Goal: Task Accomplishment & Management: Complete application form

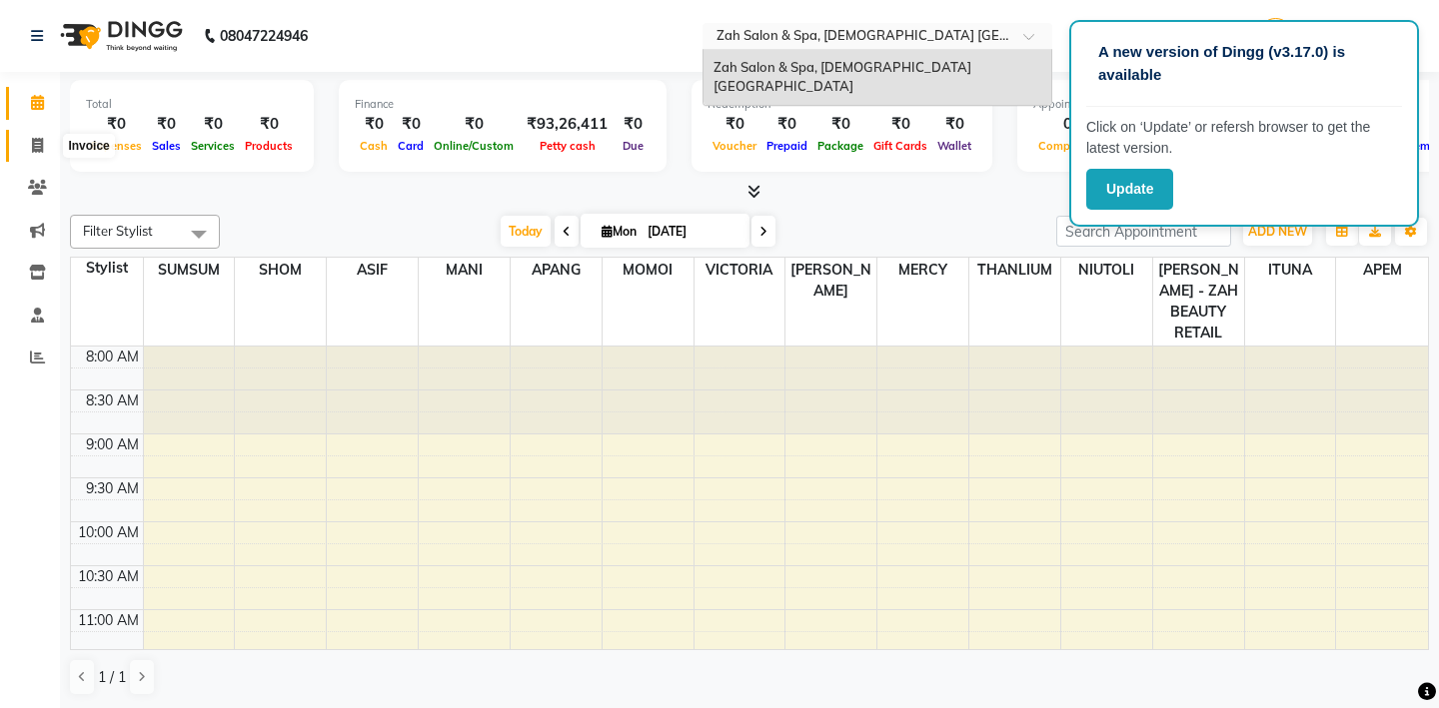
click at [38, 147] on icon at bounding box center [37, 145] width 11 height 15
select select "service"
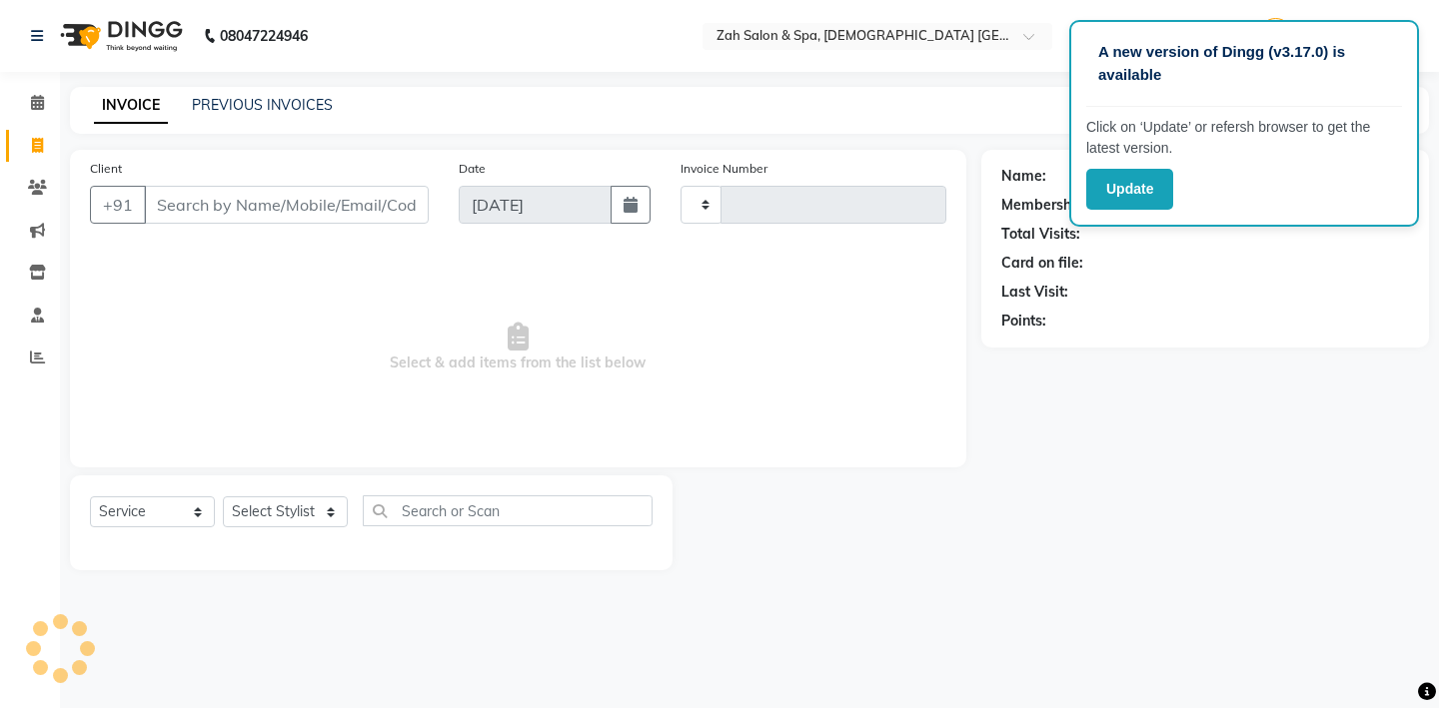
type input "0889"
select select "5613"
click at [220, 211] on input "Client" at bounding box center [286, 205] width 285 height 38
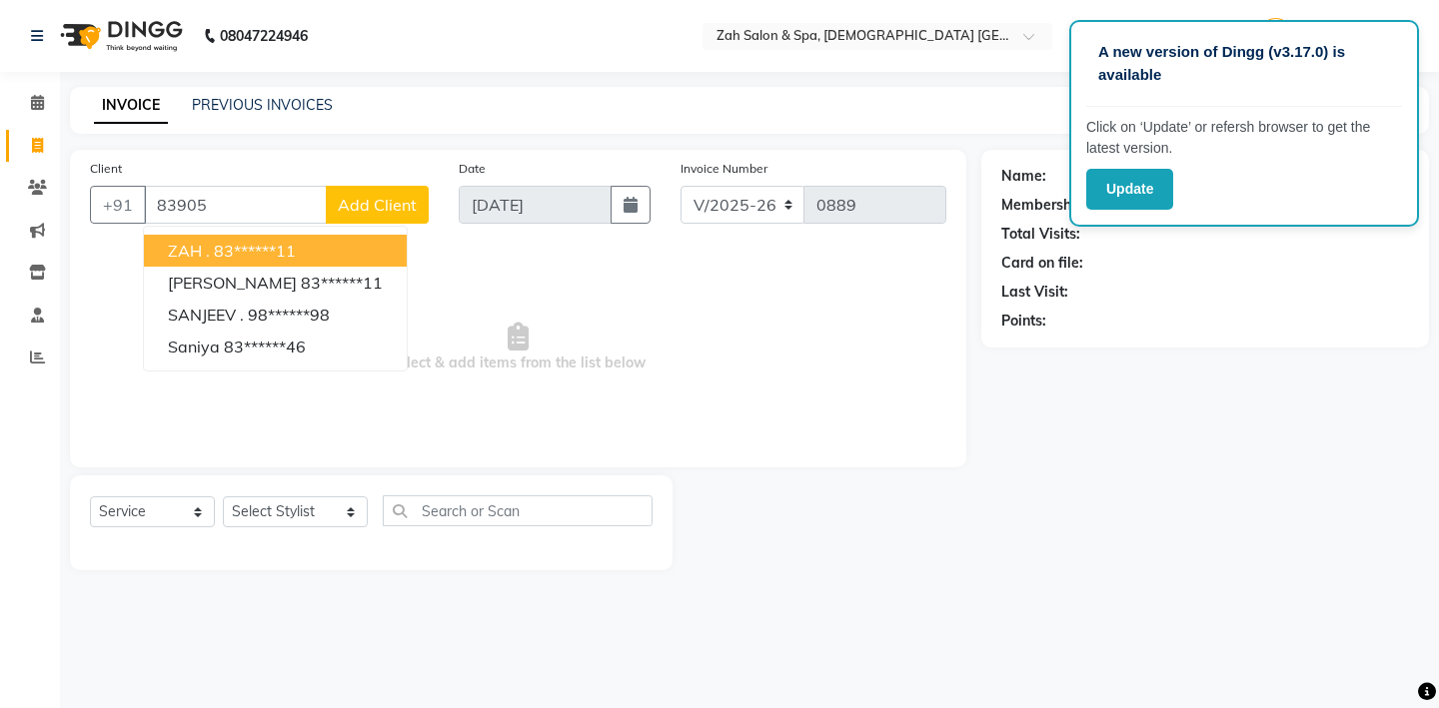
click at [262, 248] on ngb-highlight "83******11" at bounding box center [255, 251] width 82 height 20
type input "83******11"
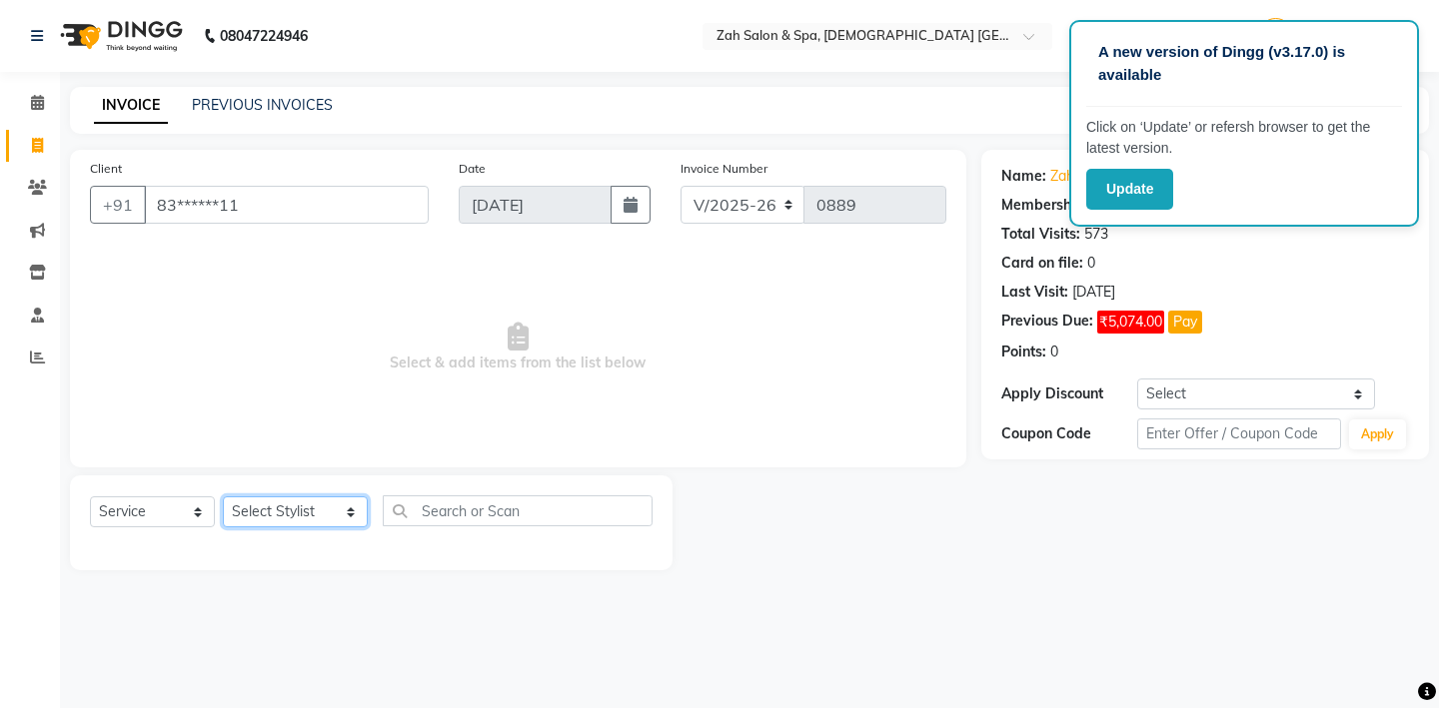
click at [333, 517] on select "Select Stylist [PERSON_NAME] - ZAH BEAUTY RETAIL APANG APEM ASIF ITUNA MANI MER…" at bounding box center [295, 512] width 145 height 31
select select "38259"
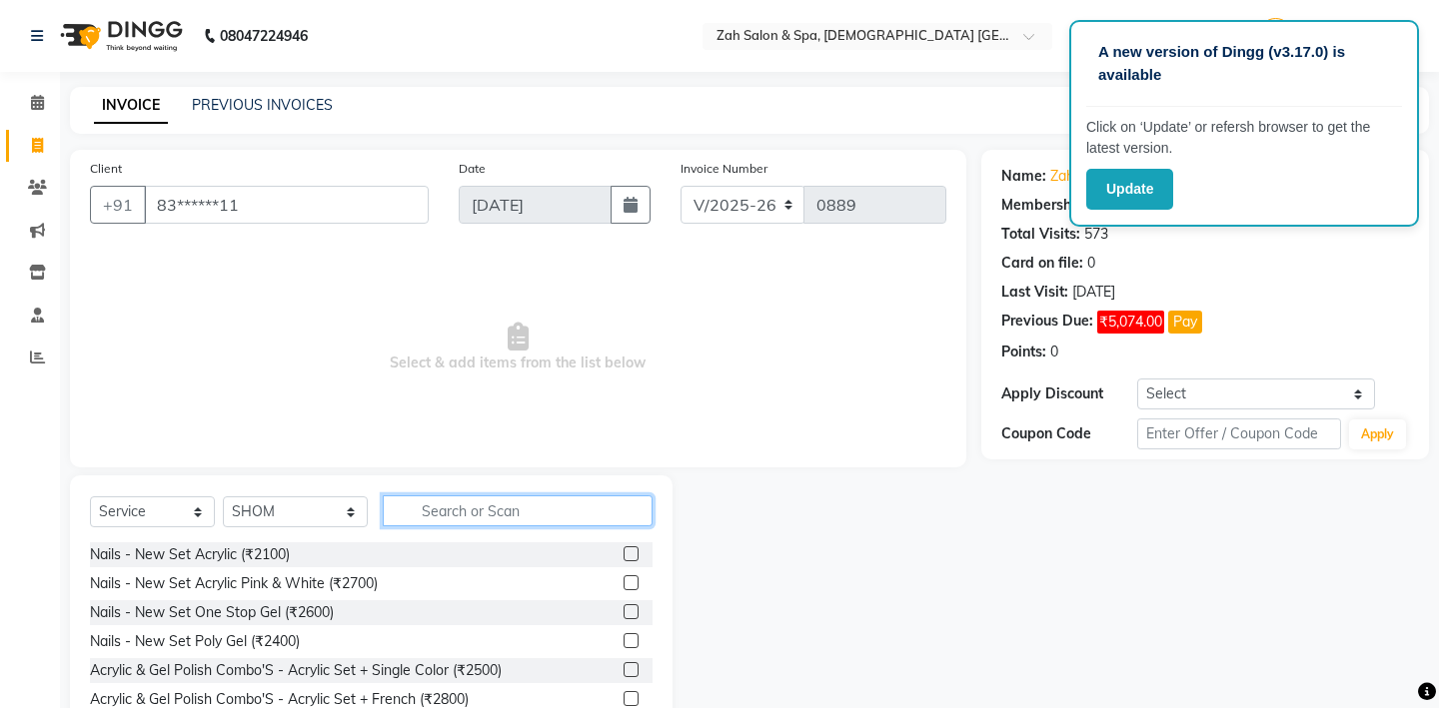
click at [420, 516] on input "text" at bounding box center [518, 511] width 270 height 31
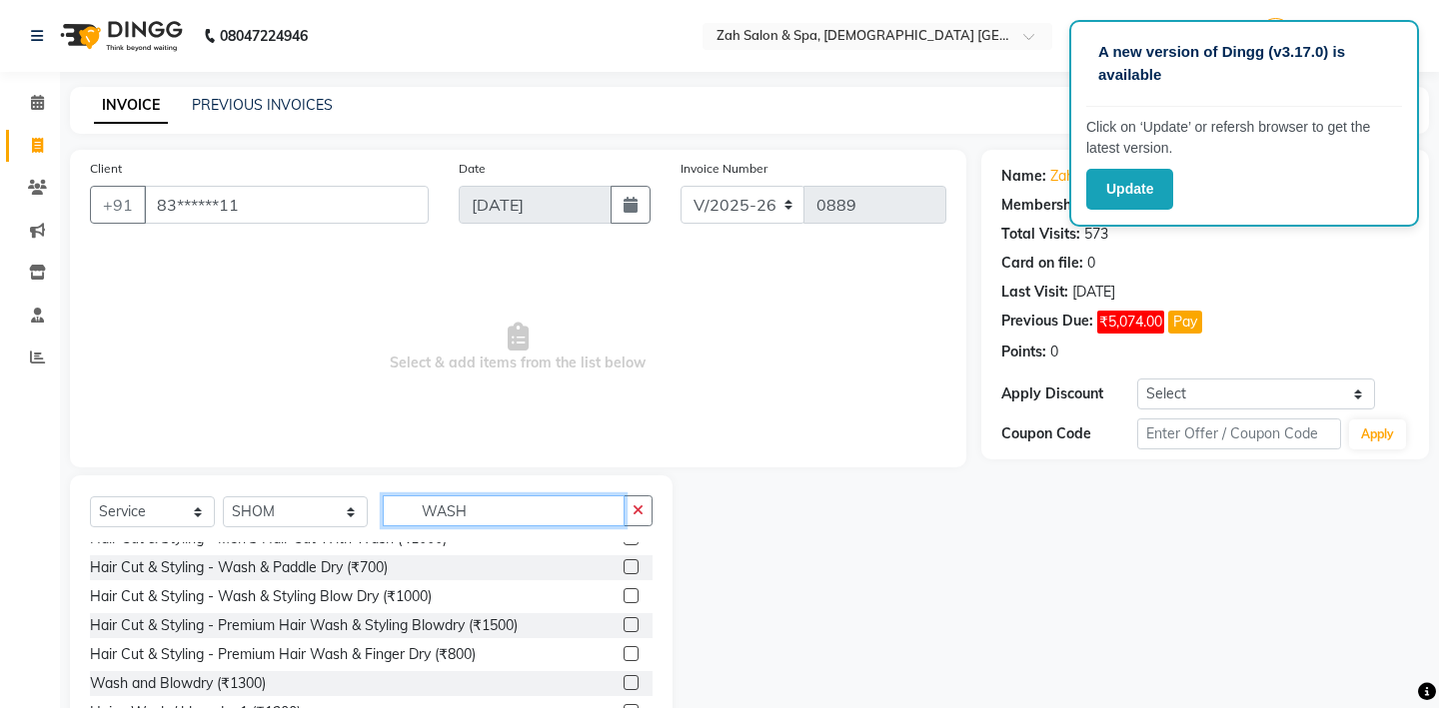
scroll to position [46, 0]
type input "WASH"
click at [634, 624] on label at bounding box center [631, 624] width 15 height 15
click at [634, 624] on input "checkbox" at bounding box center [630, 625] width 13 height 13
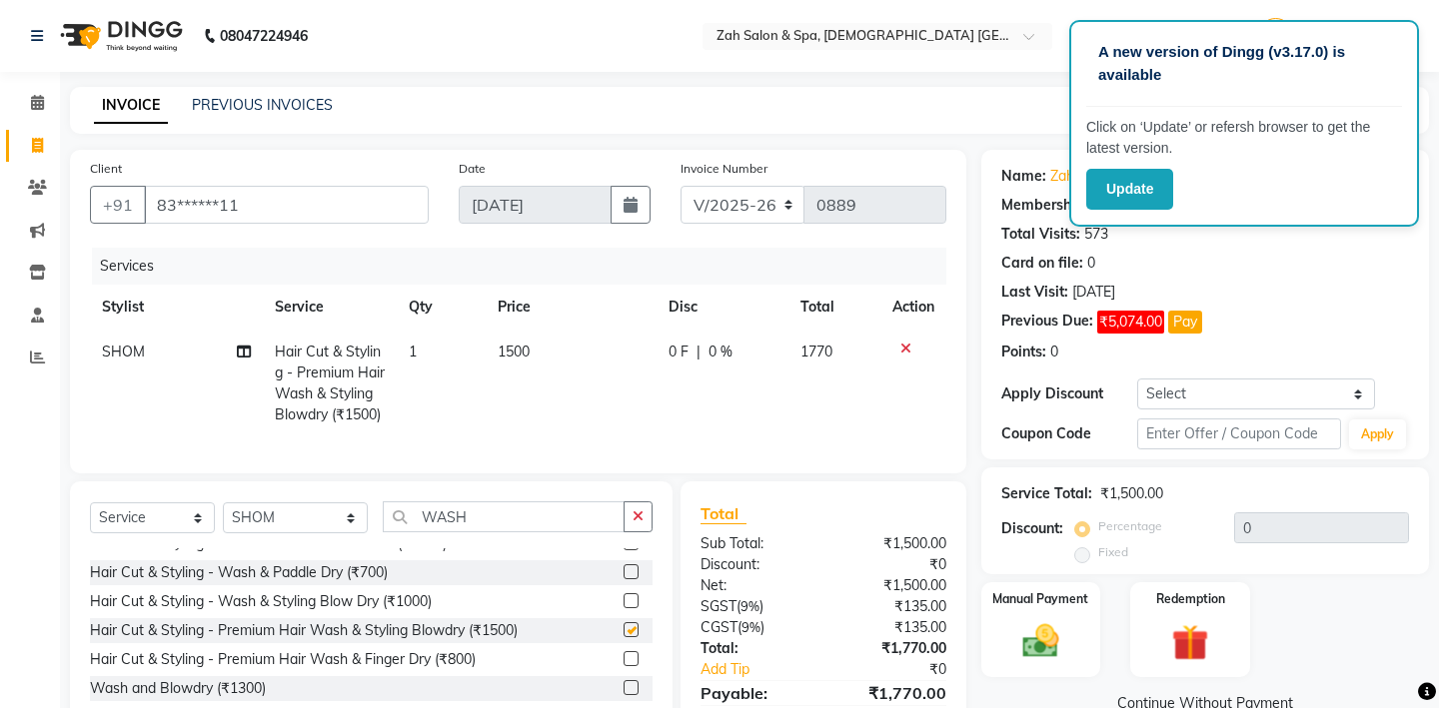
checkbox input "false"
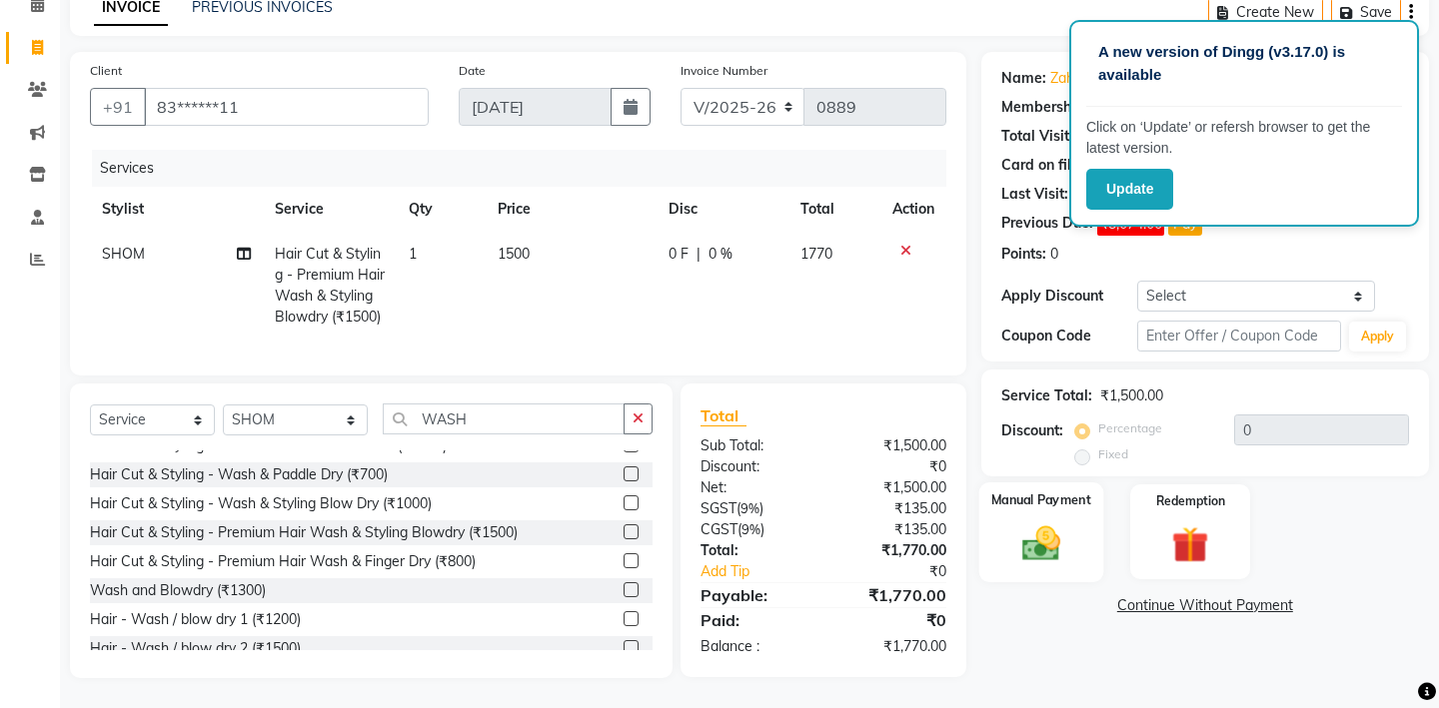
click at [1032, 522] on img at bounding box center [1040, 544] width 62 height 44
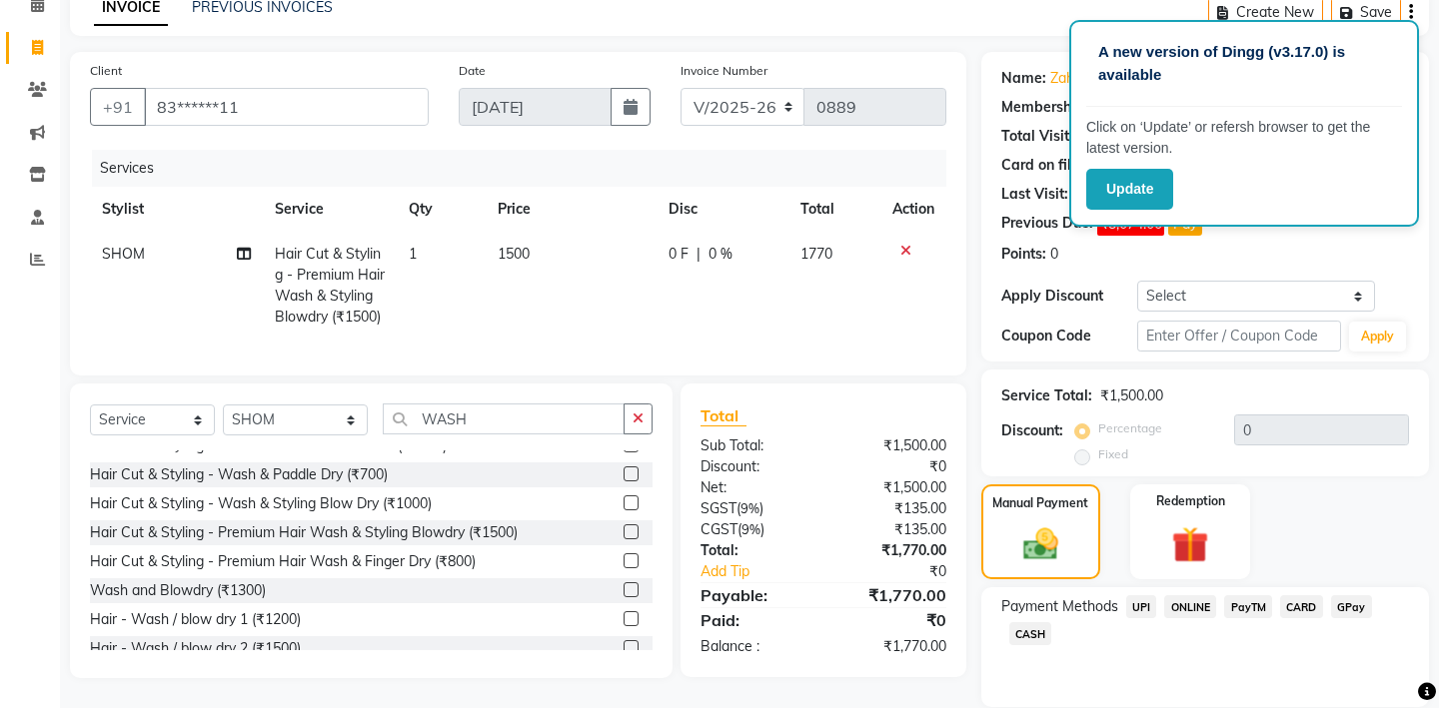
click at [1342, 596] on span "GPay" at bounding box center [1351, 607] width 41 height 23
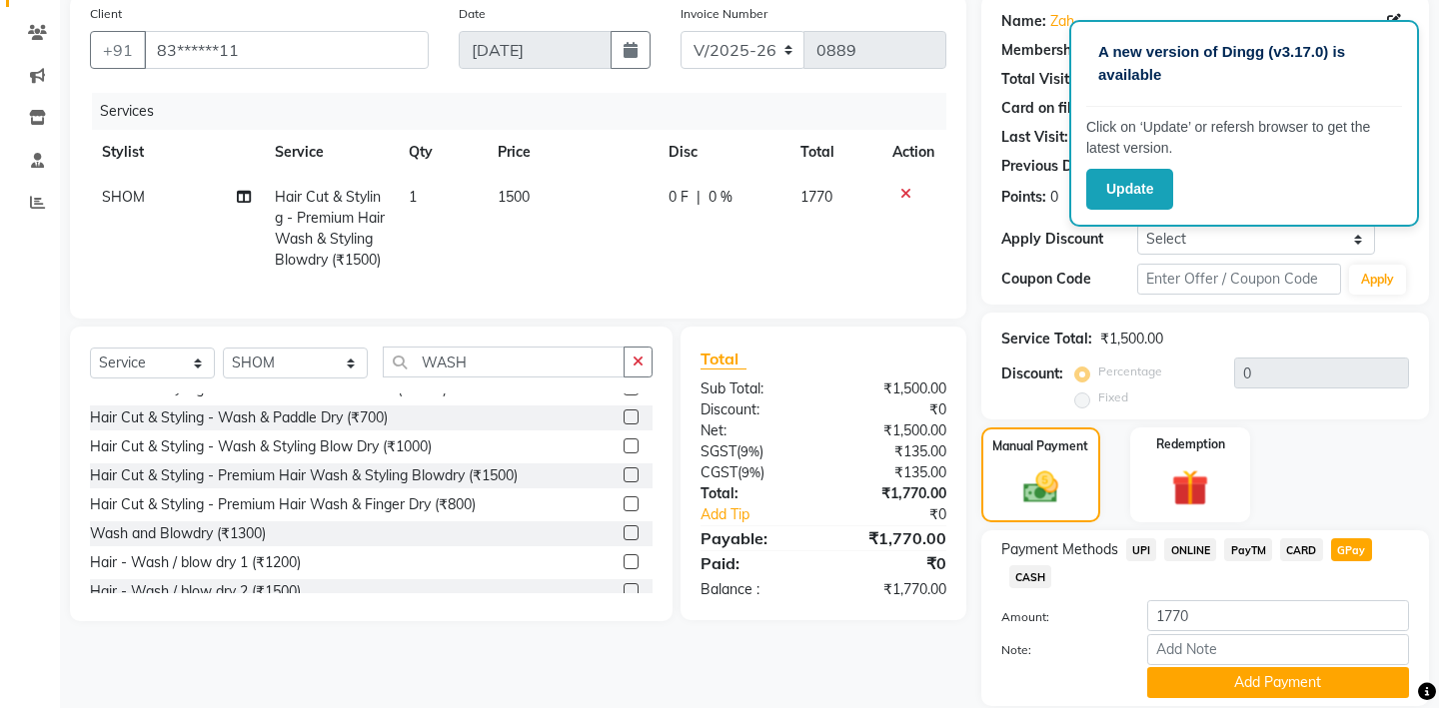
scroll to position [201, 0]
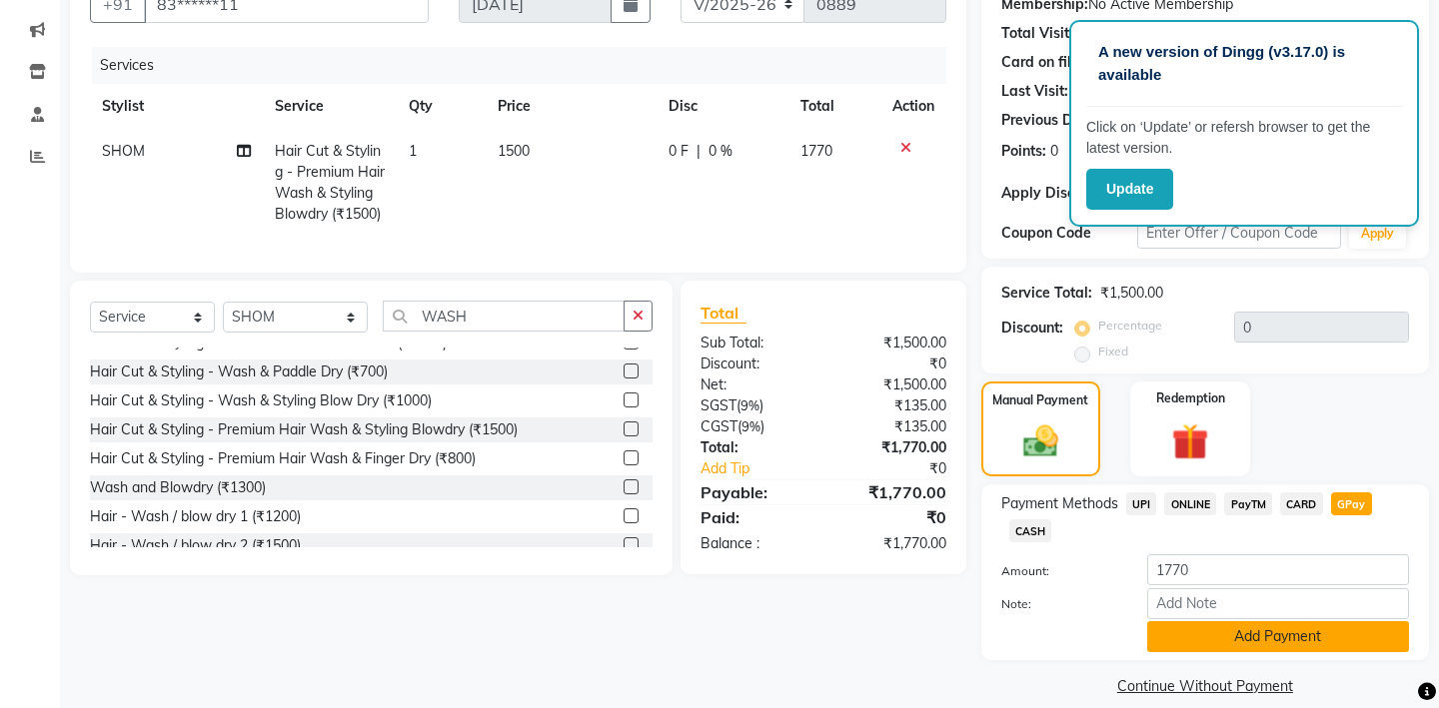
click at [1232, 623] on button "Add Payment" at bounding box center [1278, 637] width 262 height 31
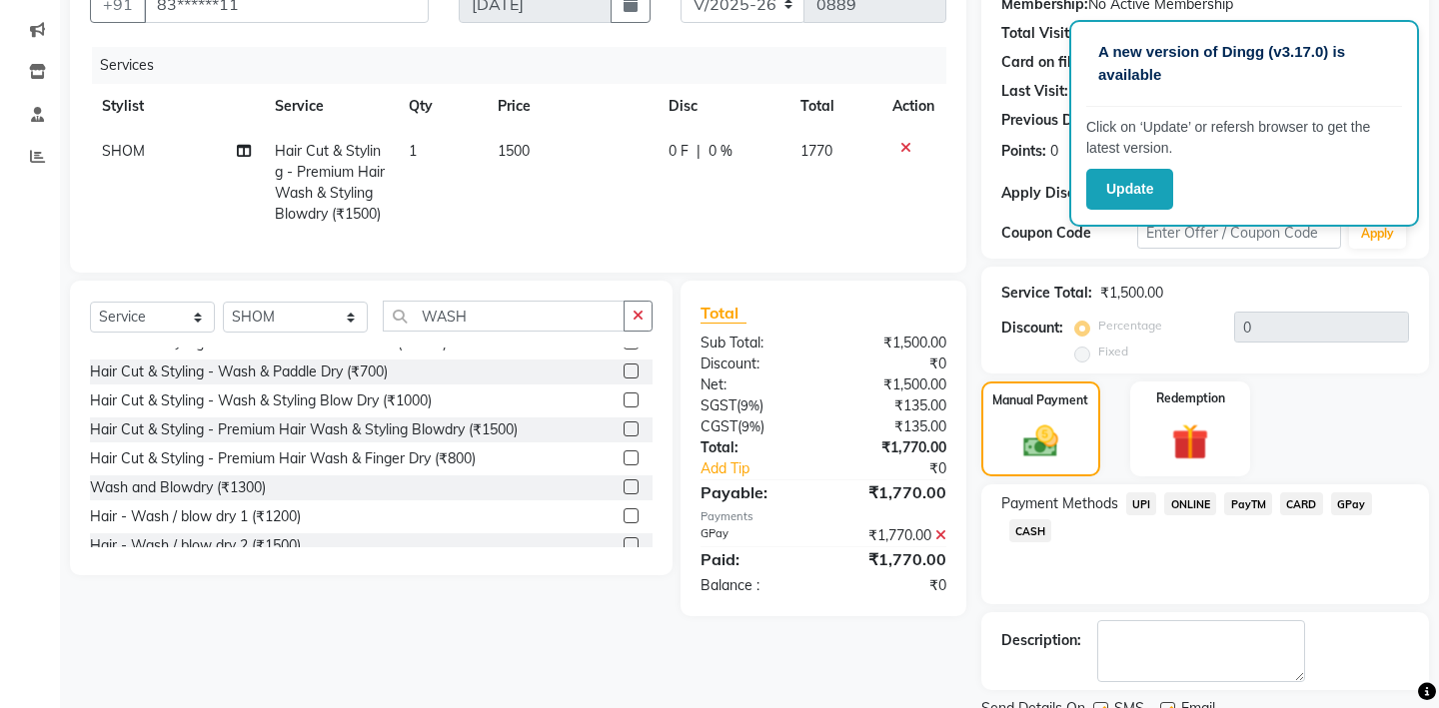
scroll to position [258, 0]
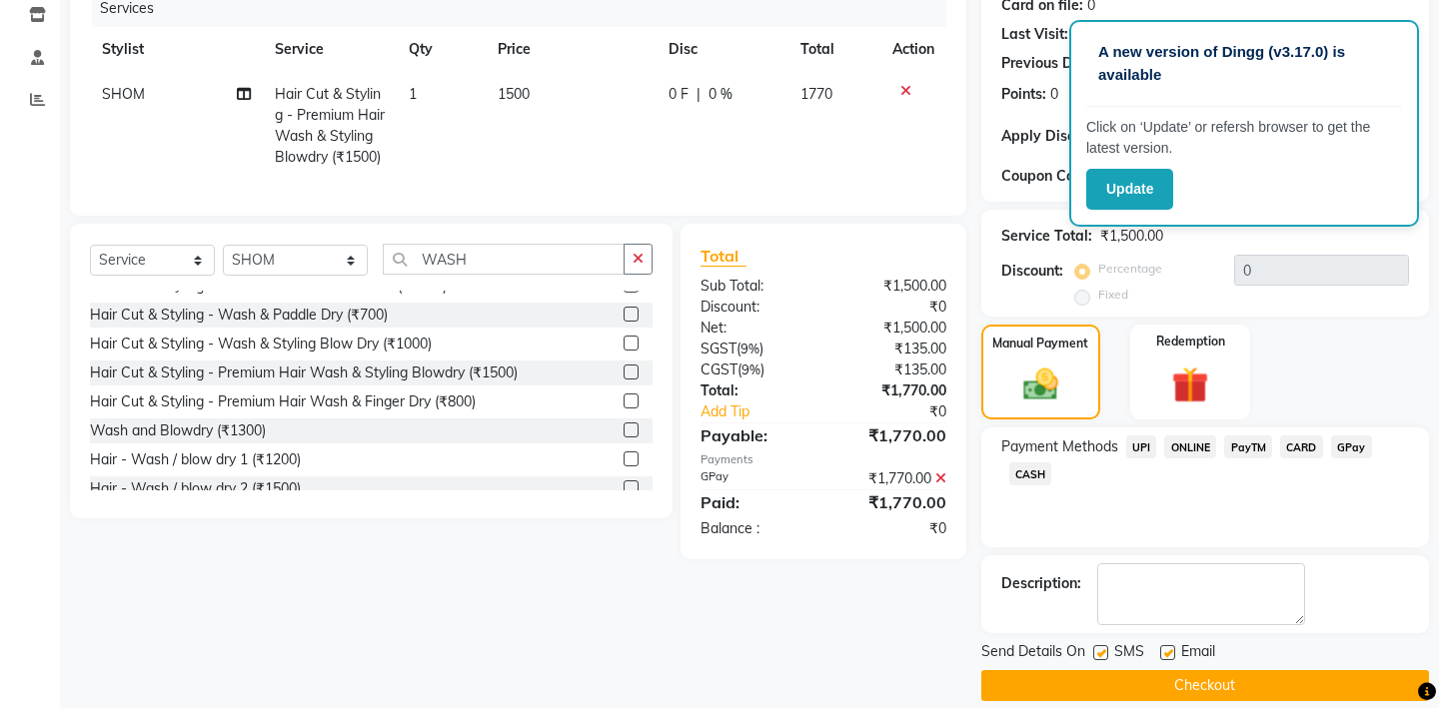
click at [1149, 671] on button "Checkout" at bounding box center [1205, 686] width 448 height 31
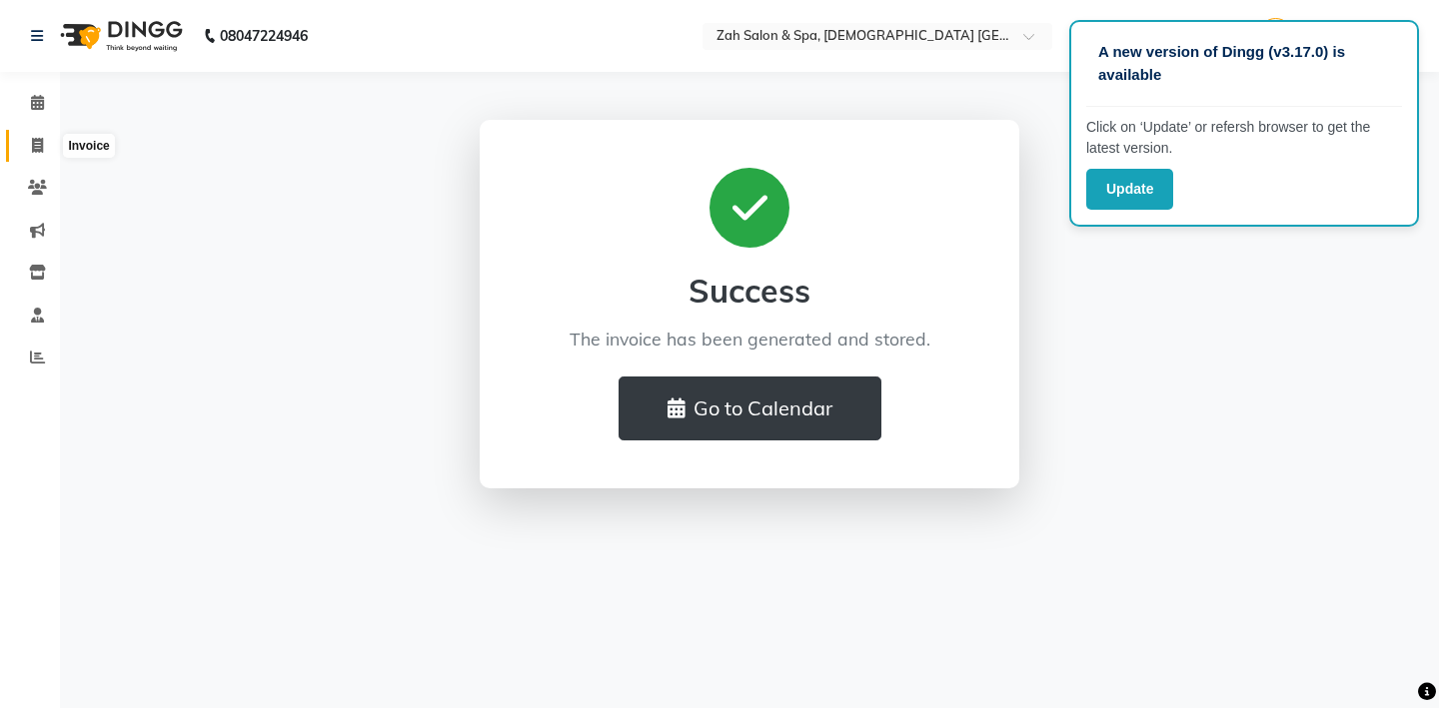
click at [32, 146] on icon at bounding box center [37, 145] width 11 height 15
select select "service"
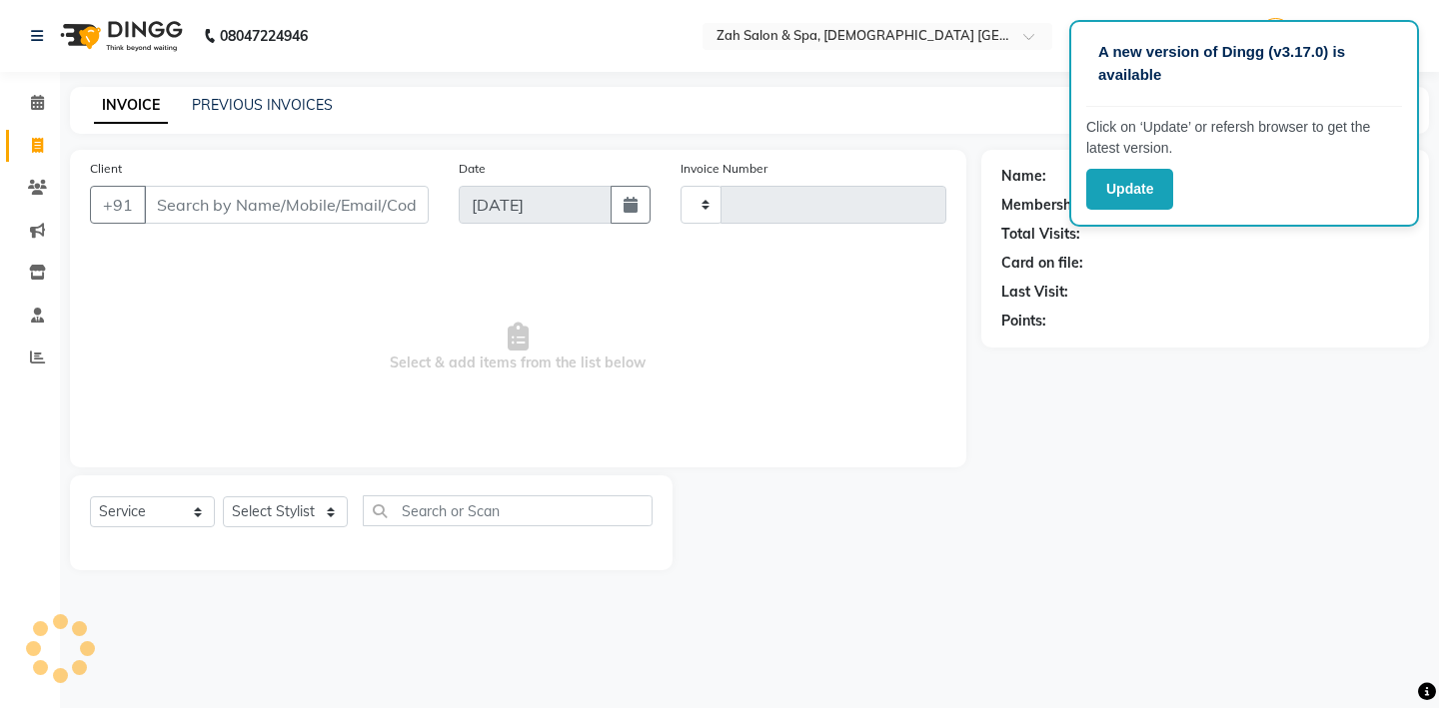
type input "0890"
select select "5613"
click at [293, 195] on input "Client" at bounding box center [286, 205] width 285 height 38
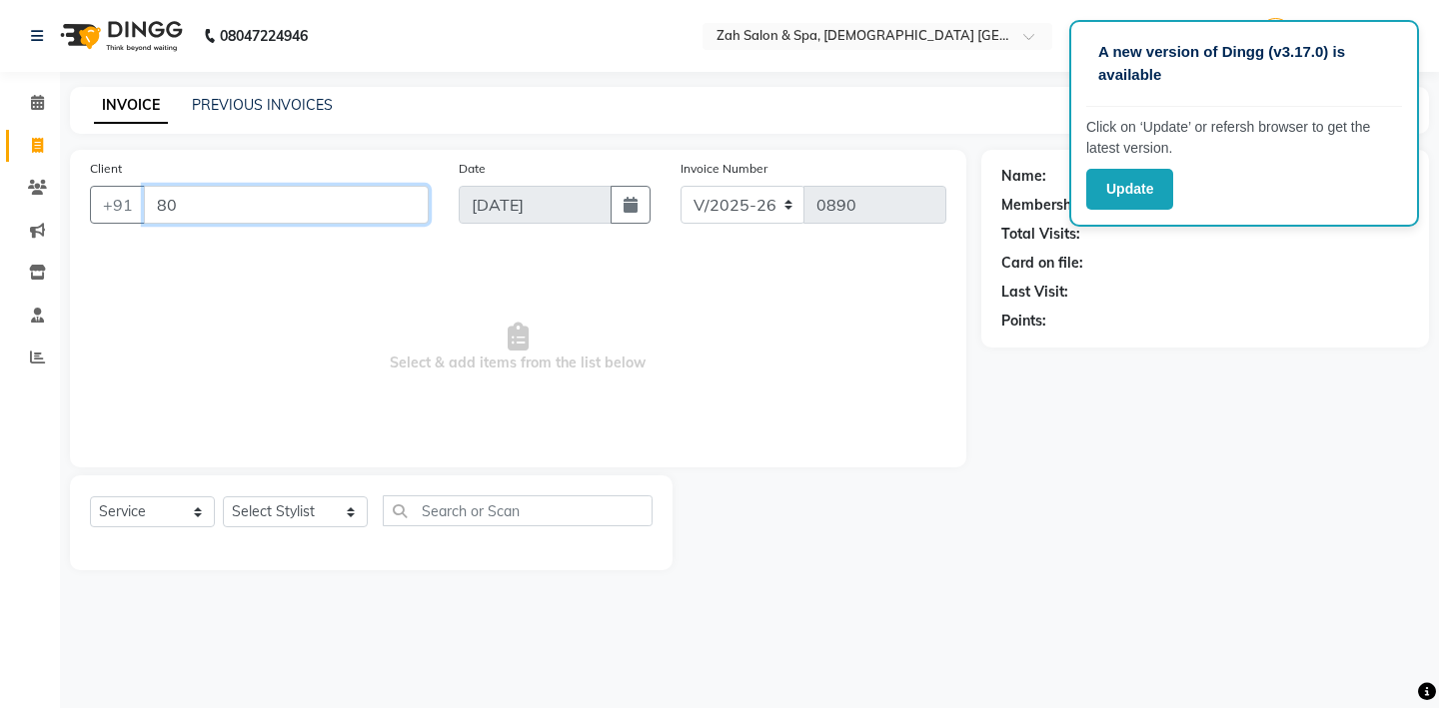
type input "8"
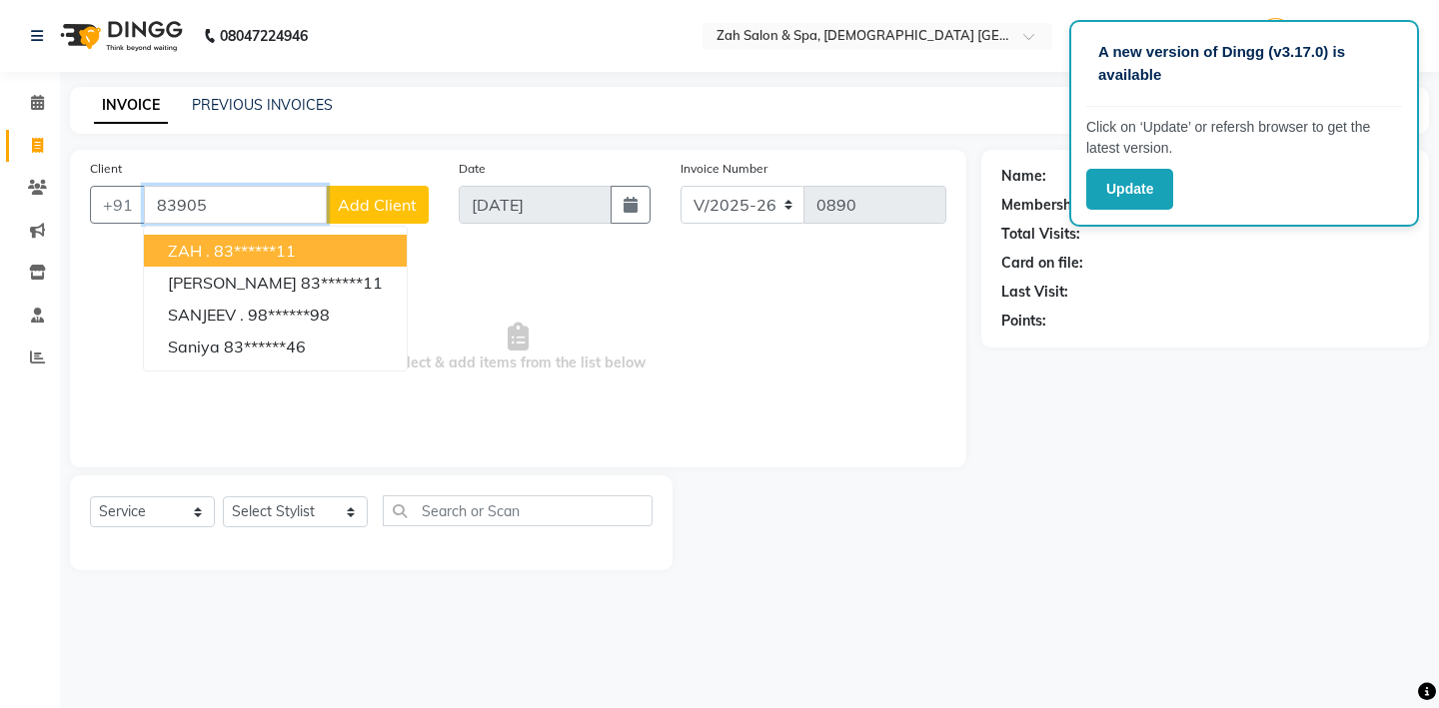
click at [296, 253] on ngb-highlight "83******11" at bounding box center [255, 251] width 82 height 20
type input "83******11"
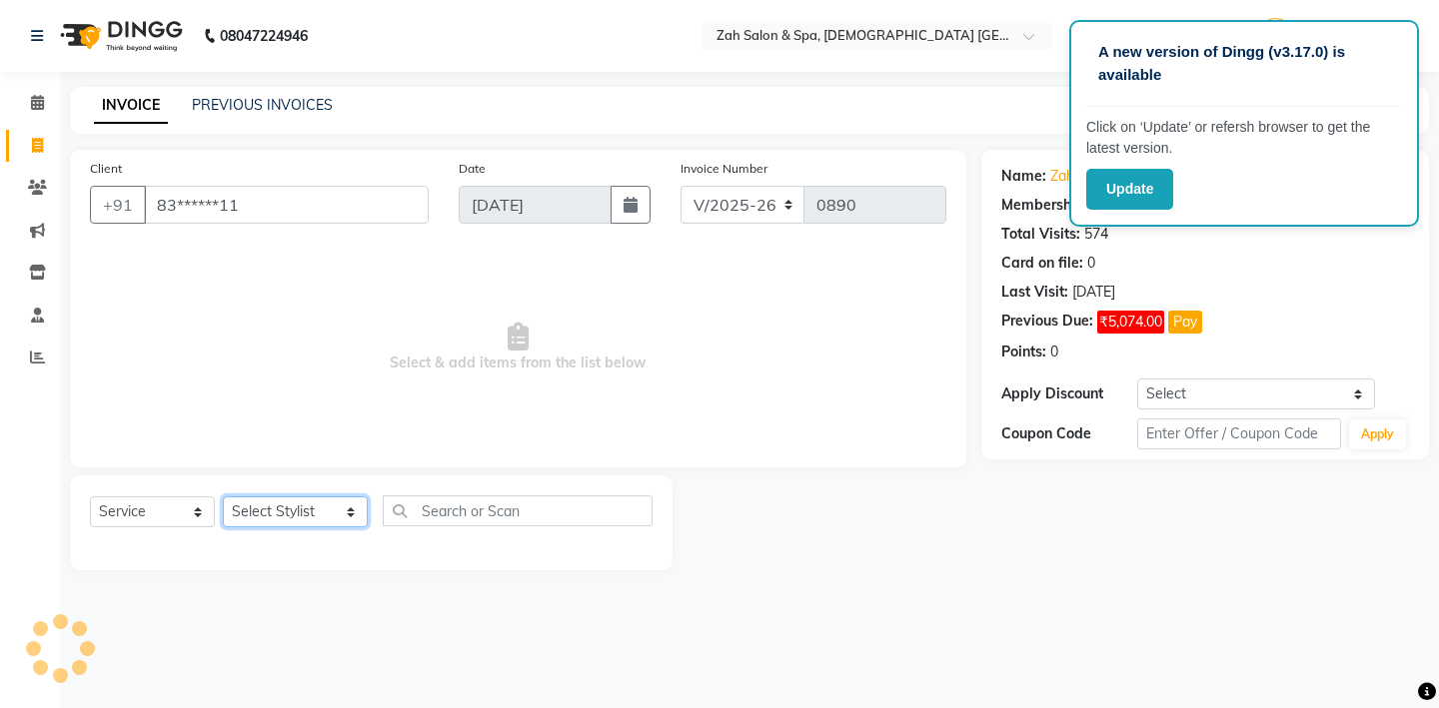
click at [329, 505] on select "Select Stylist [PERSON_NAME] - ZAH BEAUTY RETAIL APANG APEM ASIF ITUNA MANI MER…" at bounding box center [295, 512] width 145 height 31
select select "38267"
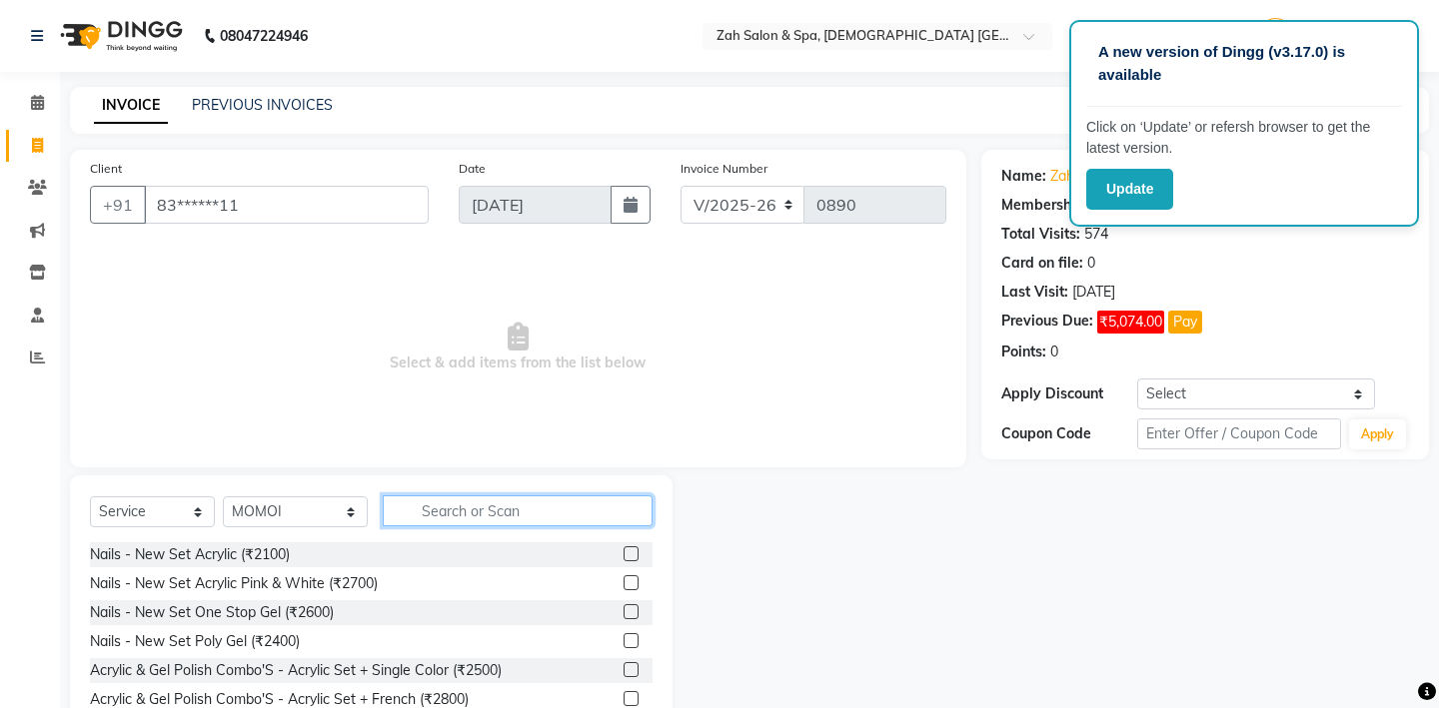
click at [430, 514] on input "text" at bounding box center [518, 511] width 270 height 31
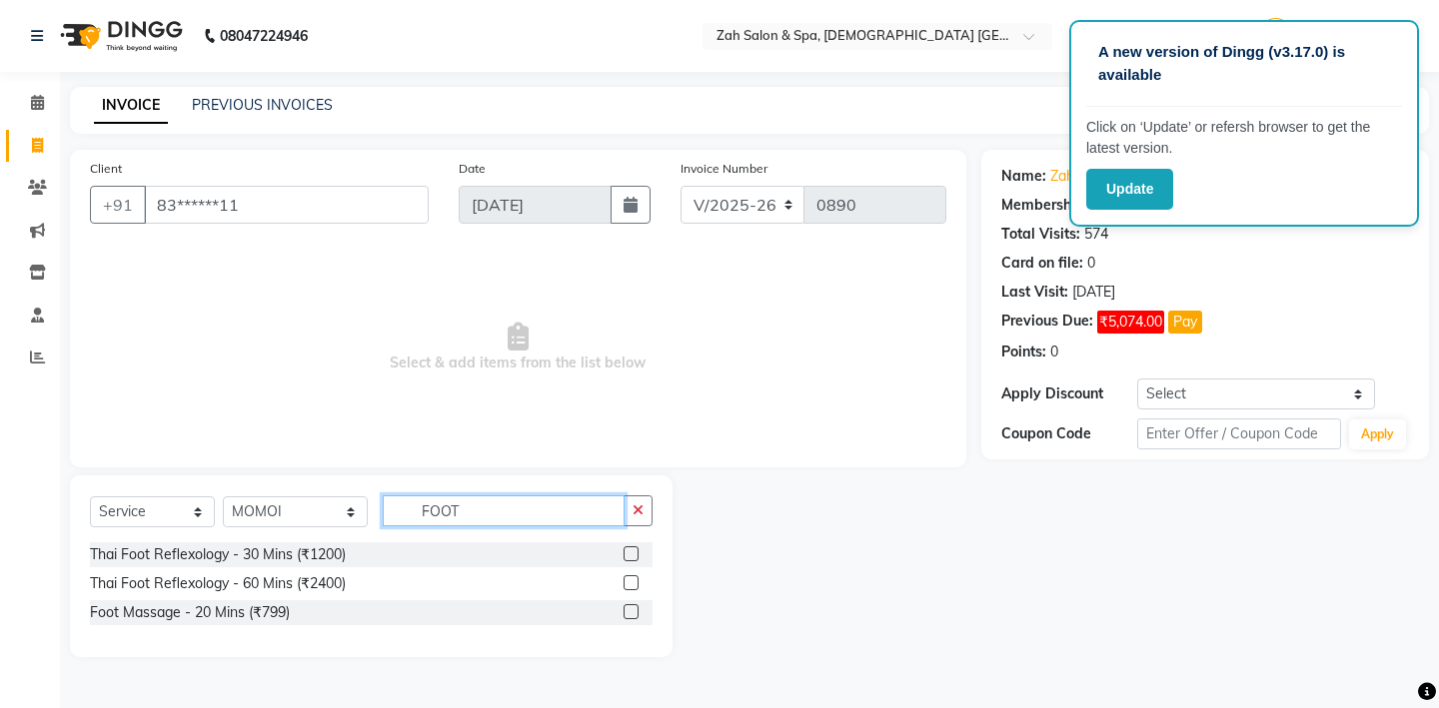
type input "FOOT"
click at [634, 608] on label at bounding box center [631, 612] width 15 height 15
click at [634, 608] on input "checkbox" at bounding box center [630, 613] width 13 height 13
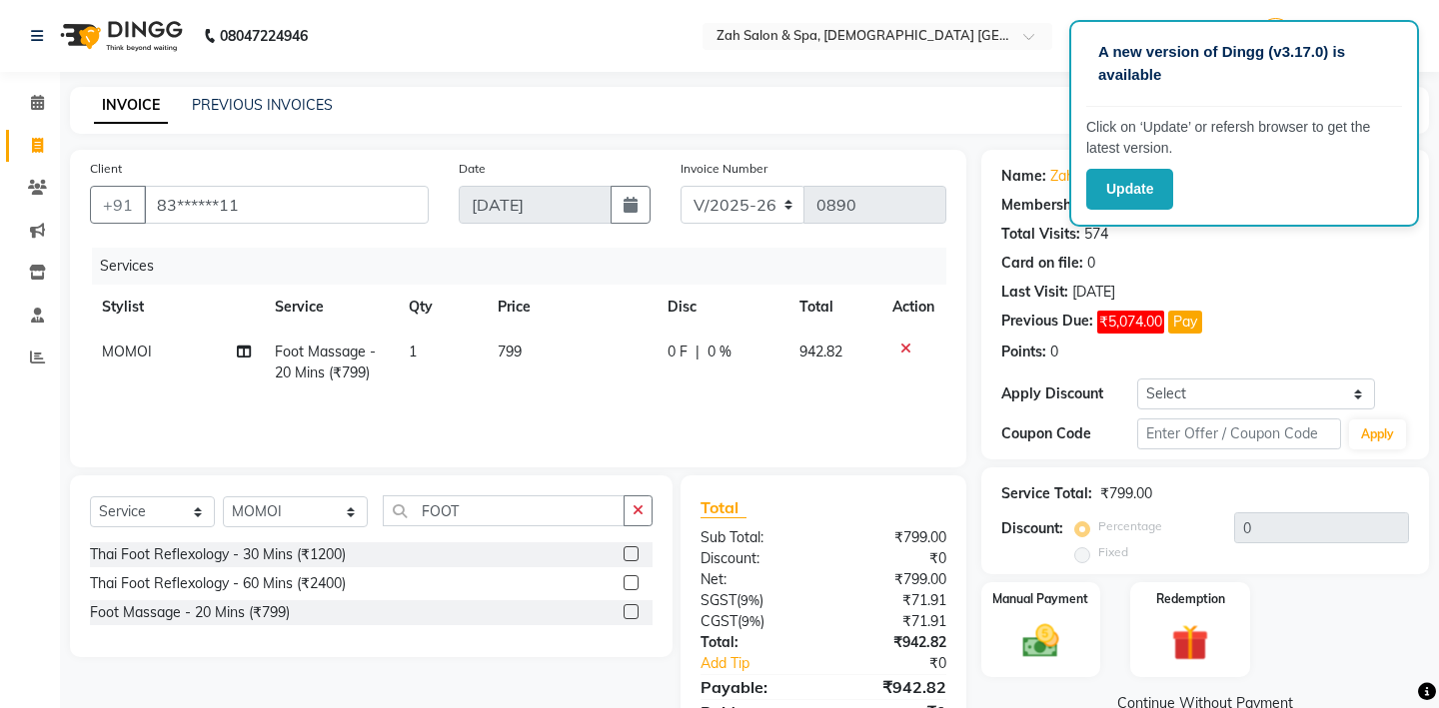
click at [629, 612] on label at bounding box center [631, 612] width 15 height 15
click at [629, 612] on input "checkbox" at bounding box center [630, 613] width 13 height 13
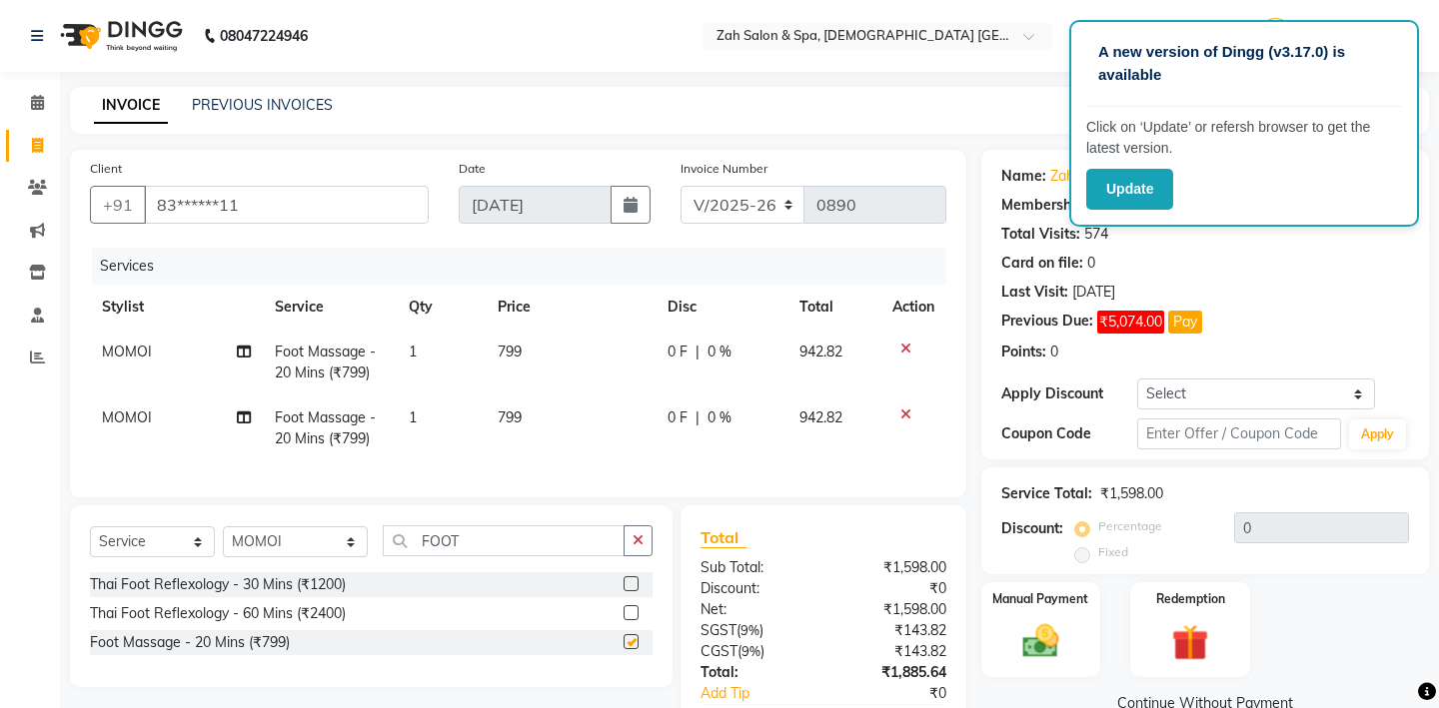
checkbox input "false"
click at [340, 533] on select "Select Stylist [PERSON_NAME] - ZAH BEAUTY RETAIL APANG APEM ASIF ITUNA MANI MER…" at bounding box center [295, 542] width 145 height 31
select select "46424"
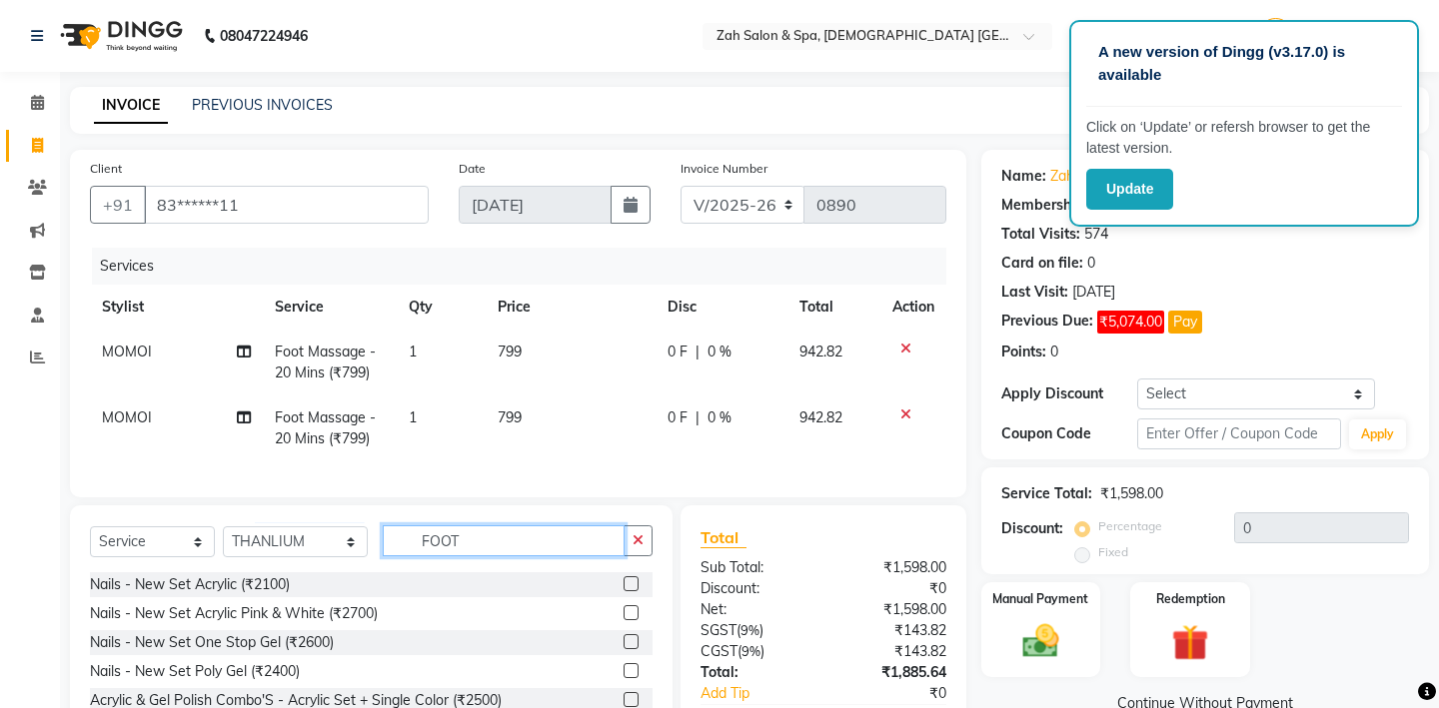
click at [436, 545] on input "FOOT" at bounding box center [504, 541] width 242 height 31
click at [453, 541] on input "FOOT" at bounding box center [504, 541] width 242 height 31
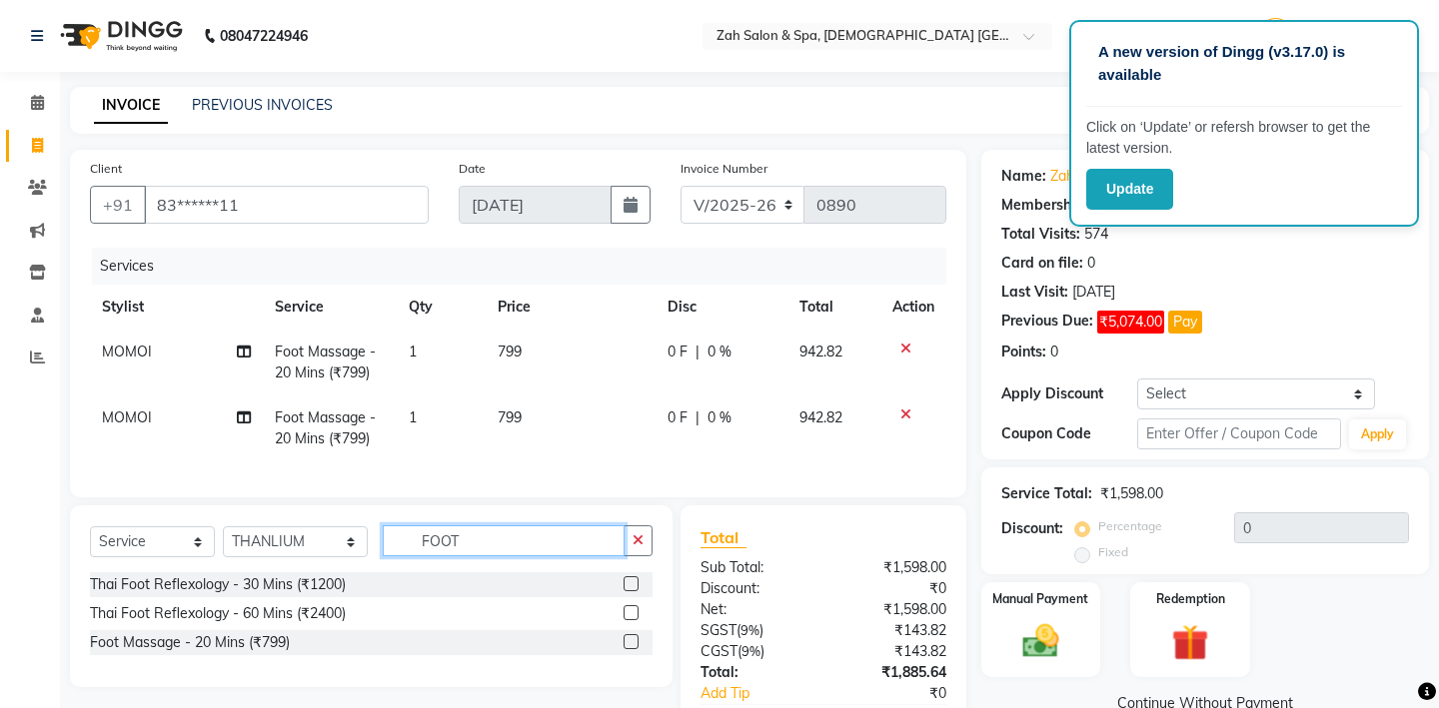
type input "FOOT"
click at [630, 640] on label at bounding box center [631, 642] width 15 height 15
click at [630, 640] on input "checkbox" at bounding box center [630, 643] width 13 height 13
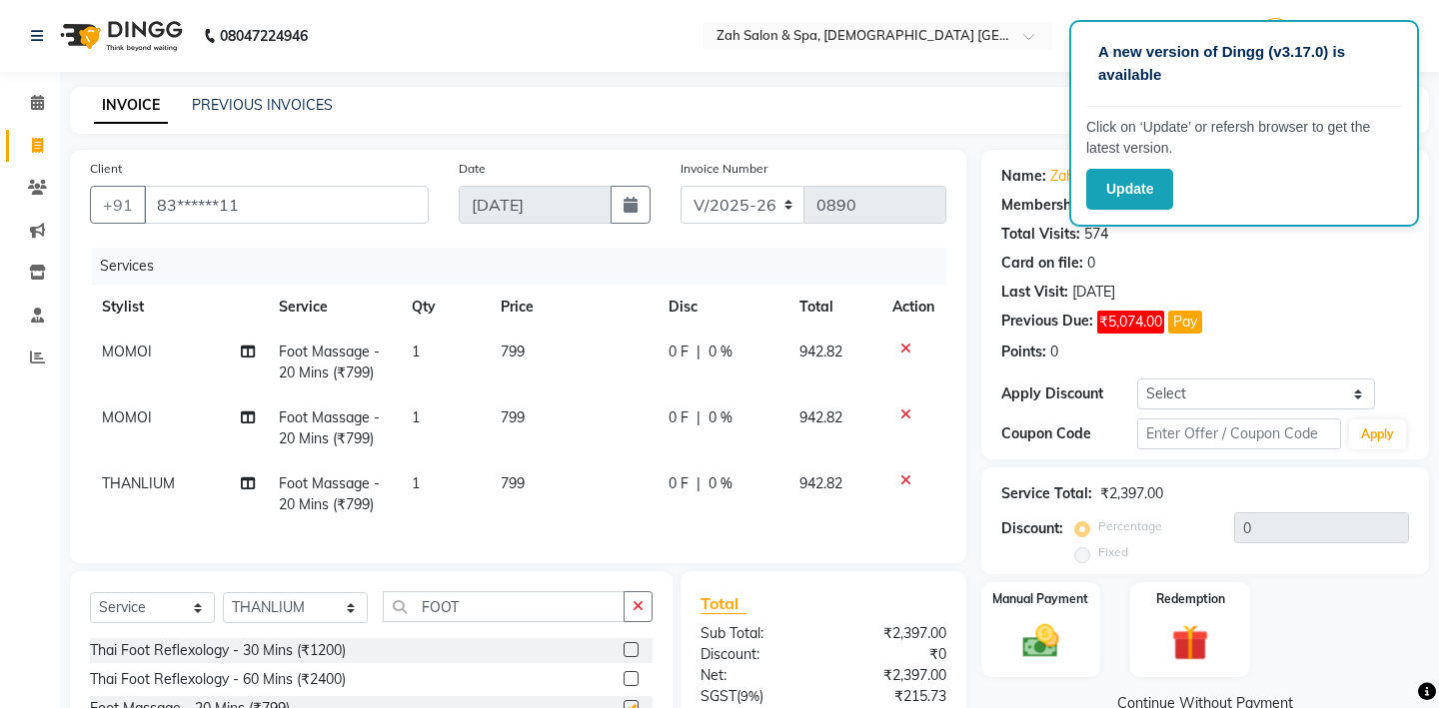
click at [630, 640] on div at bounding box center [638, 651] width 29 height 25
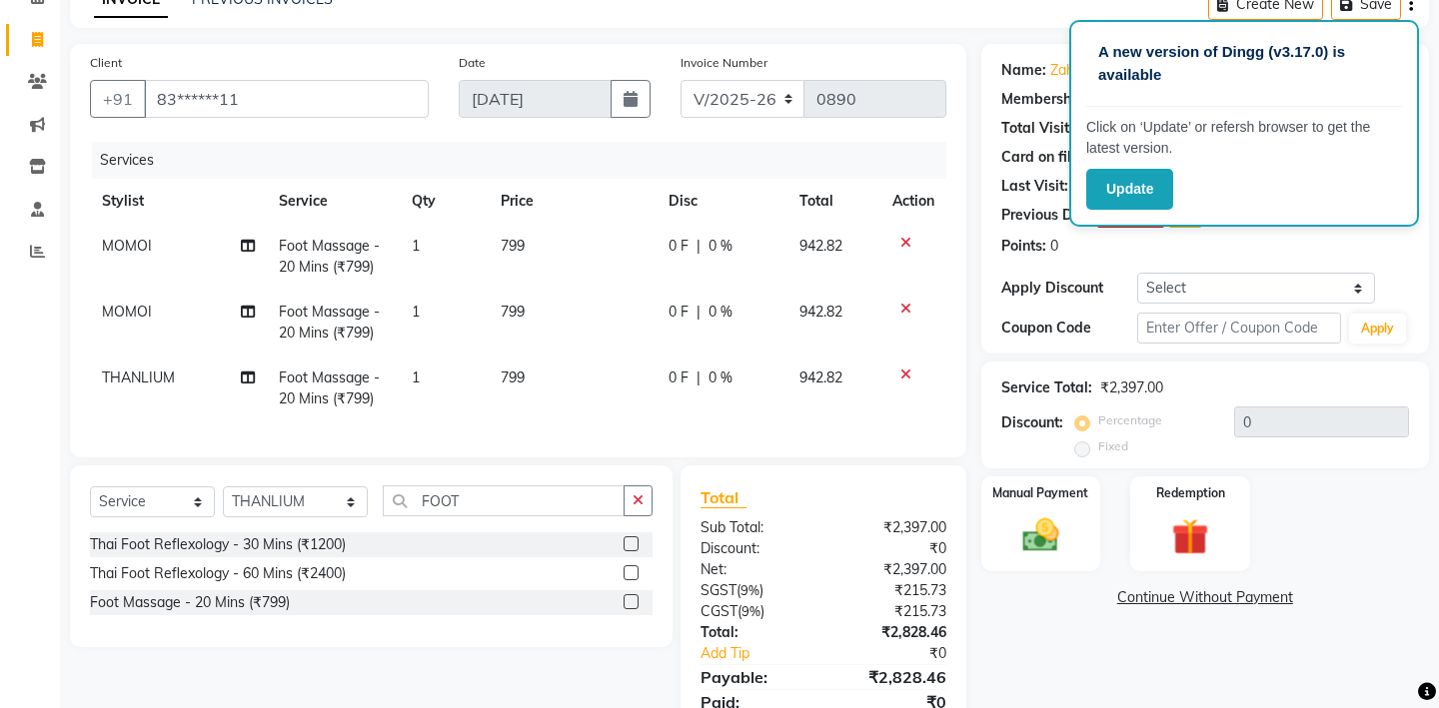
click at [629, 597] on label at bounding box center [631, 602] width 15 height 15
click at [629, 597] on input "checkbox" at bounding box center [630, 603] width 13 height 13
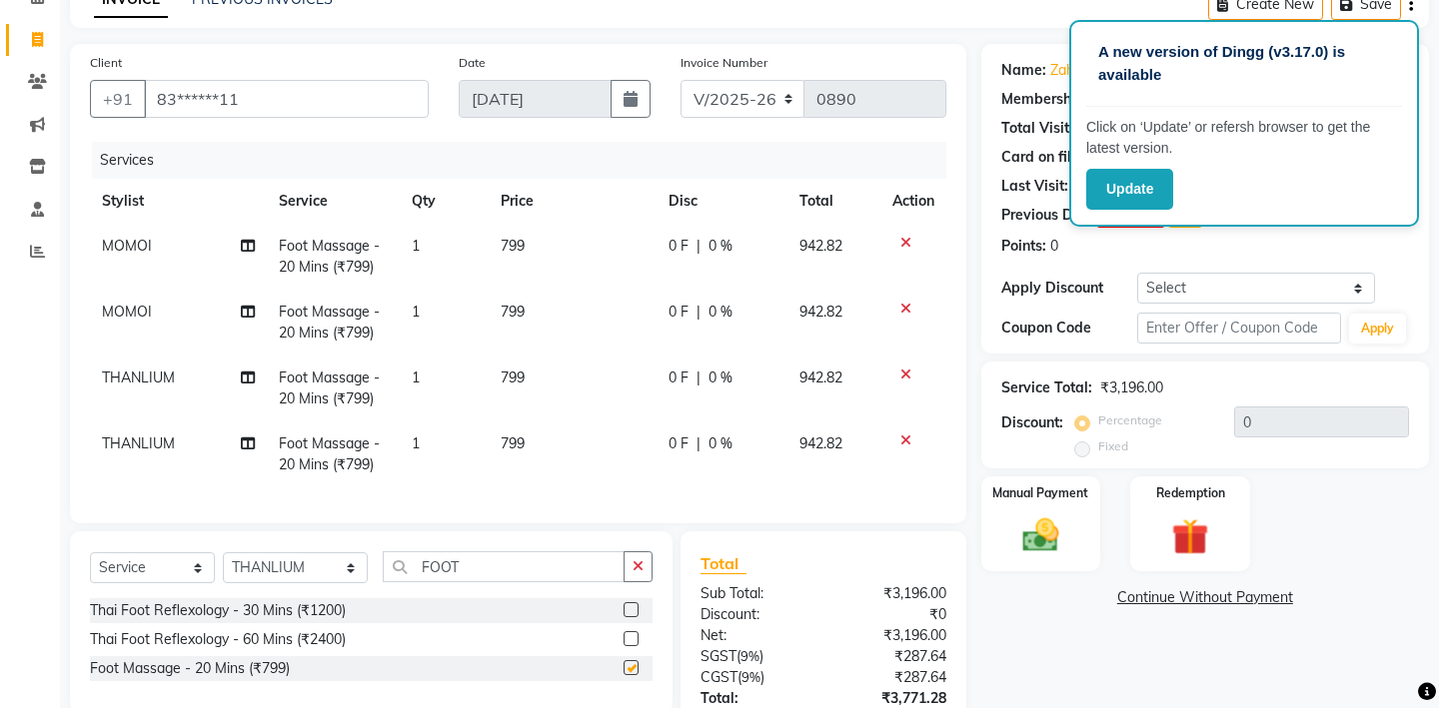
checkbox input "false"
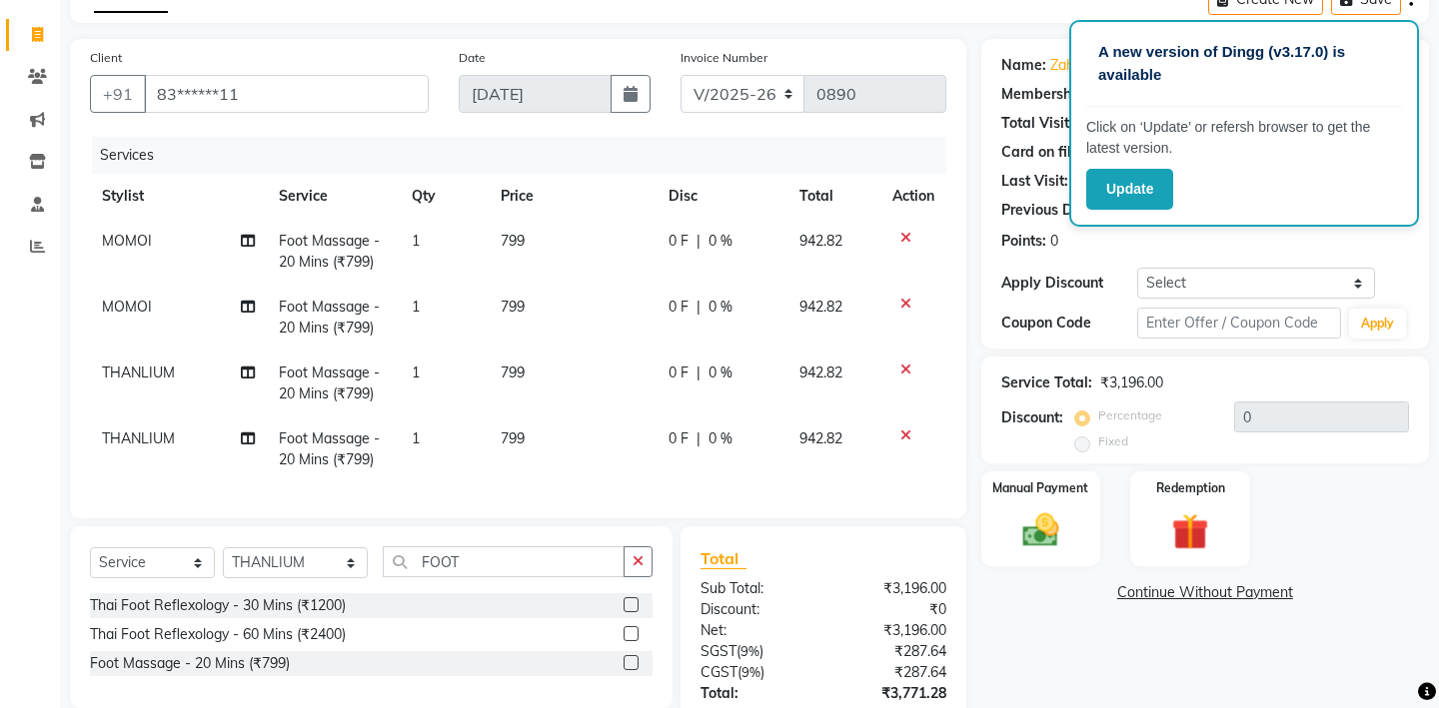
scroll to position [253, 0]
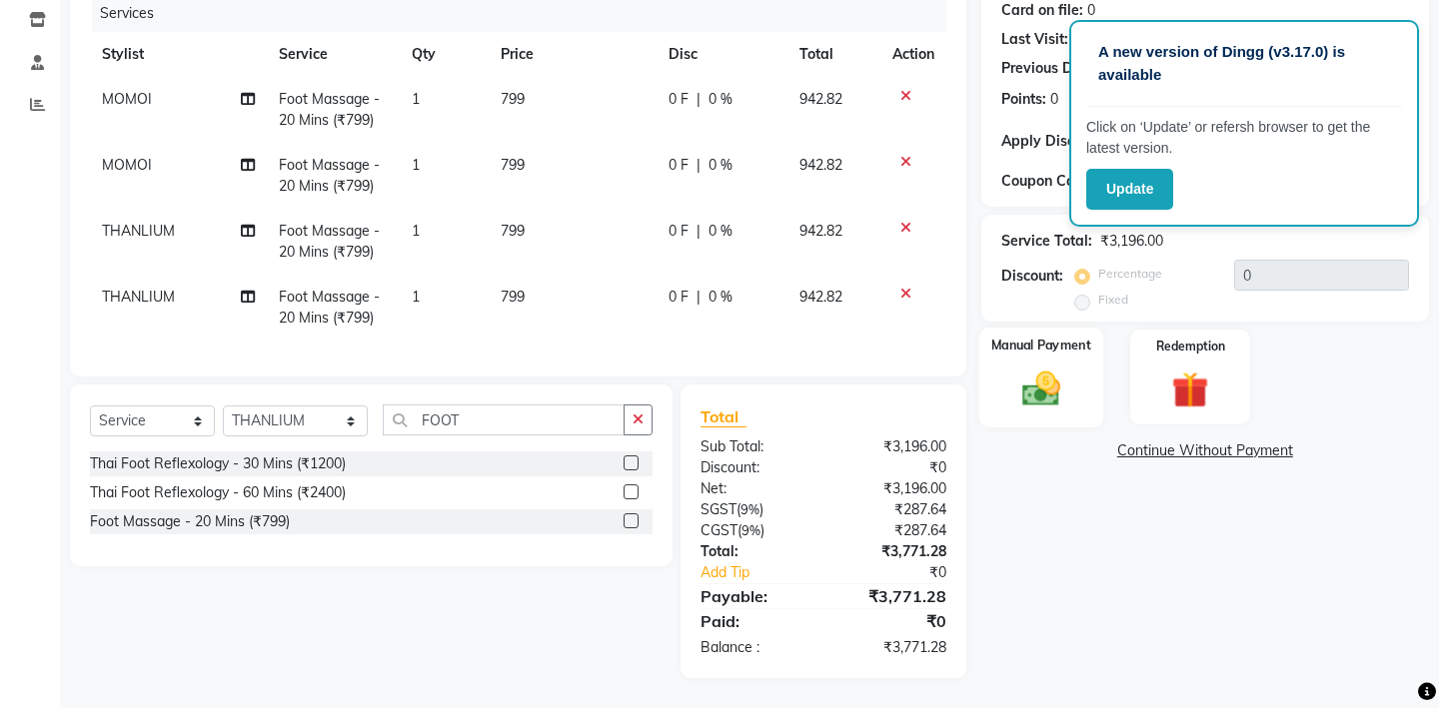
click at [1066, 370] on img at bounding box center [1040, 389] width 62 height 44
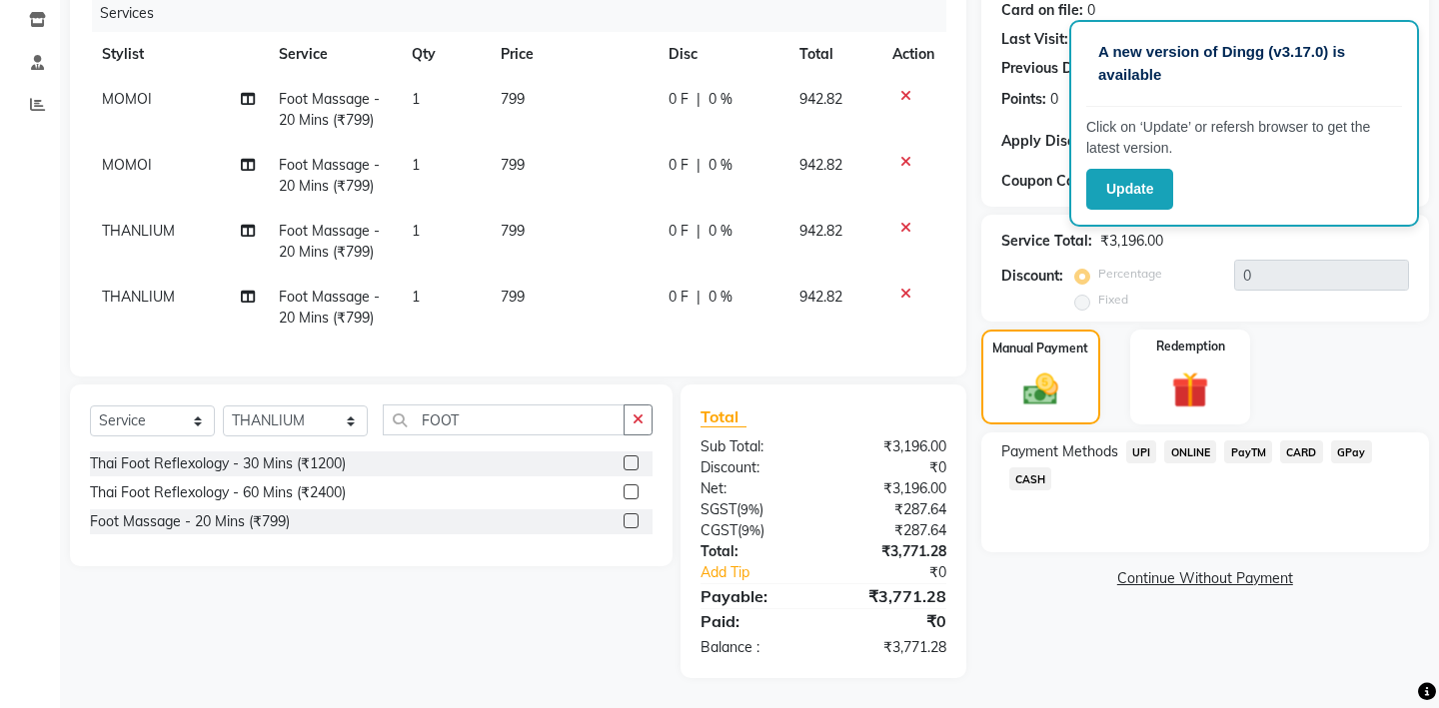
click at [1343, 441] on span "GPay" at bounding box center [1351, 452] width 41 height 23
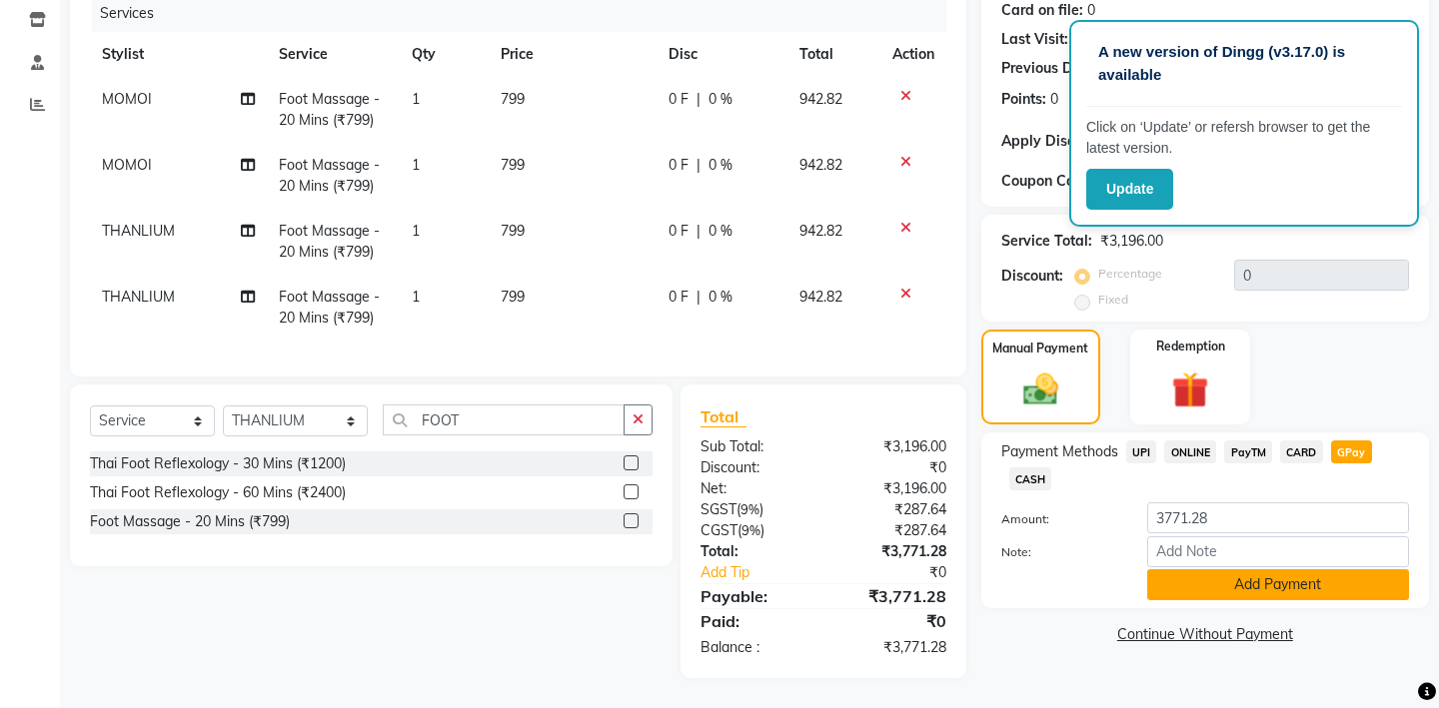
click at [1226, 570] on button "Add Payment" at bounding box center [1278, 585] width 262 height 31
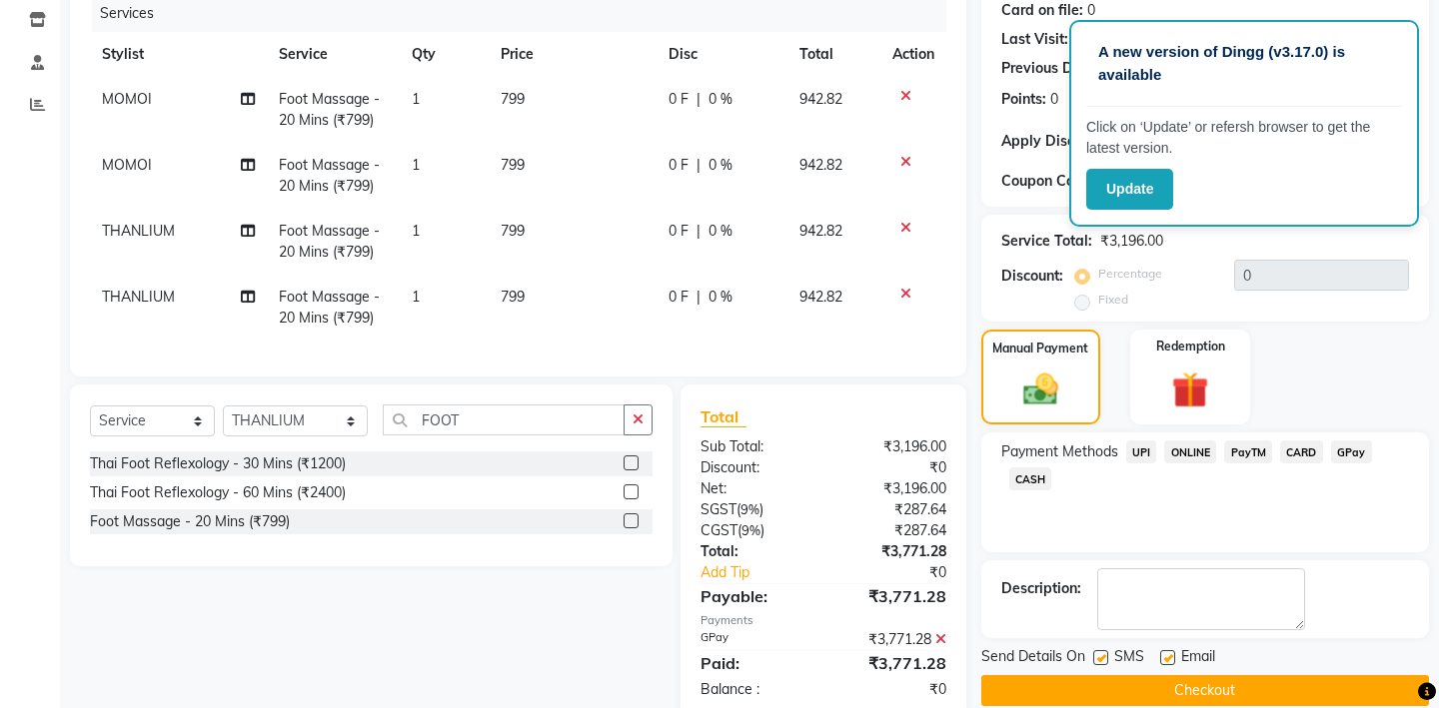
scroll to position [295, 0]
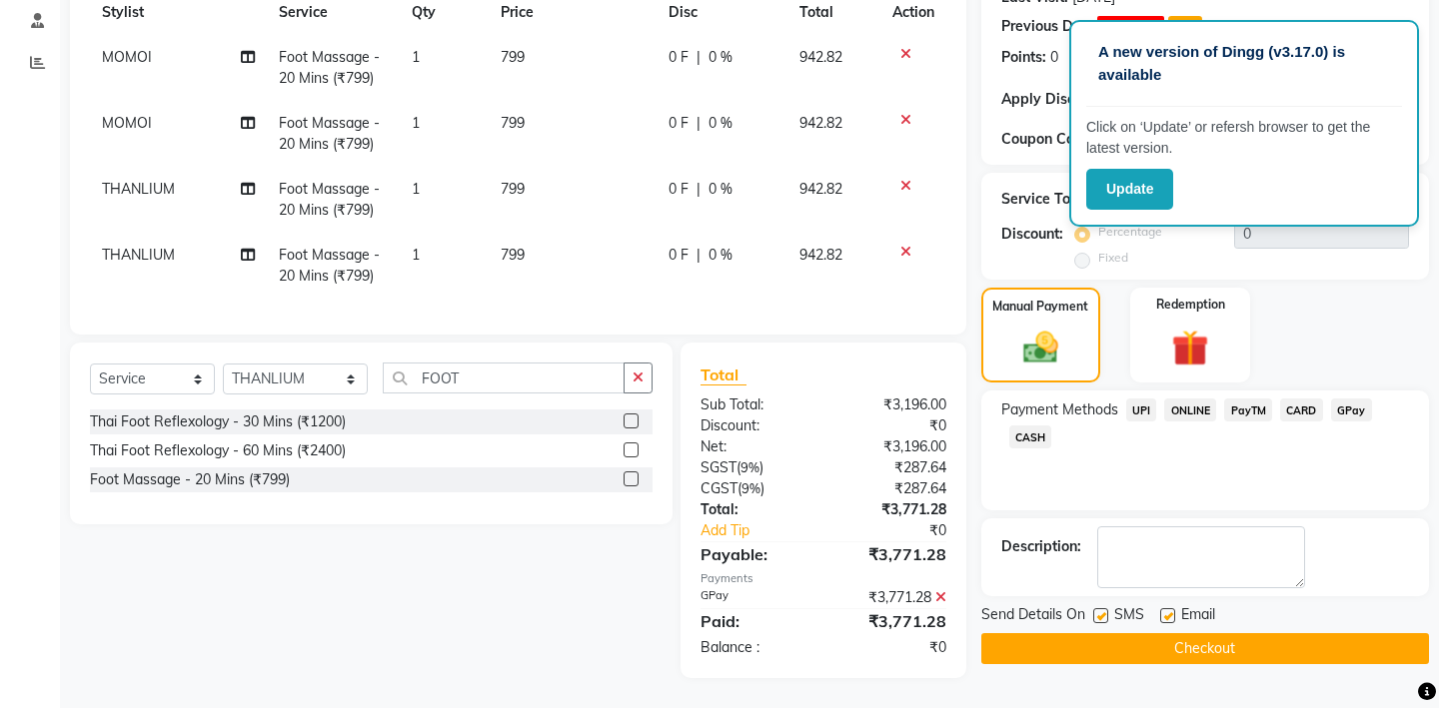
click at [1194, 634] on button "Checkout" at bounding box center [1205, 649] width 448 height 31
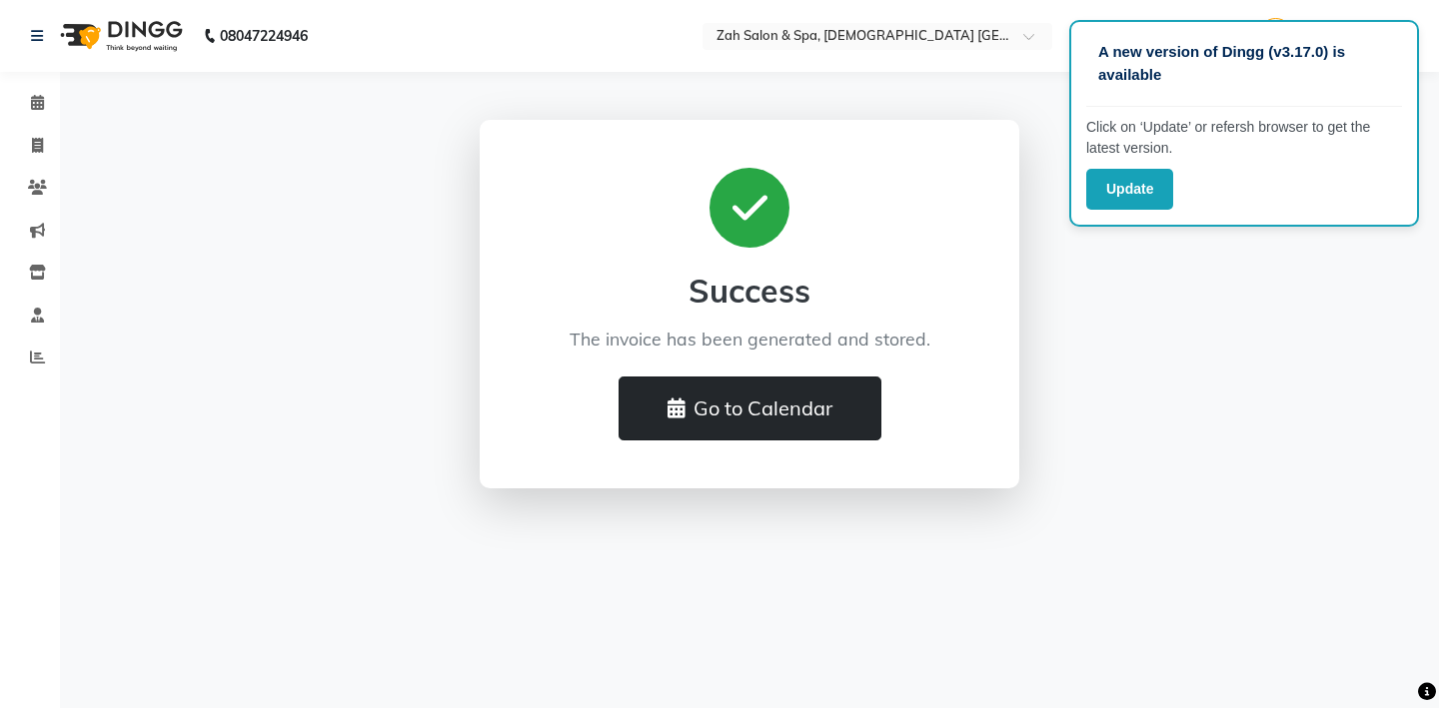
click at [734, 414] on button "Go to Calendar" at bounding box center [750, 409] width 263 height 64
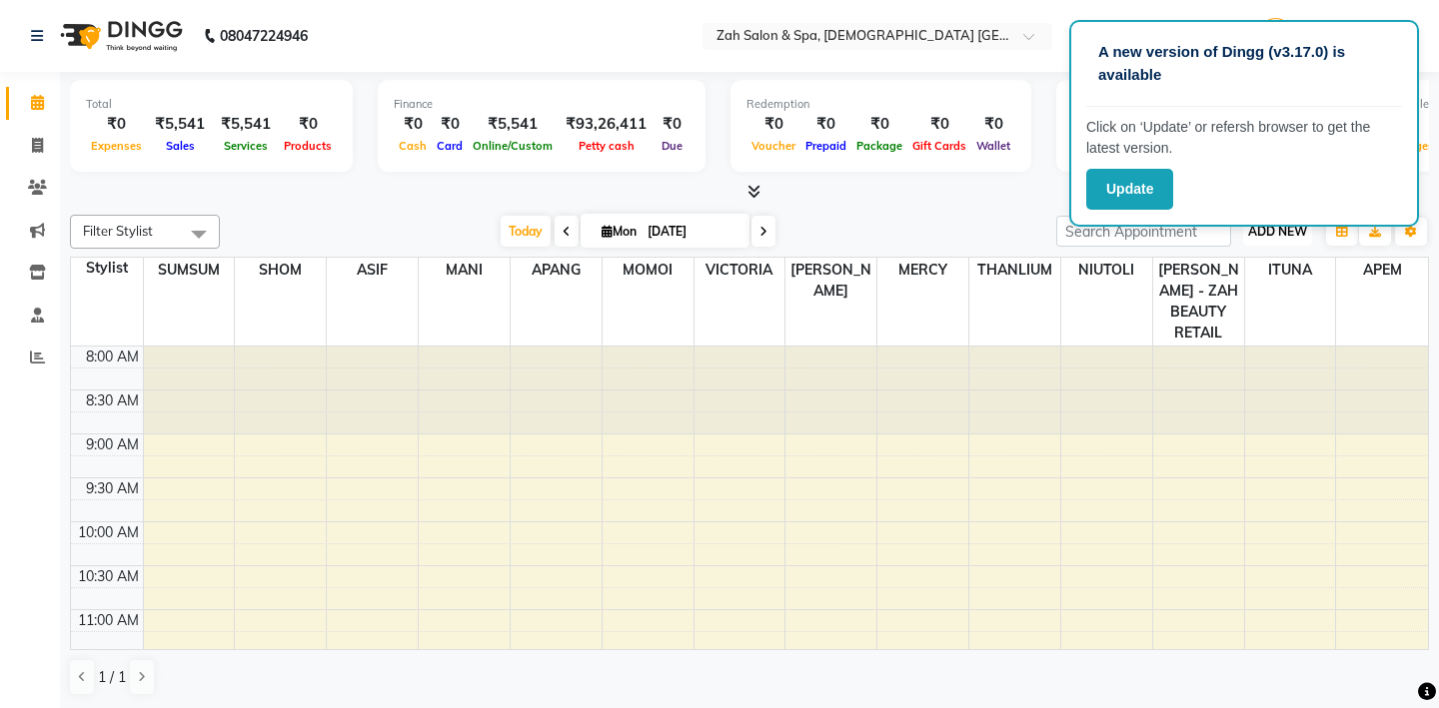
click at [1294, 231] on span "ADD NEW" at bounding box center [1277, 231] width 59 height 15
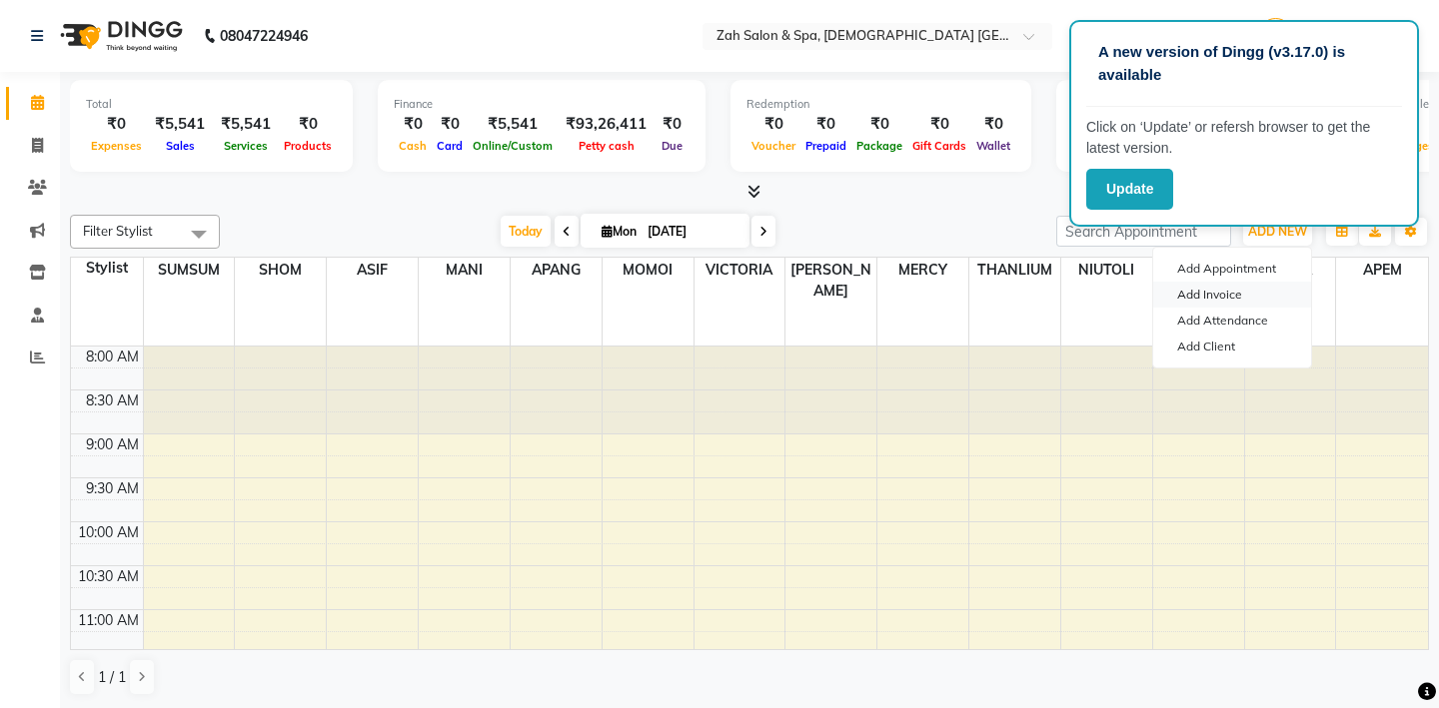
click at [1204, 295] on link "Add Invoice" at bounding box center [1232, 295] width 158 height 26
select select "5613"
select select "service"
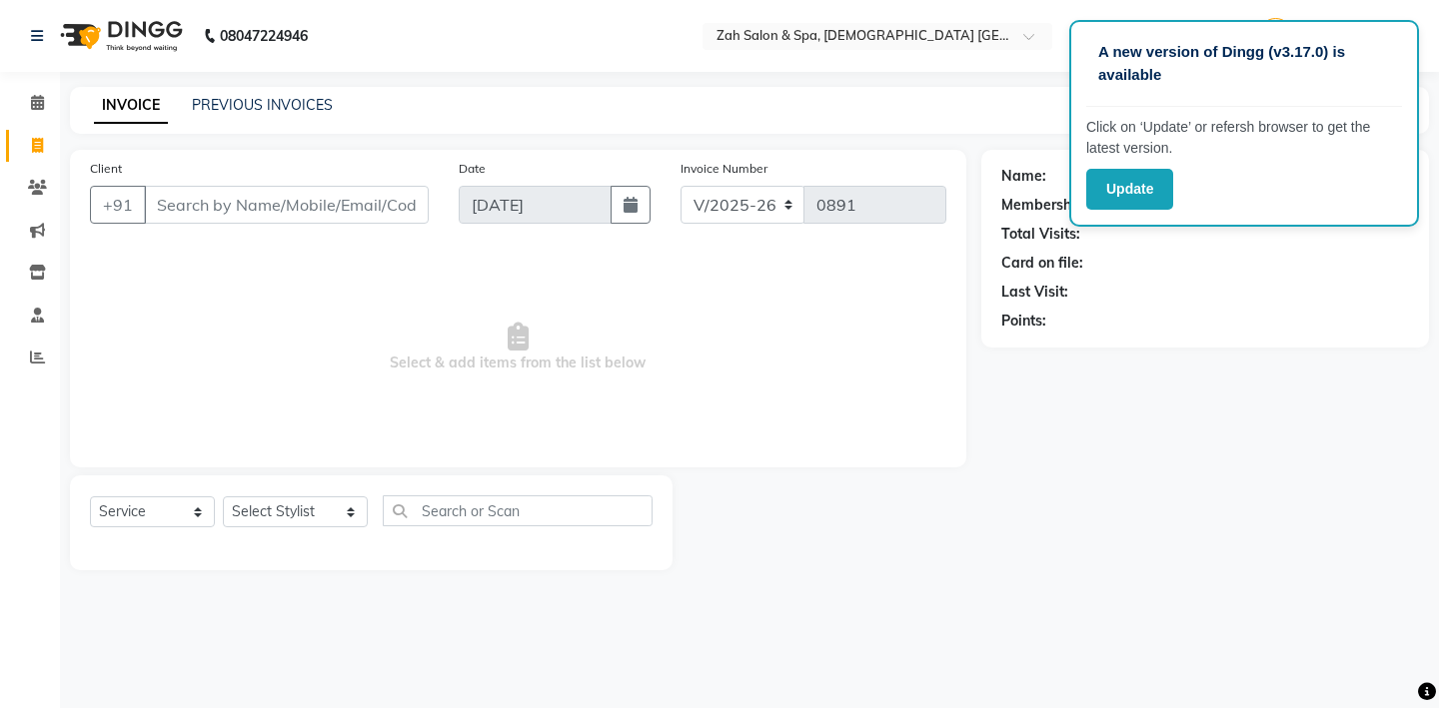
click at [272, 200] on input "Client" at bounding box center [286, 205] width 285 height 38
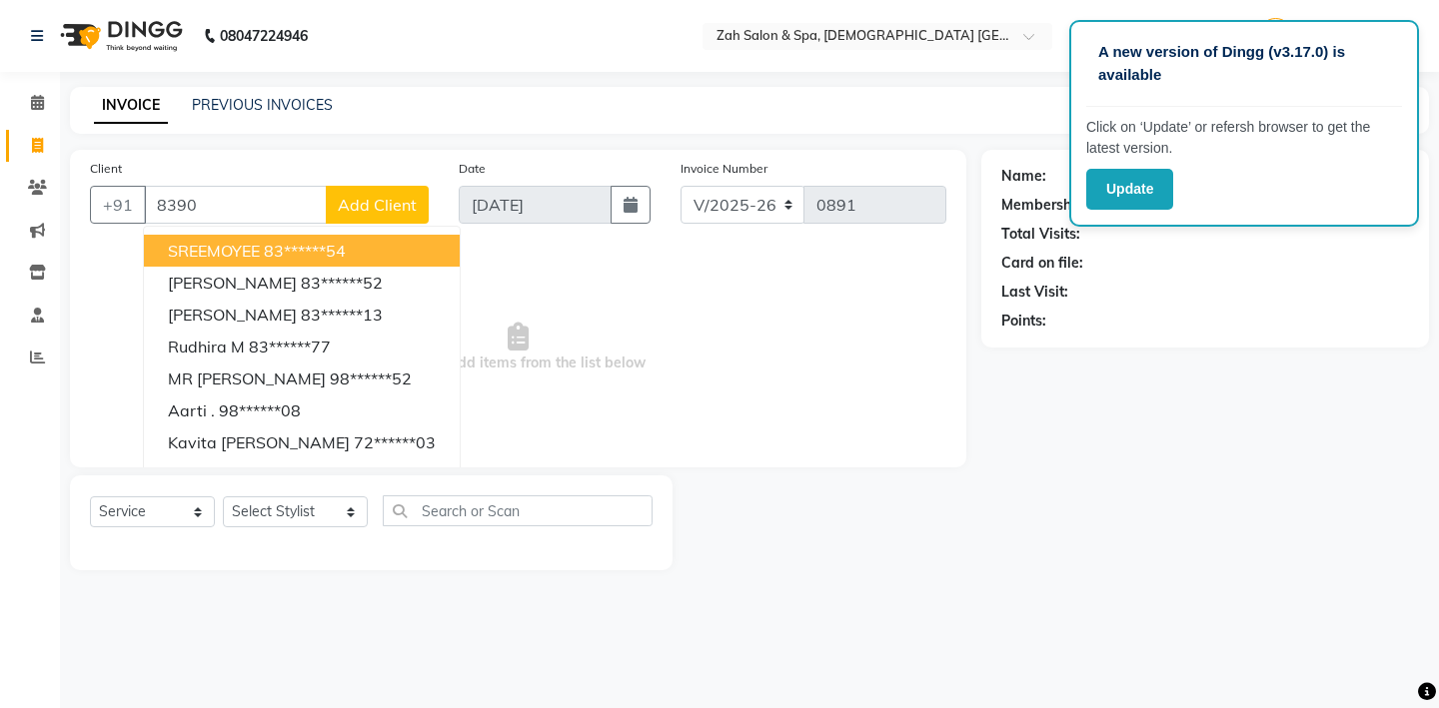
click at [229, 207] on input "8390" at bounding box center [235, 205] width 183 height 38
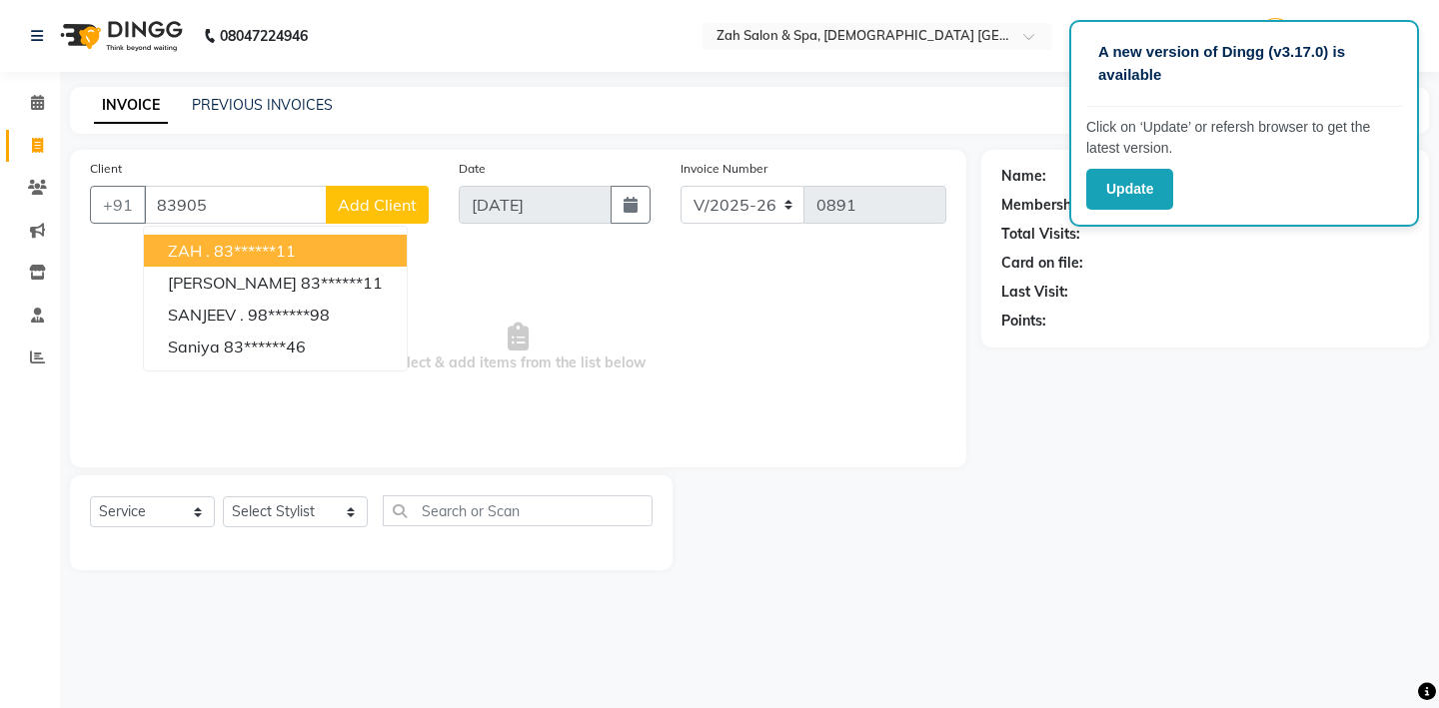
click at [289, 243] on ngb-highlight "83******11" at bounding box center [255, 251] width 82 height 20
type input "83******11"
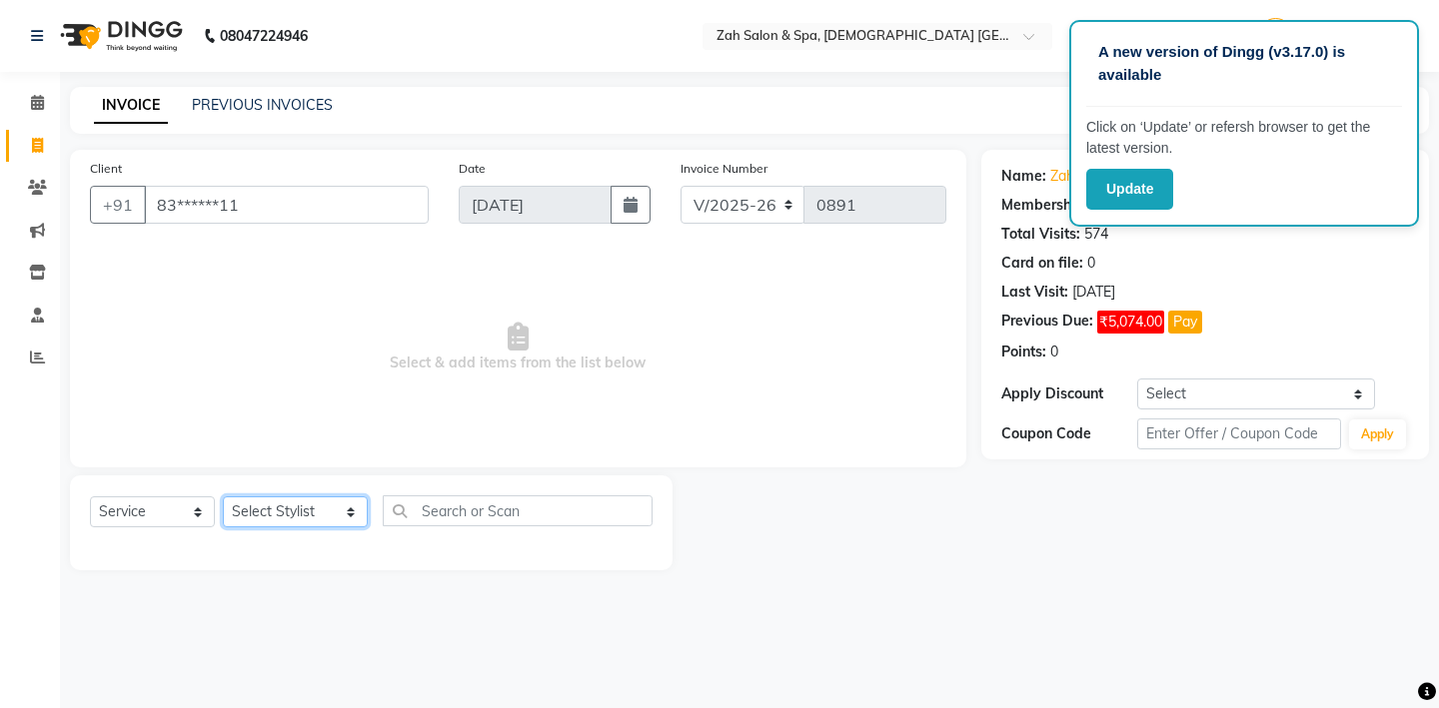
click at [332, 506] on select "Select Stylist [PERSON_NAME] - ZAH BEAUTY RETAIL APANG APEM ASIF ITUNA MANI MER…" at bounding box center [295, 512] width 145 height 31
select select "38270"
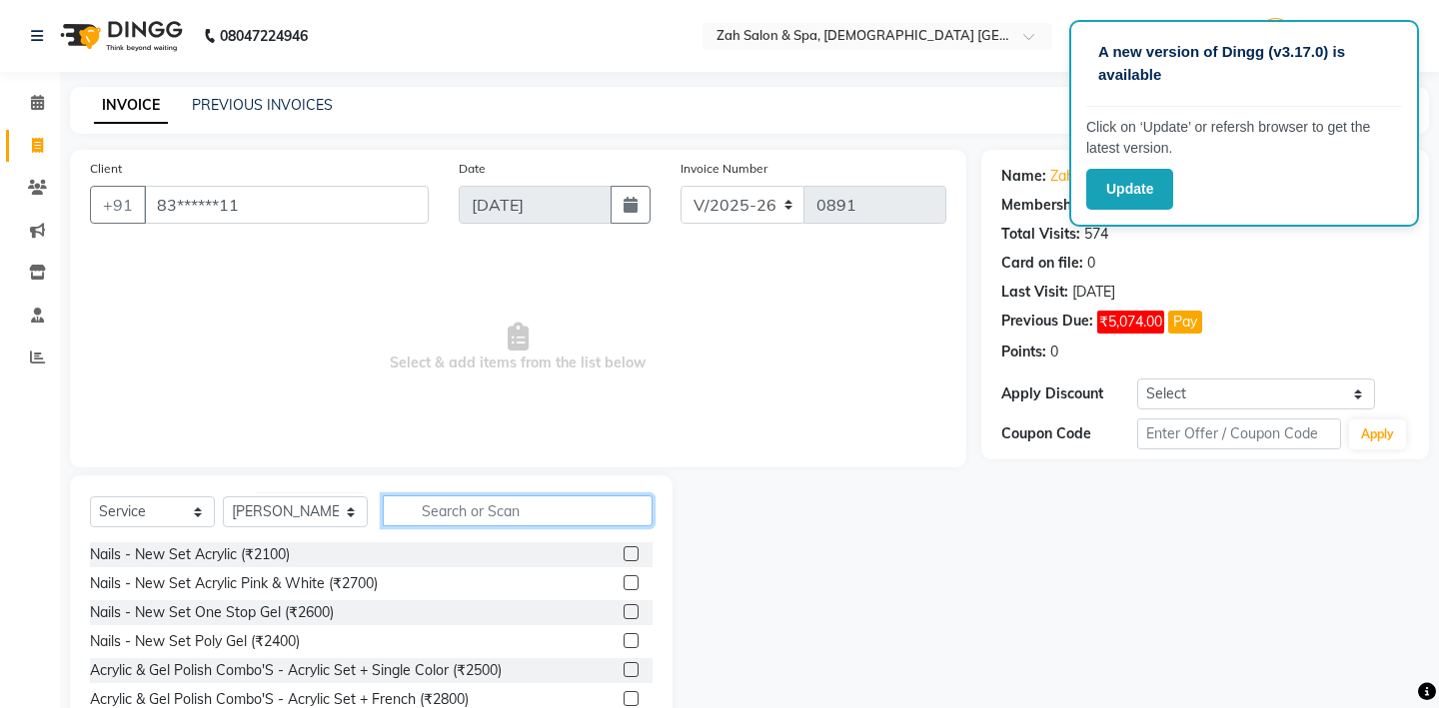
click at [406, 516] on input "text" at bounding box center [518, 511] width 270 height 31
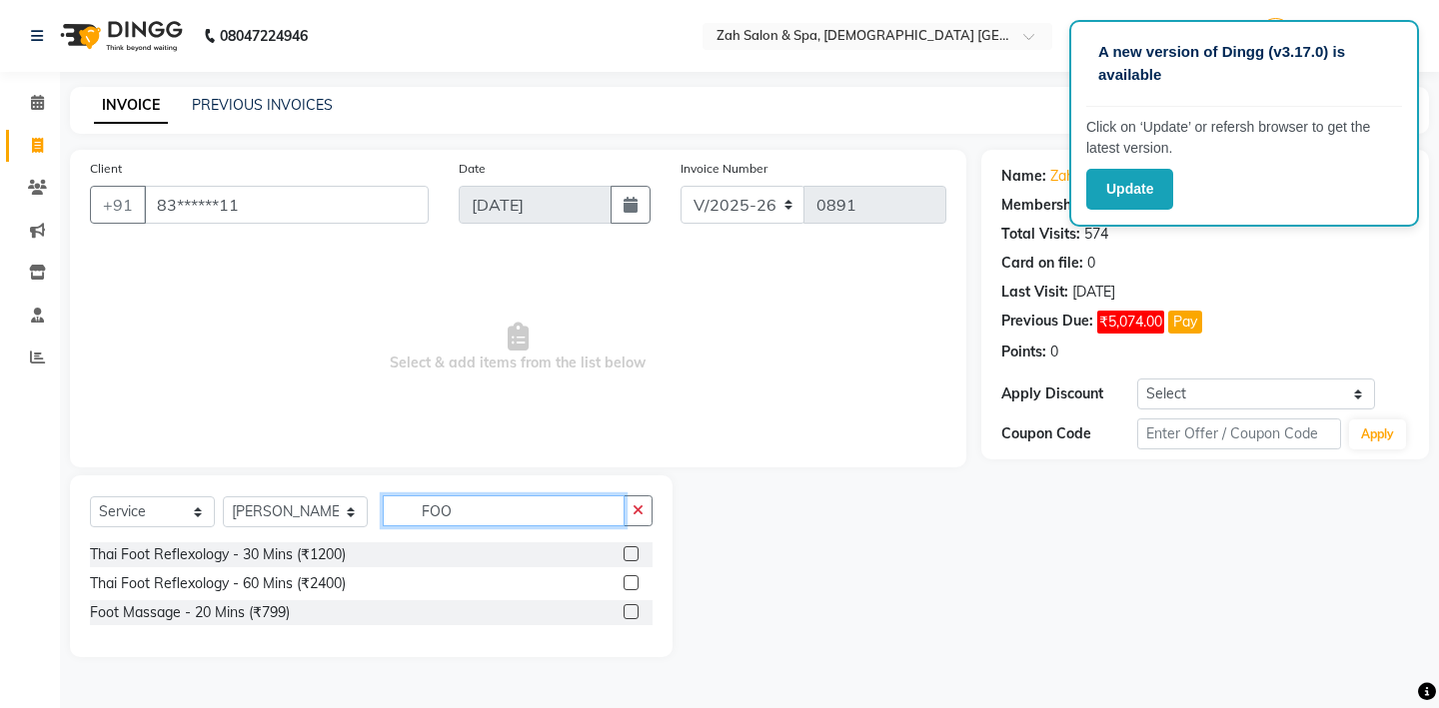
type input "FOO"
click at [634, 556] on label at bounding box center [631, 554] width 15 height 15
click at [634, 556] on input "checkbox" at bounding box center [630, 555] width 13 height 13
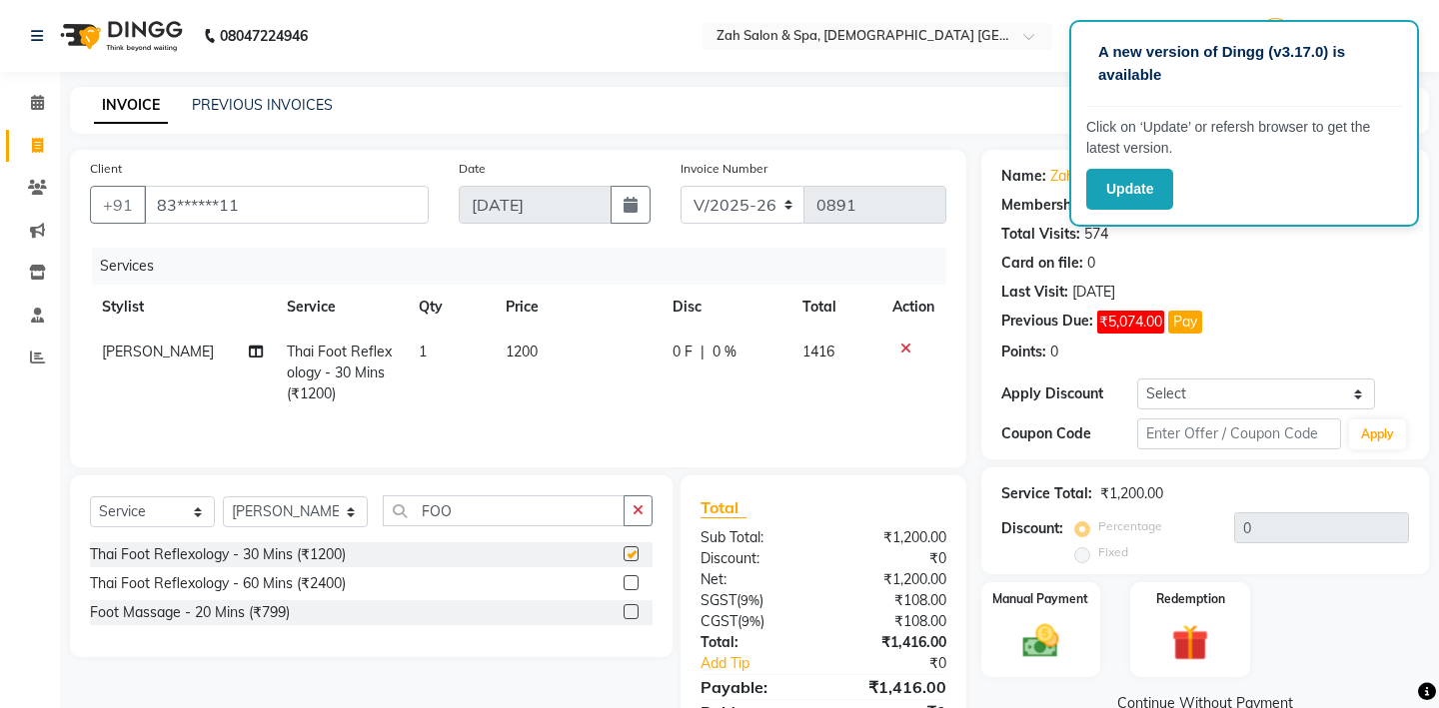
checkbox input "false"
click at [330, 502] on select "Select Stylist [PERSON_NAME] - ZAH BEAUTY RETAIL APANG APEM ASIF ITUNA MANI MER…" at bounding box center [295, 512] width 145 height 31
select select "46424"
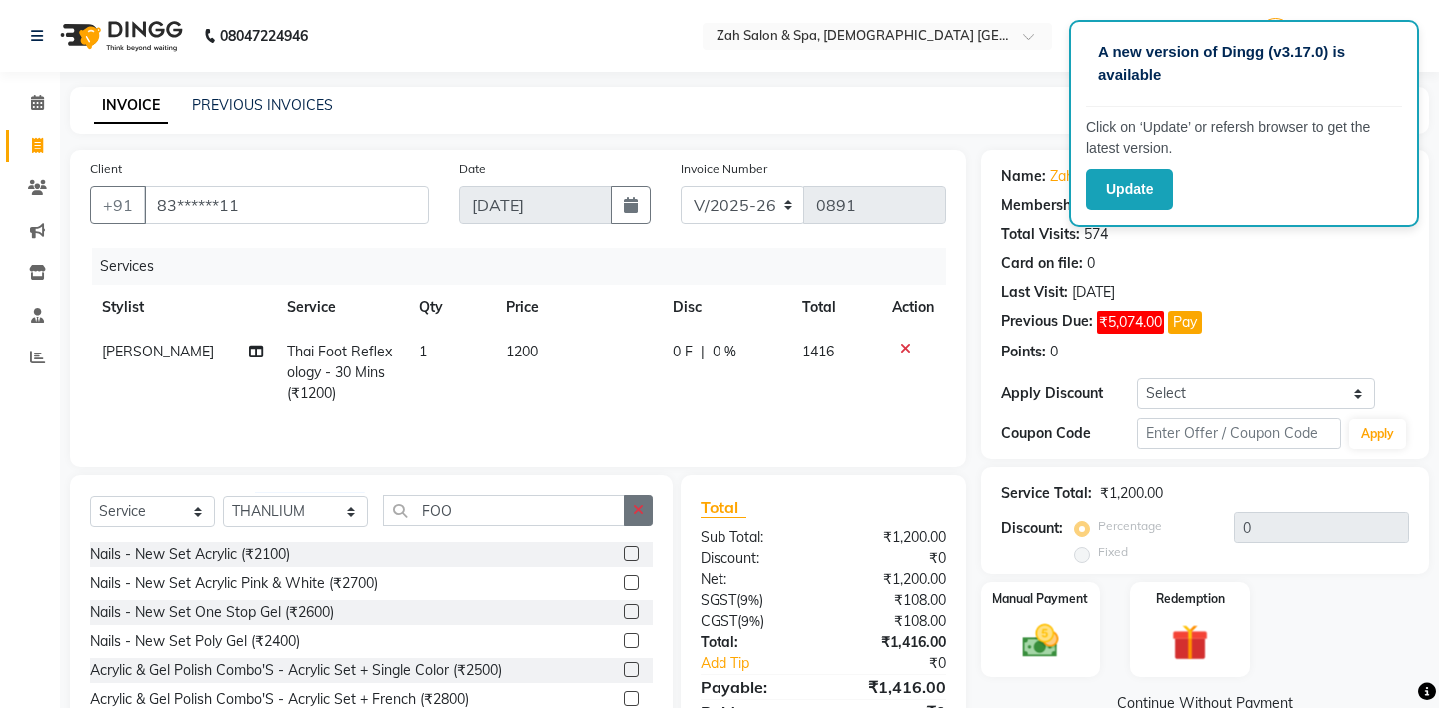
click at [644, 513] on button "button" at bounding box center [638, 511] width 29 height 31
click at [423, 517] on input "text" at bounding box center [518, 511] width 270 height 31
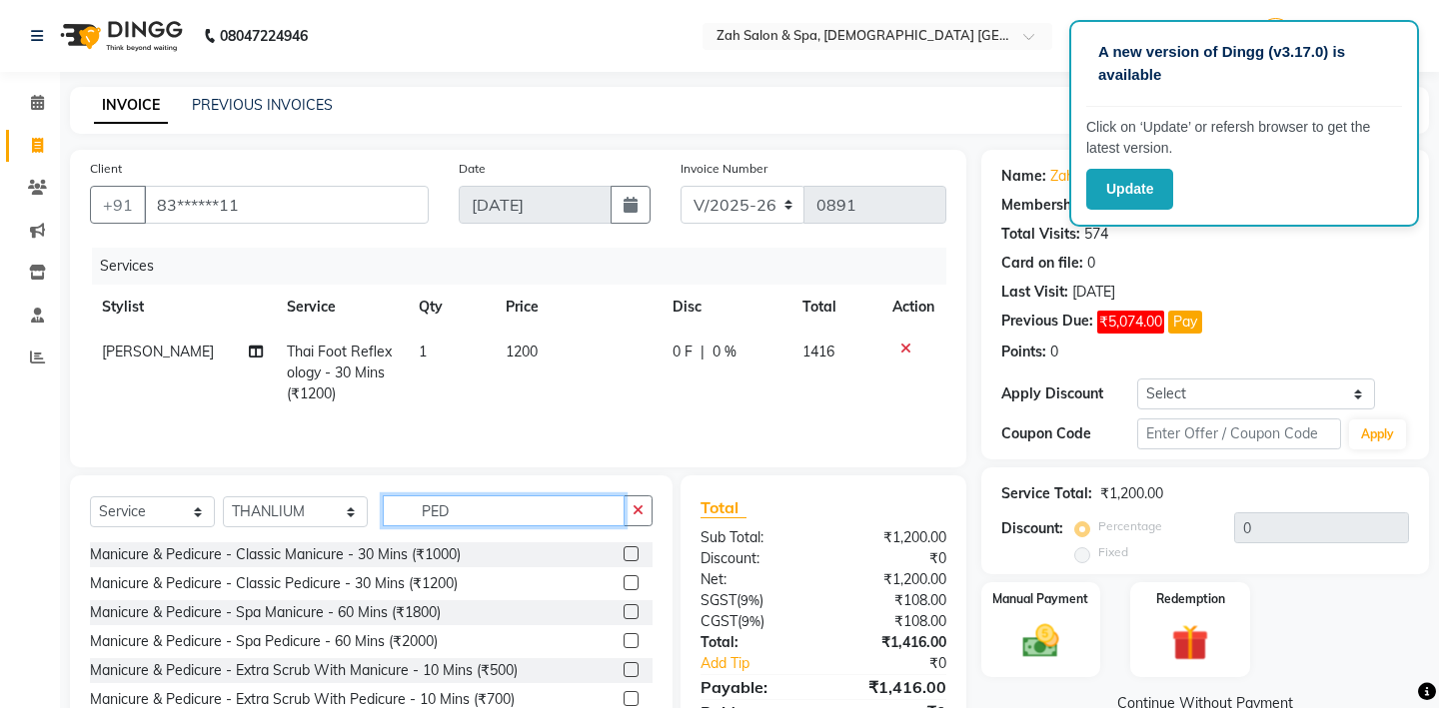
type input "PED"
click at [627, 578] on label at bounding box center [631, 583] width 15 height 15
click at [627, 578] on input "checkbox" at bounding box center [630, 584] width 13 height 13
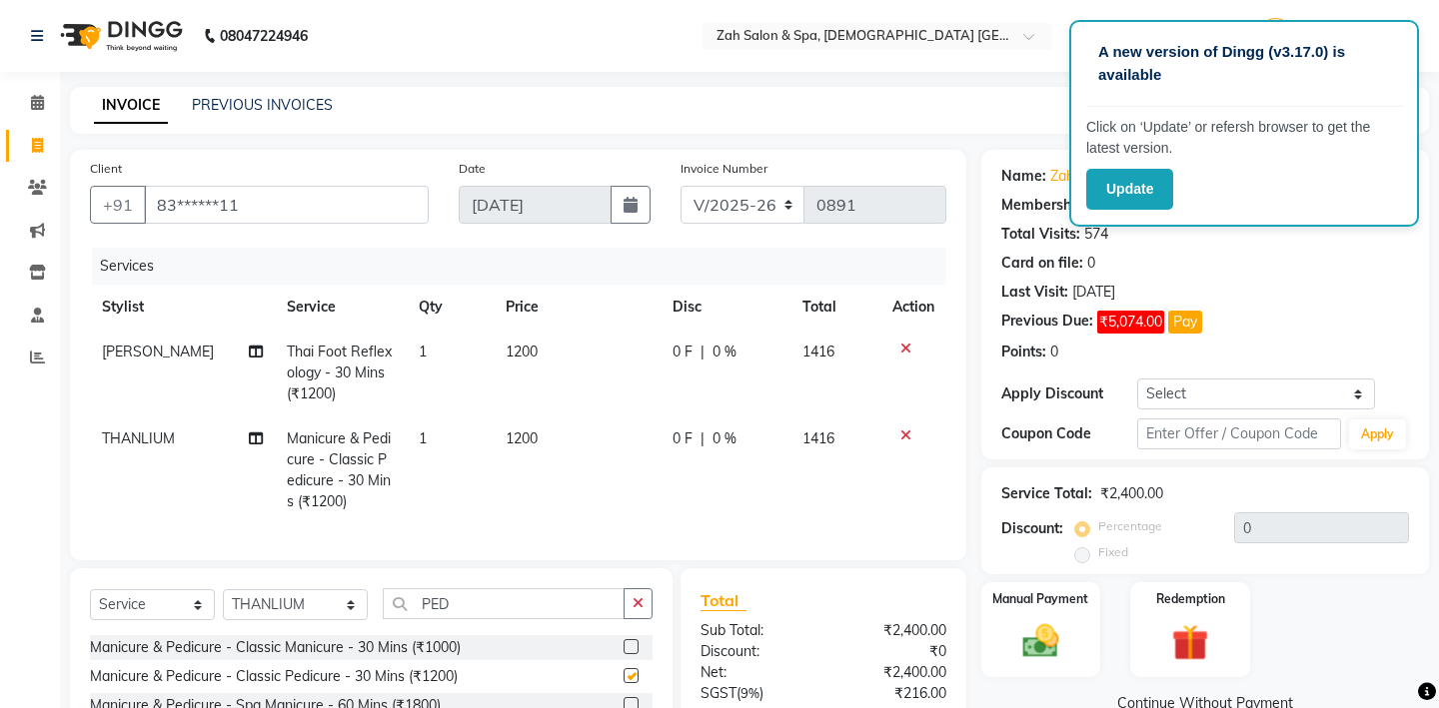
checkbox input "false"
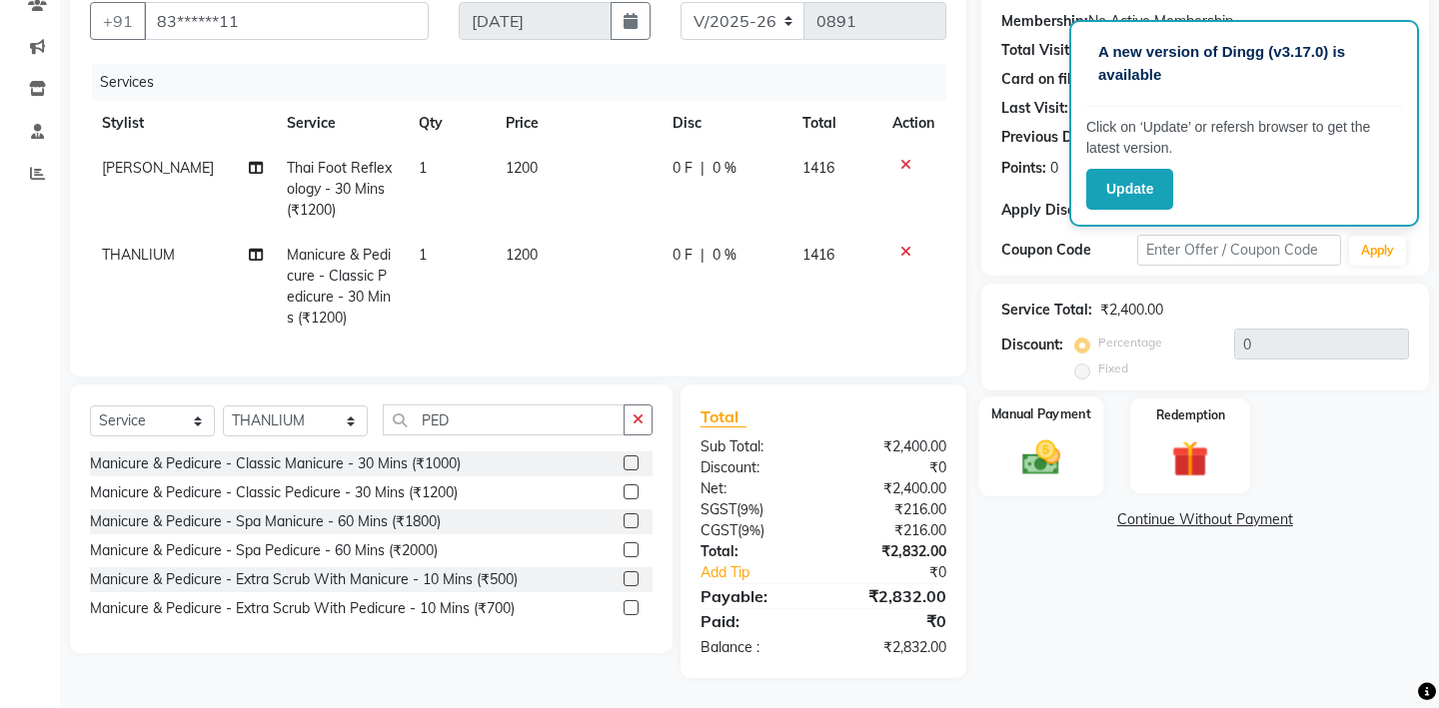
click at [1052, 436] on img at bounding box center [1040, 458] width 62 height 44
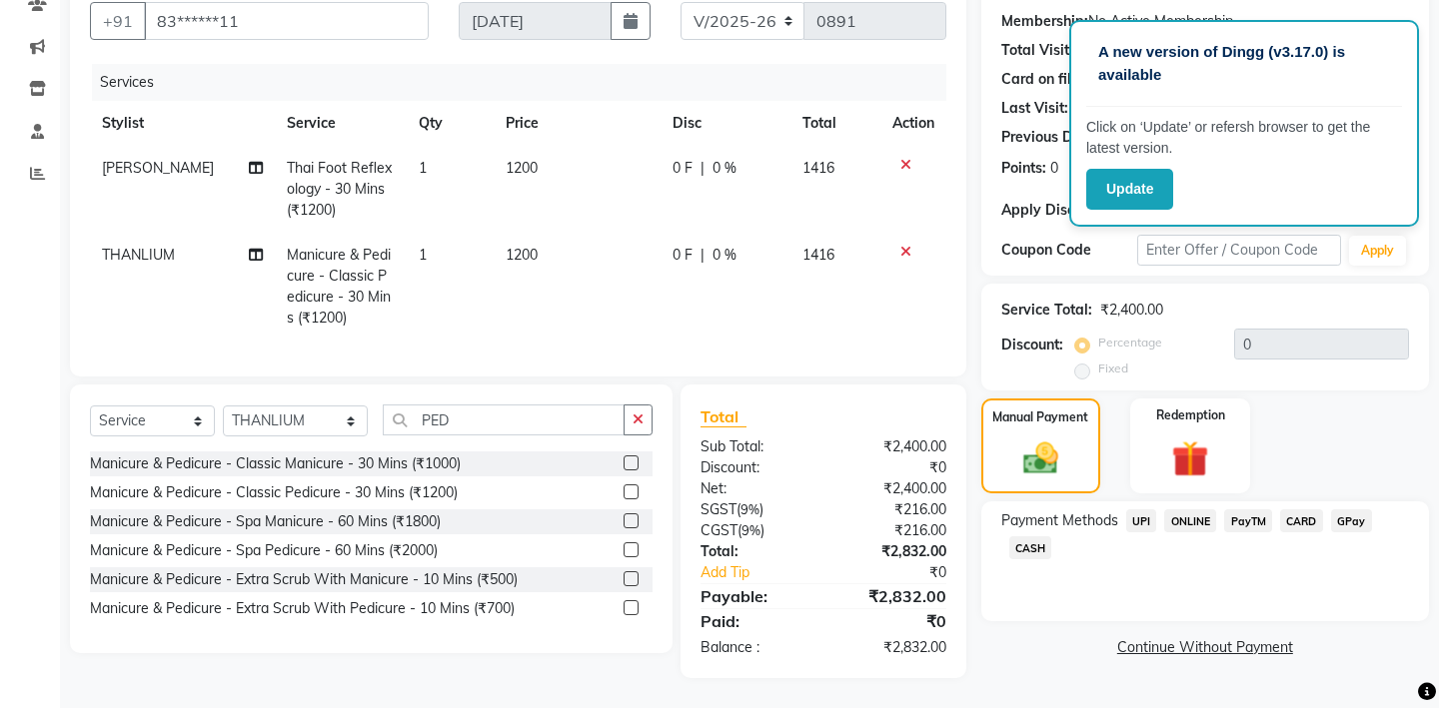
click at [1344, 510] on span "GPay" at bounding box center [1351, 521] width 41 height 23
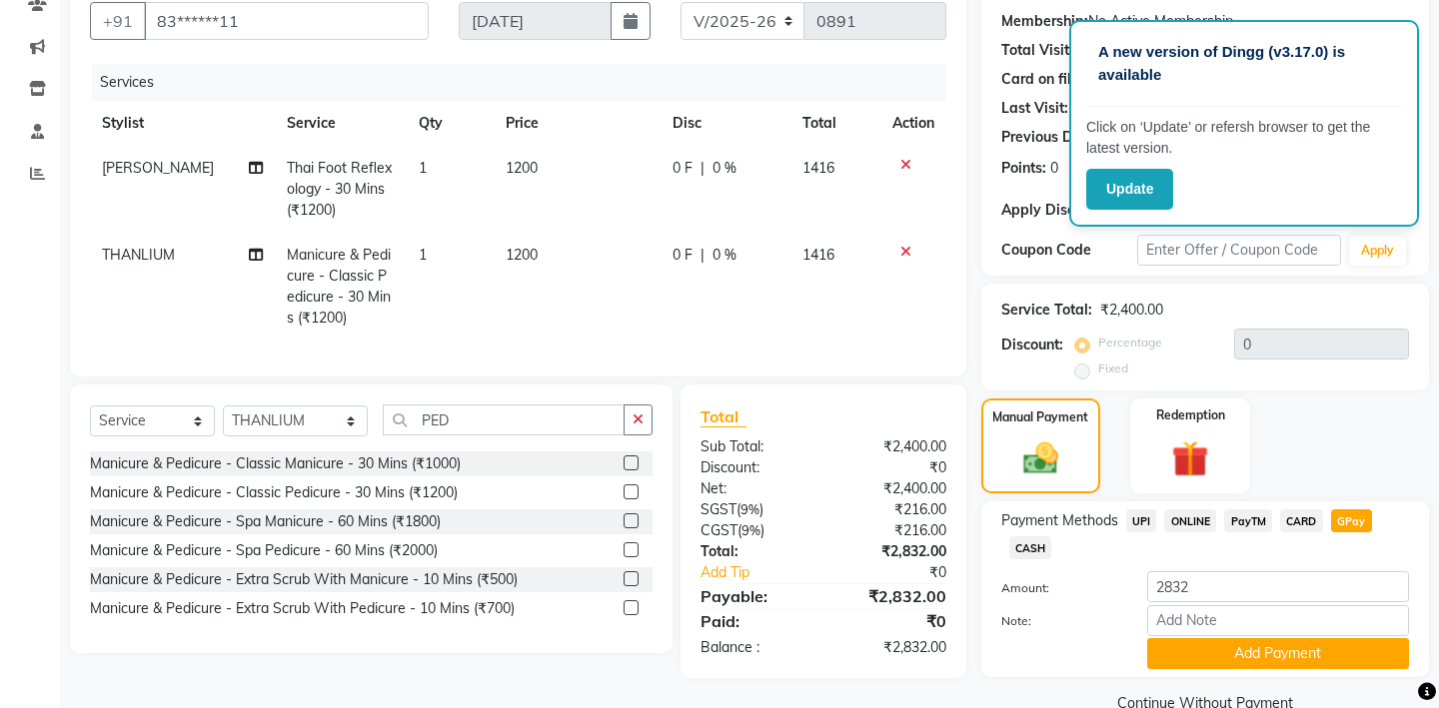
scroll to position [201, 0]
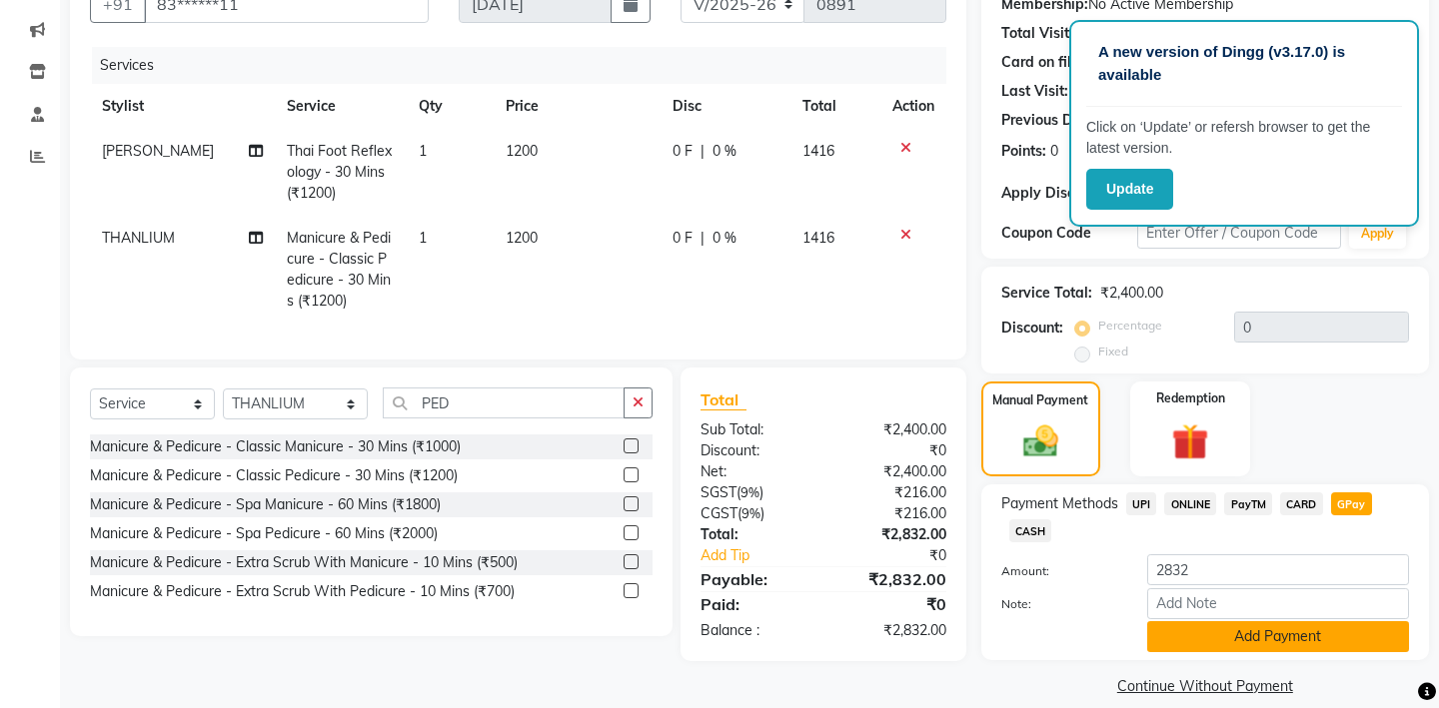
click at [1257, 624] on button "Add Payment" at bounding box center [1278, 637] width 262 height 31
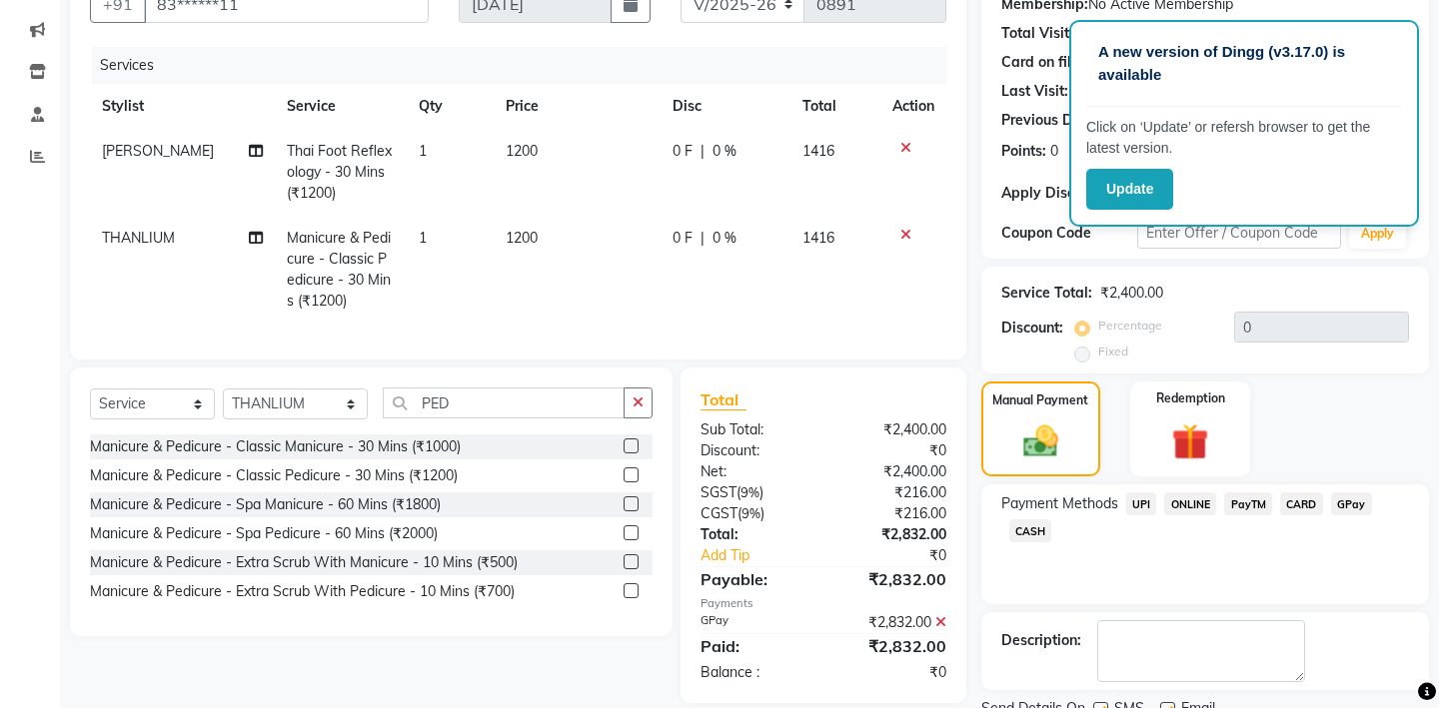
scroll to position [258, 0]
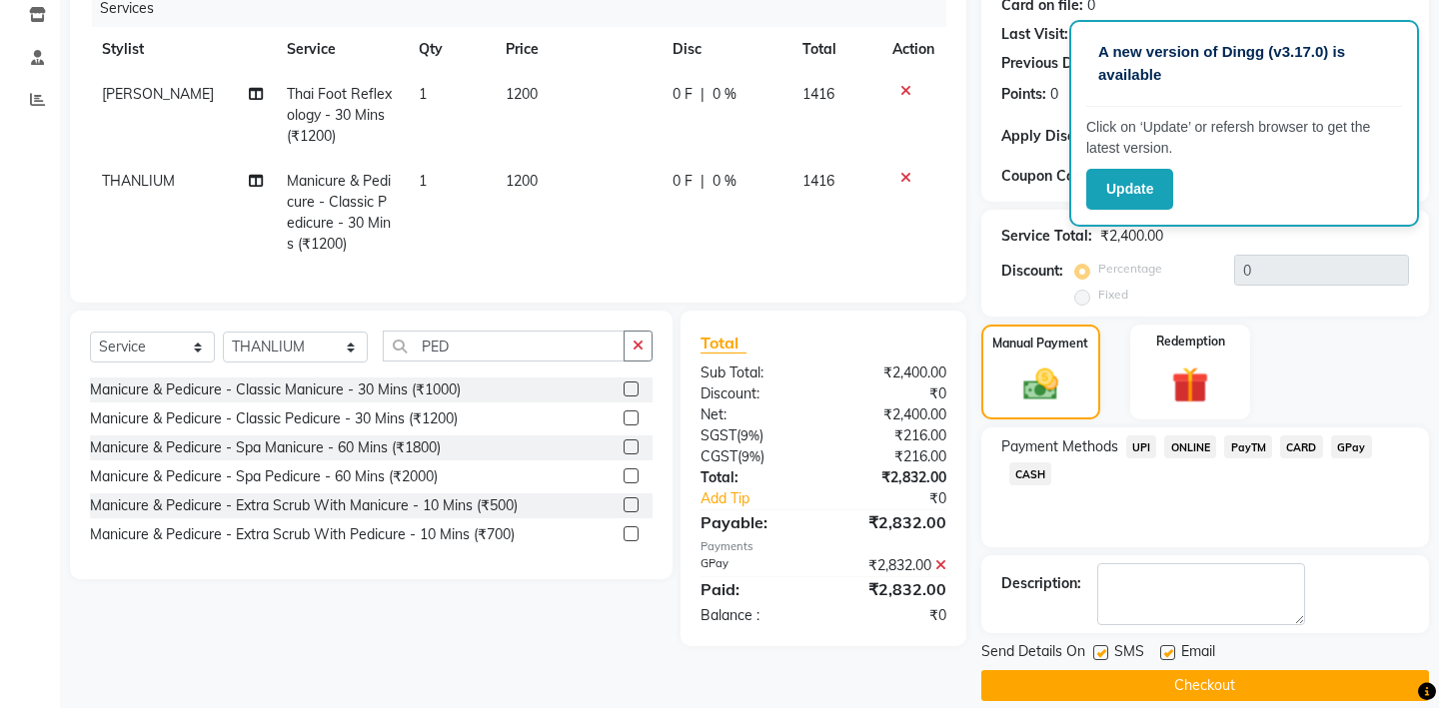
click at [1210, 671] on button "Checkout" at bounding box center [1205, 686] width 448 height 31
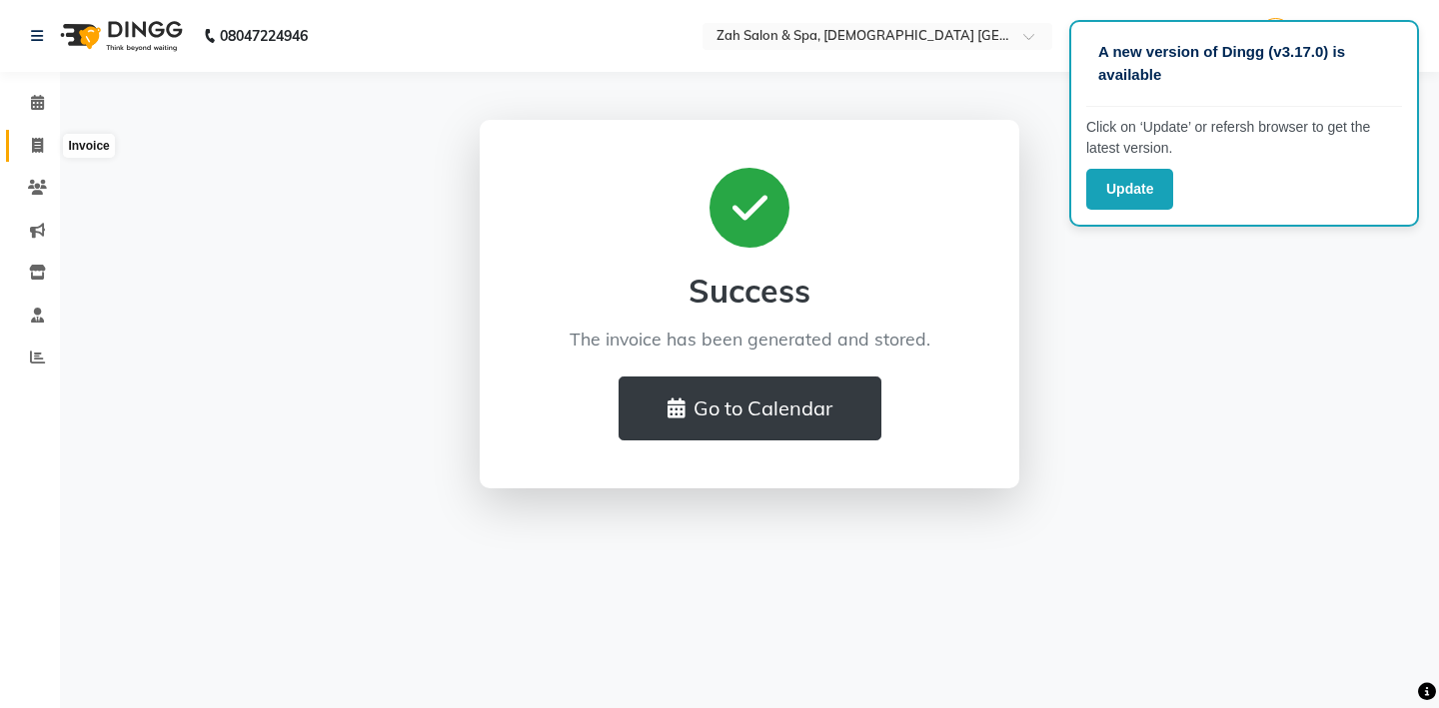
click at [33, 139] on icon at bounding box center [37, 145] width 11 height 15
select select "service"
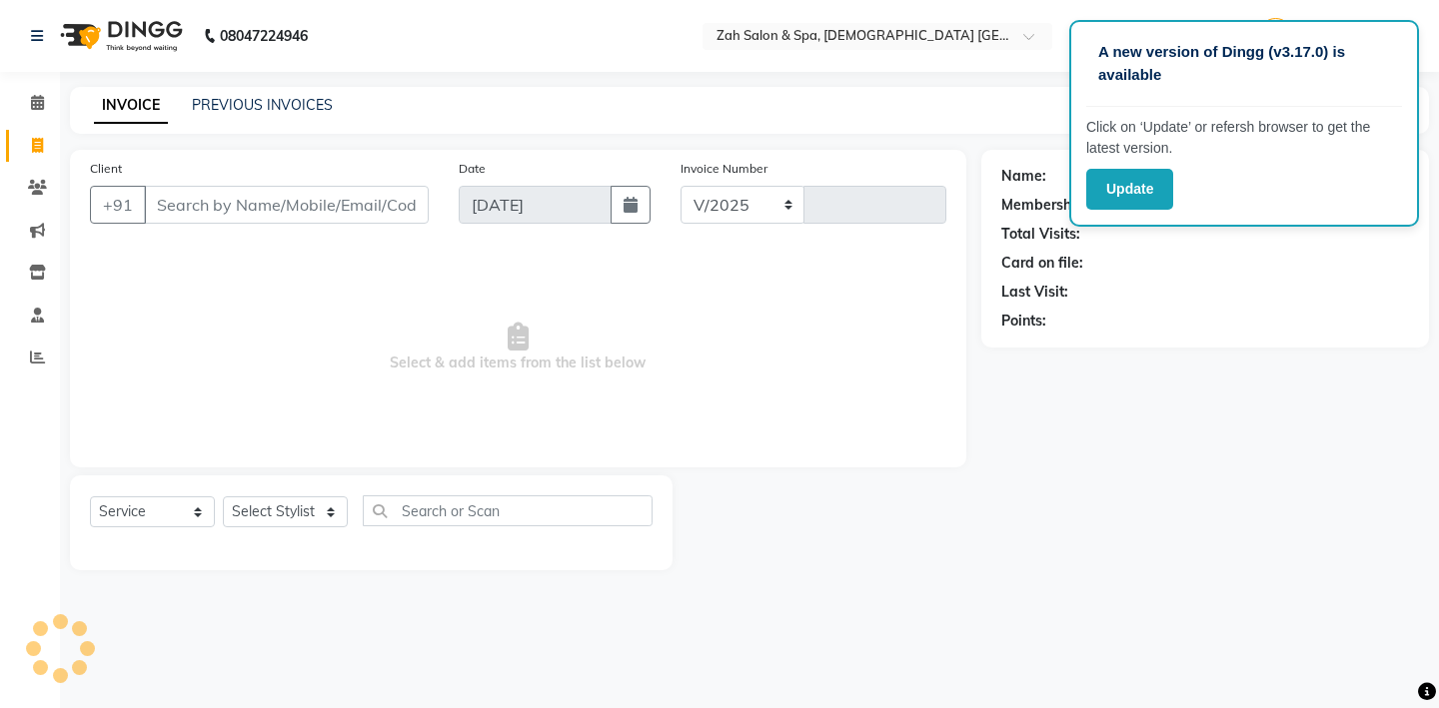
select select "5613"
type input "0892"
click at [181, 209] on input "Client" at bounding box center [286, 205] width 285 height 38
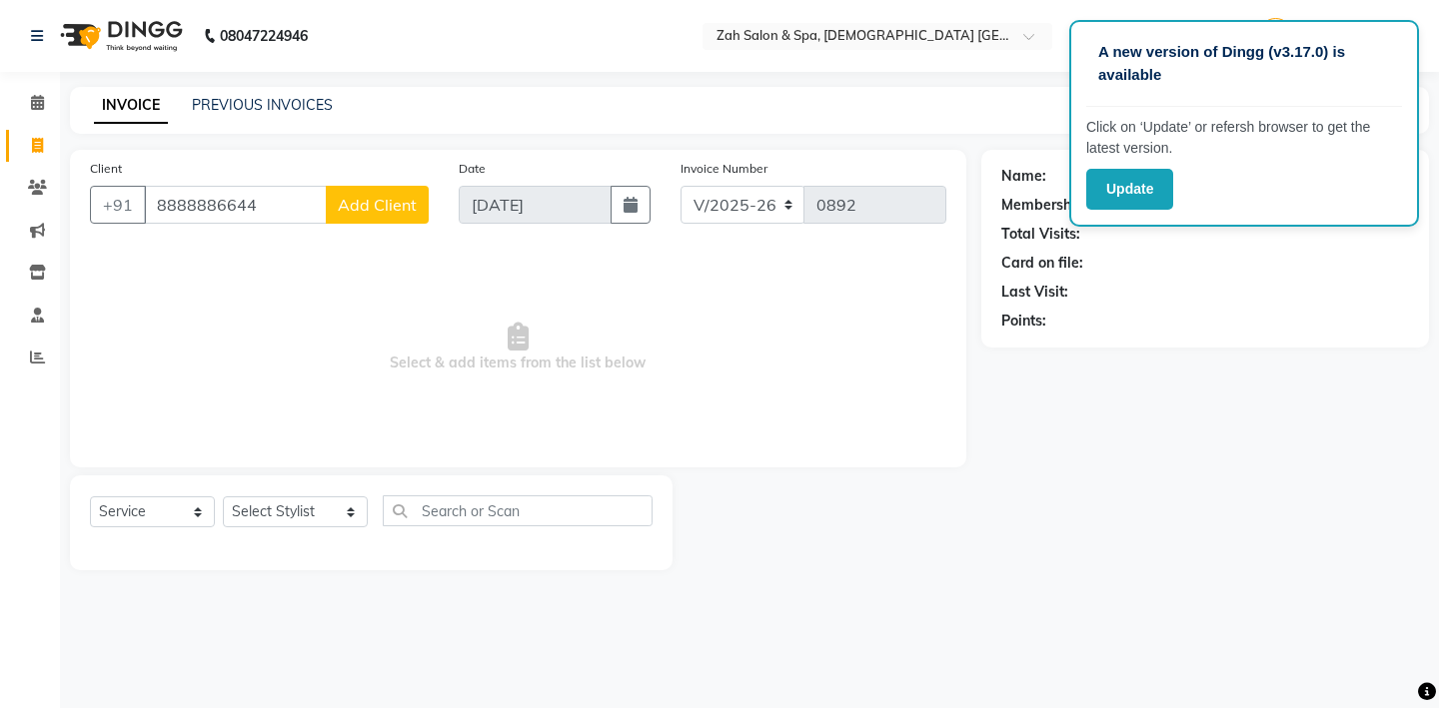
type input "8888886644"
click at [389, 203] on span "Add Client" at bounding box center [377, 205] width 79 height 20
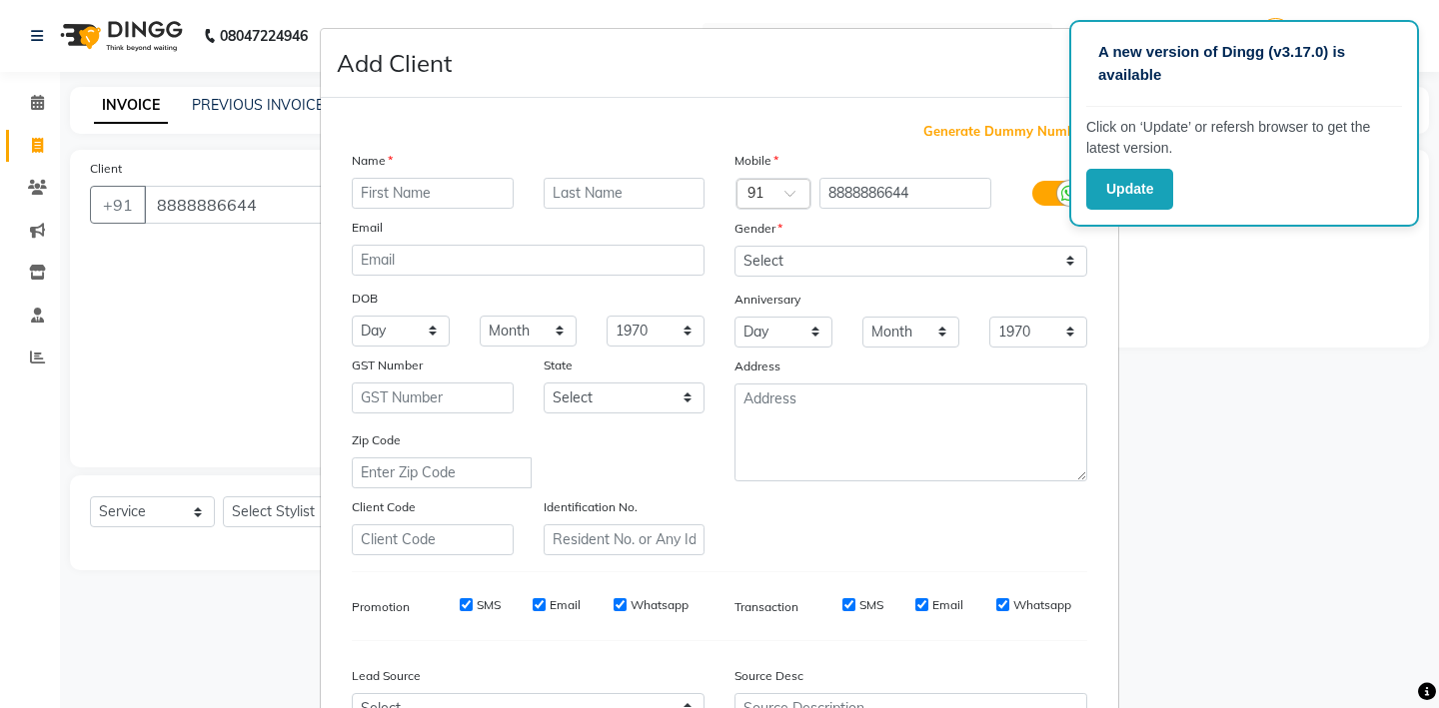
click at [445, 195] on input "text" at bounding box center [433, 193] width 162 height 31
type input "MR"
click at [587, 192] on input "text" at bounding box center [625, 193] width 162 height 31
type input "[PERSON_NAME]"
click at [1069, 259] on select "Select [DEMOGRAPHIC_DATA] [DEMOGRAPHIC_DATA] Other Prefer Not To Say" at bounding box center [910, 261] width 353 height 31
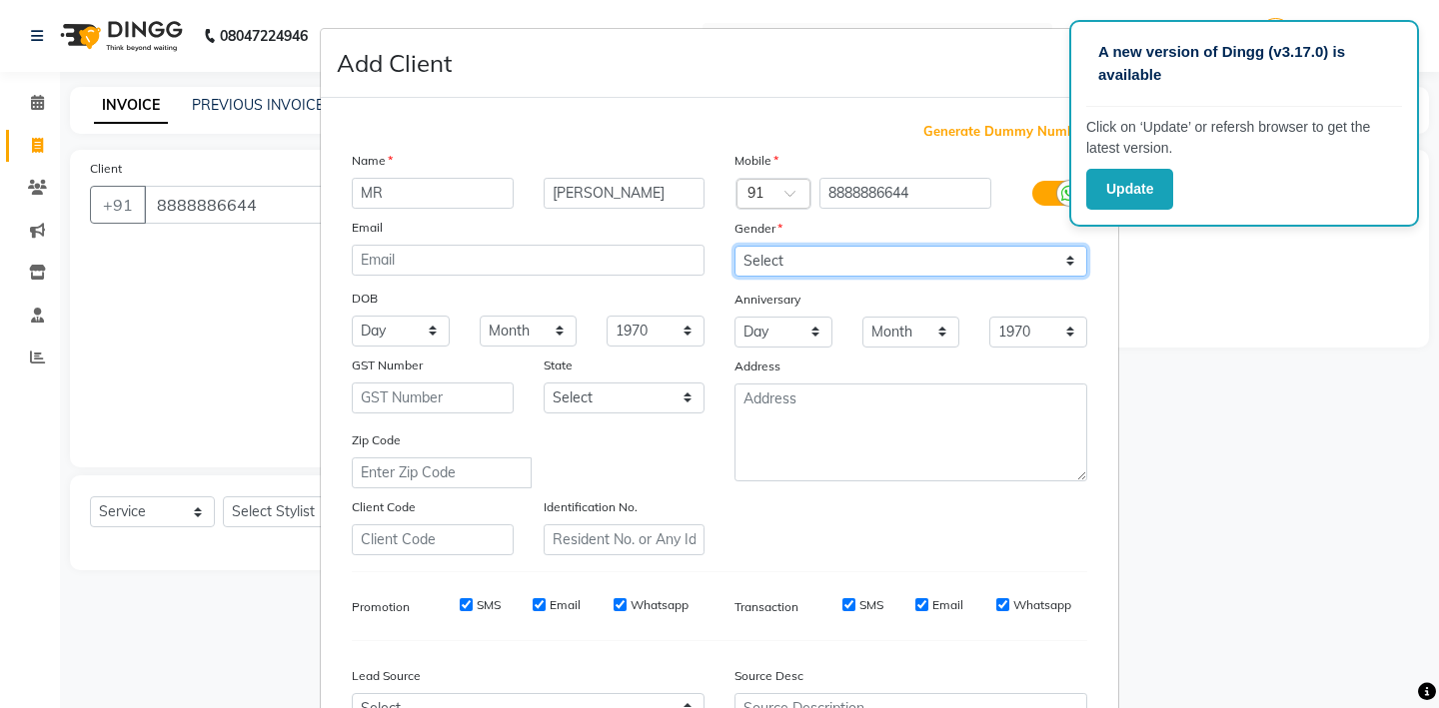
select select "[DEMOGRAPHIC_DATA]"
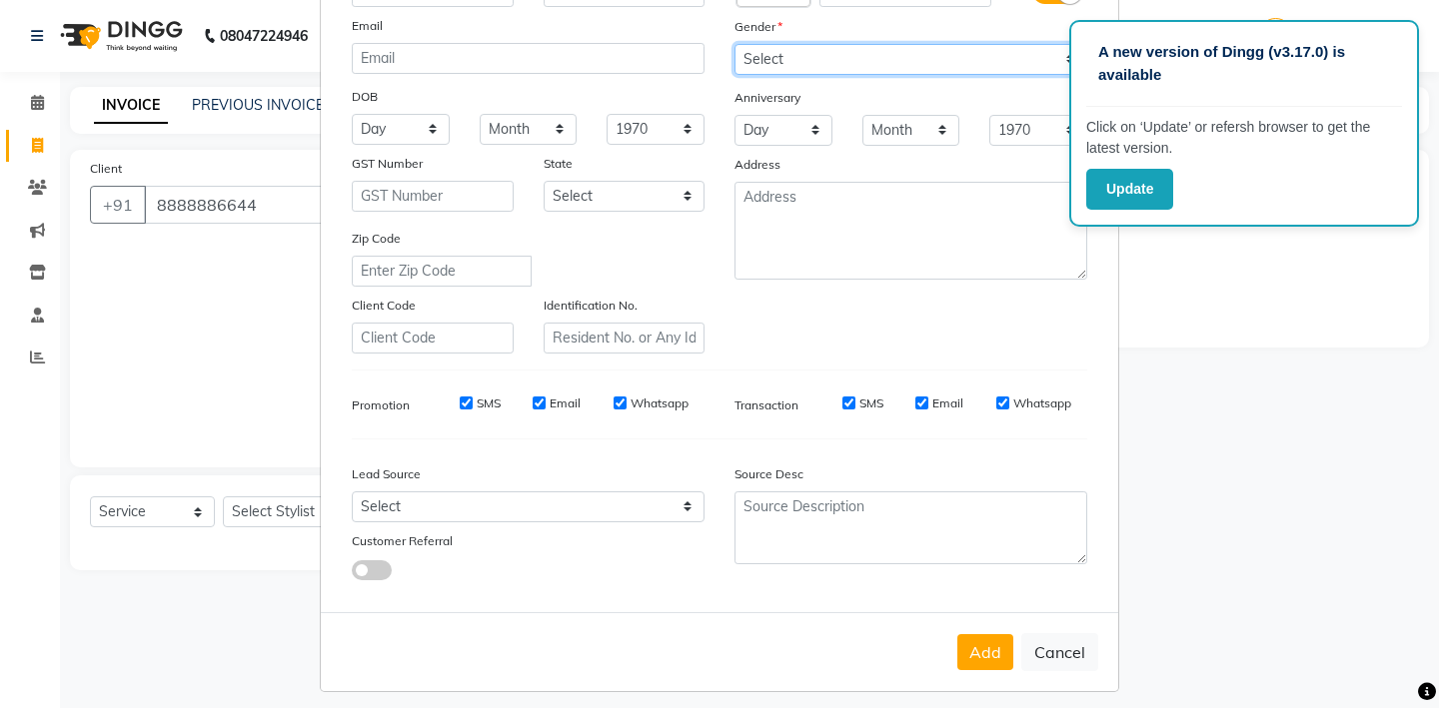
scroll to position [213, 0]
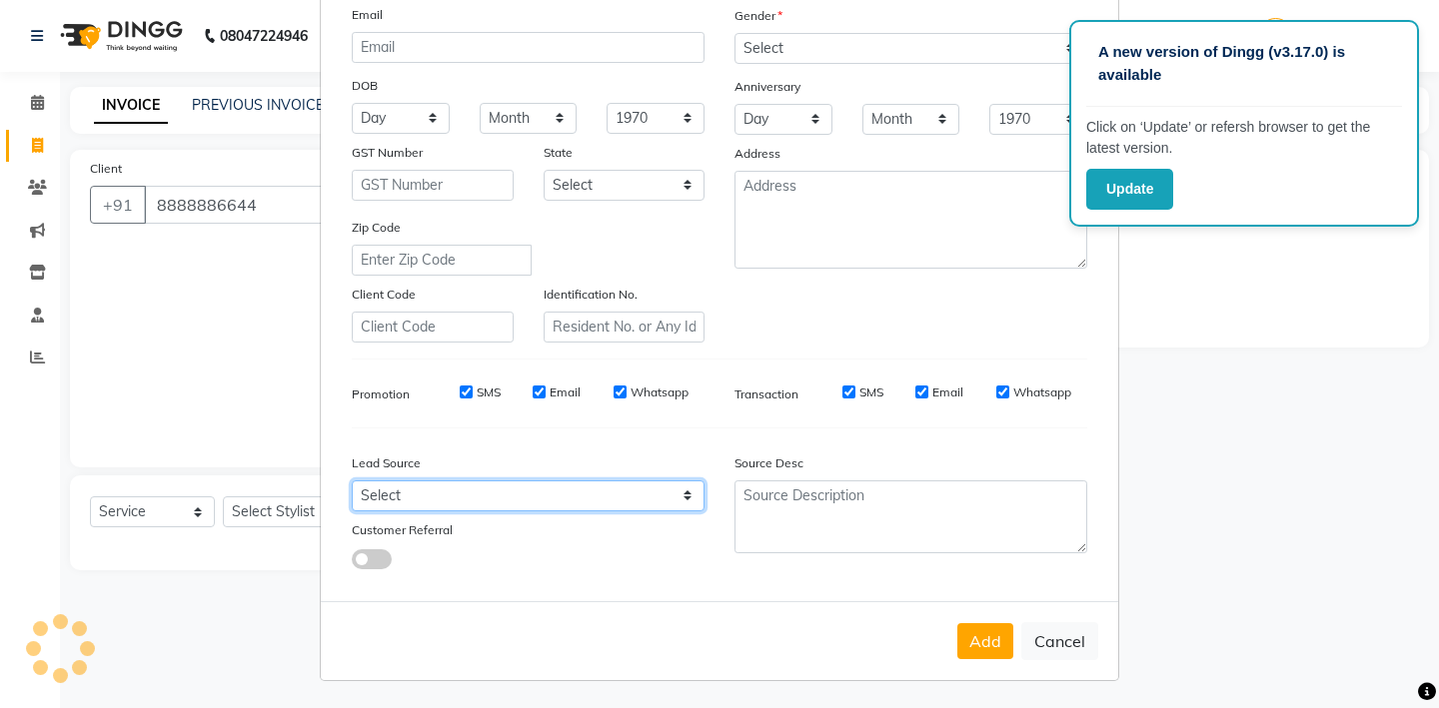
click at [688, 491] on select "Select Walk-in Referral Internet Friend Word of Mouth Advertisement Facebook Ju…" at bounding box center [528, 496] width 353 height 31
select select "36148"
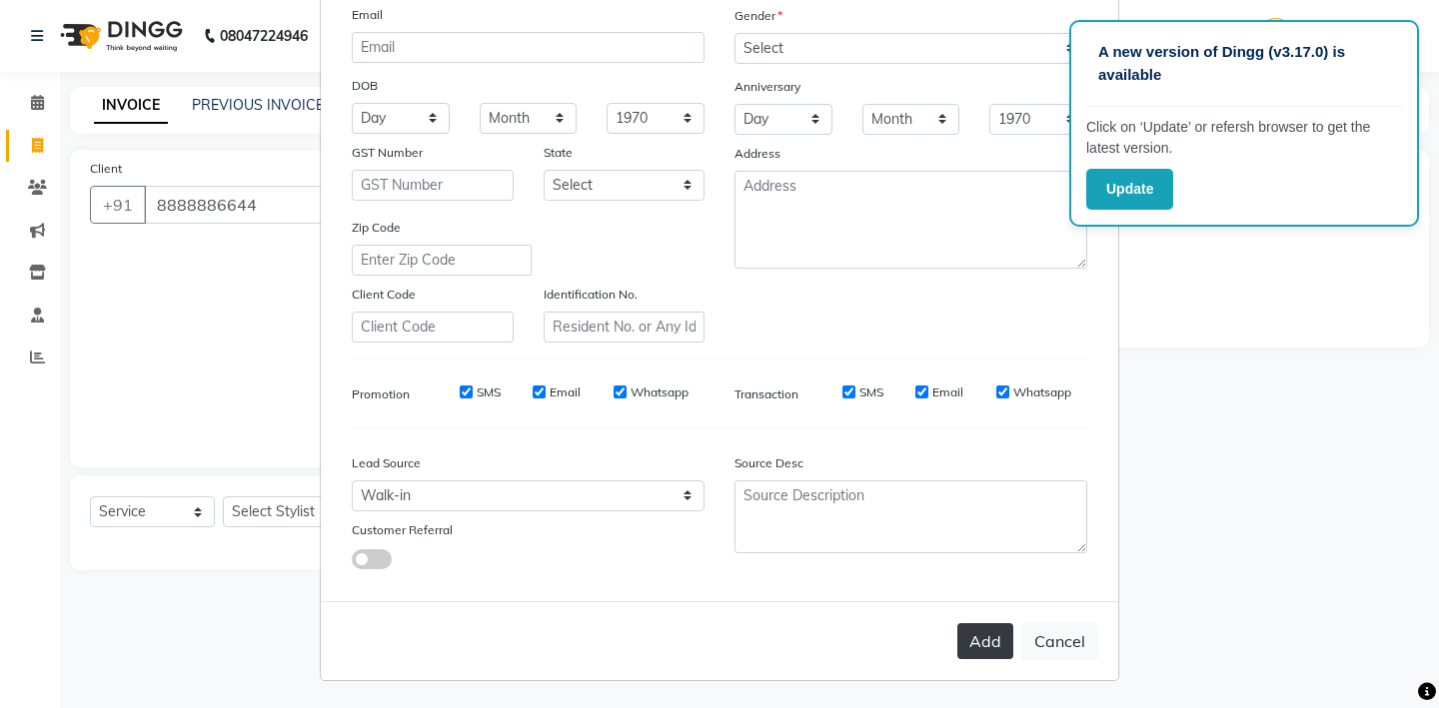
click at [986, 636] on button "Add" at bounding box center [985, 642] width 56 height 36
type input "88******44"
select select
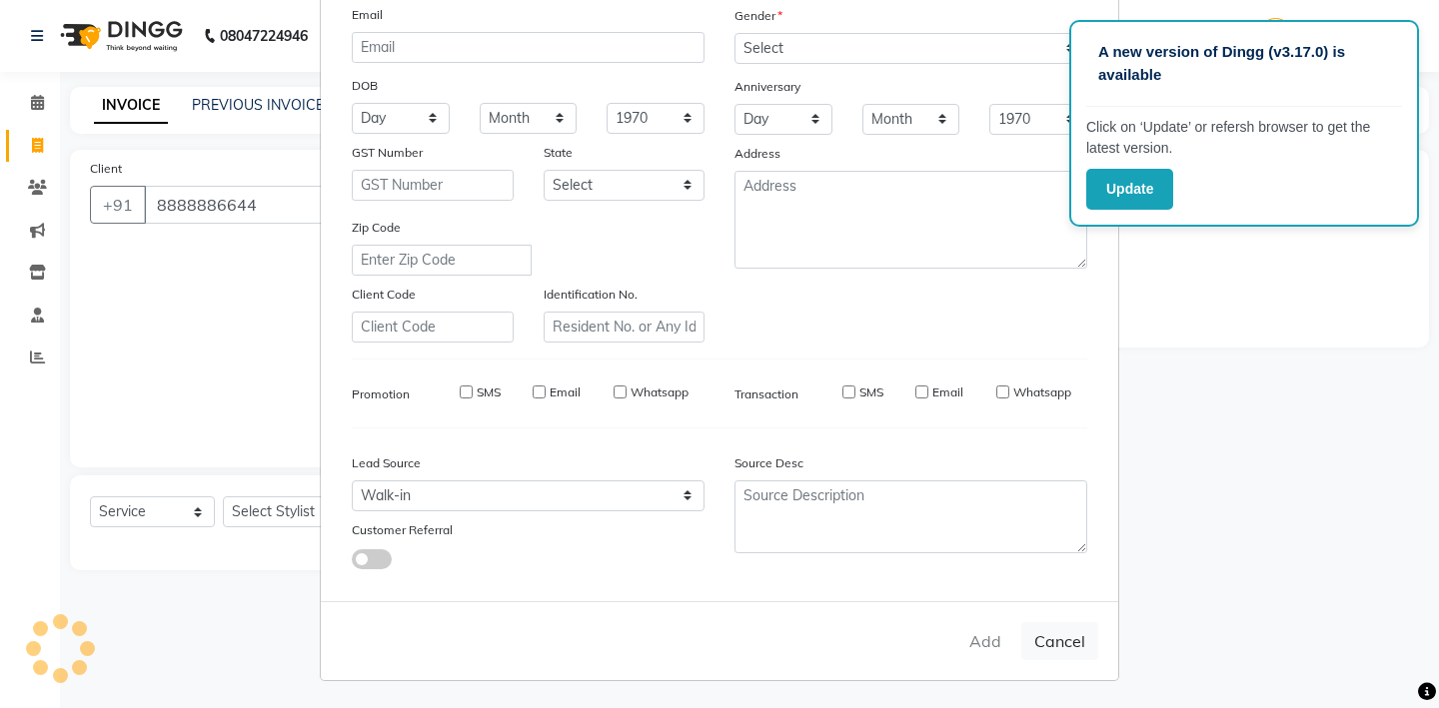
select select
checkbox input "false"
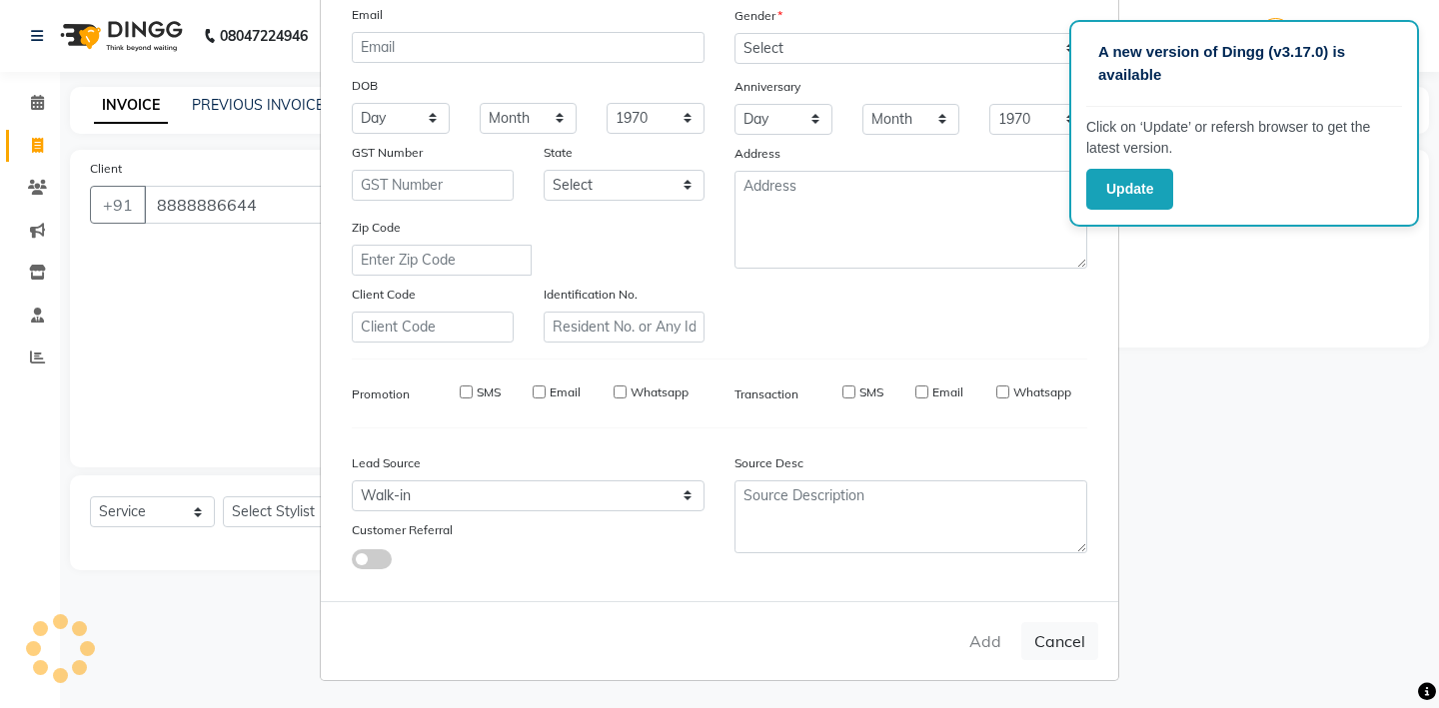
checkbox input "false"
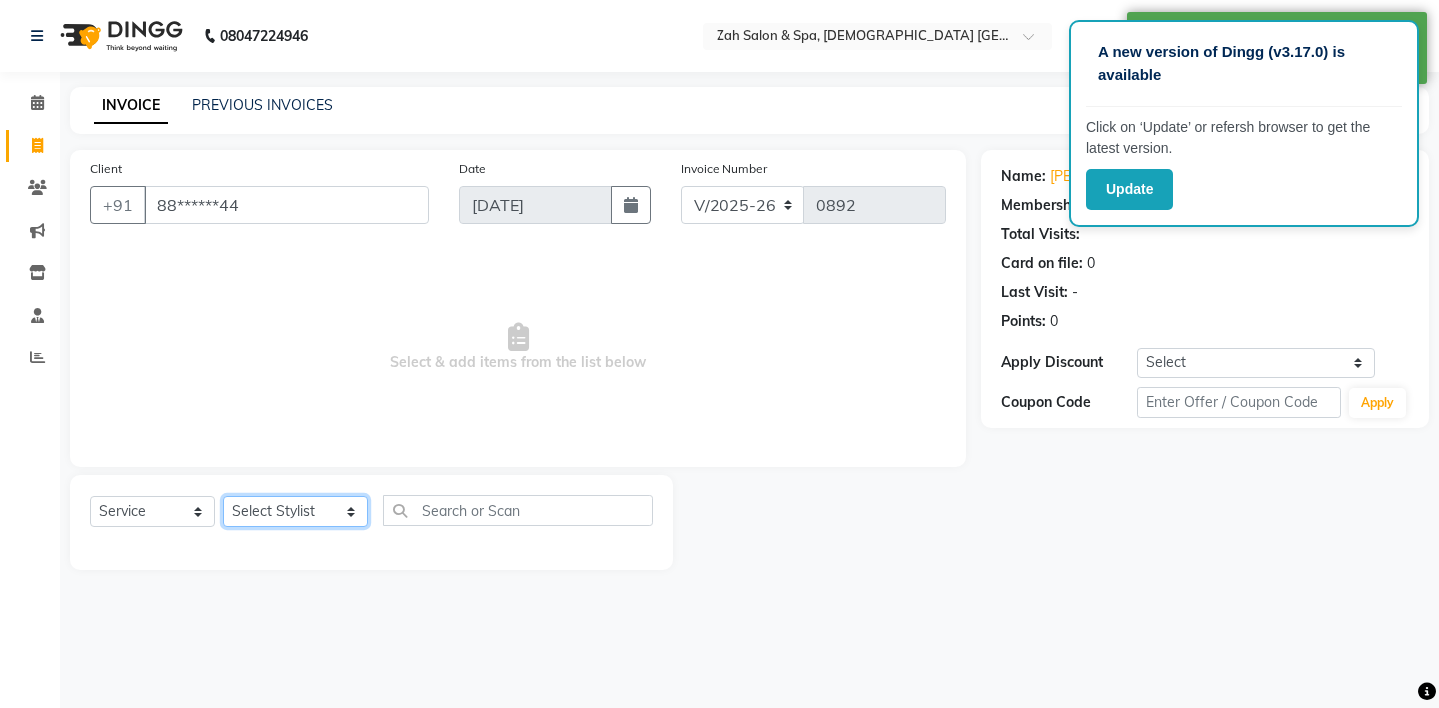
click at [309, 506] on select "Select Stylist [PERSON_NAME] - ZAH BEAUTY RETAIL APANG APEM ASIF ITUNA MANI MER…" at bounding box center [295, 512] width 145 height 31
select select "57860"
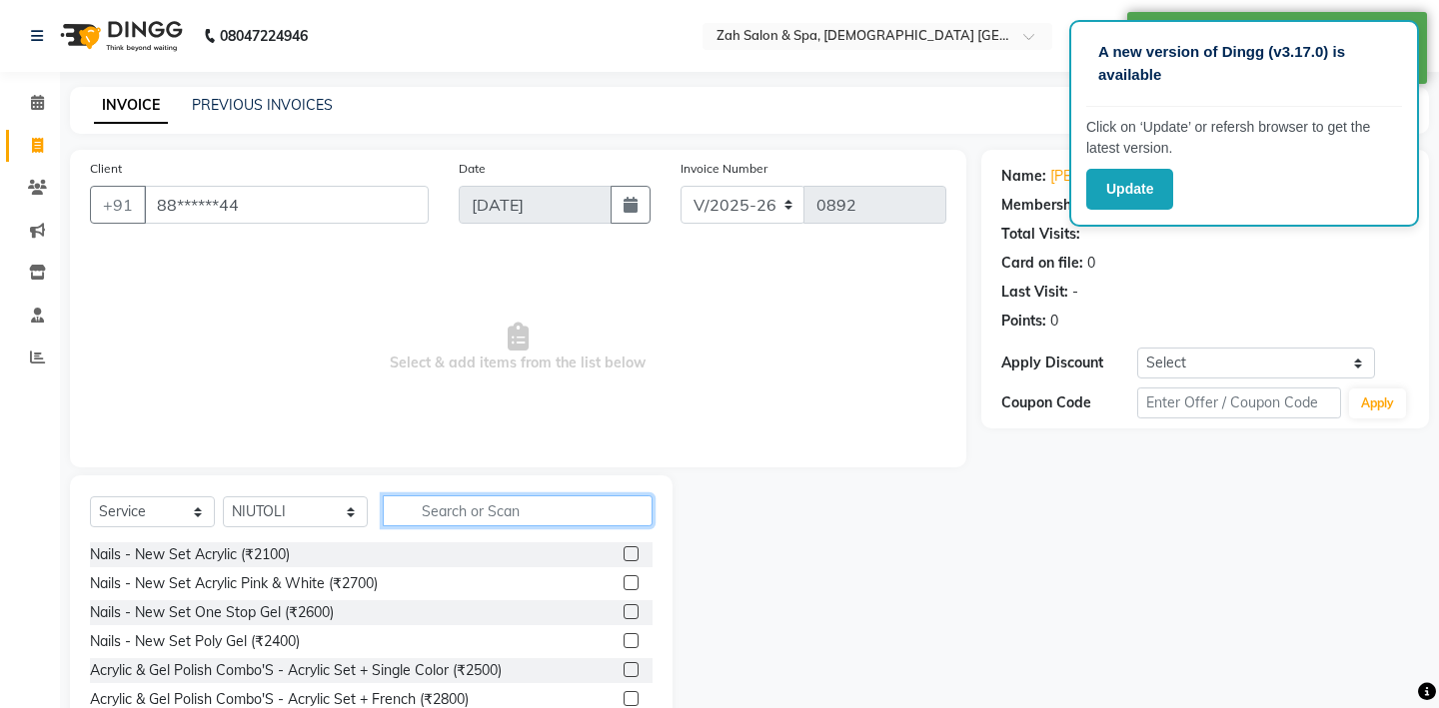
click at [403, 508] on input "text" at bounding box center [518, 511] width 270 height 31
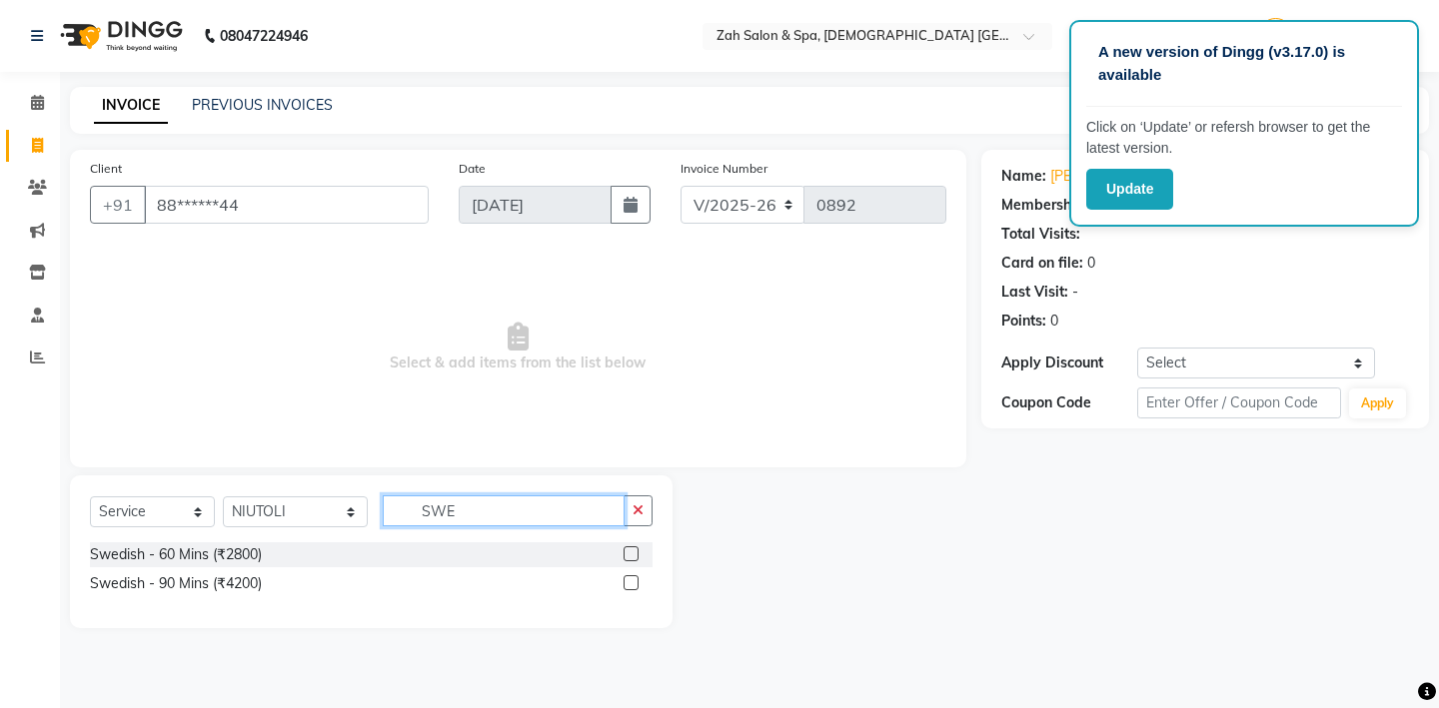
type input "SWE"
click at [624, 578] on label at bounding box center [631, 583] width 15 height 15
click at [624, 578] on input "checkbox" at bounding box center [630, 584] width 13 height 13
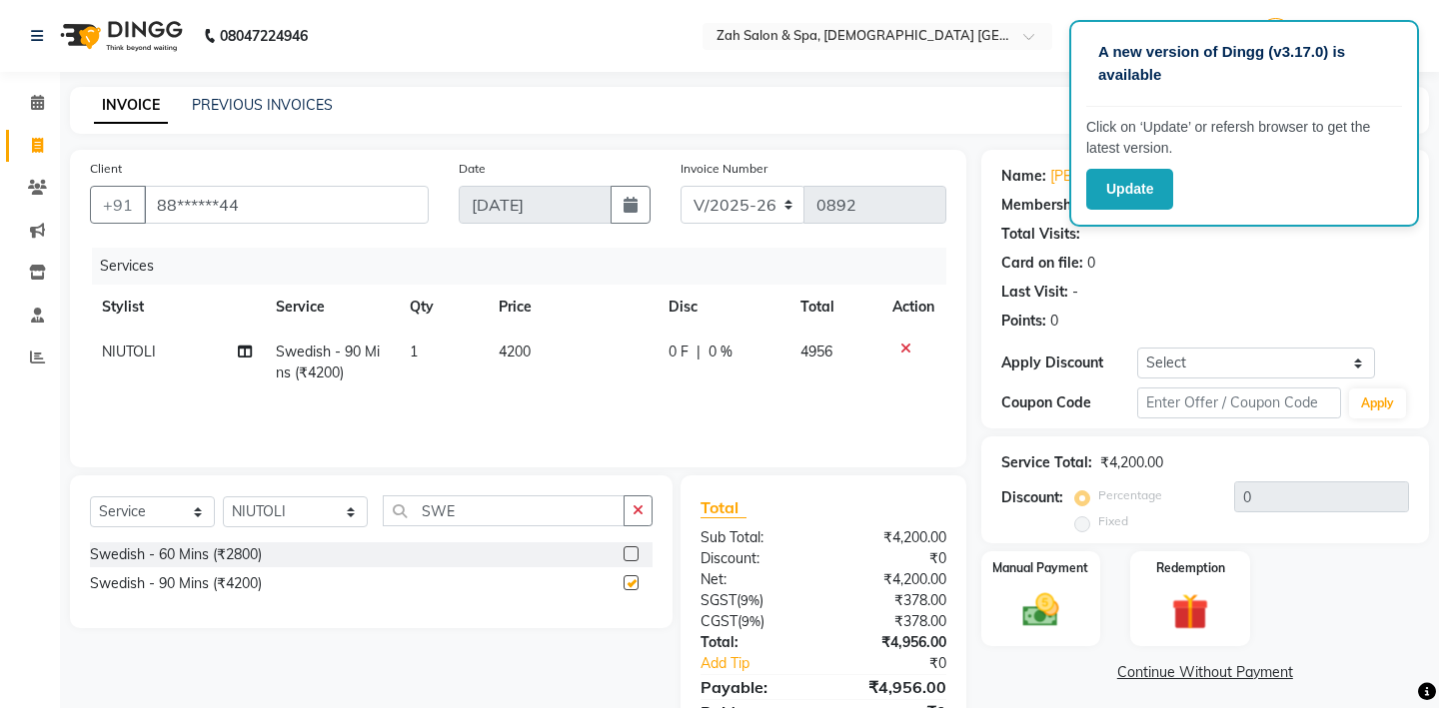
checkbox input "false"
click at [334, 506] on select "Select Stylist [PERSON_NAME] - ZAH BEAUTY RETAIL APANG APEM ASIF ITUNA MANI MER…" at bounding box center [295, 512] width 145 height 31
select select "38269"
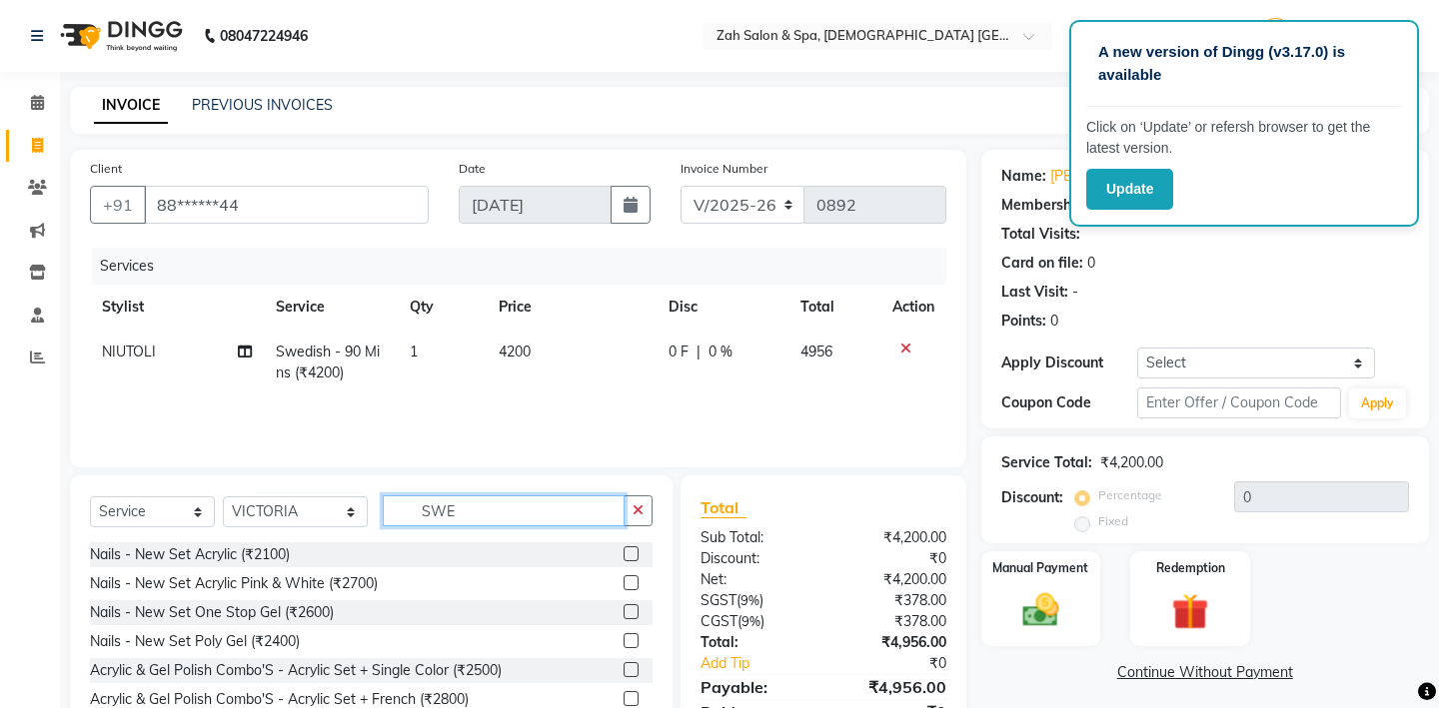
click at [453, 512] on input "SWE" at bounding box center [504, 511] width 242 height 31
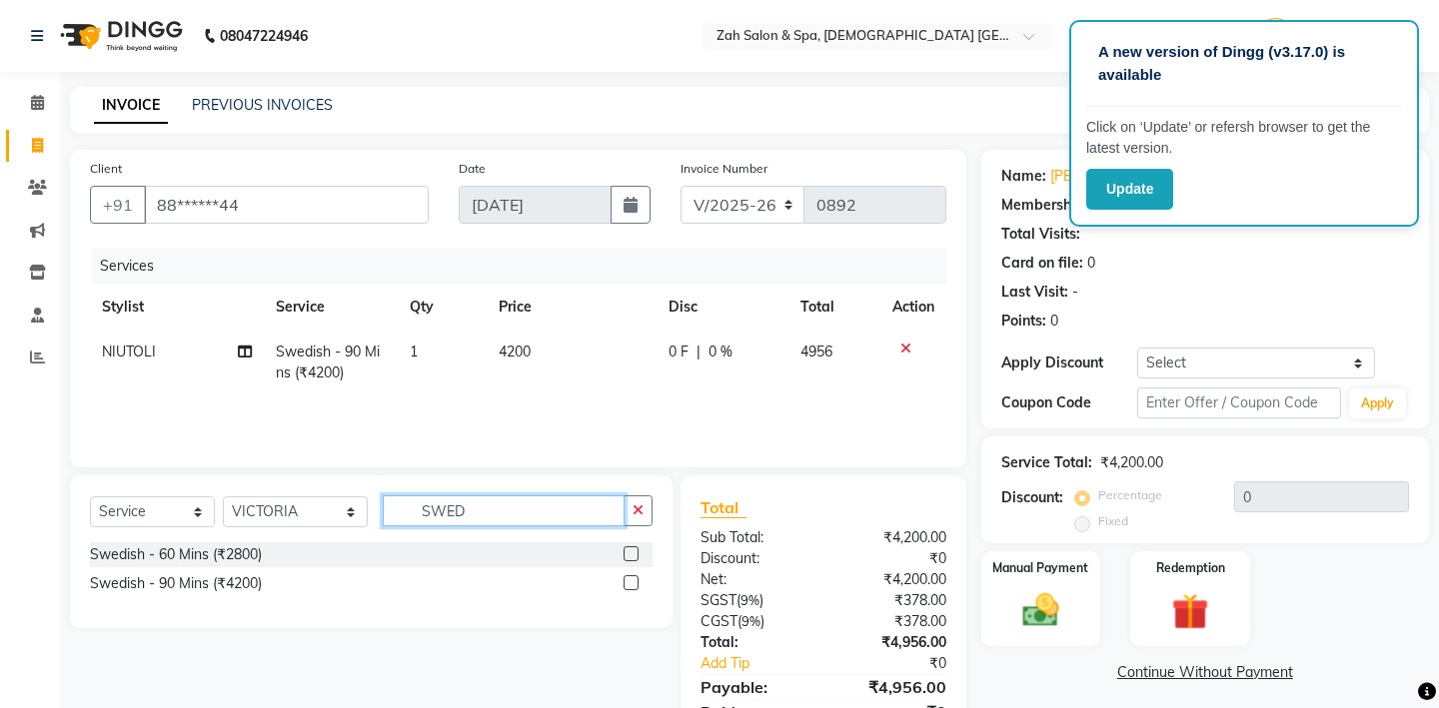
type input "SWED"
click at [629, 582] on label at bounding box center [631, 583] width 15 height 15
click at [629, 582] on input "checkbox" at bounding box center [630, 584] width 13 height 13
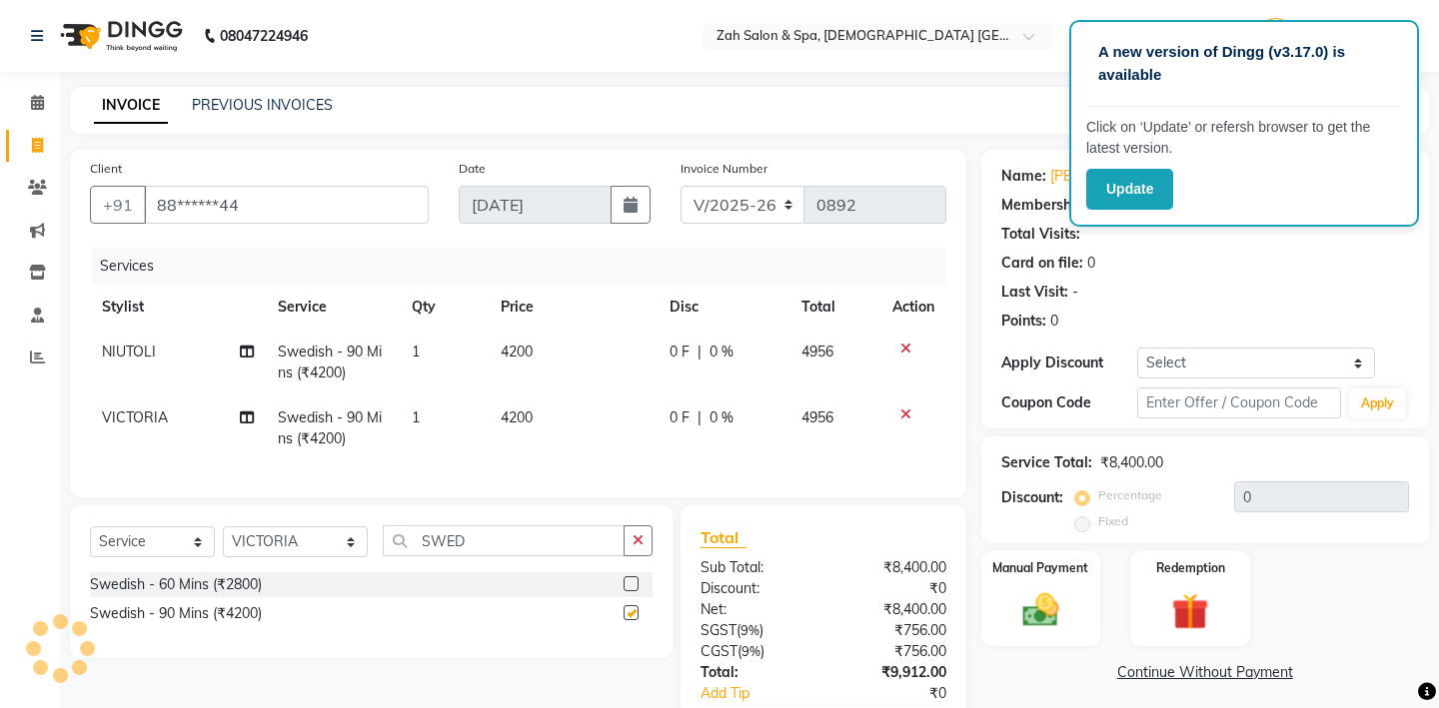
checkbox input "false"
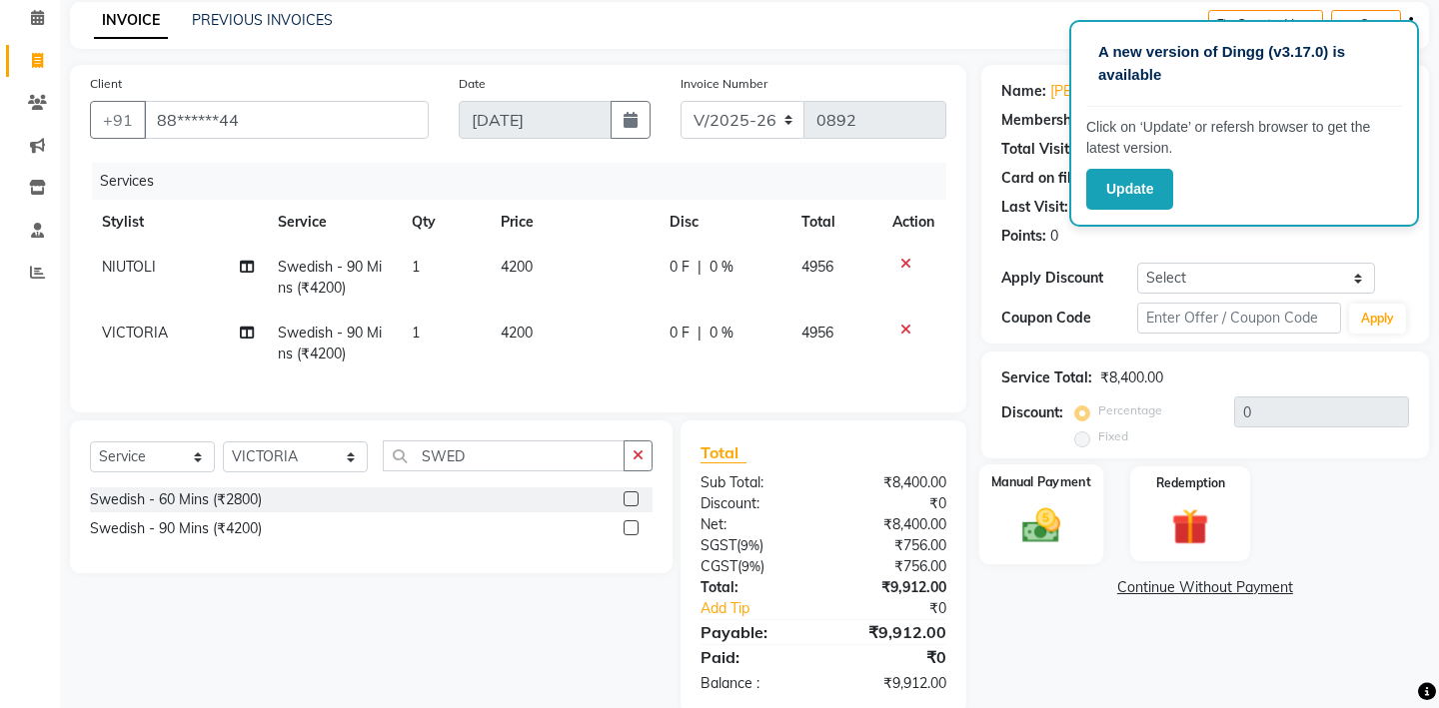
click at [1041, 504] on img at bounding box center [1040, 526] width 62 height 44
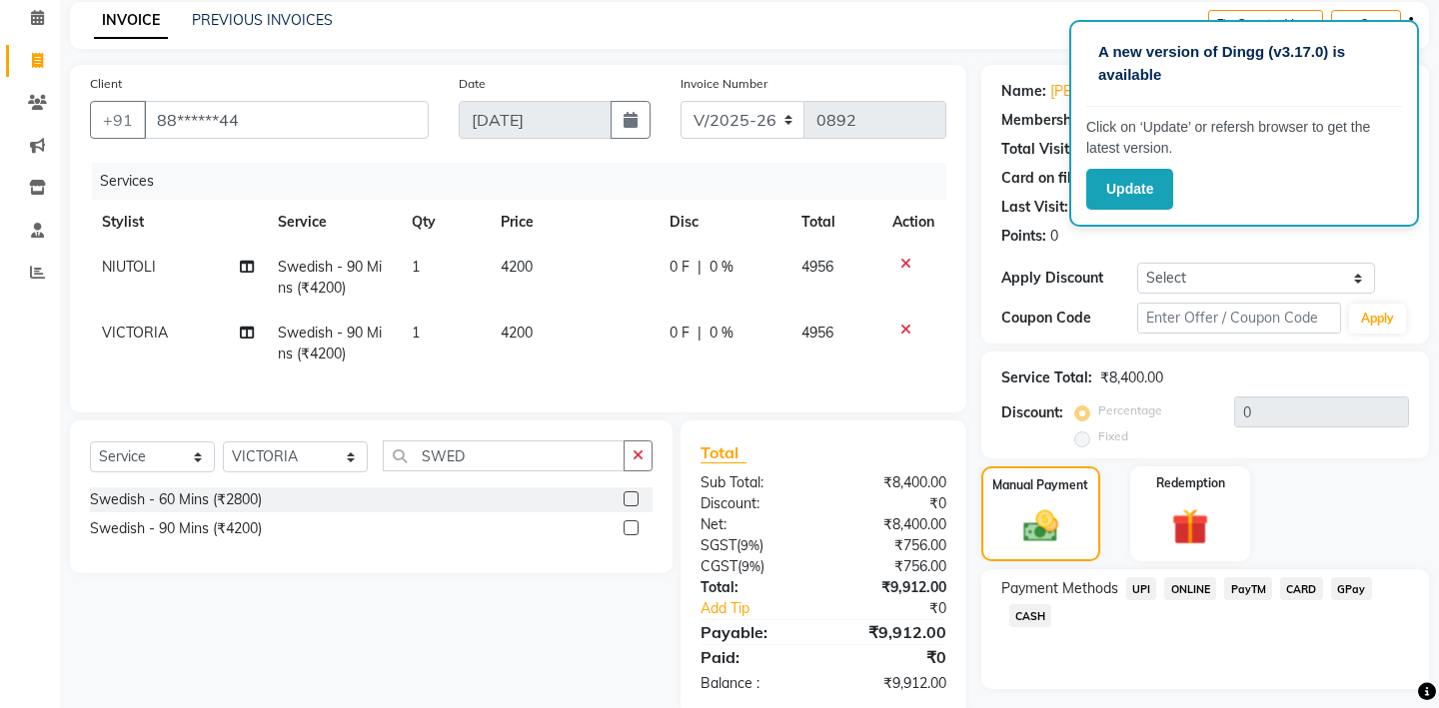
click at [1028, 605] on span "CASH" at bounding box center [1030, 616] width 43 height 23
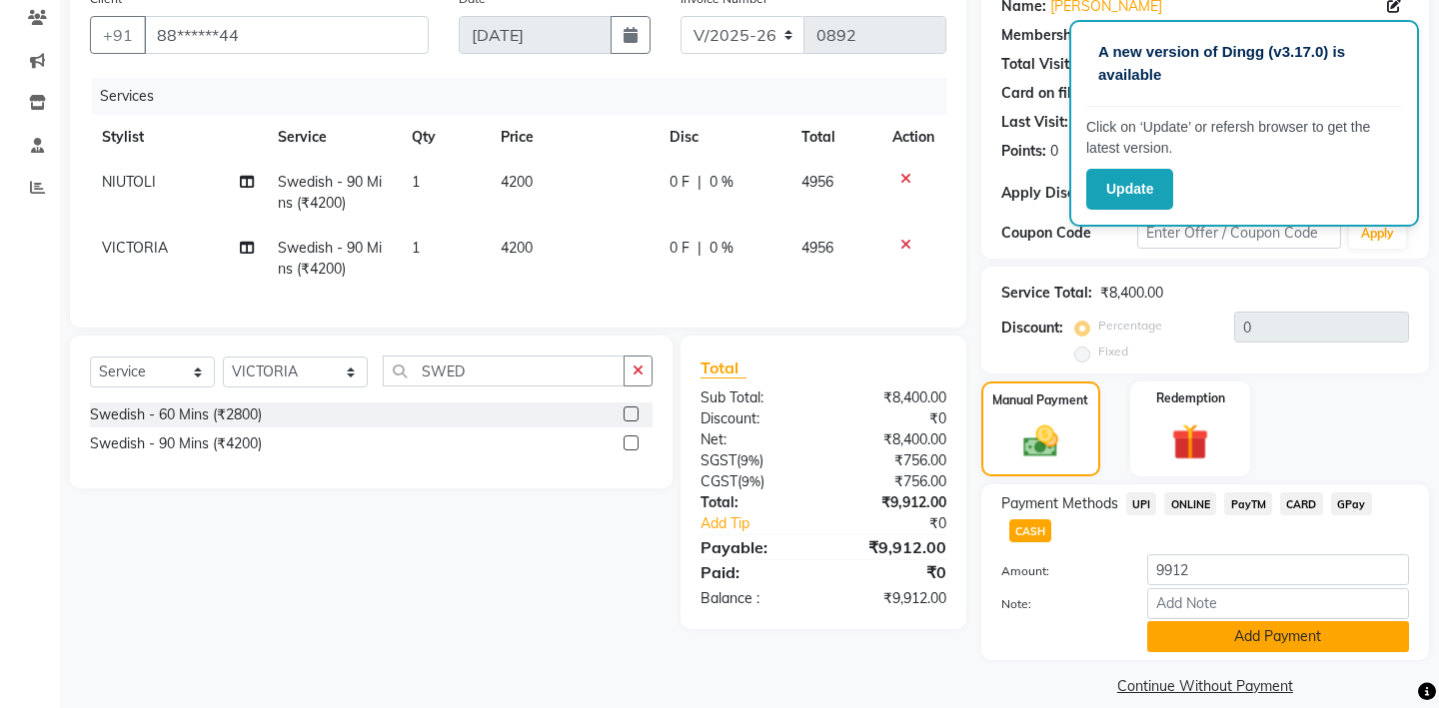
click at [1320, 622] on button "Add Payment" at bounding box center [1278, 637] width 262 height 31
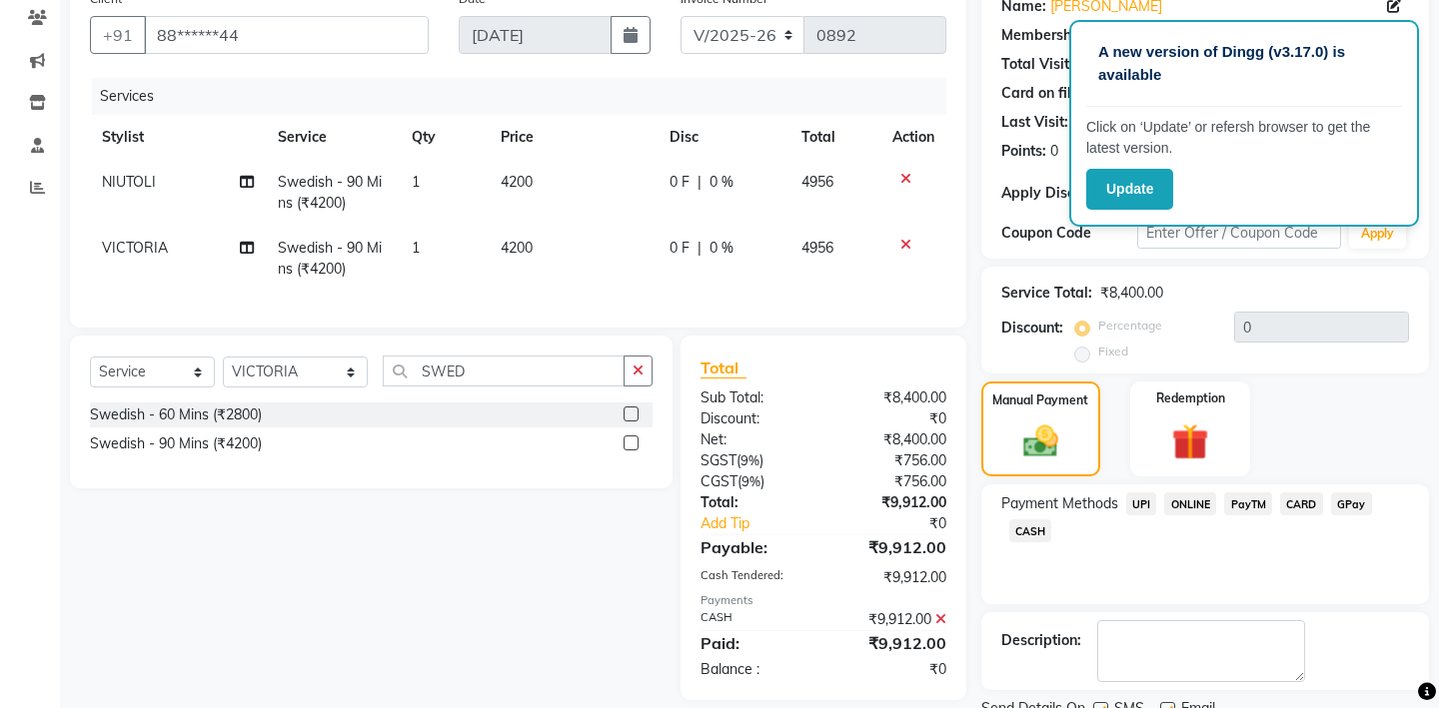
scroll to position [227, 0]
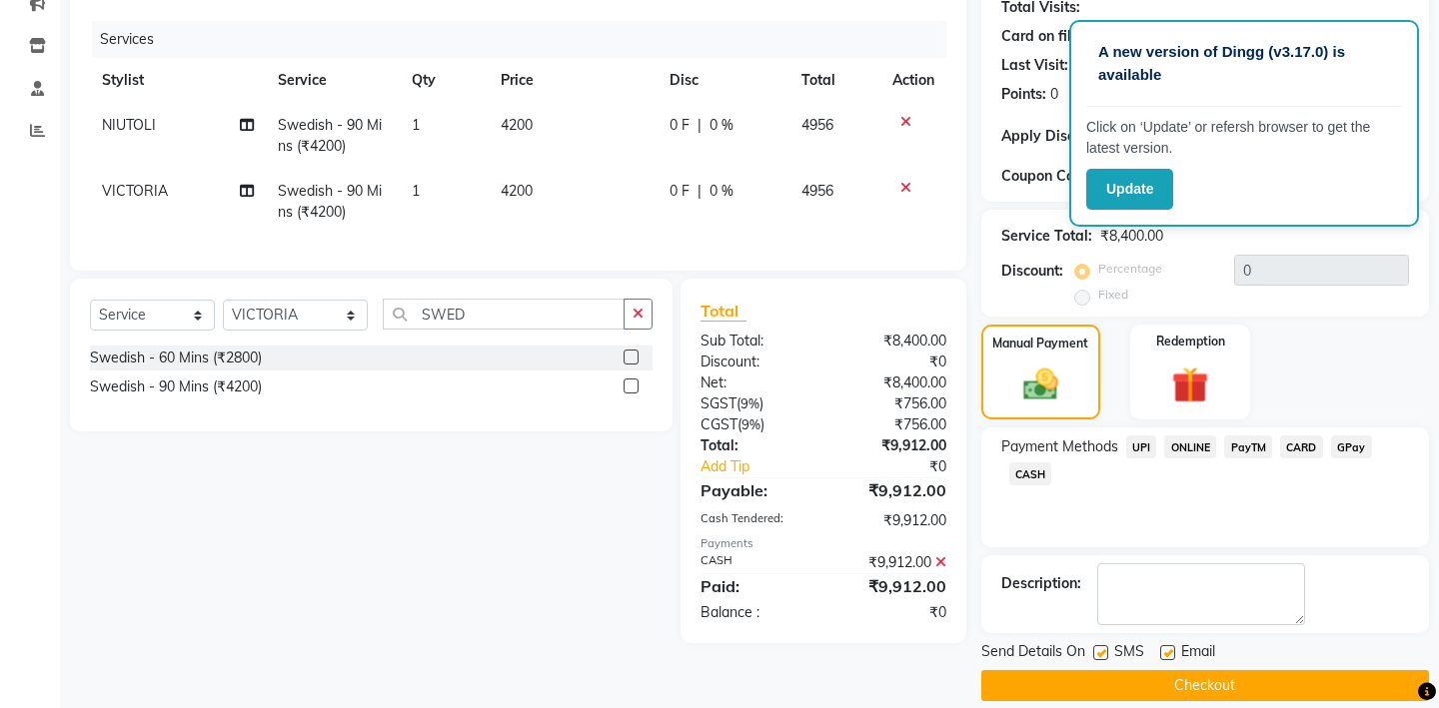
click at [1174, 671] on button "Checkout" at bounding box center [1205, 686] width 448 height 31
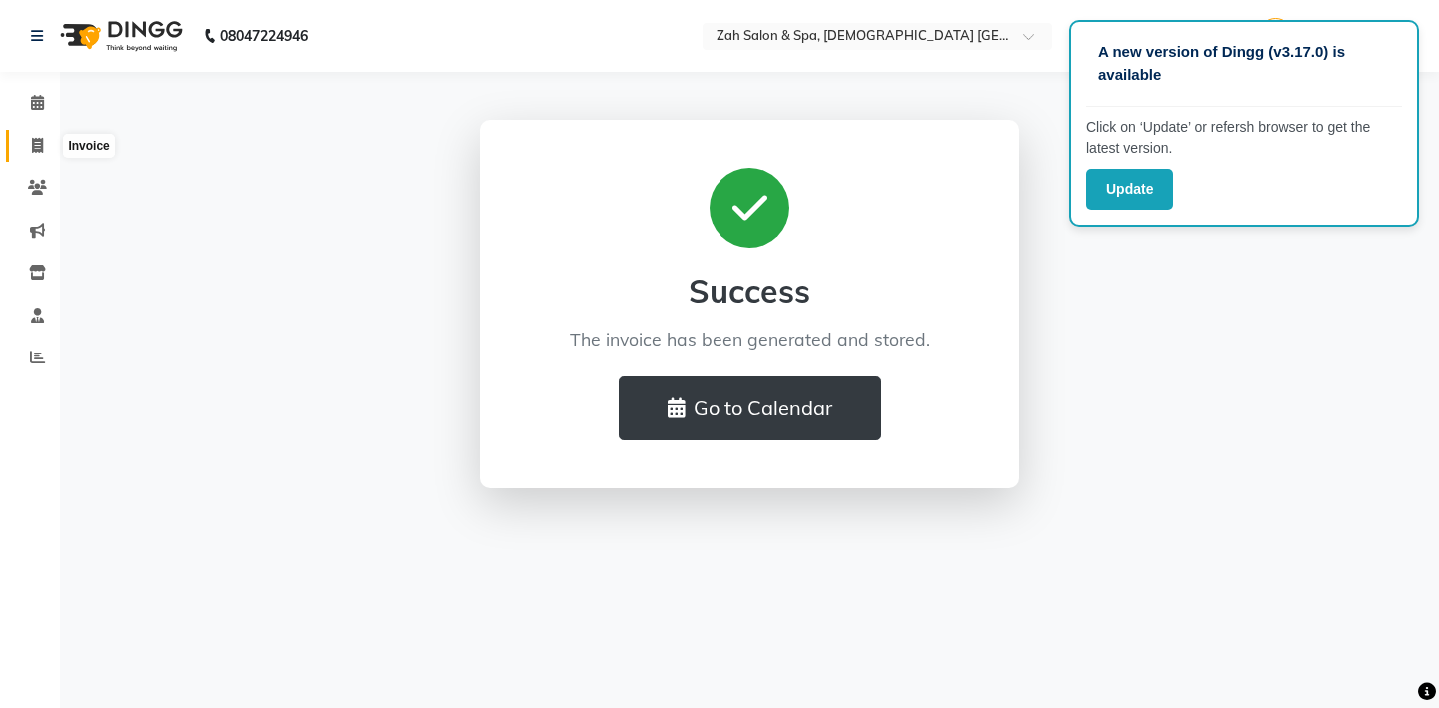
click at [37, 142] on icon at bounding box center [37, 145] width 11 height 15
select select "service"
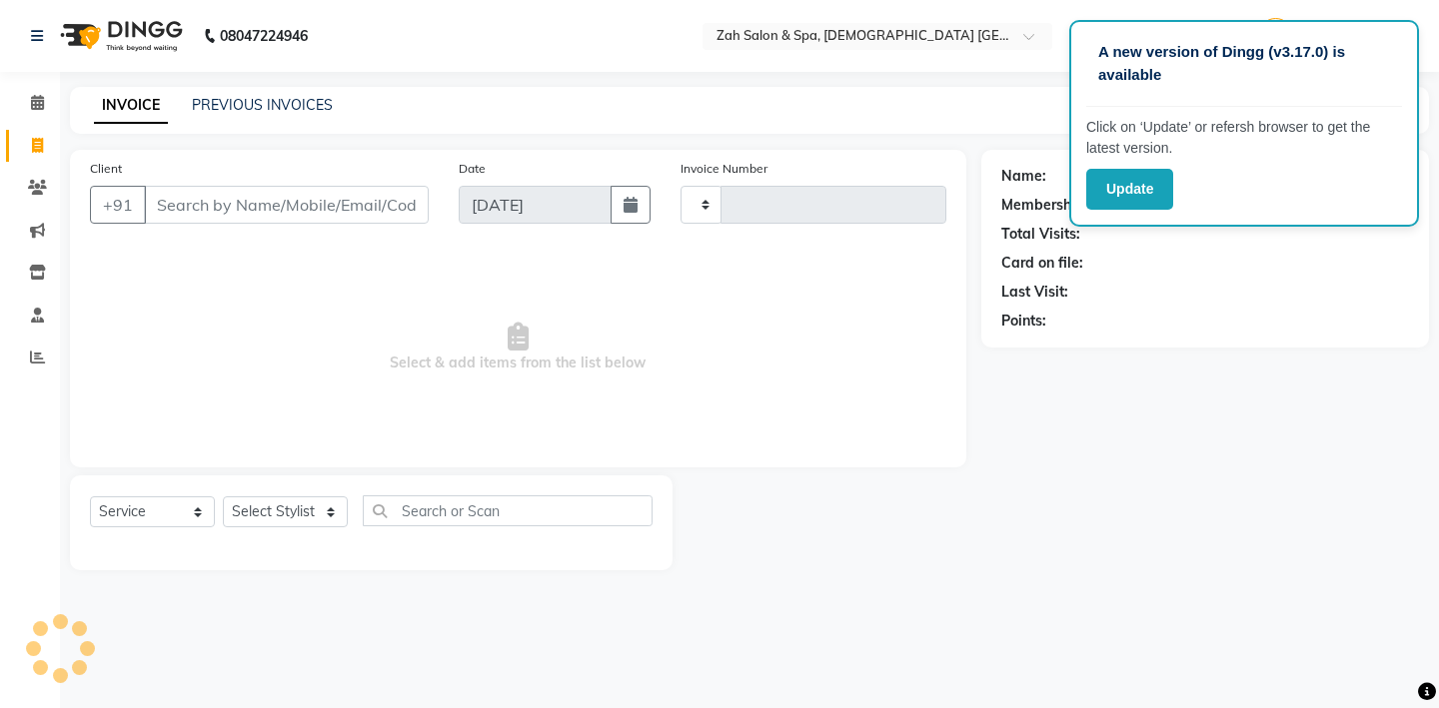
type input "0893"
select select "5613"
click at [254, 205] on input "Client" at bounding box center [286, 205] width 285 height 38
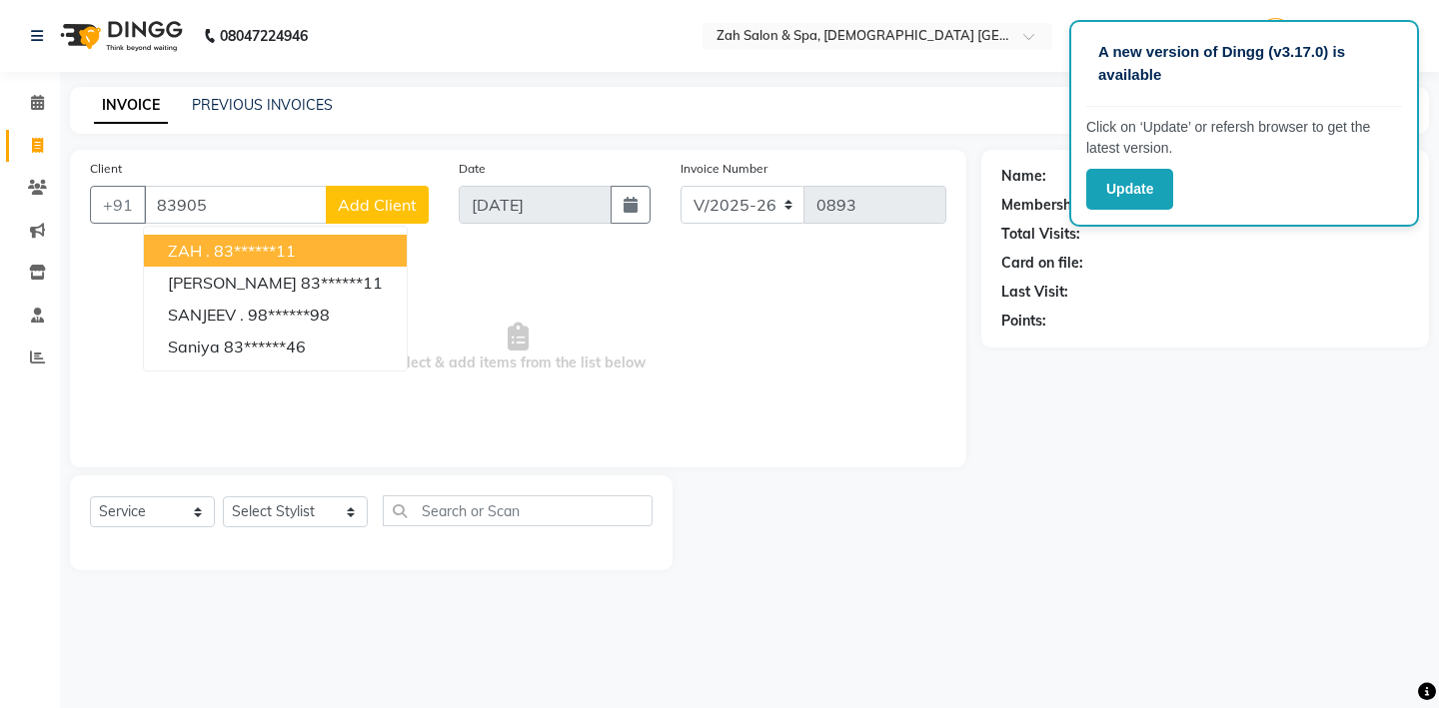
click at [289, 245] on ngb-highlight "83******11" at bounding box center [255, 251] width 82 height 20
type input "83******11"
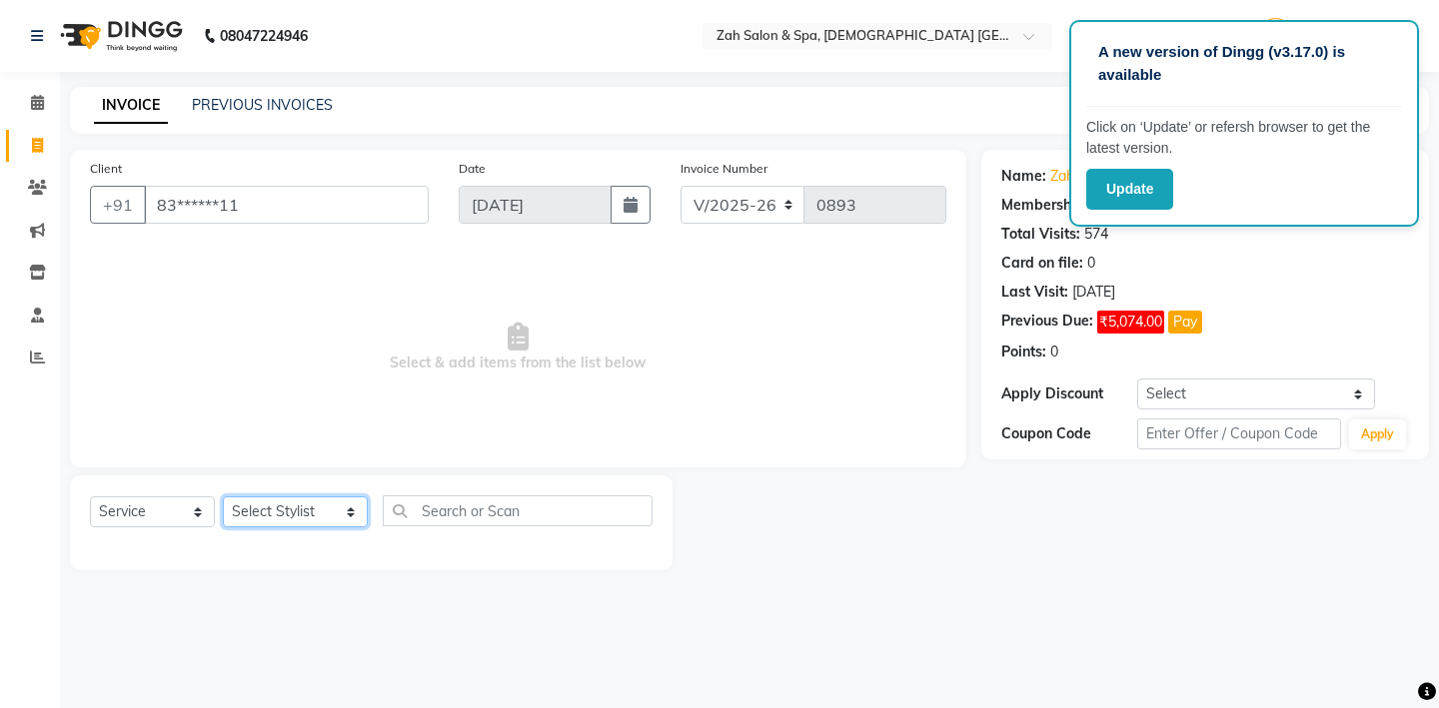
click at [331, 507] on select "Select Stylist [PERSON_NAME] - ZAH BEAUTY RETAIL APANG APEM ASIF ITUNA MANI MER…" at bounding box center [295, 512] width 145 height 31
select select "69643"
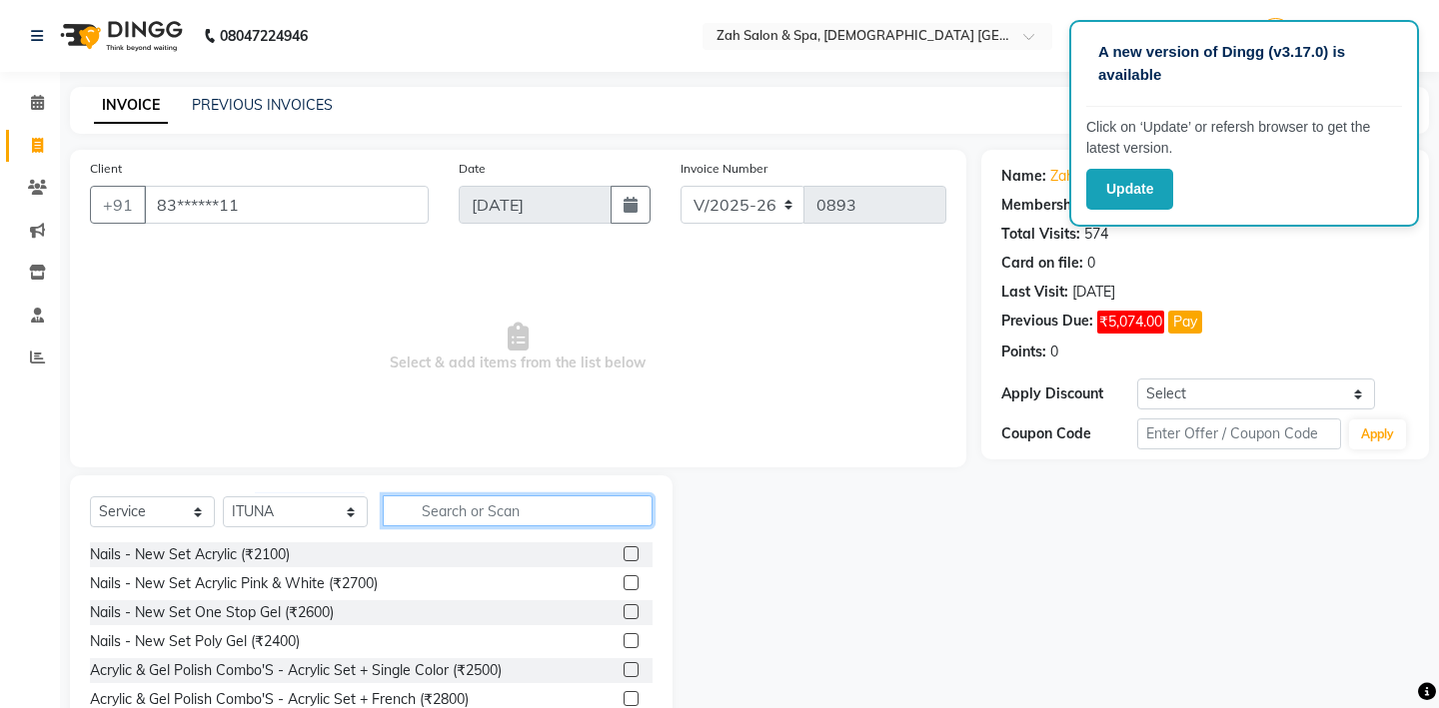
click at [481, 507] on input "text" at bounding box center [518, 511] width 270 height 31
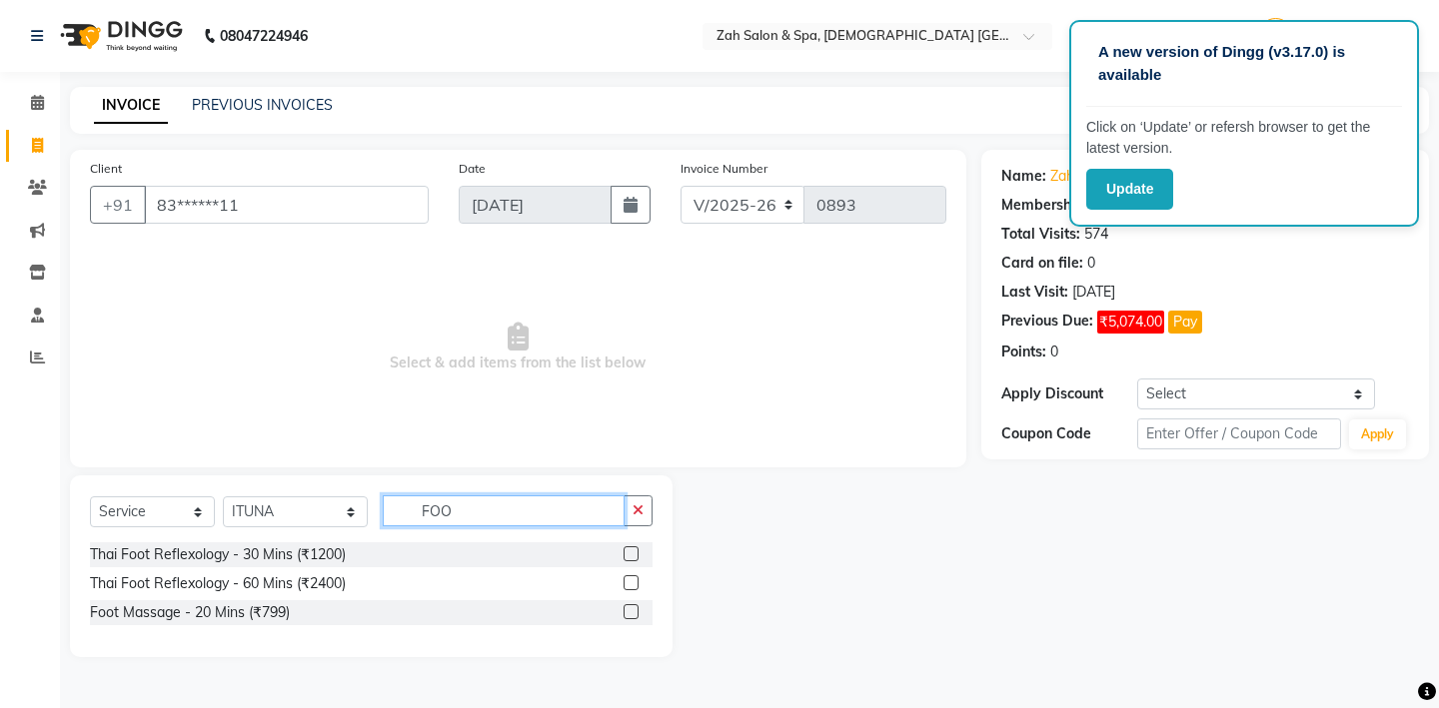
type input "FOO"
click at [633, 613] on label at bounding box center [631, 612] width 15 height 15
click at [633, 613] on input "checkbox" at bounding box center [630, 613] width 13 height 13
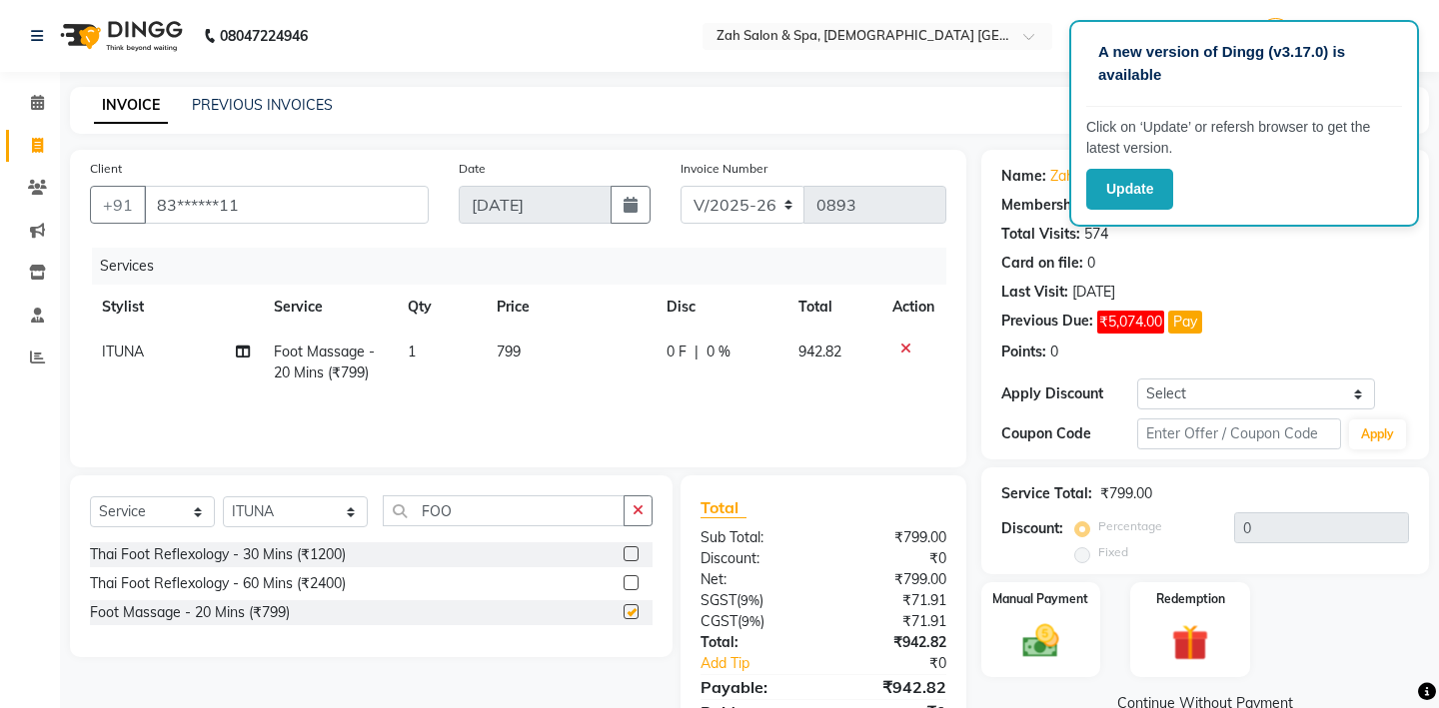
checkbox input "false"
click at [332, 509] on select "Select Stylist [PERSON_NAME] - ZAH BEAUTY RETAIL APANG APEM ASIF ITUNA MANI MER…" at bounding box center [295, 512] width 145 height 31
select select "38267"
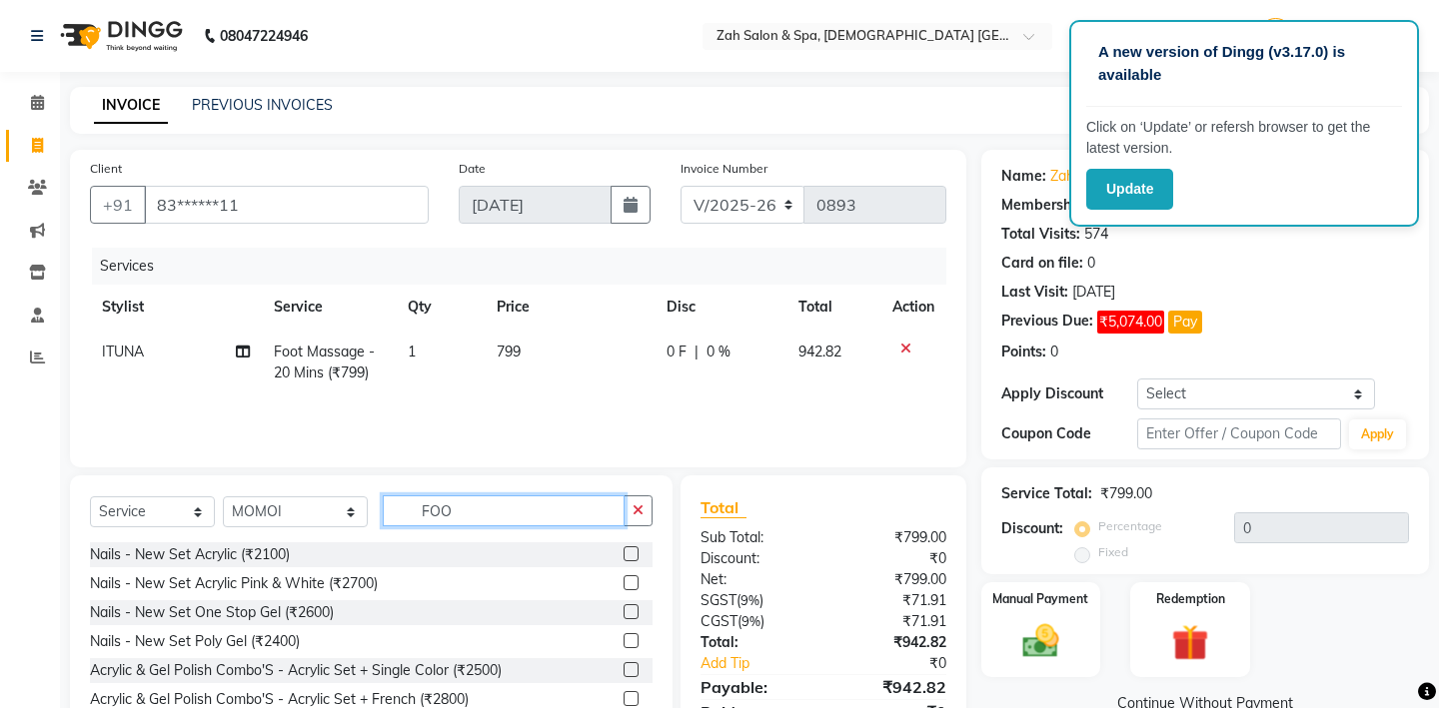
click at [439, 513] on input "FOO" at bounding box center [504, 511] width 242 height 31
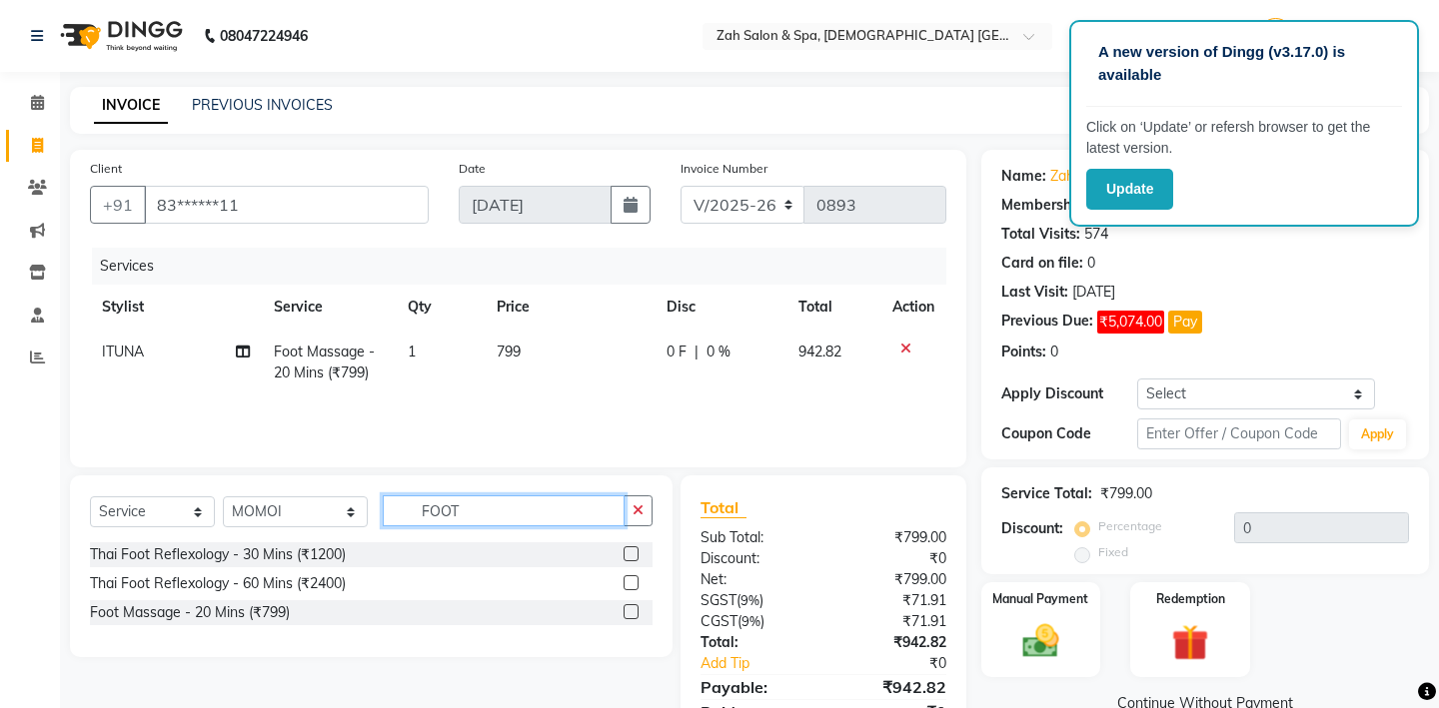
type input "FOOT"
click at [633, 607] on label at bounding box center [631, 612] width 15 height 15
click at [633, 607] on input "checkbox" at bounding box center [630, 613] width 13 height 13
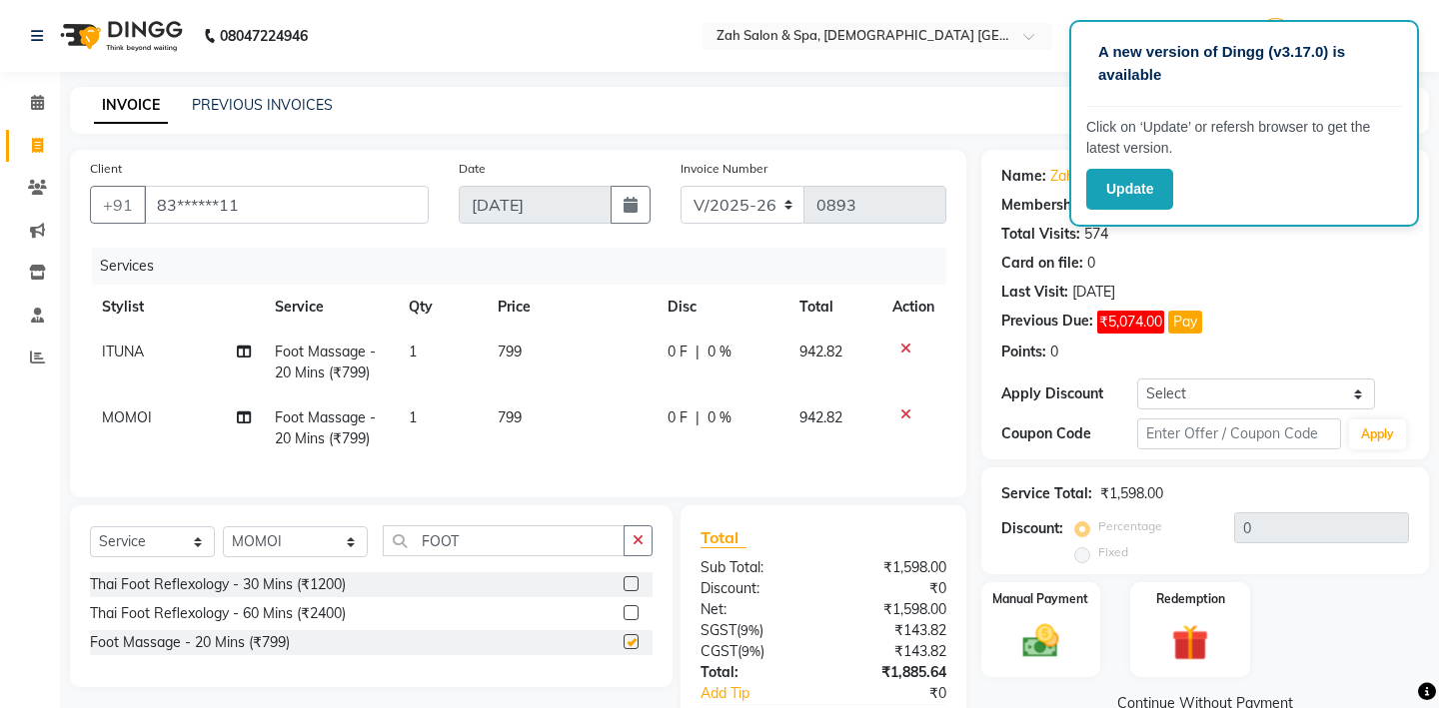
checkbox input "false"
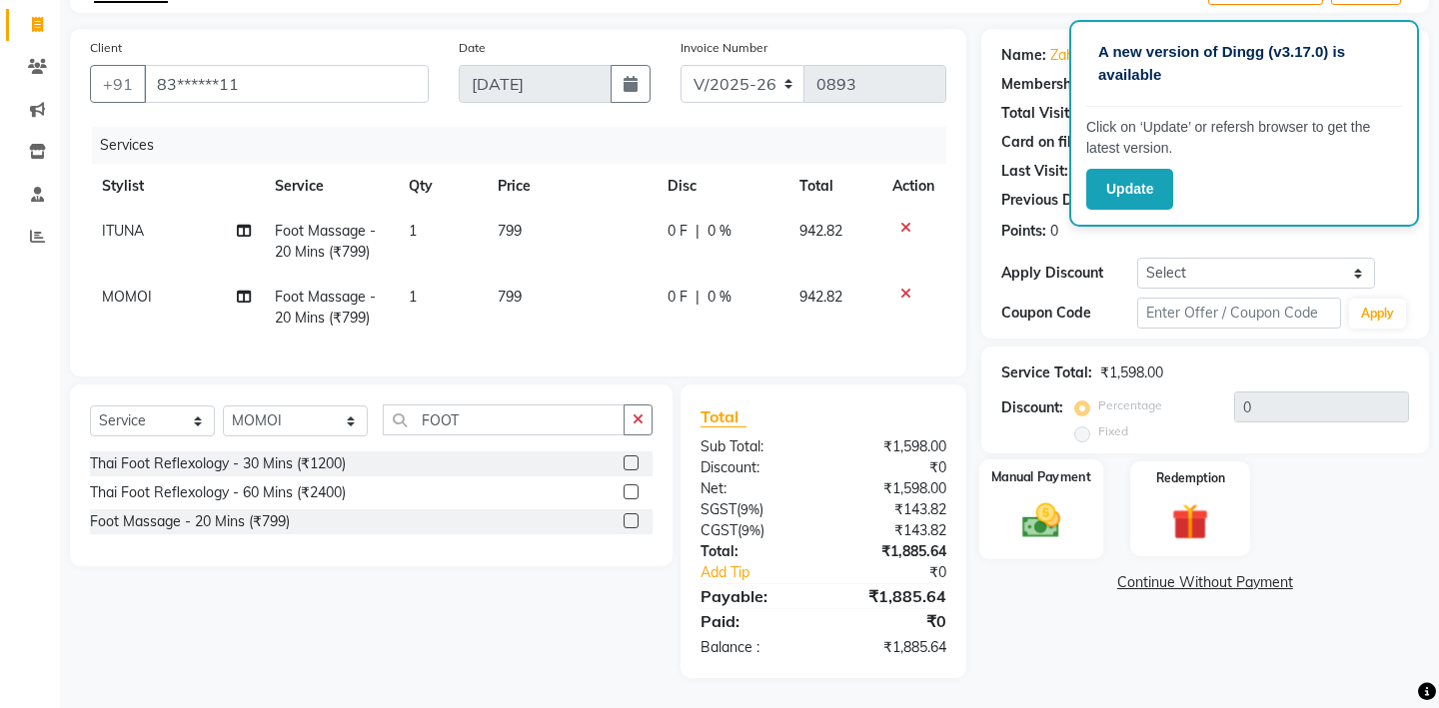
click at [1052, 505] on img at bounding box center [1040, 521] width 62 height 44
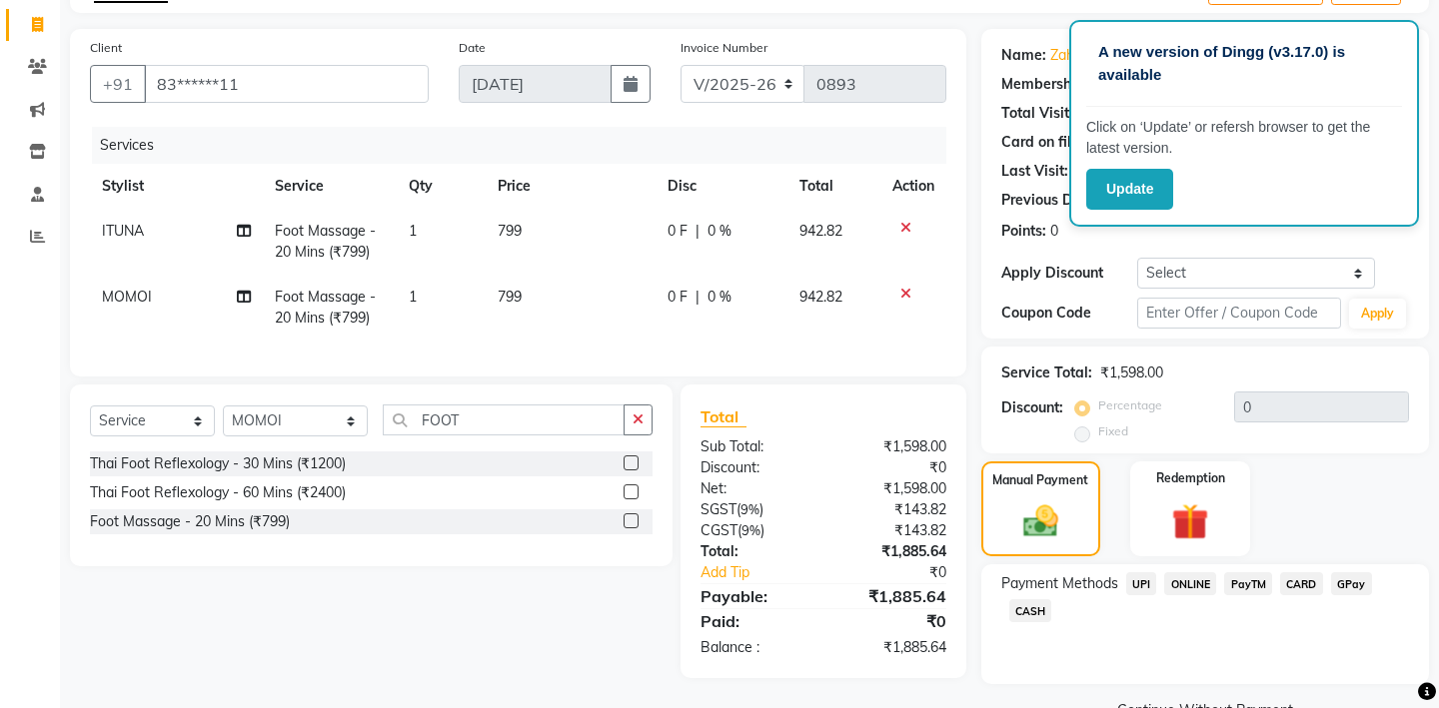
scroll to position [145, 0]
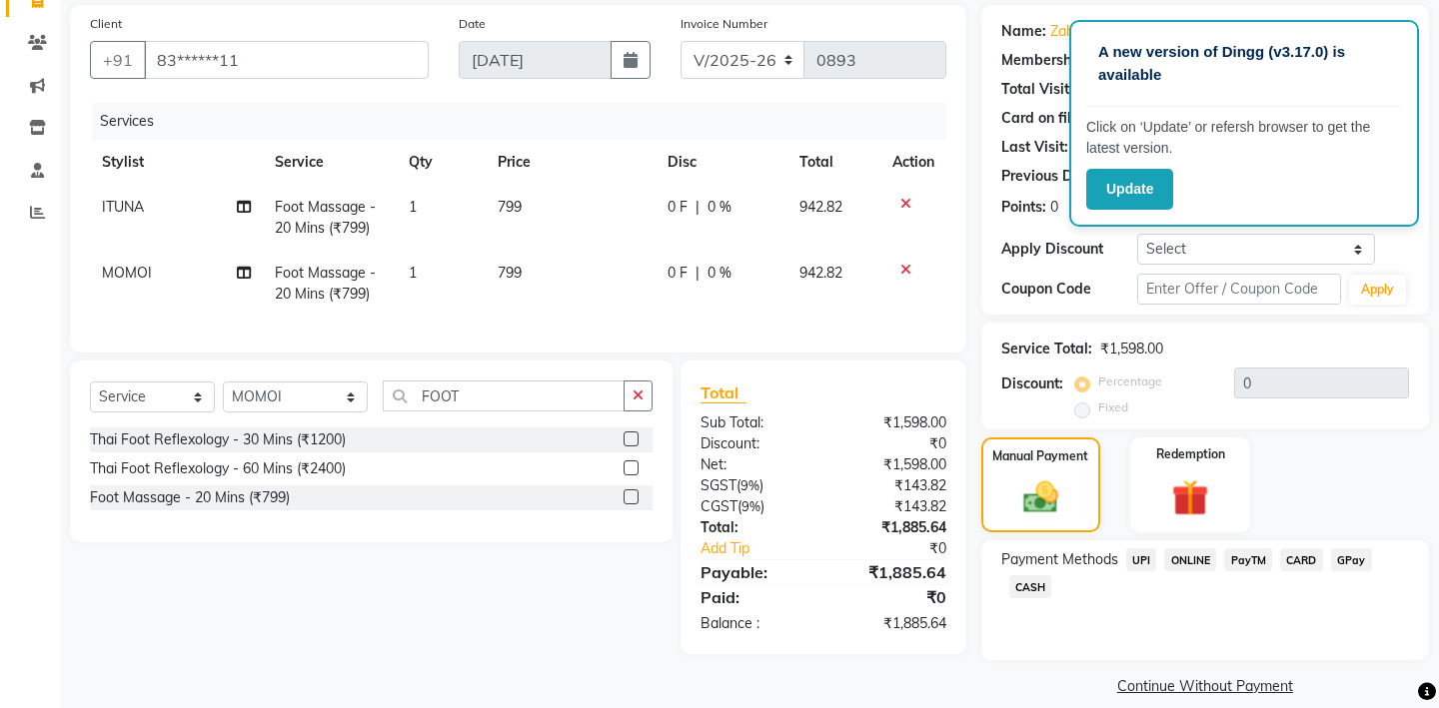
click at [1029, 576] on span "CASH" at bounding box center [1030, 587] width 43 height 23
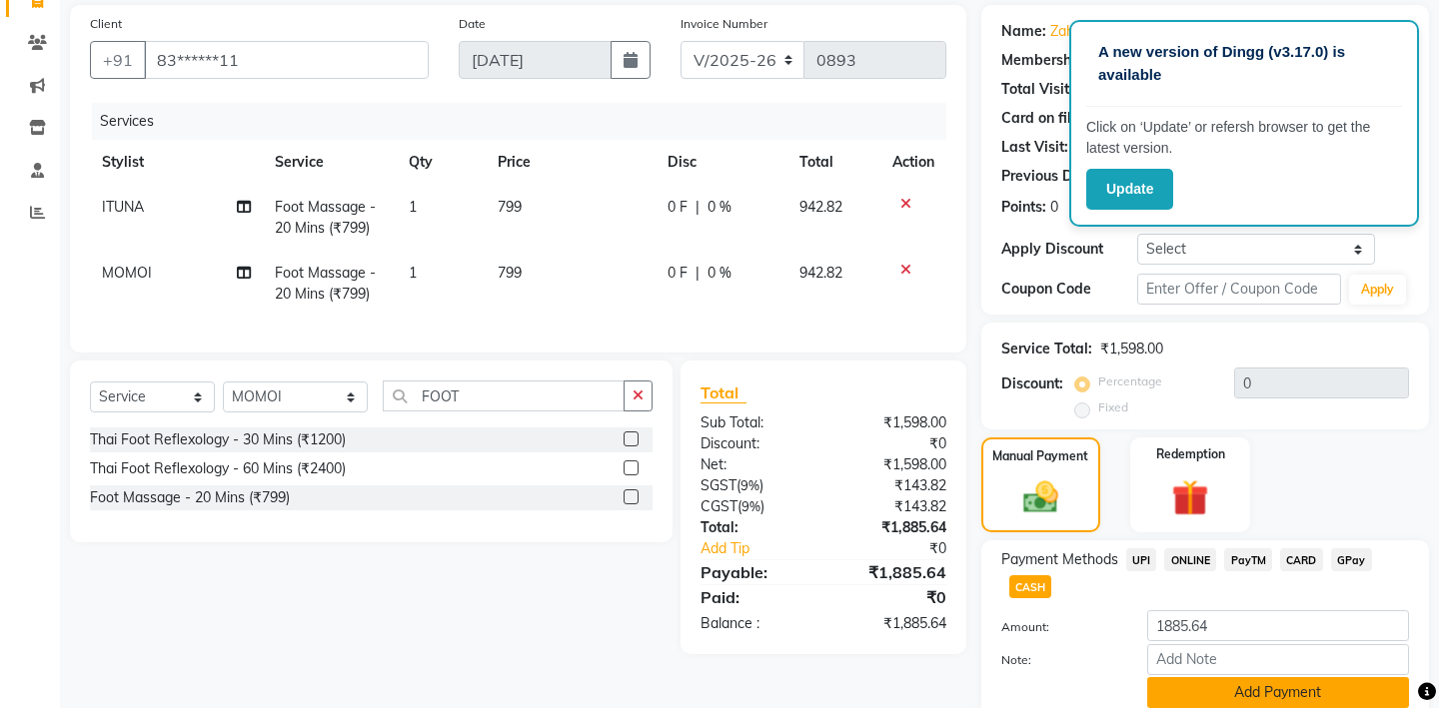
click at [1194, 678] on button "Add Payment" at bounding box center [1278, 693] width 262 height 31
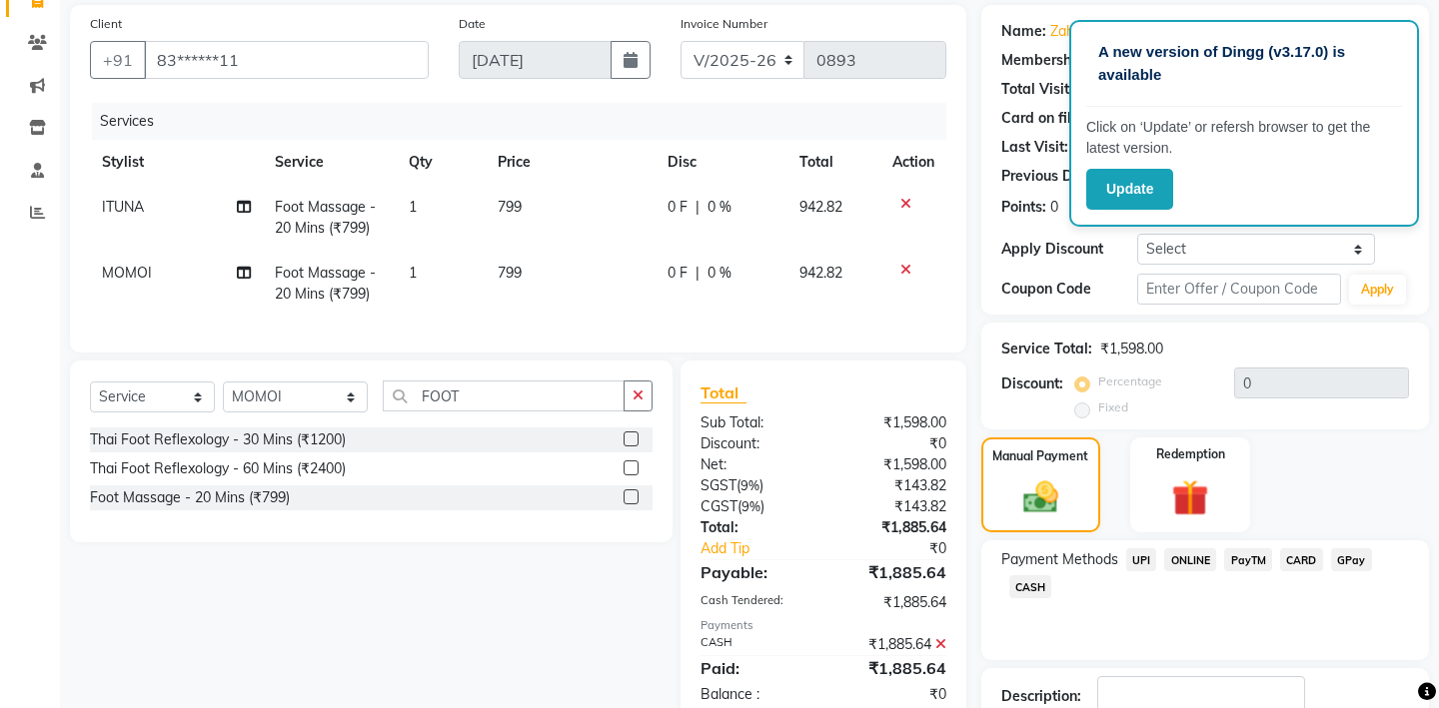
scroll to position [258, 0]
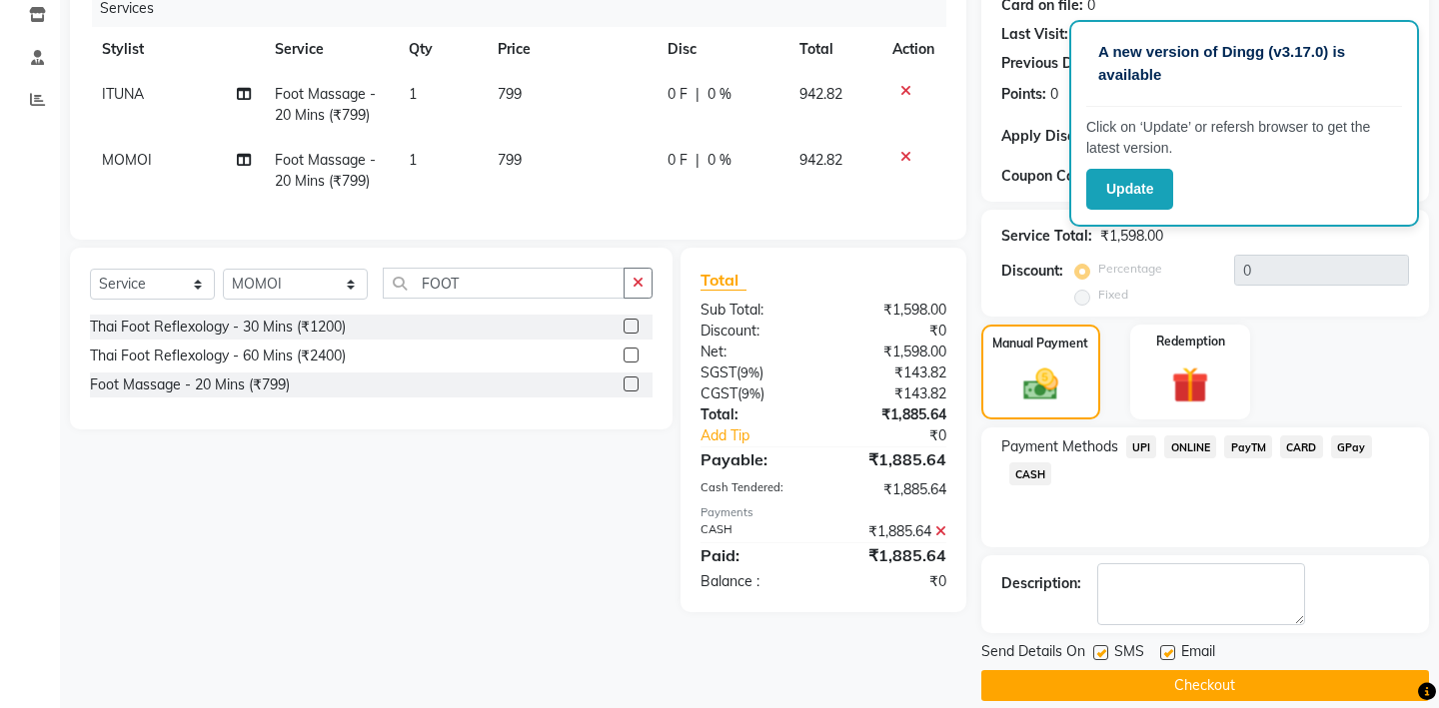
click at [1141, 671] on button "Checkout" at bounding box center [1205, 686] width 448 height 31
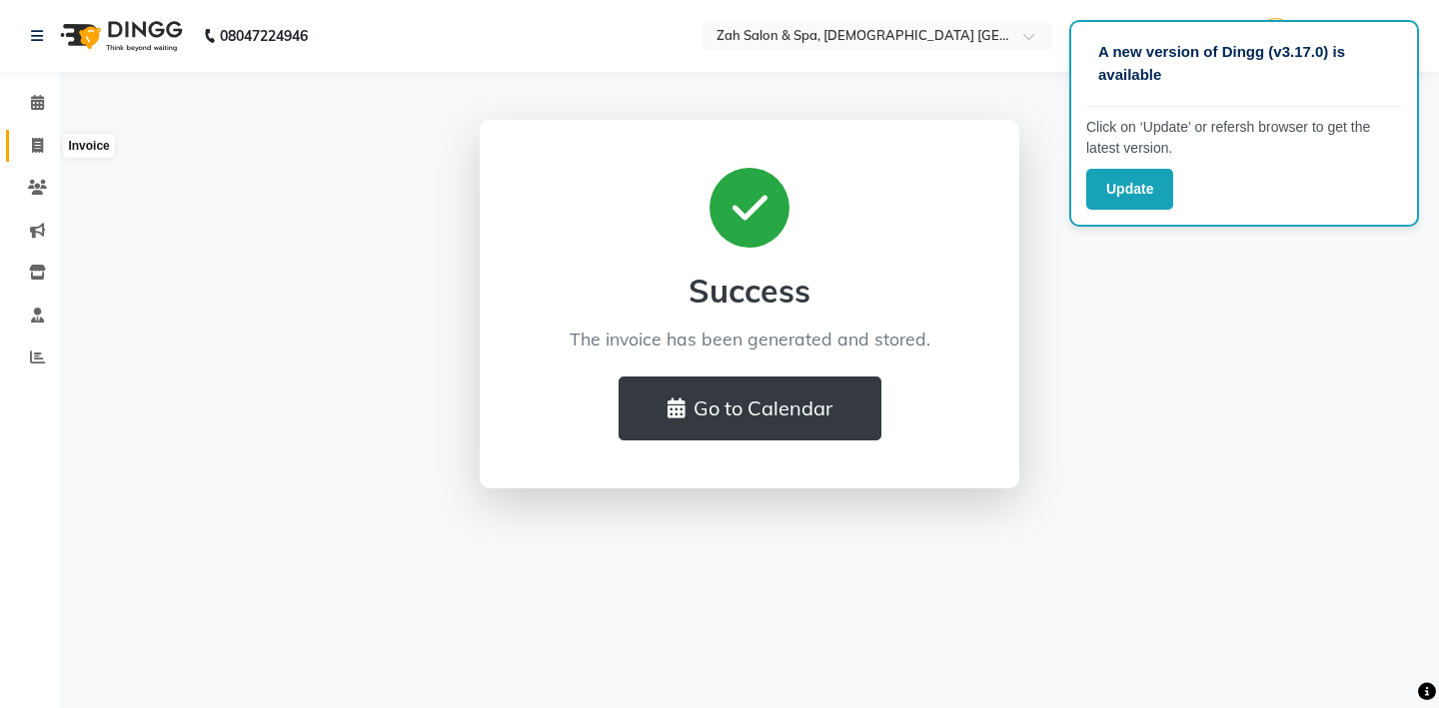
click at [35, 149] on icon at bounding box center [37, 145] width 11 height 15
select select "5613"
select select "service"
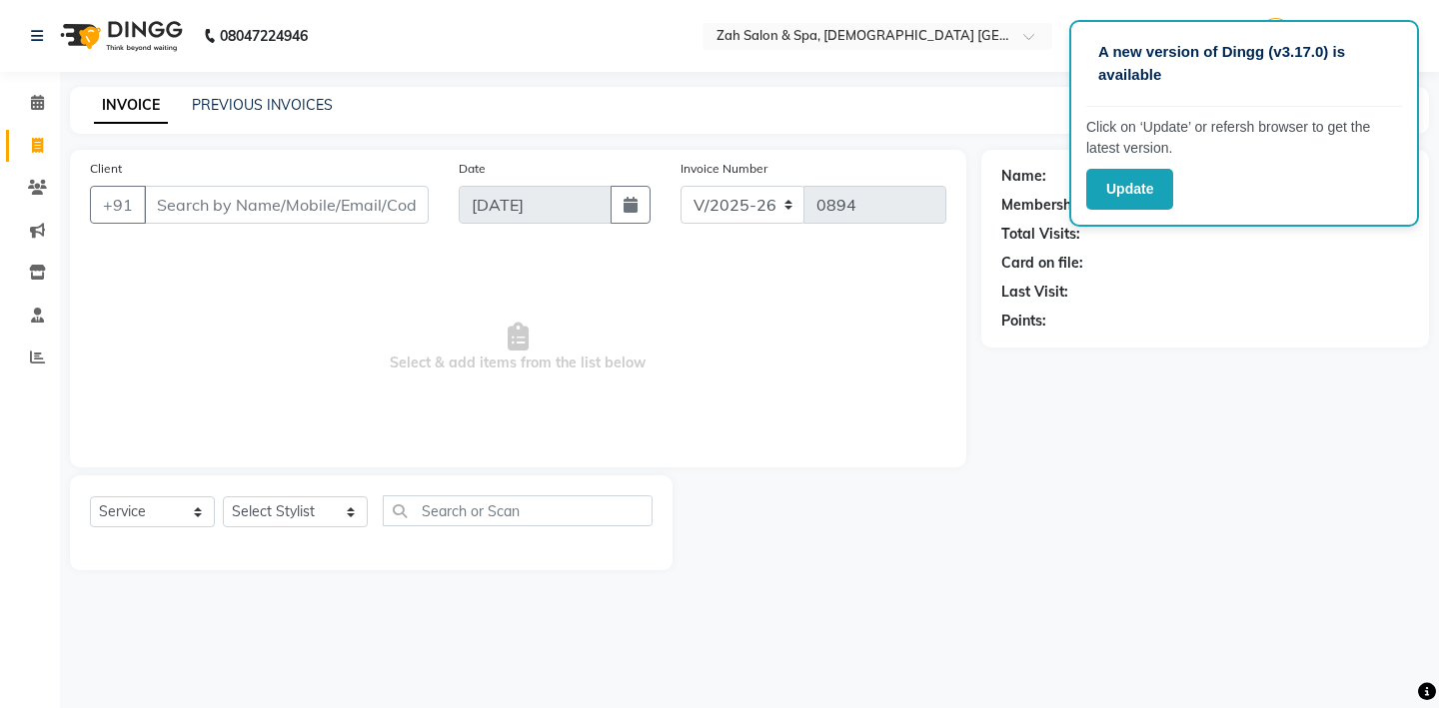
click at [204, 199] on input "Client" at bounding box center [286, 205] width 285 height 38
type input "9876025489"
click at [388, 202] on span "Add Client" at bounding box center [377, 205] width 79 height 20
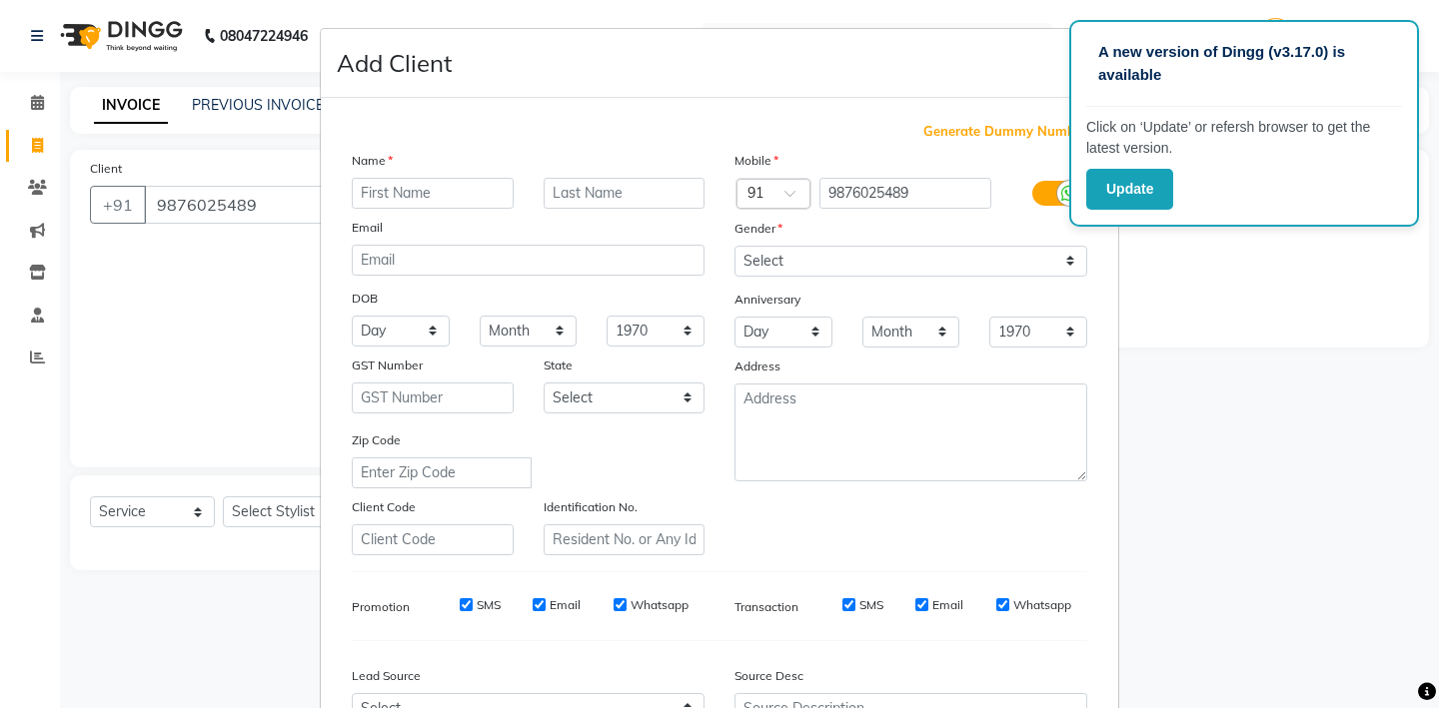
click at [377, 194] on input "text" at bounding box center [433, 193] width 162 height 31
click at [433, 196] on input "RUBY" at bounding box center [433, 193] width 162 height 31
type input "R"
type input "MR"
click at [577, 197] on input "text" at bounding box center [625, 193] width 162 height 31
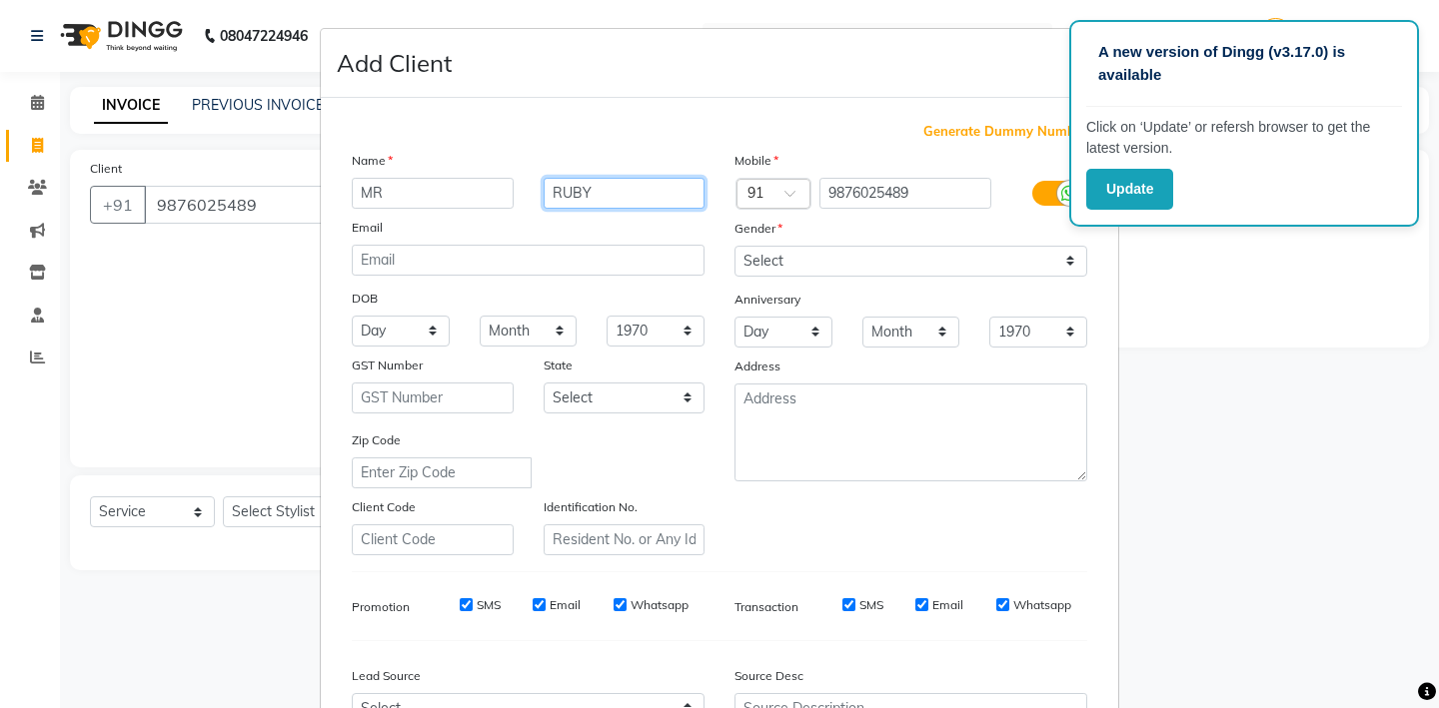
type input "RUBY"
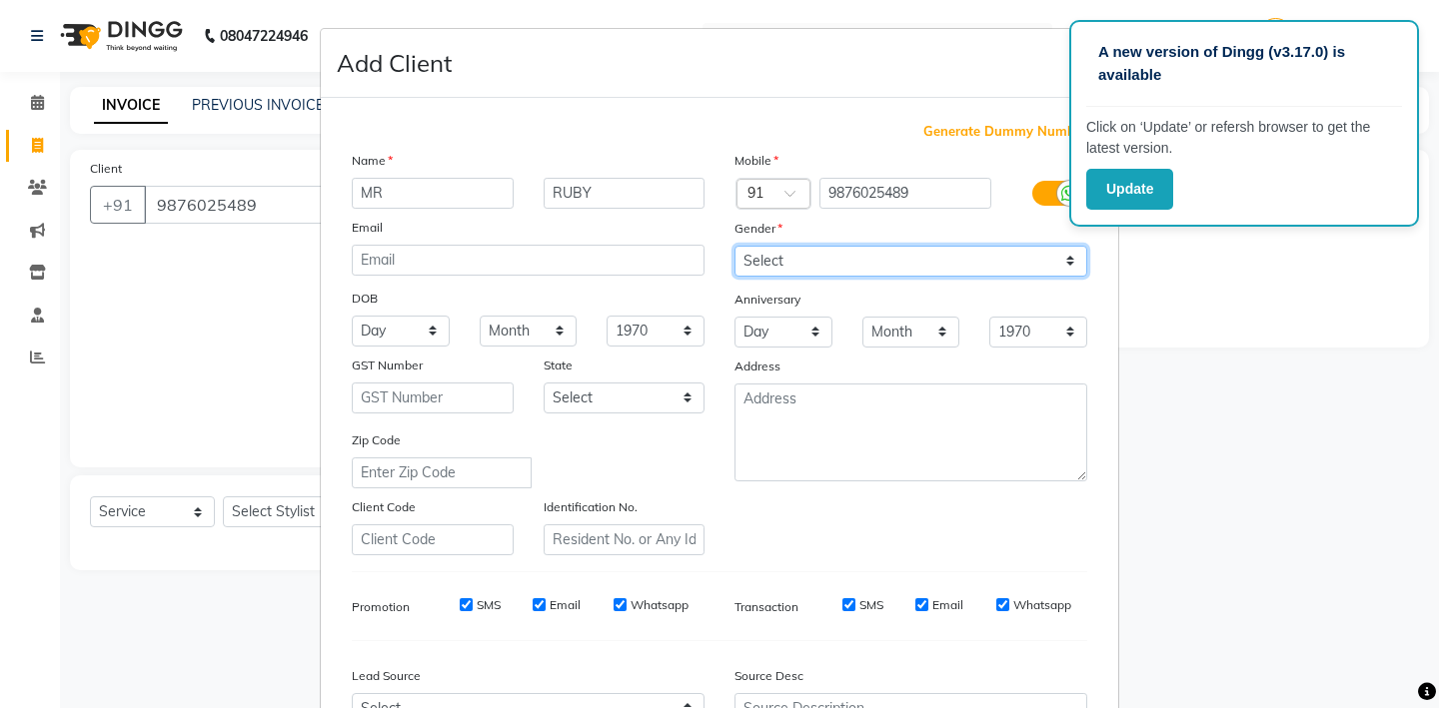
click at [1066, 254] on select "Select [DEMOGRAPHIC_DATA] [DEMOGRAPHIC_DATA] Other Prefer Not To Say" at bounding box center [910, 261] width 353 height 31
select select "[DEMOGRAPHIC_DATA]"
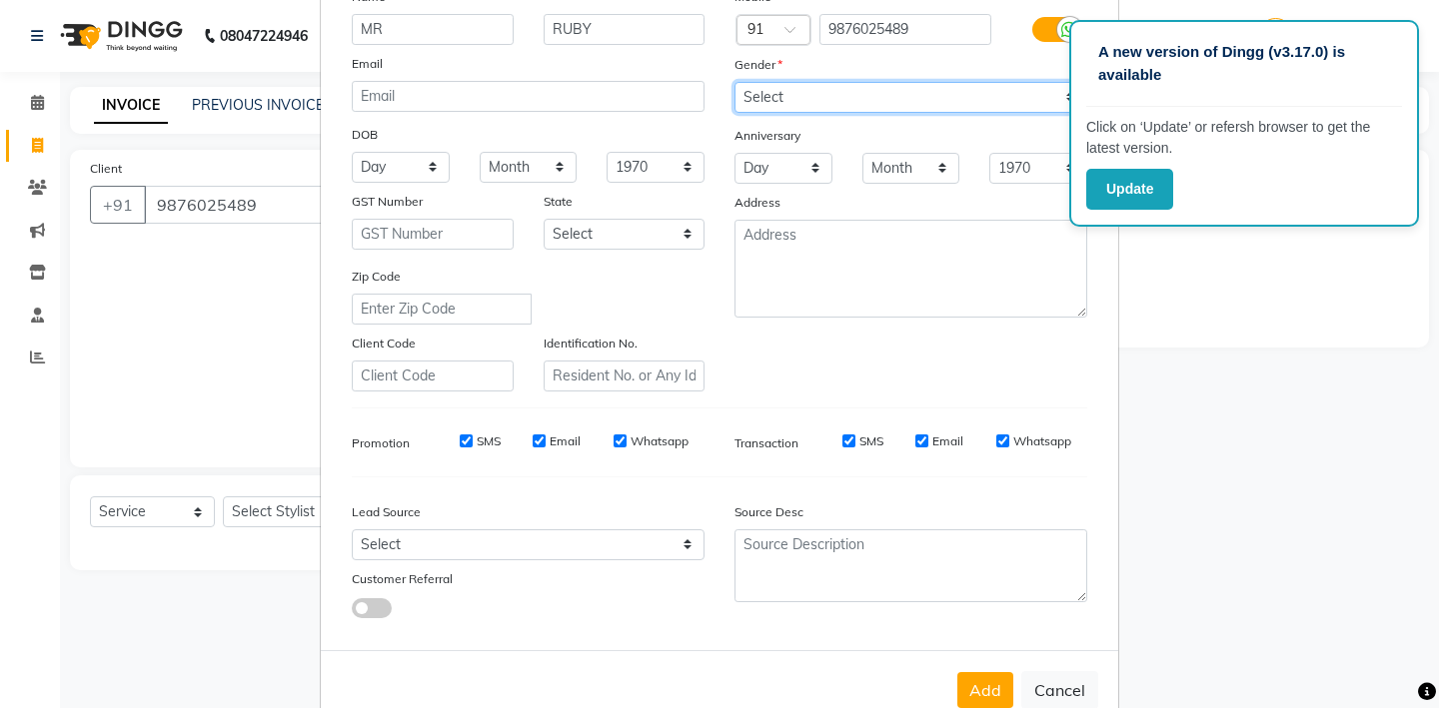
scroll to position [178, 0]
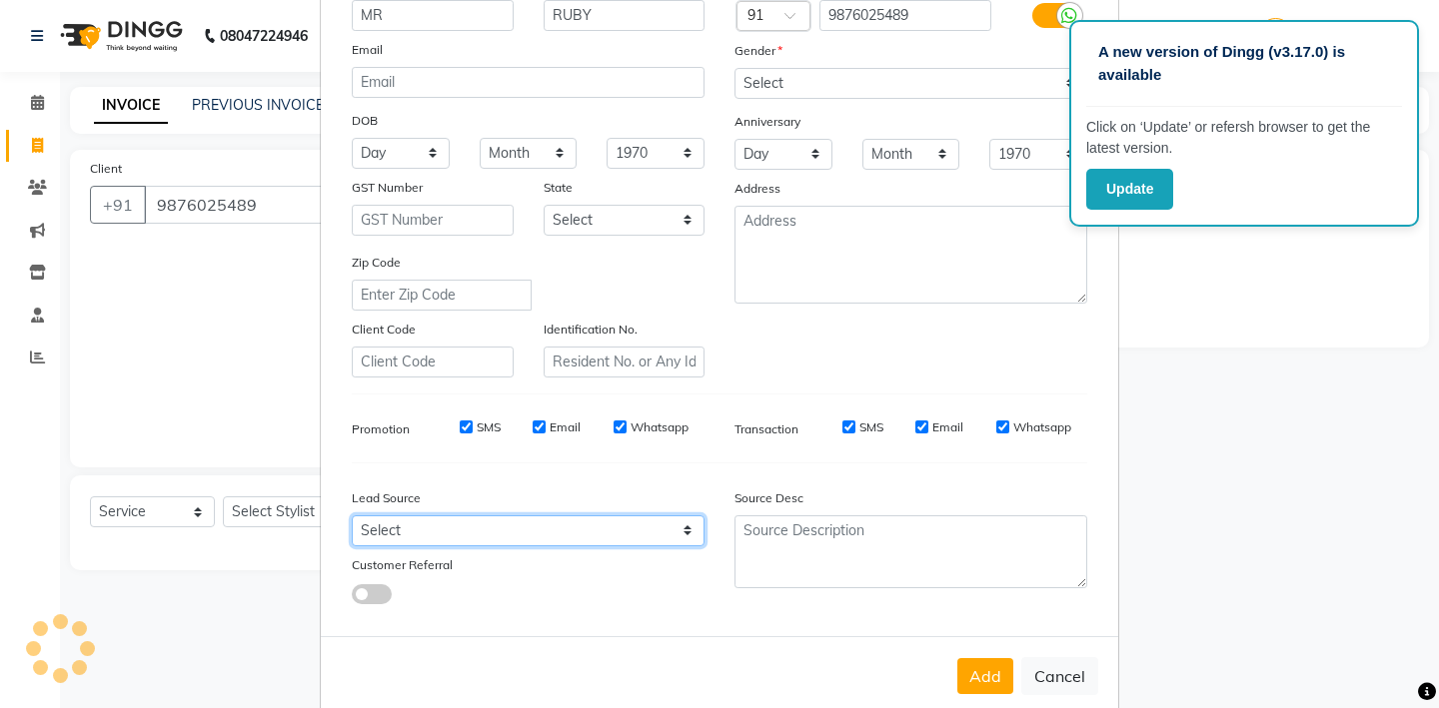
click at [690, 527] on select "Select Walk-in Referral Internet Friend Word of Mouth Advertisement Facebook Ju…" at bounding box center [528, 531] width 353 height 31
select select "36148"
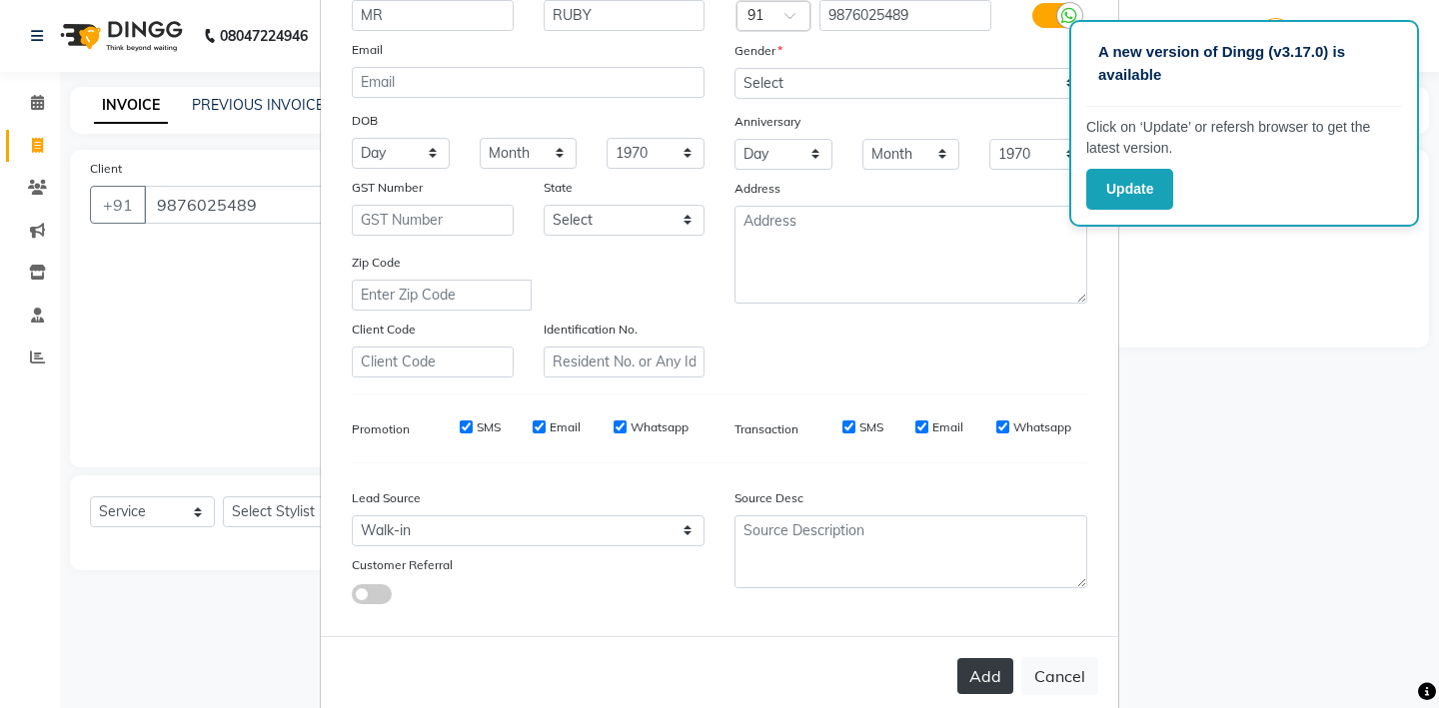
click at [983, 673] on button "Add" at bounding box center [985, 677] width 56 height 36
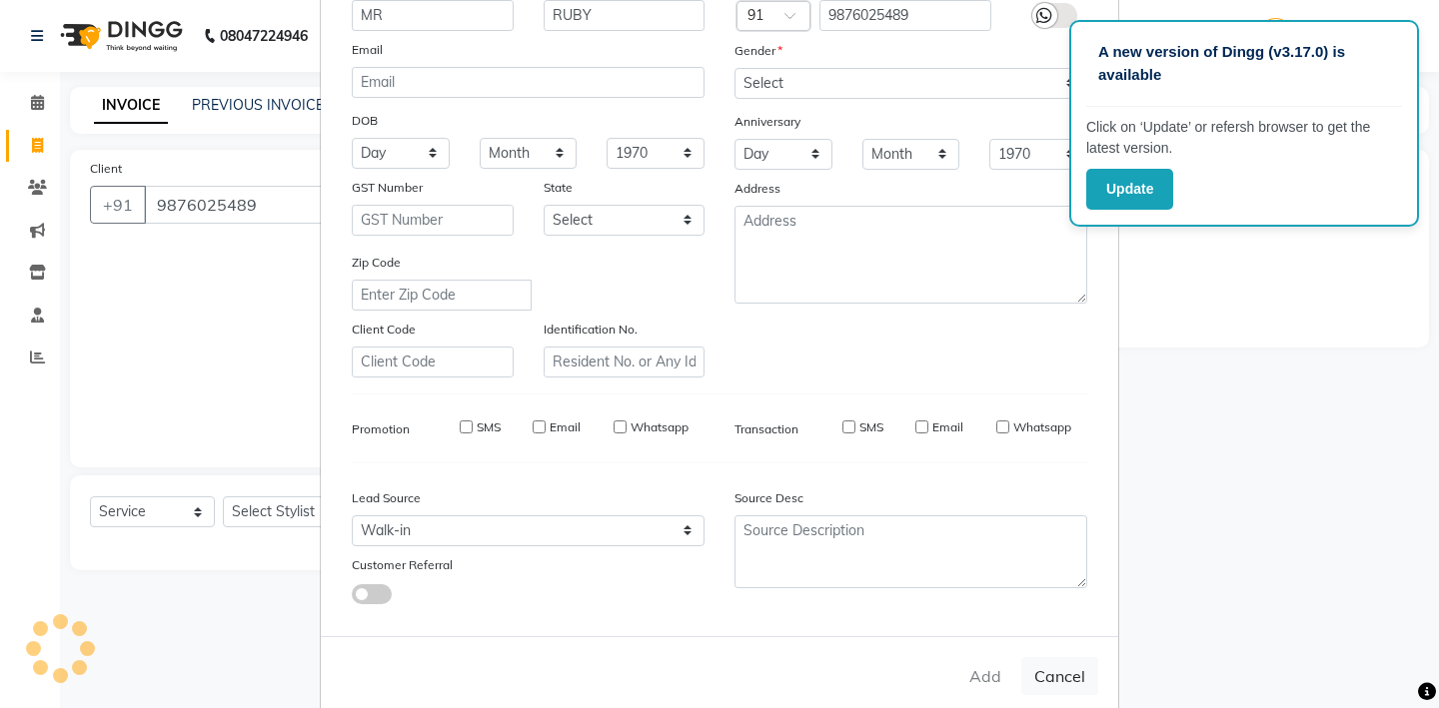
type input "98******89"
select select
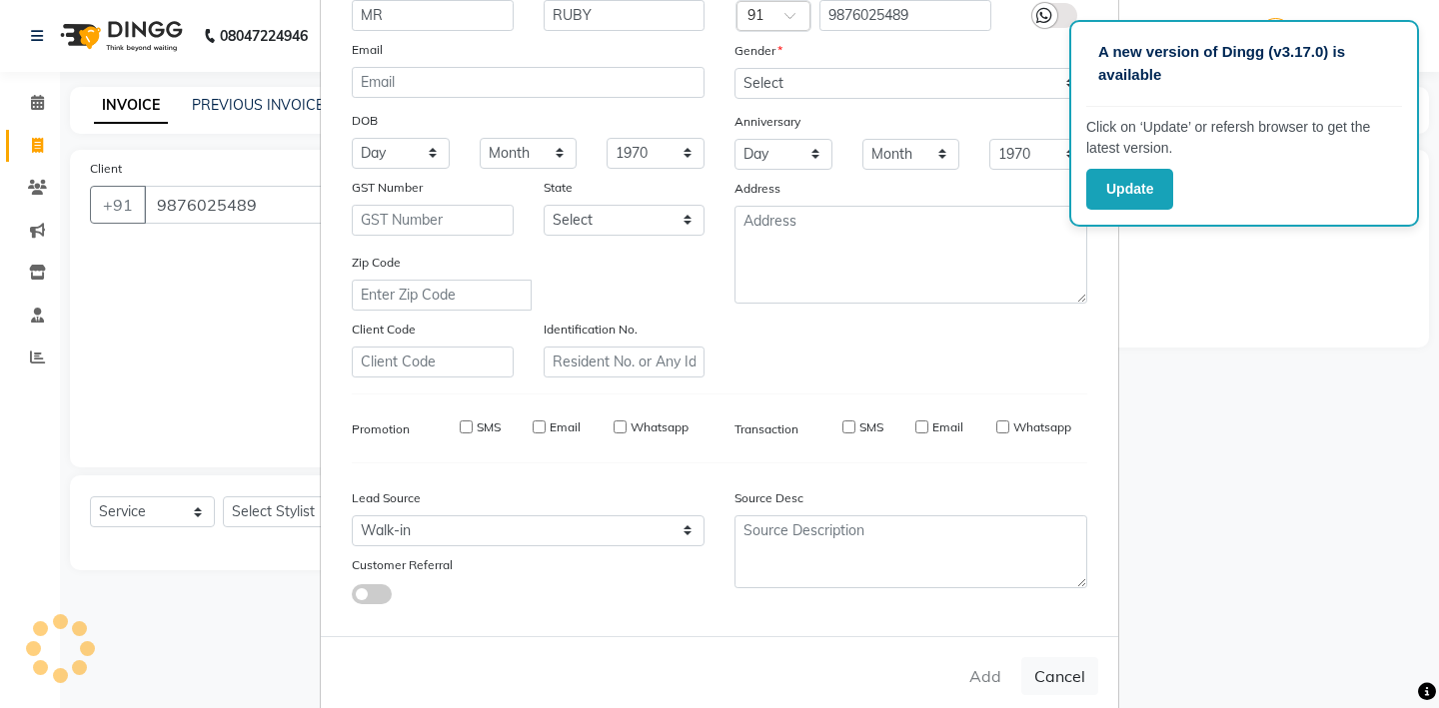
select select
checkbox input "false"
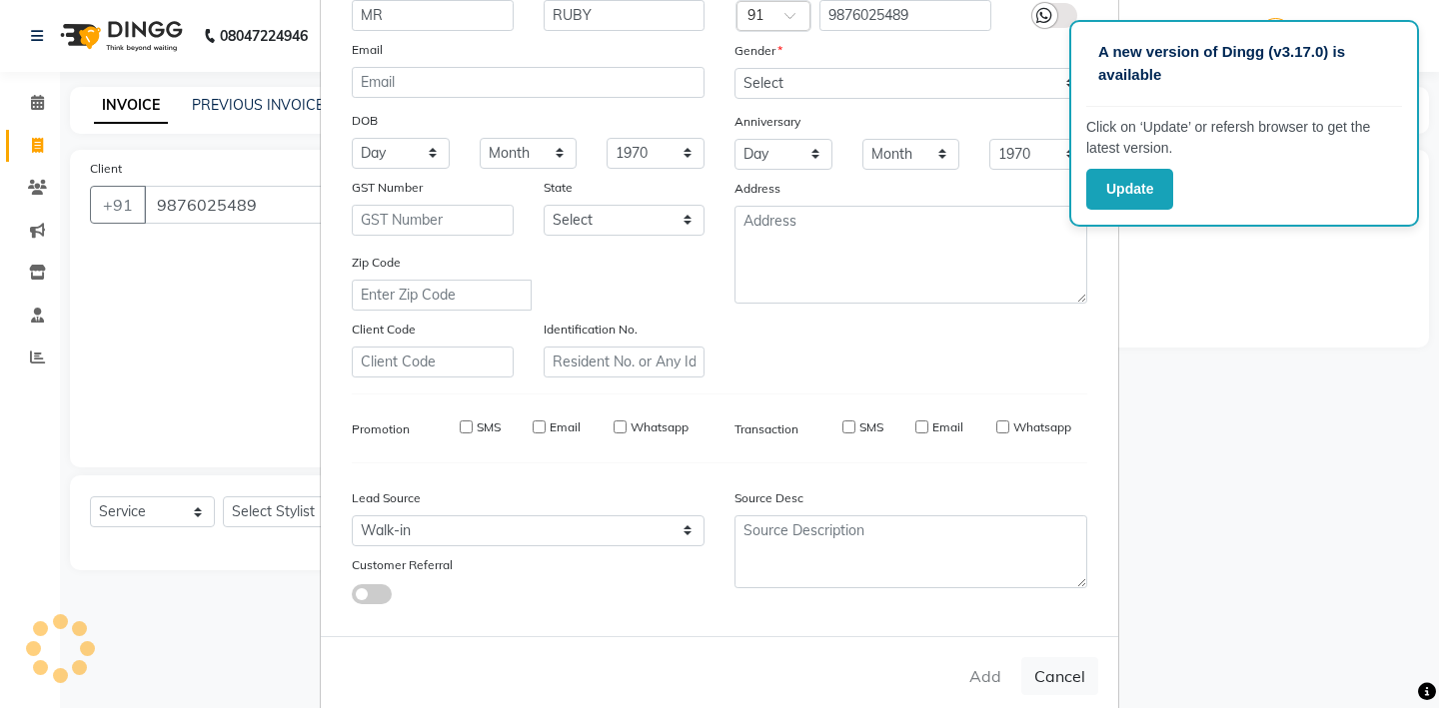
checkbox input "false"
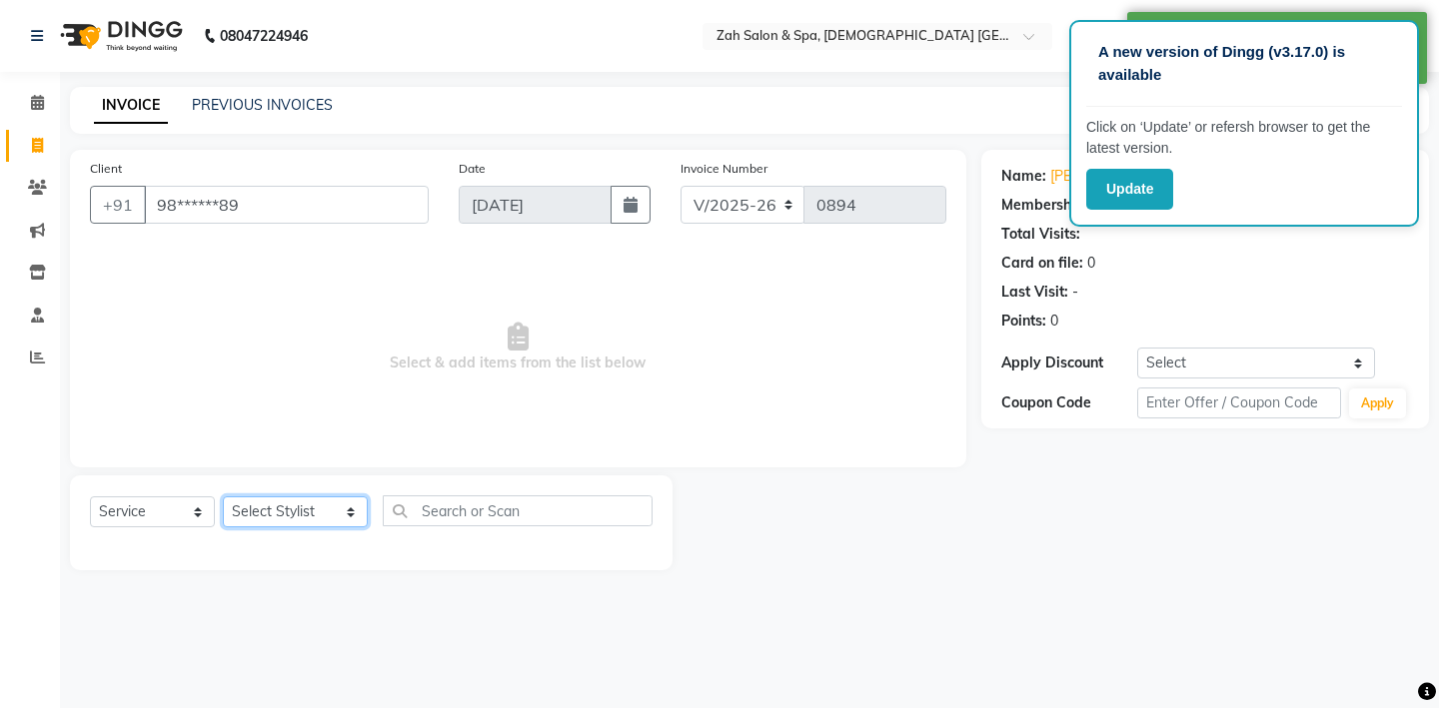
click at [331, 510] on select "Select Stylist [PERSON_NAME] - ZAH BEAUTY RETAIL APANG APEM ASIF ITUNA MANI MER…" at bounding box center [295, 512] width 145 height 31
select select "46424"
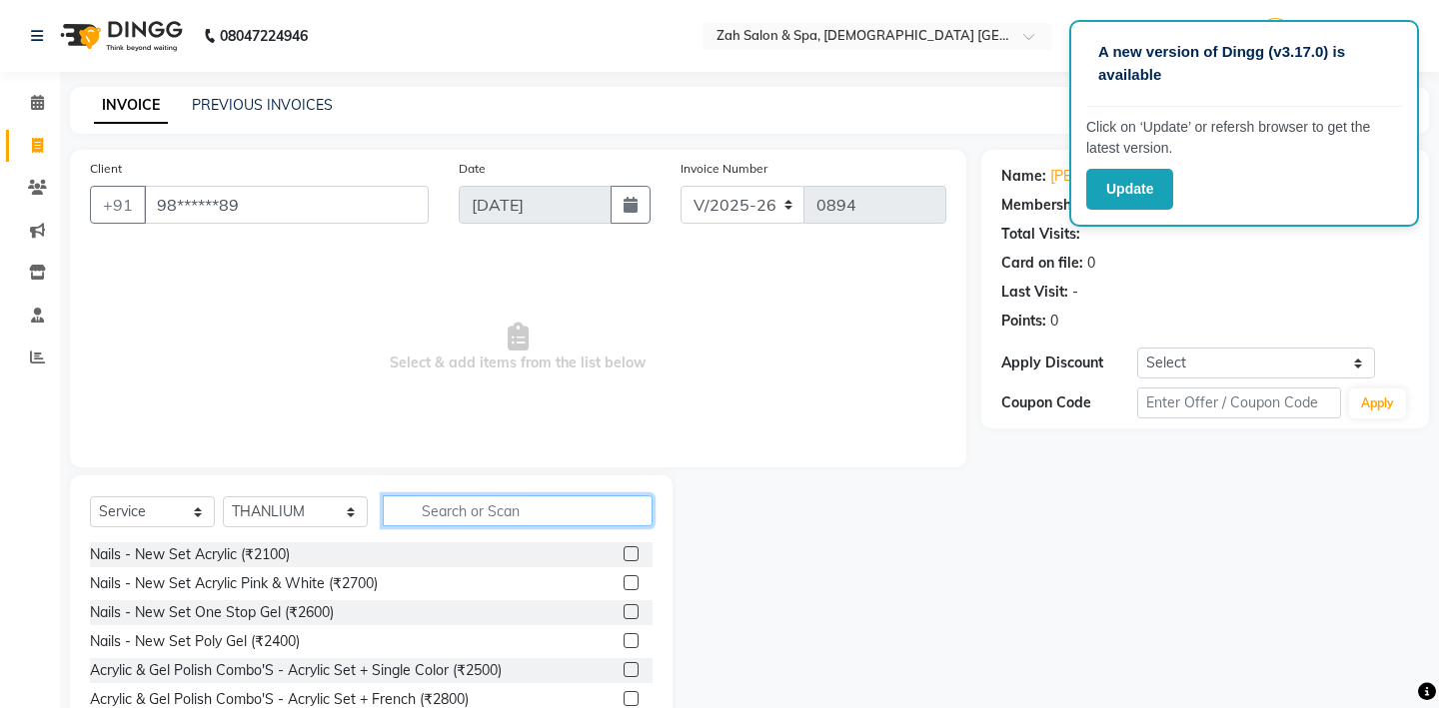
click at [452, 521] on input "text" at bounding box center [518, 511] width 270 height 31
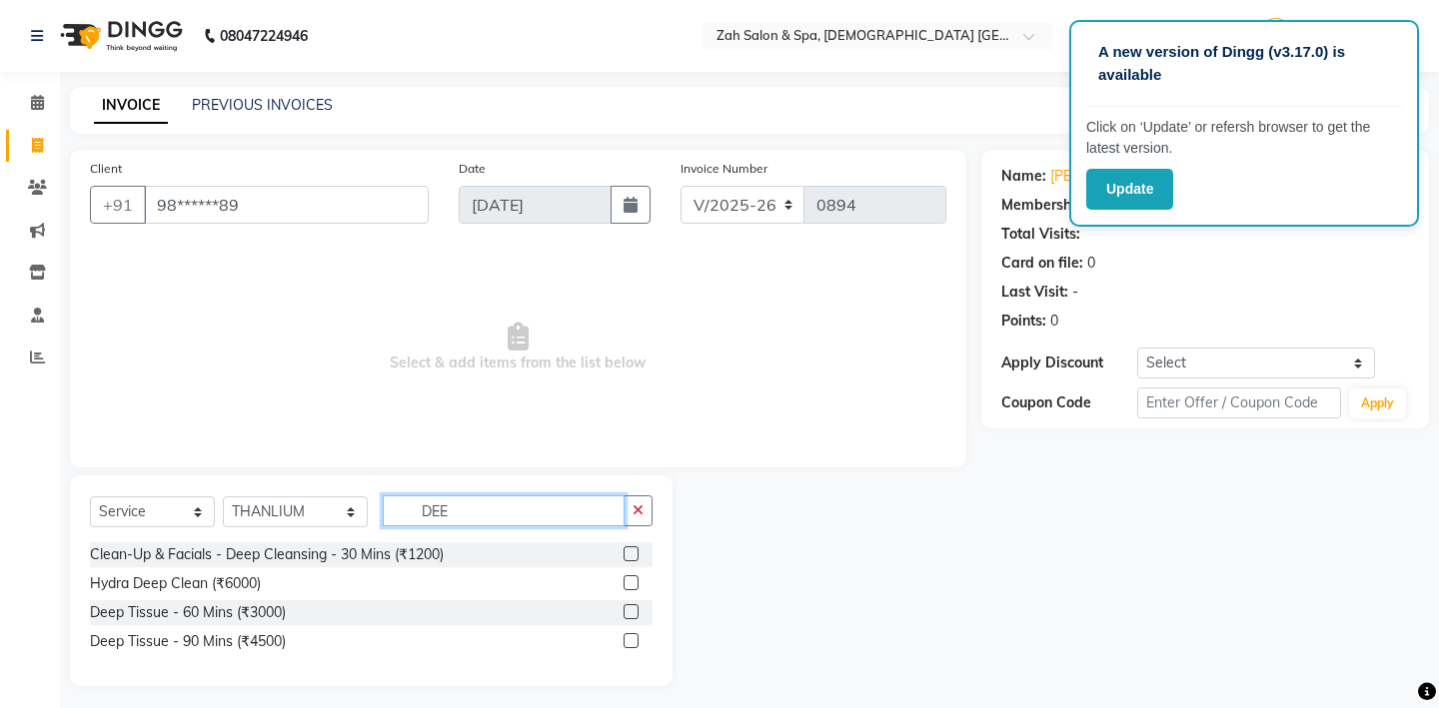
type input "DEE"
click at [632, 610] on label at bounding box center [631, 612] width 15 height 15
click at [632, 610] on input "checkbox" at bounding box center [630, 613] width 13 height 13
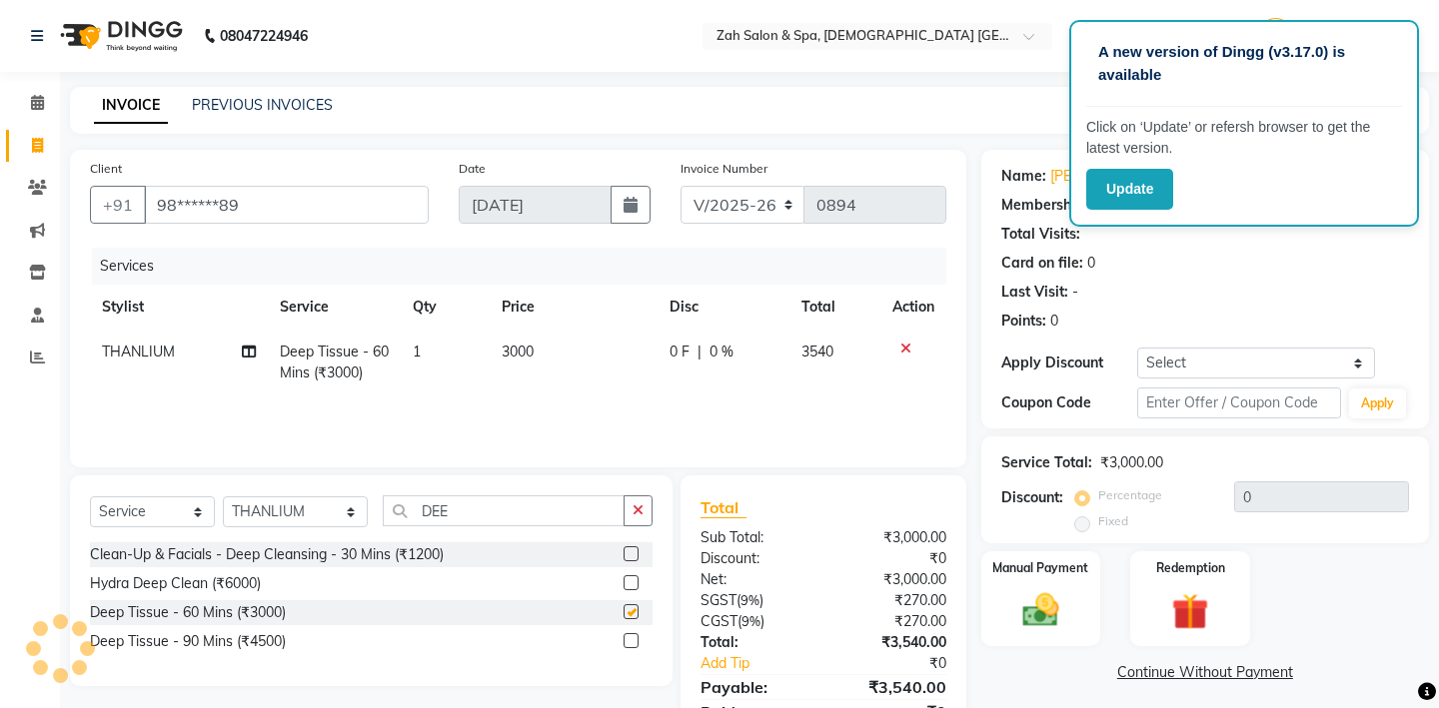
checkbox input "false"
click at [331, 506] on select "Select Stylist [PERSON_NAME] - ZAH BEAUTY RETAIL APANG APEM ASIF ITUNA MANI MER…" at bounding box center [295, 512] width 145 height 31
select select "38270"
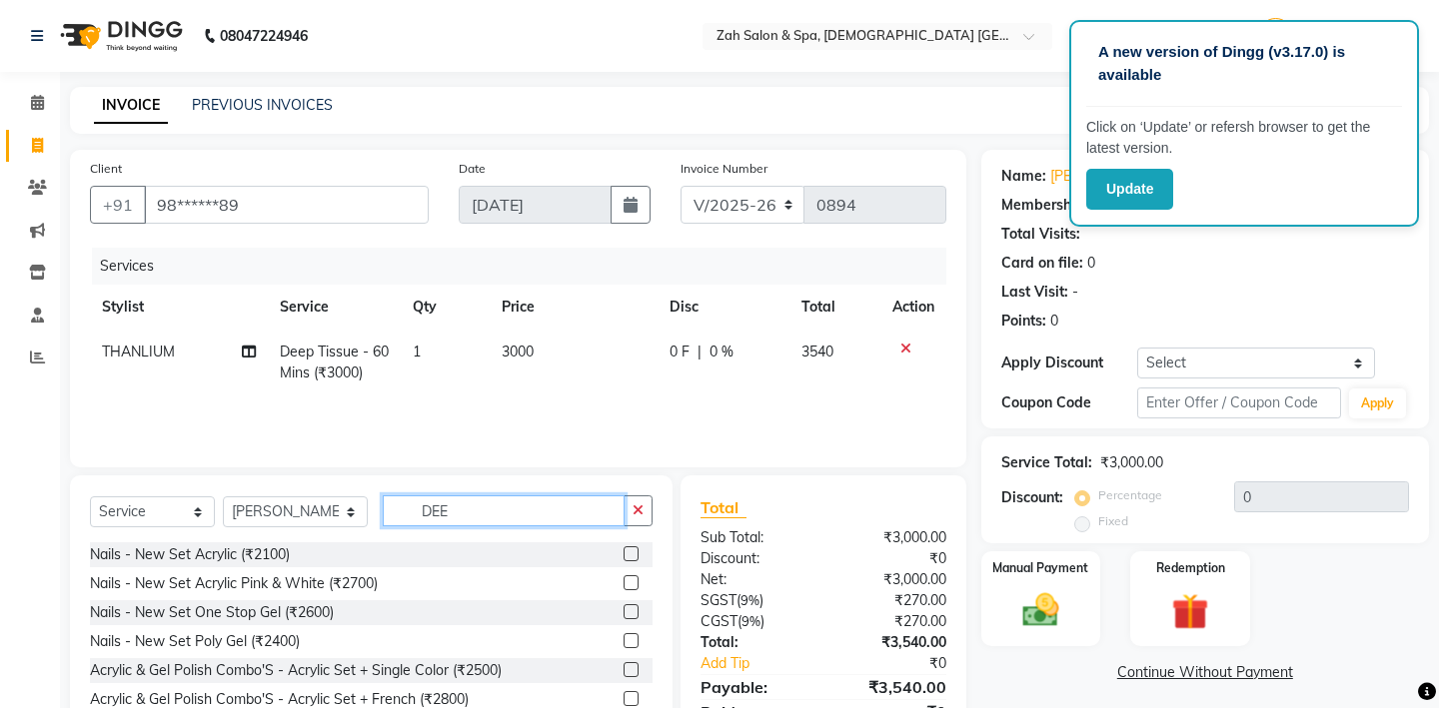
click at [441, 509] on input "DEE" at bounding box center [504, 511] width 242 height 31
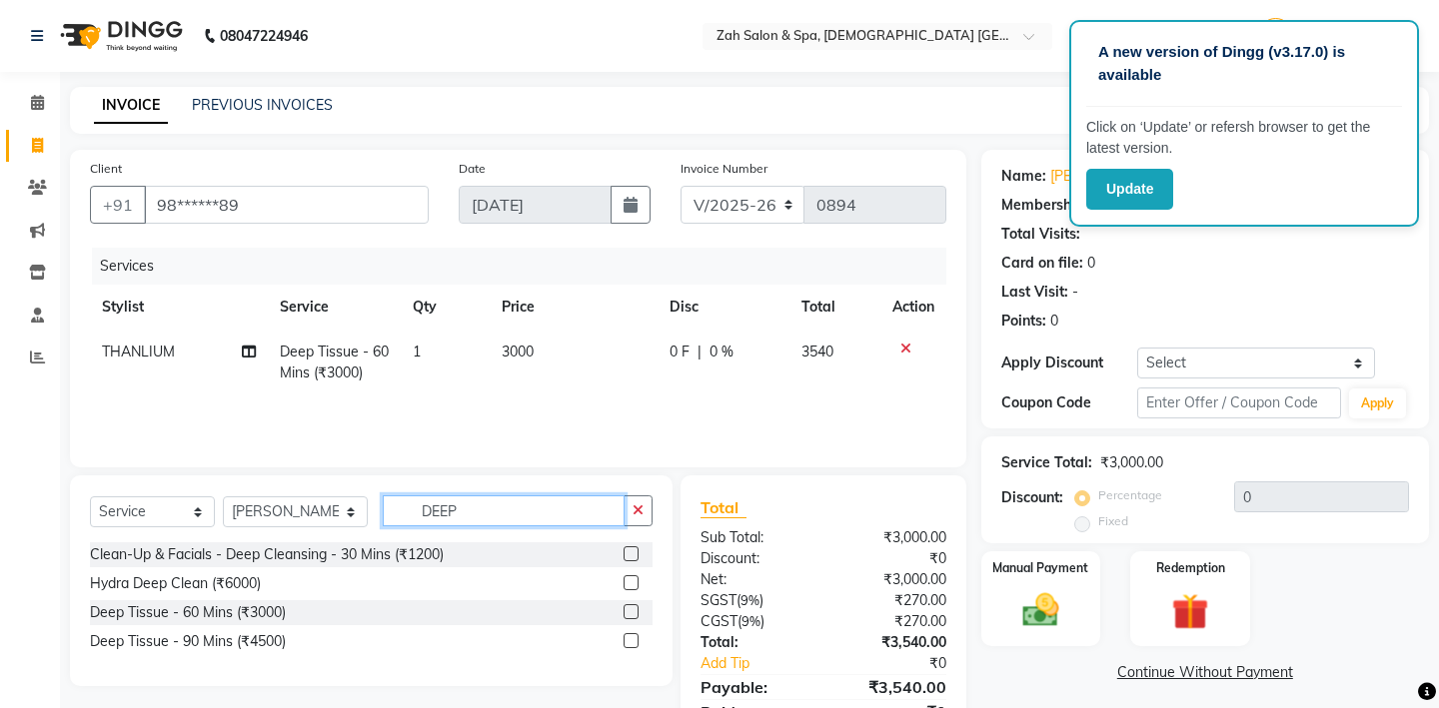
type input "DEEP"
click at [631, 608] on label at bounding box center [631, 612] width 15 height 15
click at [631, 608] on input "checkbox" at bounding box center [630, 613] width 13 height 13
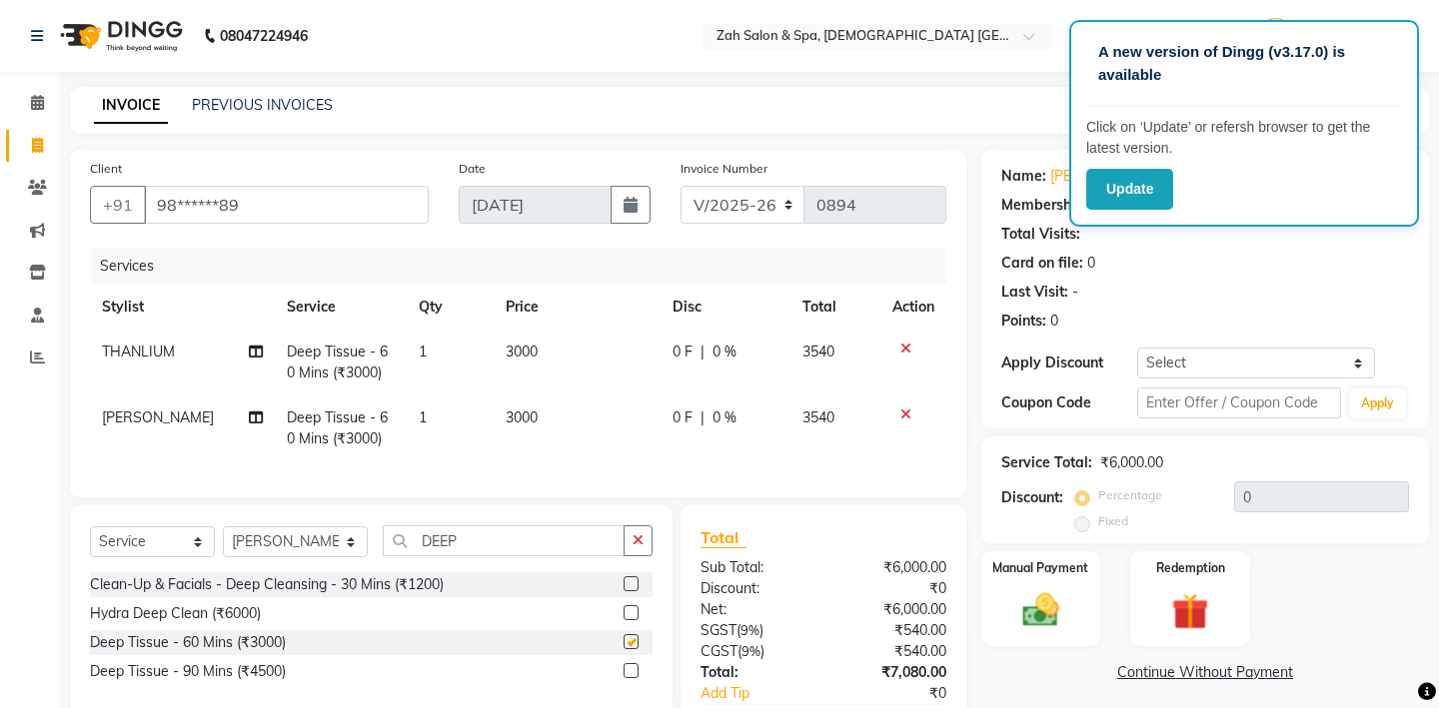
checkbox input "false"
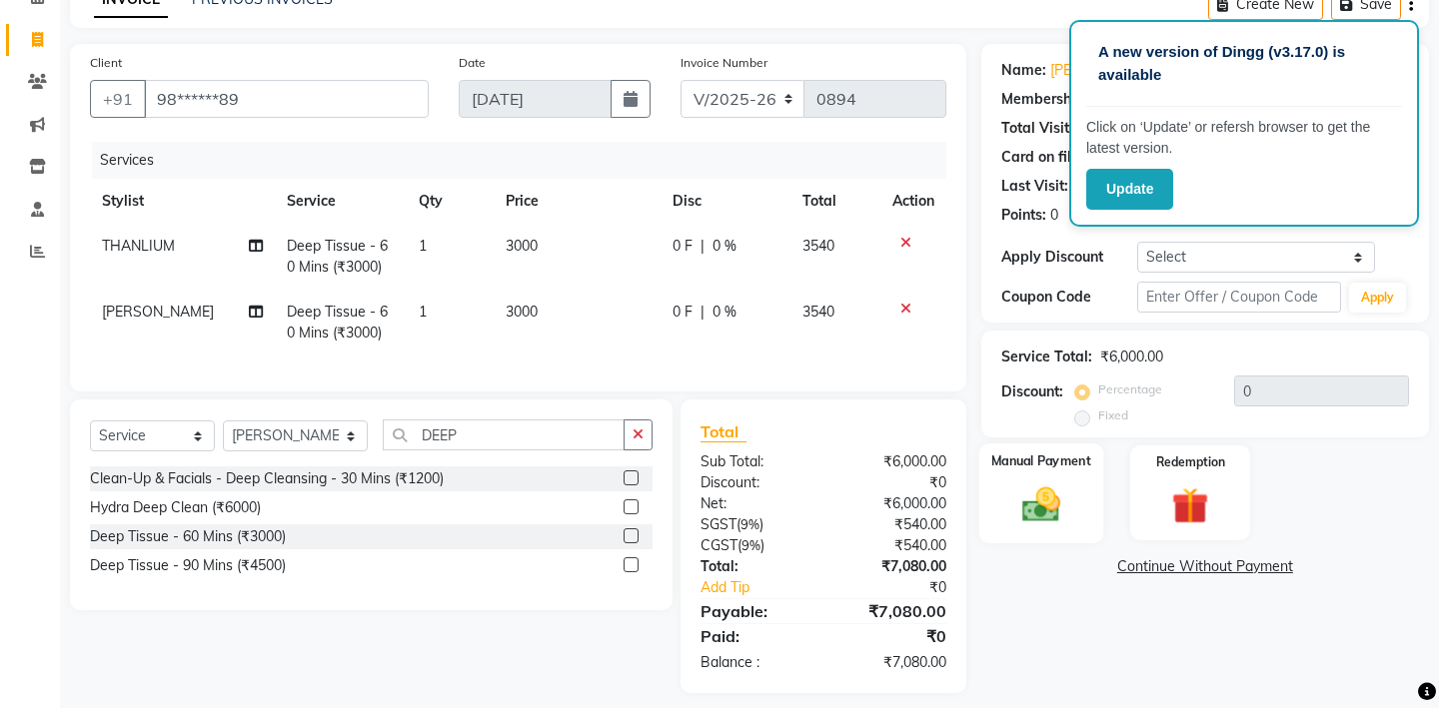
click at [1043, 483] on img at bounding box center [1040, 505] width 62 height 44
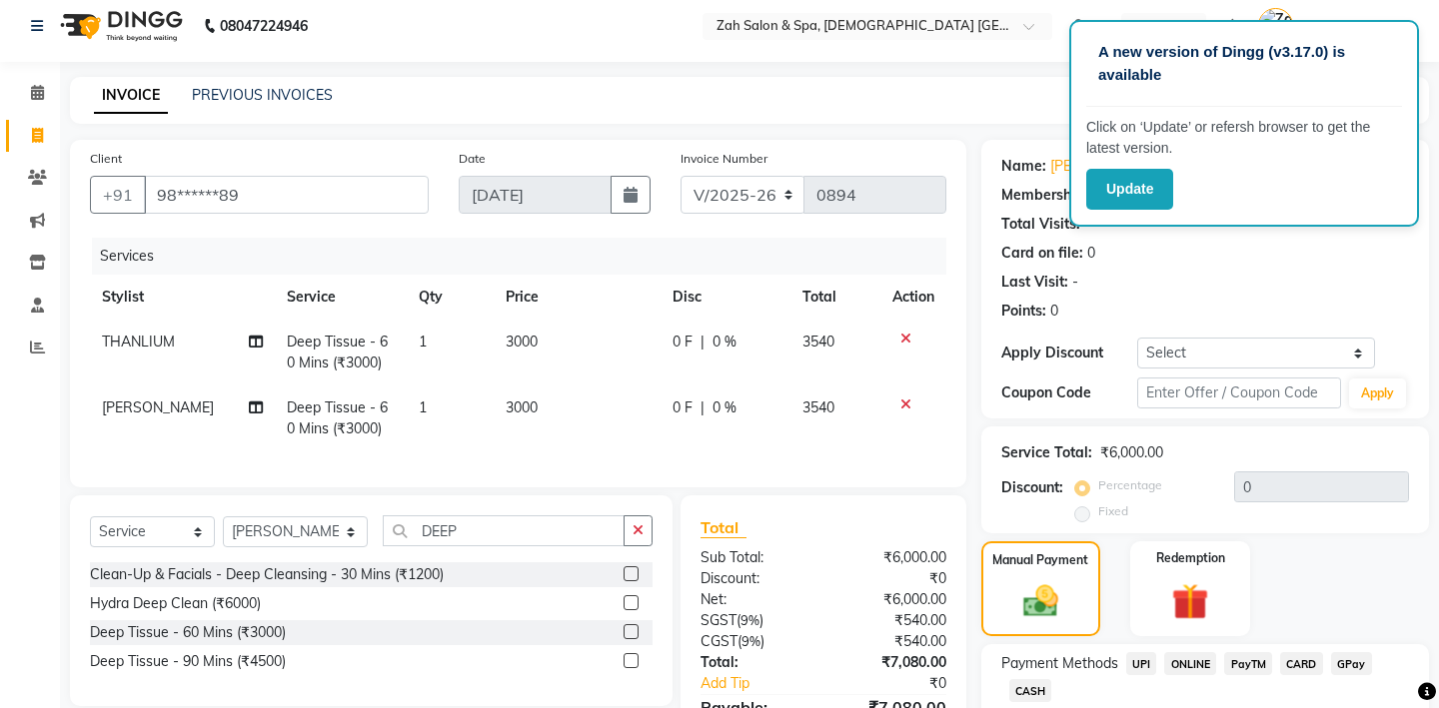
scroll to position [121, 0]
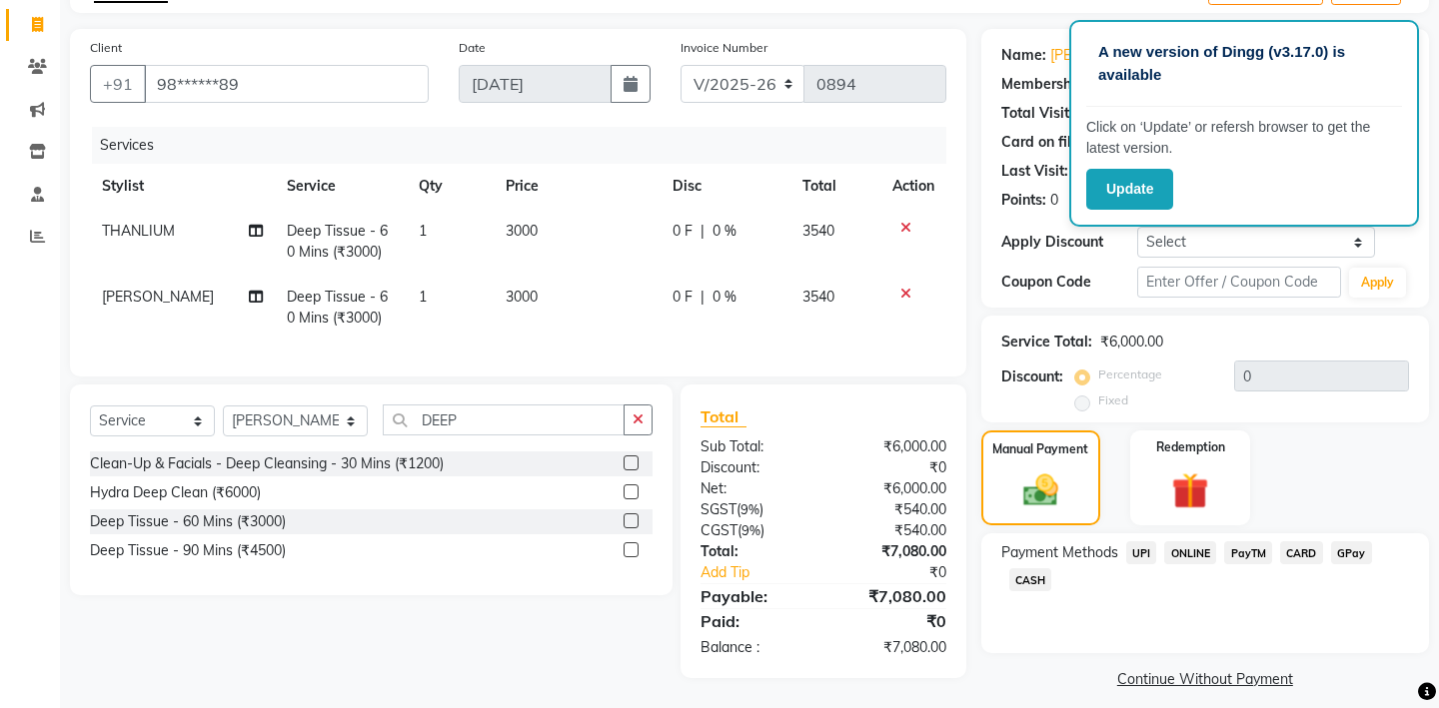
click at [1032, 569] on span "CASH" at bounding box center [1030, 580] width 43 height 23
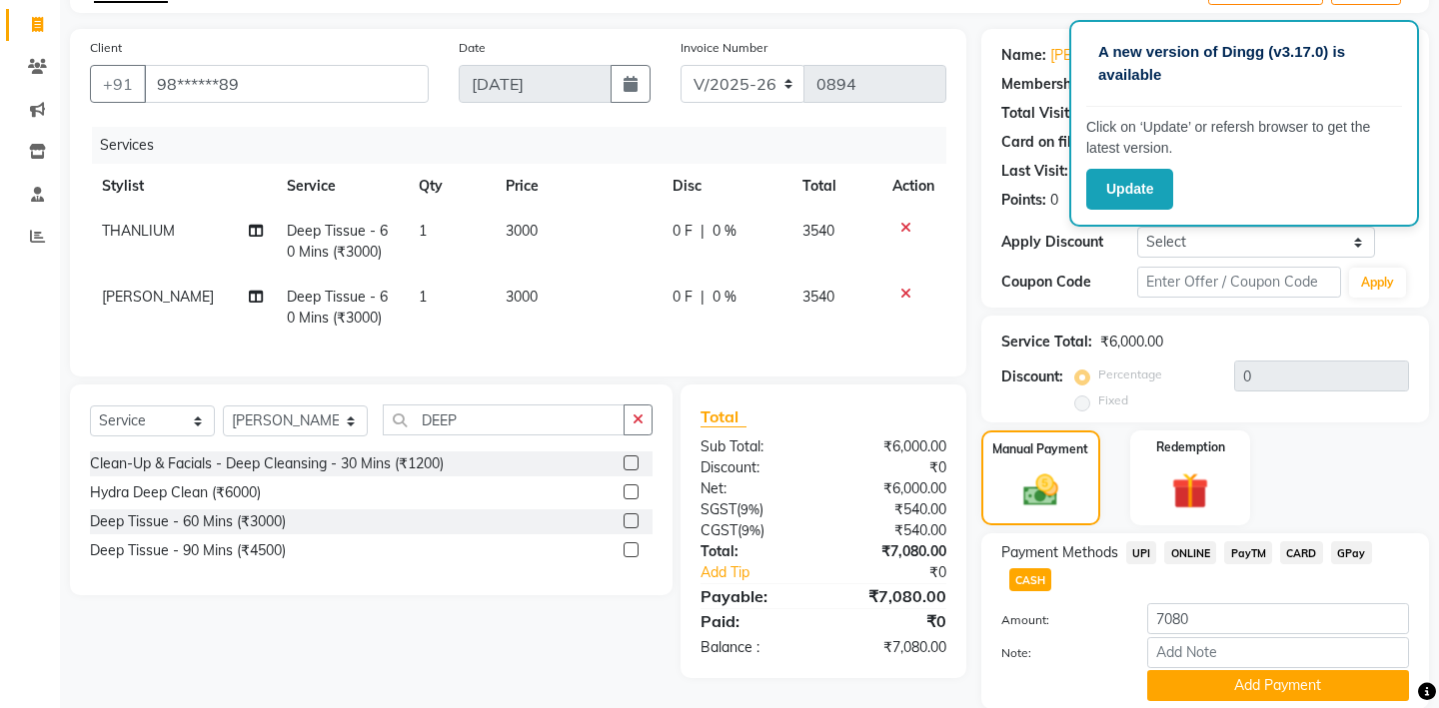
scroll to position [170, 0]
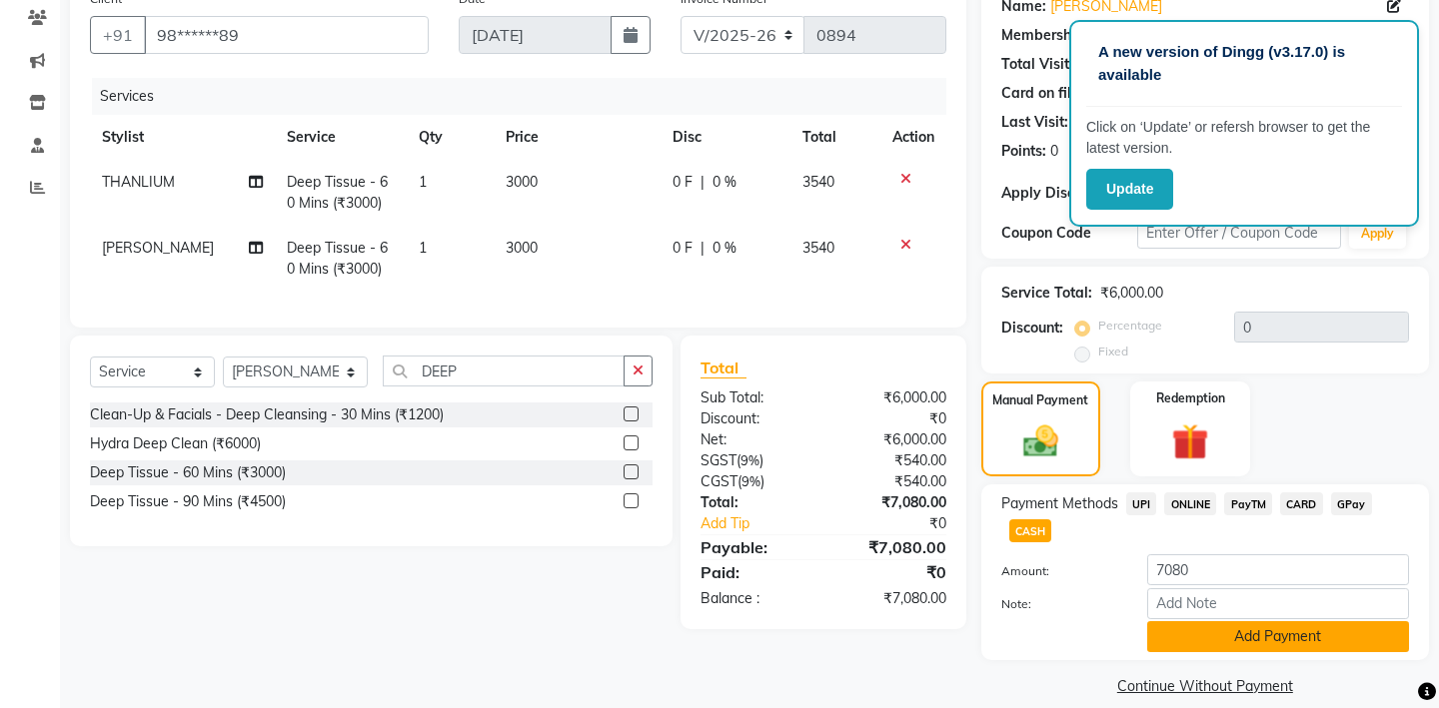
click at [1258, 622] on button "Add Payment" at bounding box center [1278, 637] width 262 height 31
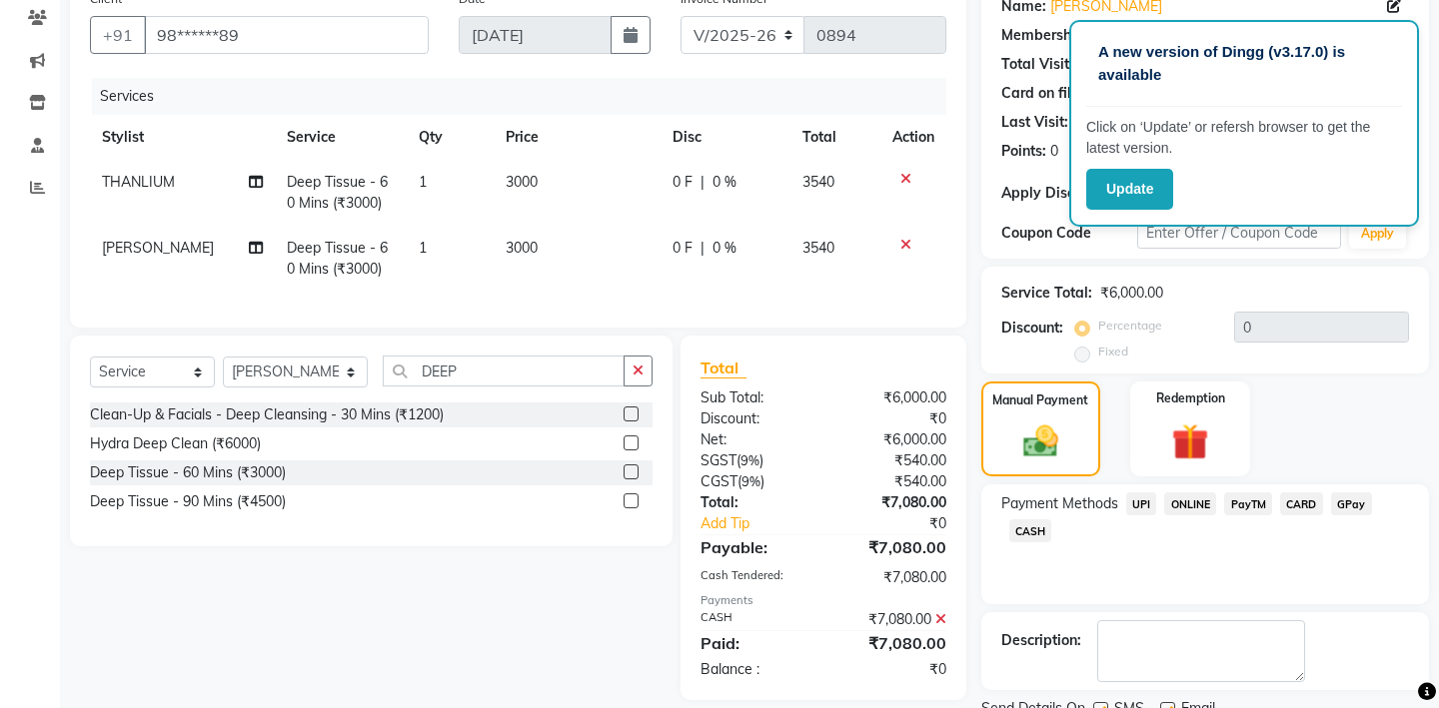
scroll to position [227, 0]
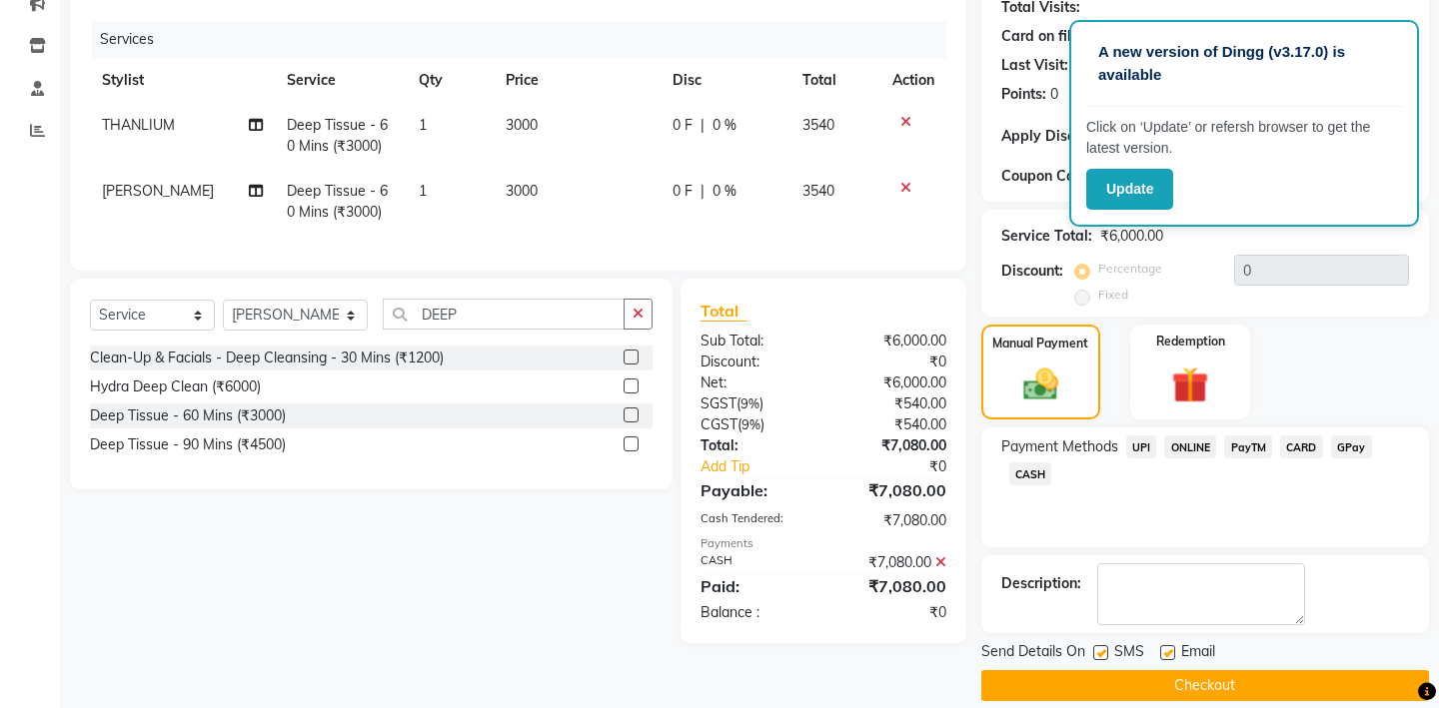
click at [1169, 671] on button "Checkout" at bounding box center [1205, 686] width 448 height 31
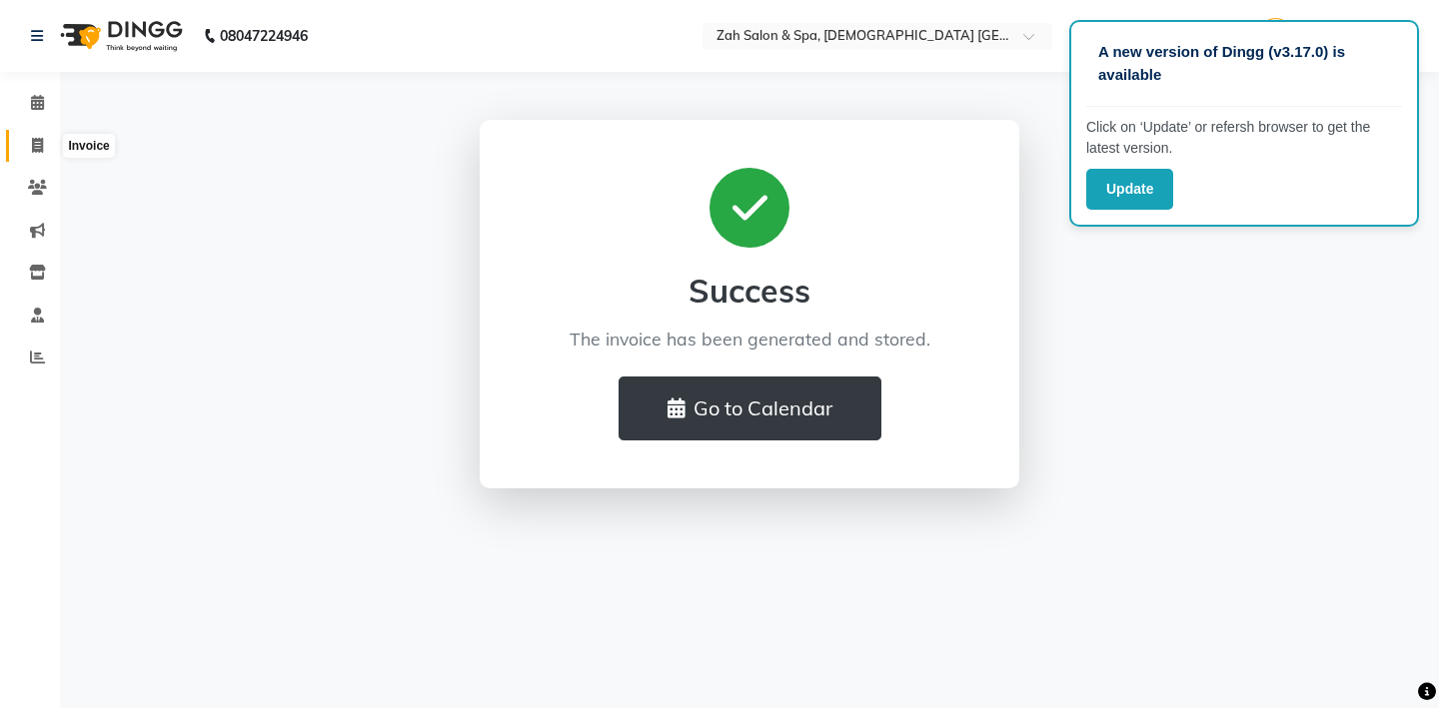
click at [32, 153] on span at bounding box center [37, 146] width 35 height 23
select select "5613"
select select "service"
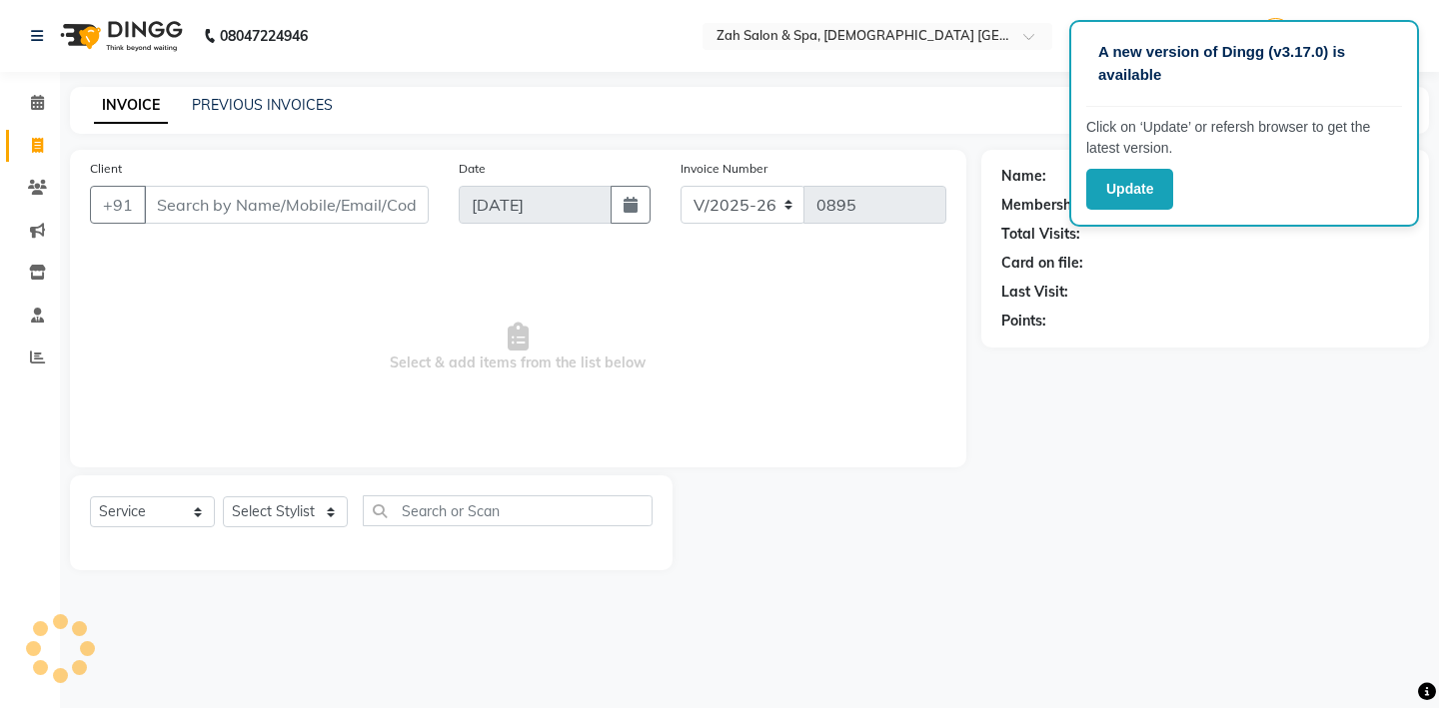
click at [197, 206] on input "Client" at bounding box center [286, 205] width 285 height 38
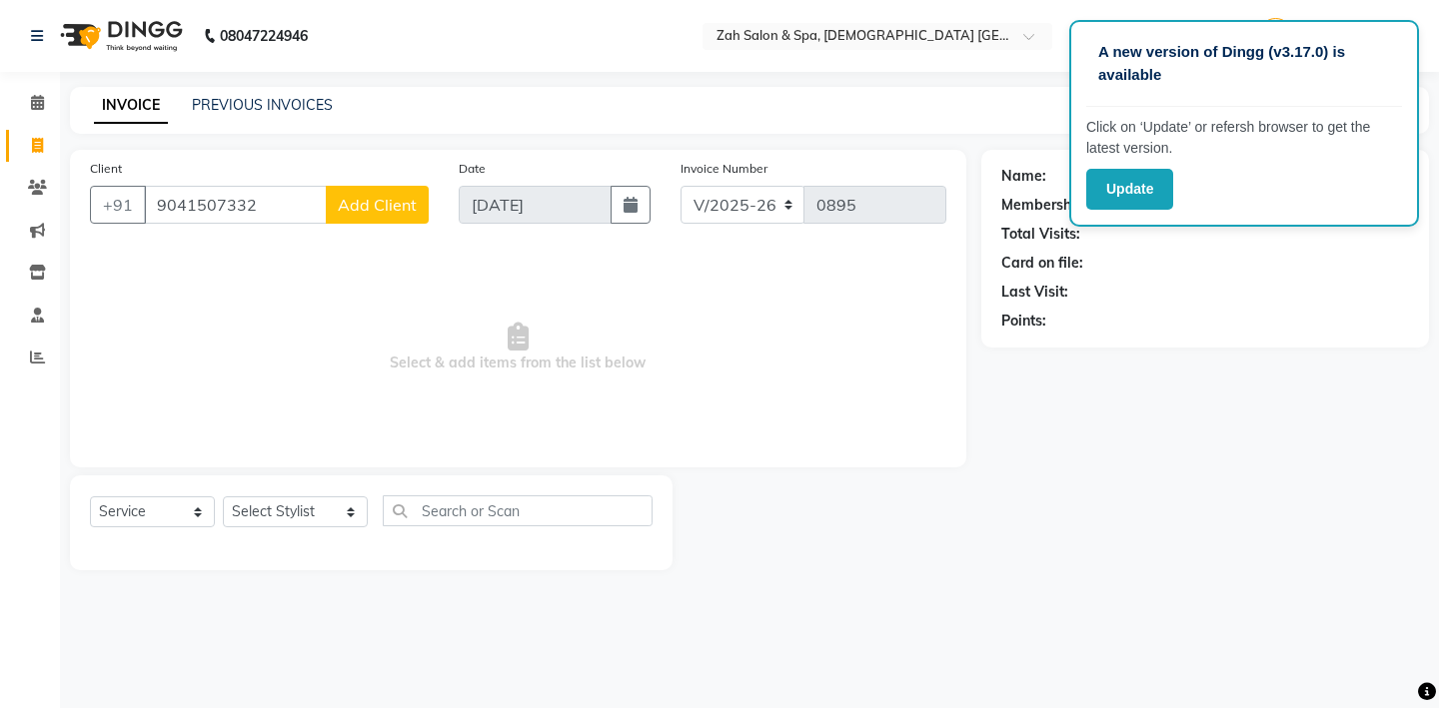
type input "9041507332"
click at [397, 200] on span "Add Client" at bounding box center [377, 205] width 79 height 20
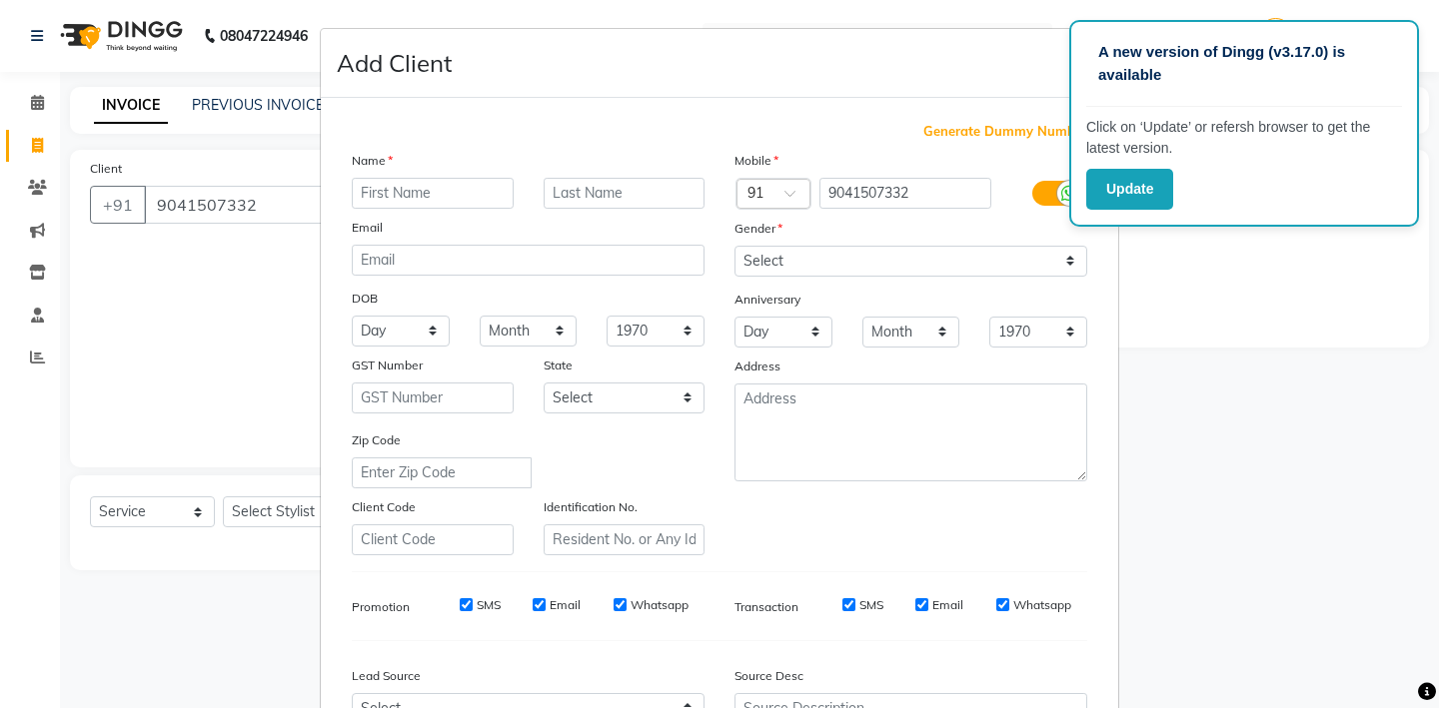
click at [387, 191] on input "text" at bounding box center [433, 193] width 162 height 31
type input "MR"
click at [572, 196] on input "text" at bounding box center [625, 193] width 162 height 31
type input "[PERSON_NAME]"
click at [1068, 252] on select "Select [DEMOGRAPHIC_DATA] [DEMOGRAPHIC_DATA] Other Prefer Not To Say" at bounding box center [910, 261] width 353 height 31
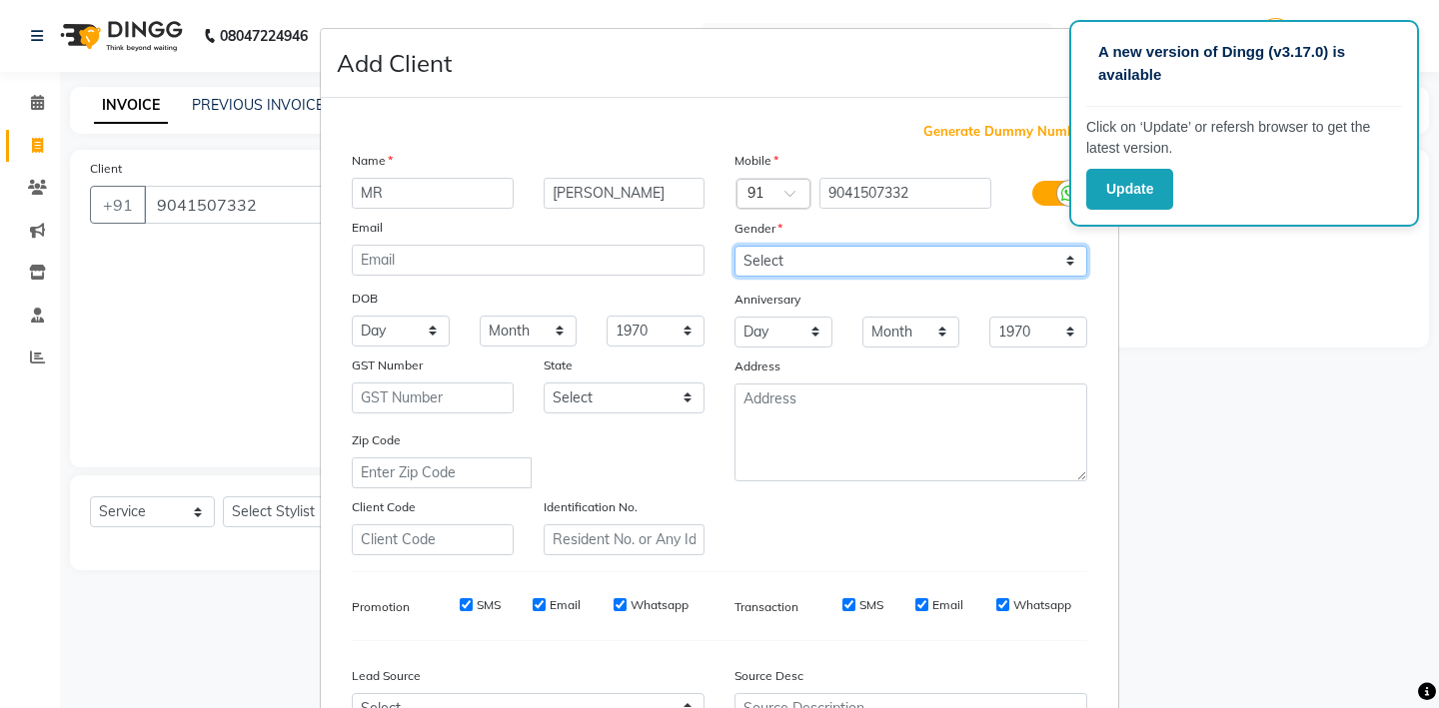
select select "[DEMOGRAPHIC_DATA]"
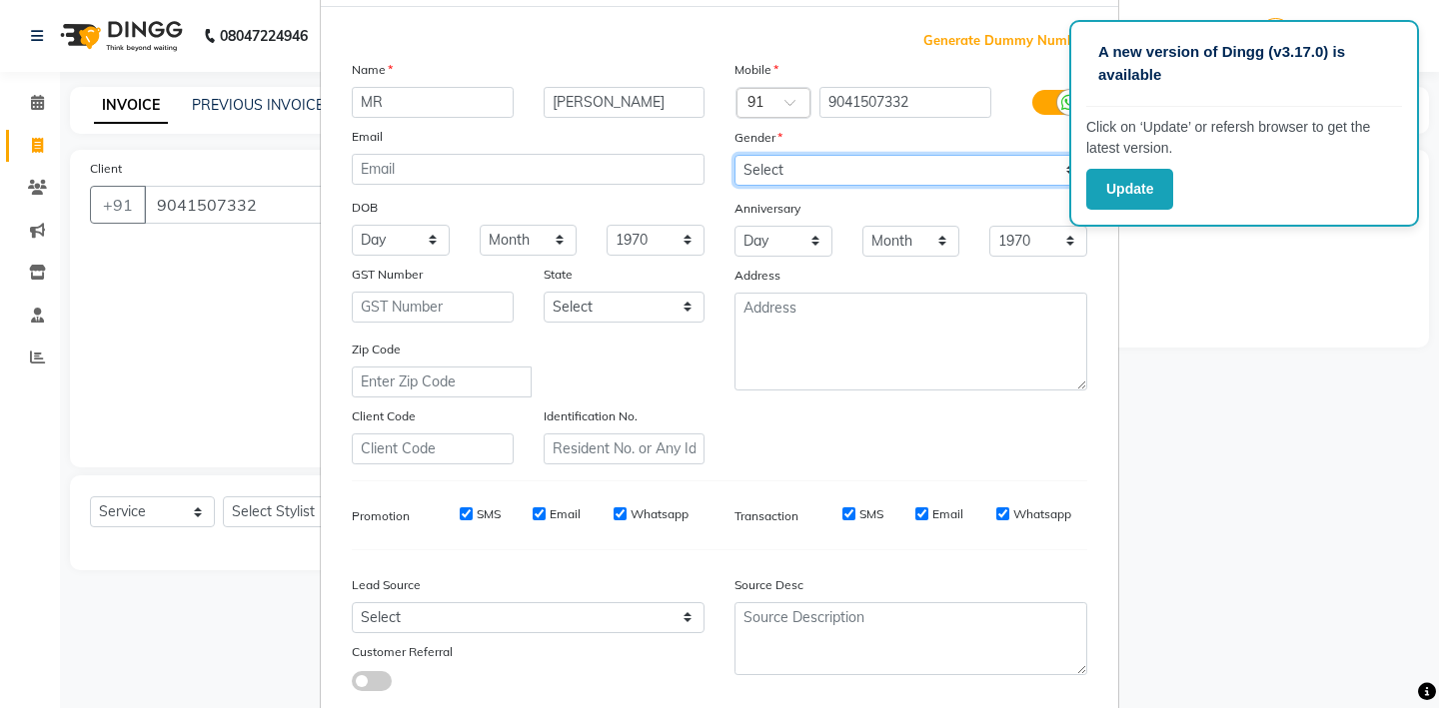
scroll to position [138, 0]
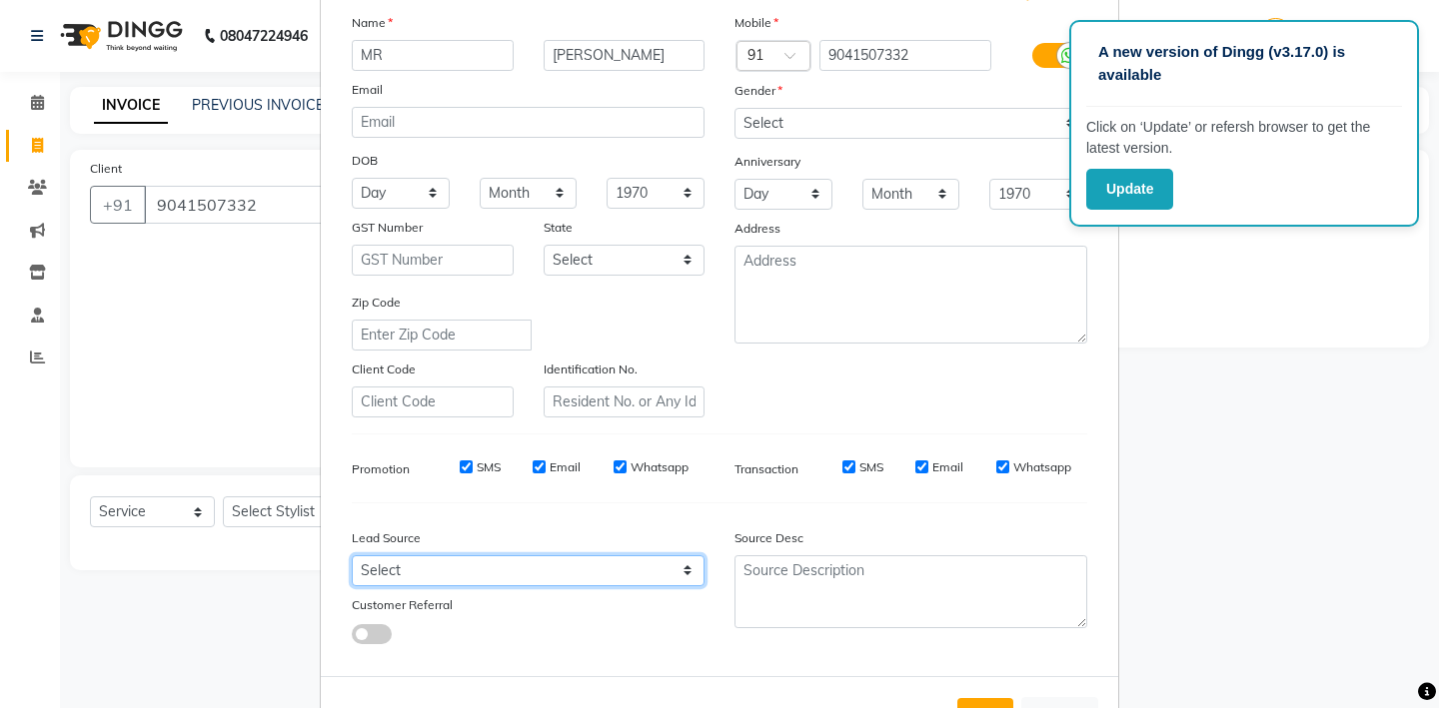
click at [690, 567] on select "Select Walk-in Referral Internet Friend Word of Mouth Advertisement Facebook Ju…" at bounding box center [528, 571] width 353 height 31
select select "36148"
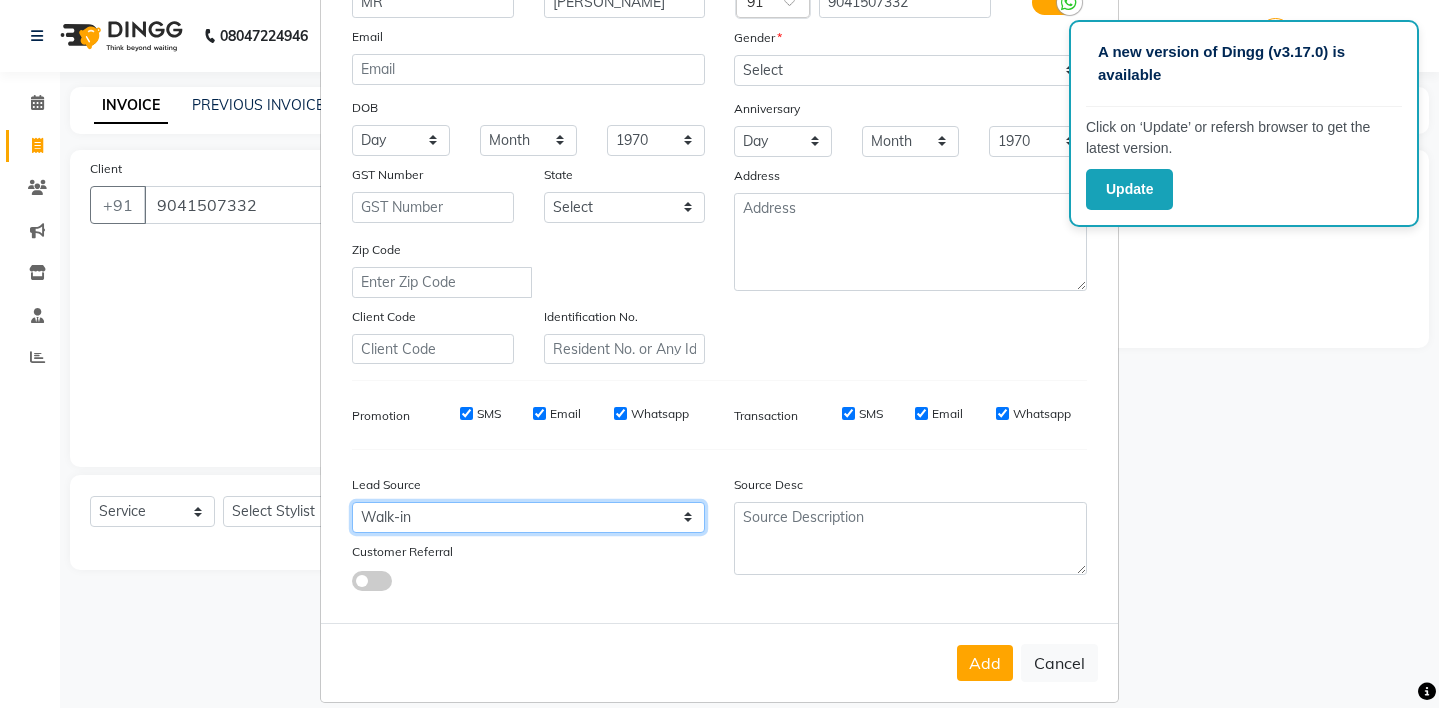
scroll to position [204, 0]
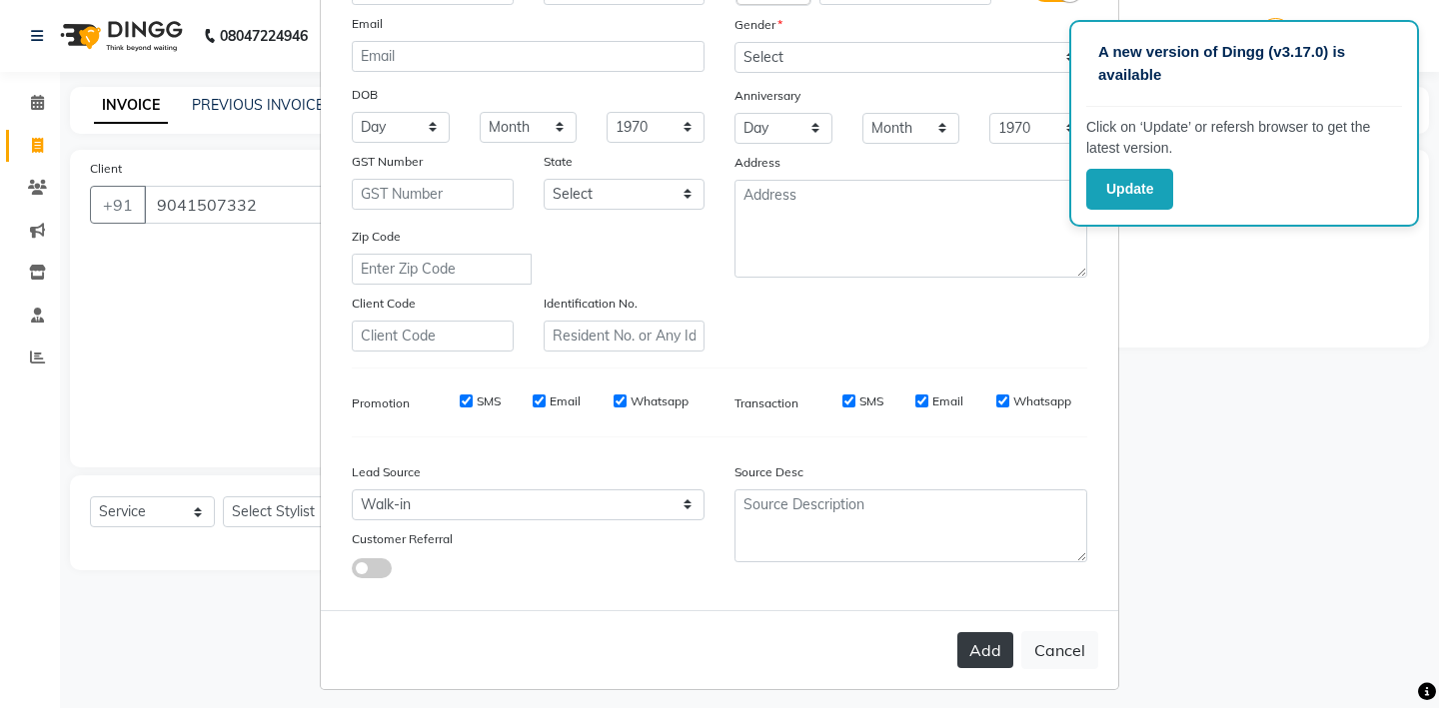
click at [994, 642] on button "Add" at bounding box center [985, 651] width 56 height 36
type input "90******32"
select select
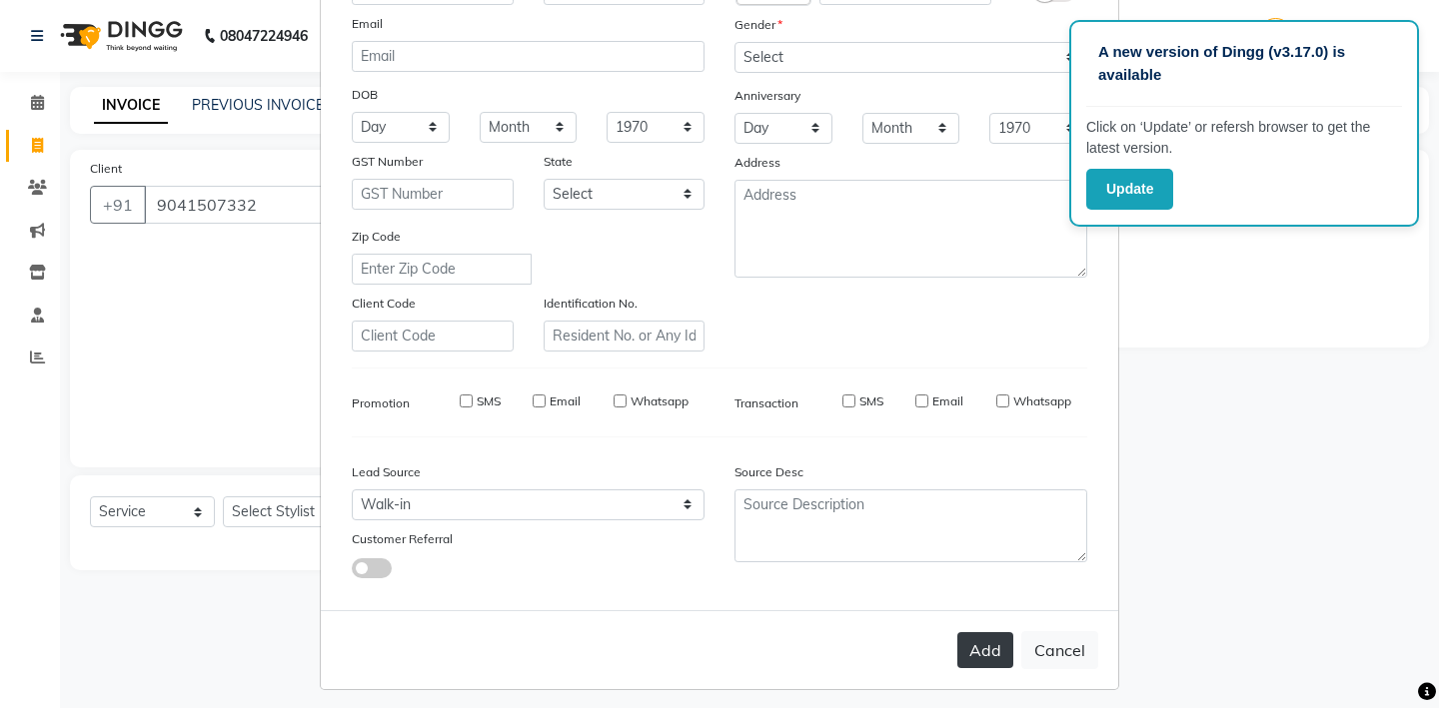
select select
checkbox input "false"
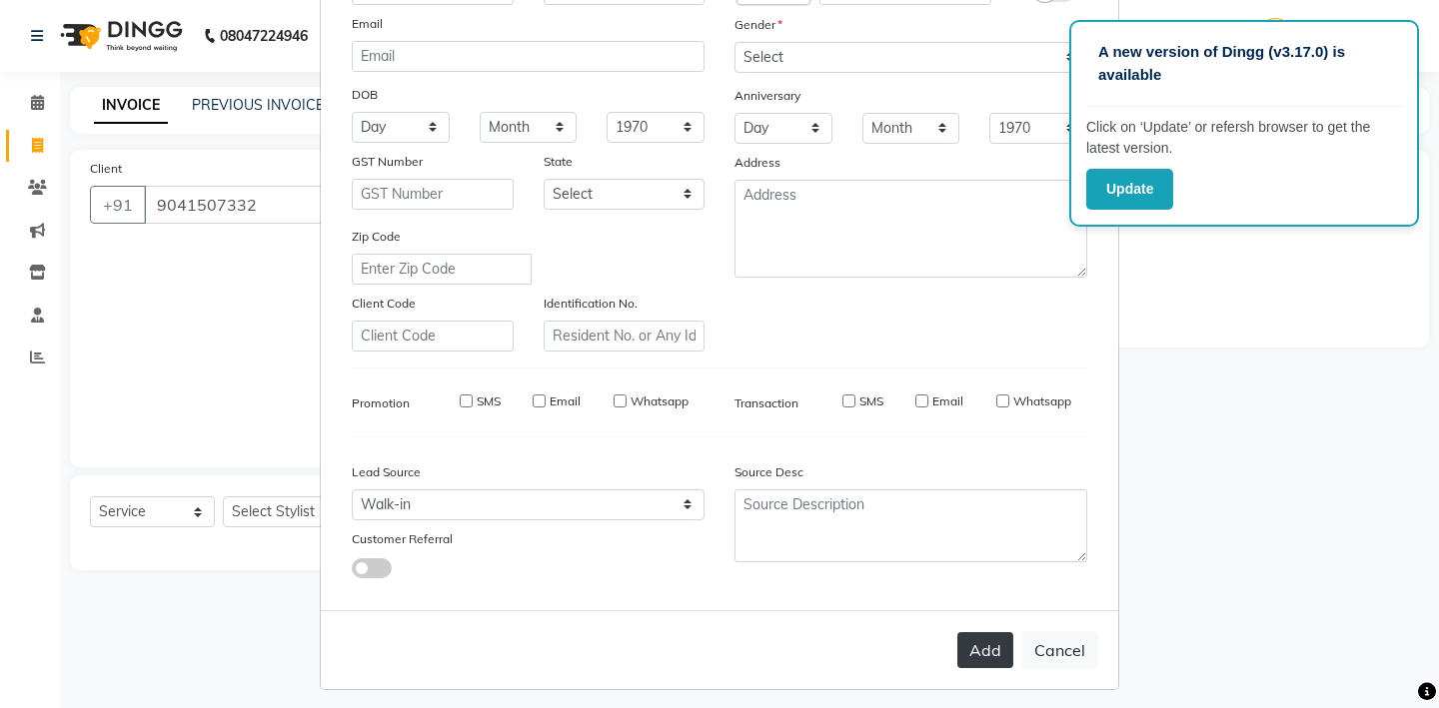
checkbox input "false"
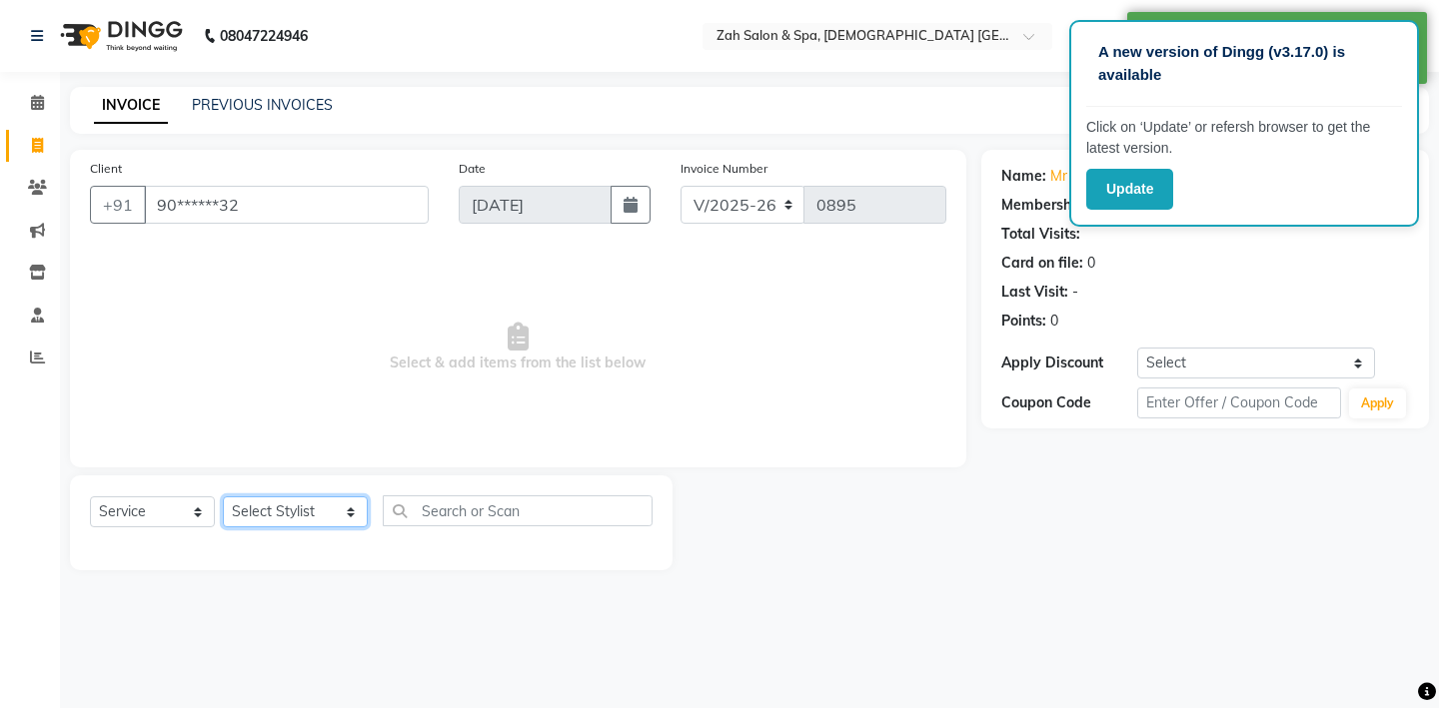
click at [333, 509] on select "Select Stylist [PERSON_NAME] - ZAH BEAUTY RETAIL APANG APEM ASIF ITUNA MANI MER…" at bounding box center [295, 512] width 145 height 31
select select "38269"
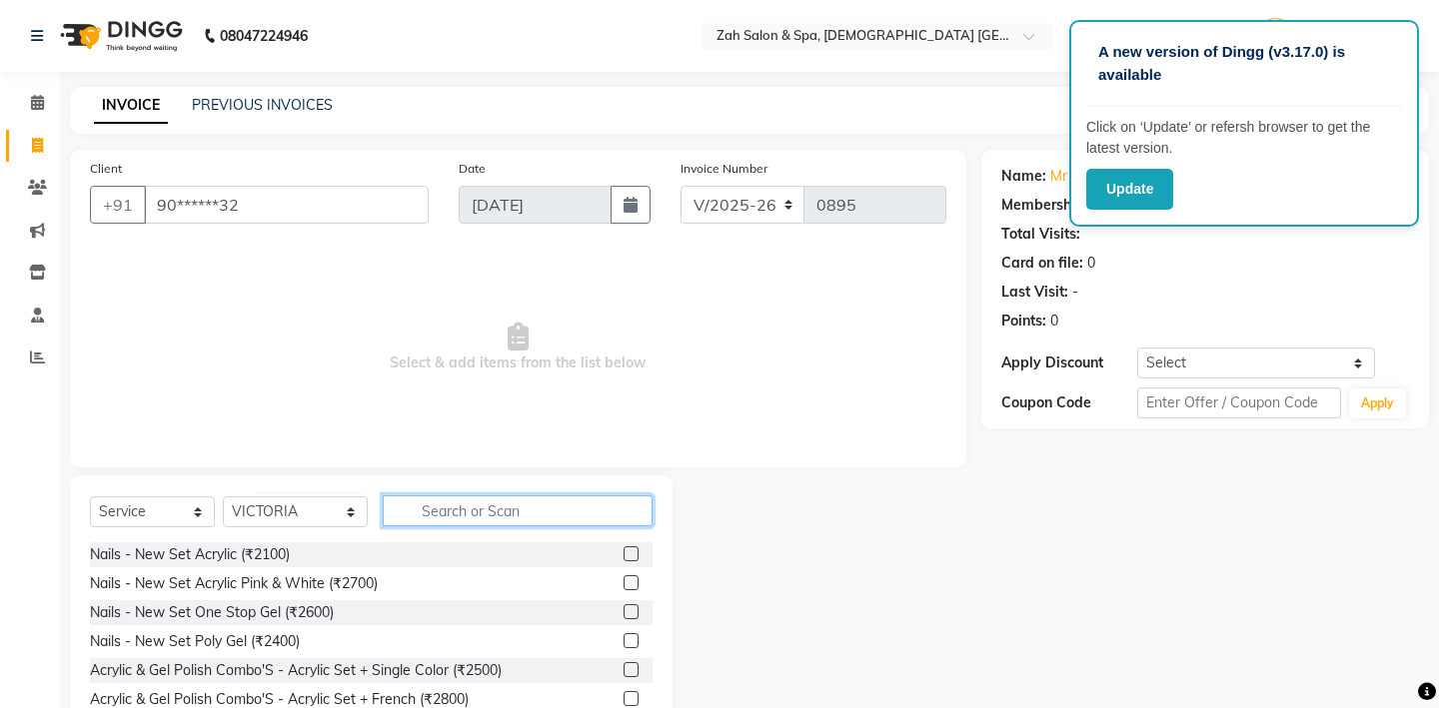
click at [452, 510] on input "text" at bounding box center [518, 511] width 270 height 31
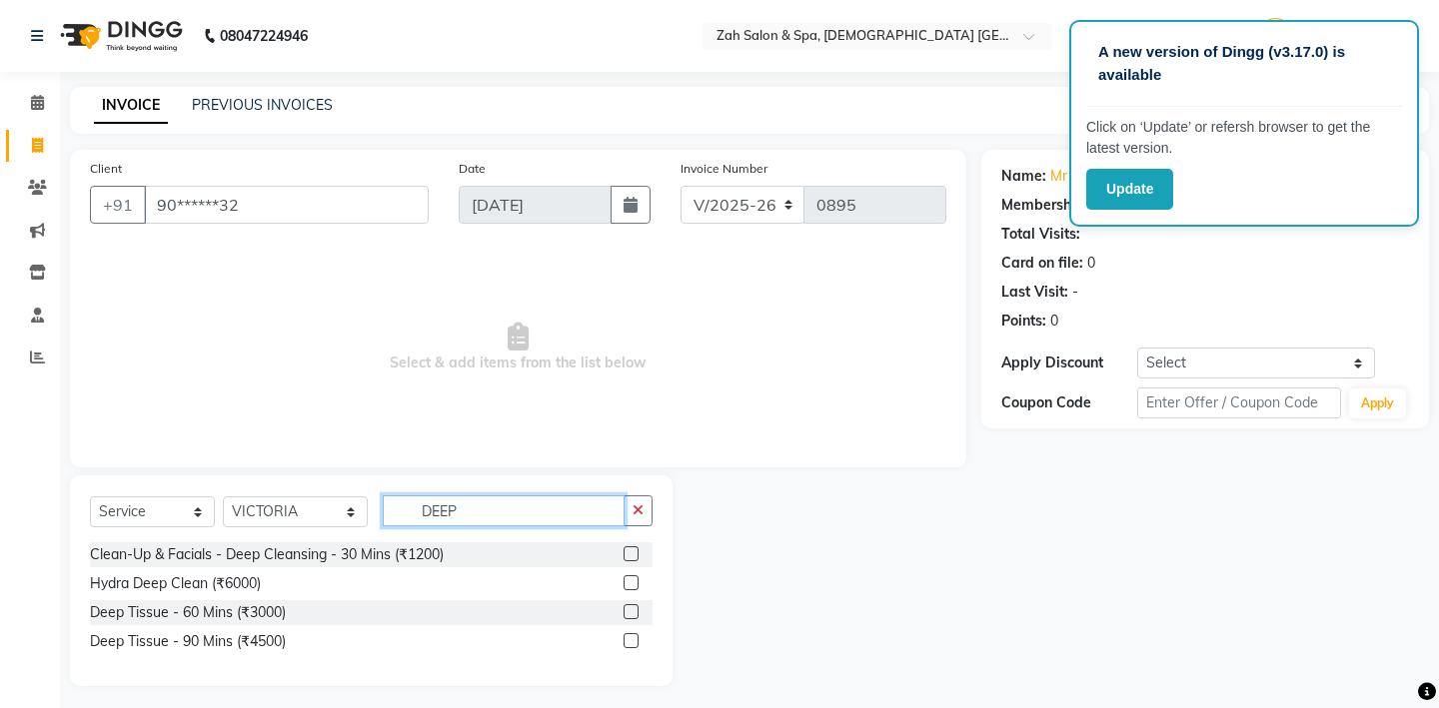
type input "DEEP"
click at [627, 611] on label at bounding box center [631, 612] width 15 height 15
click at [627, 611] on input "checkbox" at bounding box center [630, 613] width 13 height 13
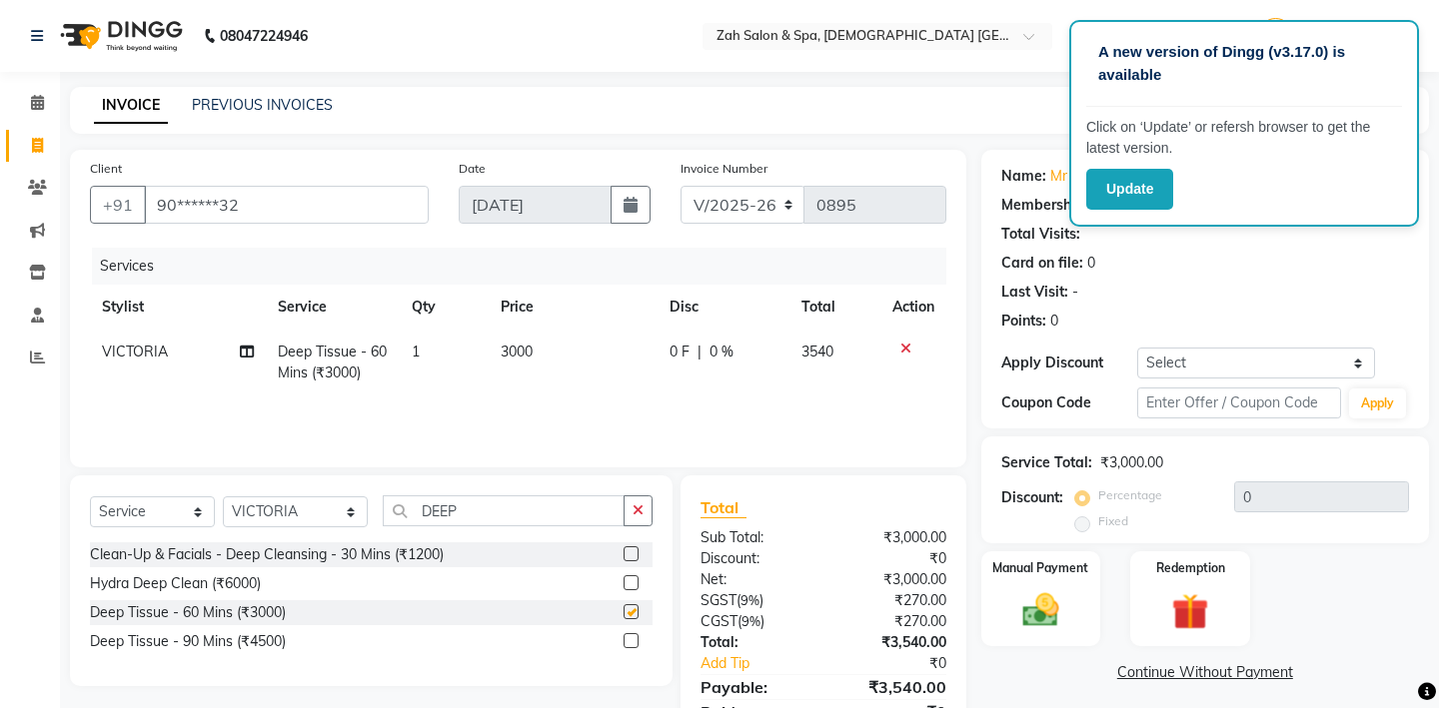
checkbox input "false"
click at [342, 506] on select "Select Stylist [PERSON_NAME] - ZAH BEAUTY RETAIL APANG APEM ASIF ITUNA MANI MER…" at bounding box center [295, 512] width 145 height 31
select select "69643"
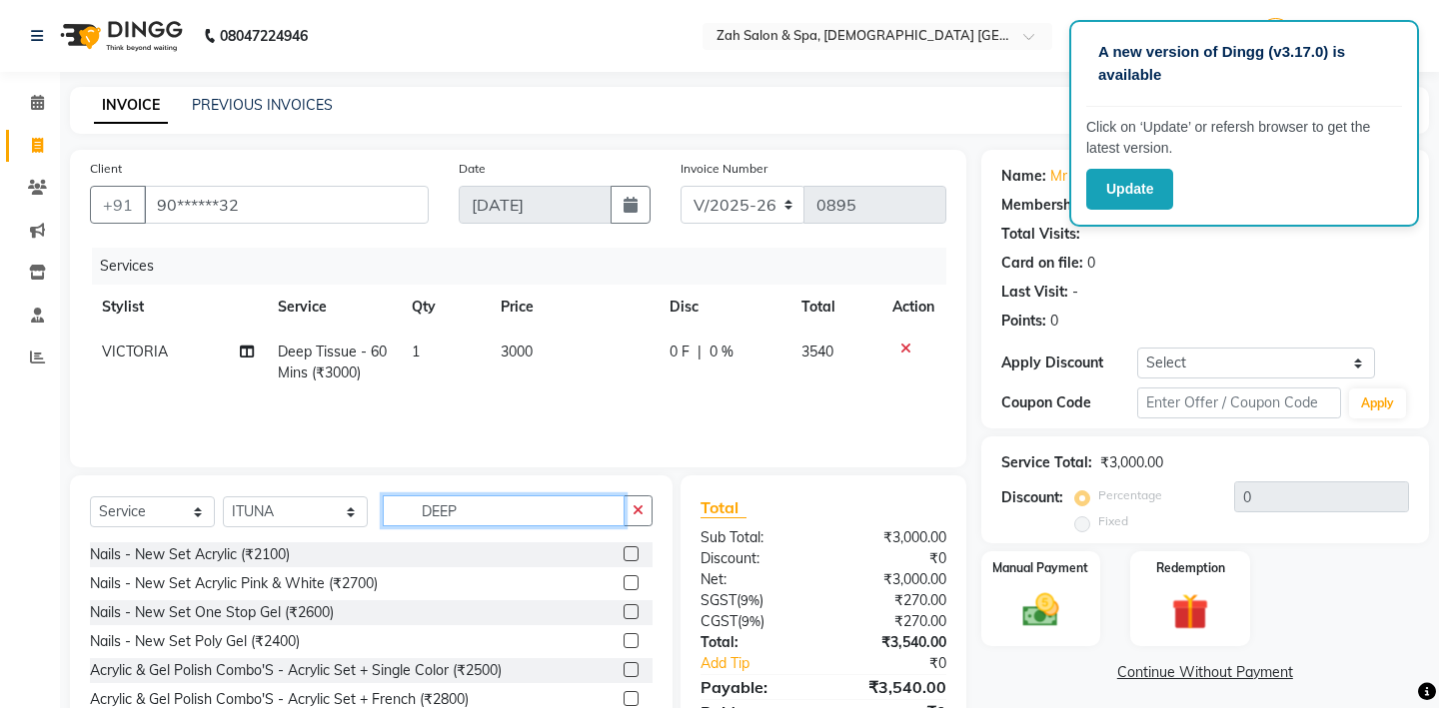
click at [441, 516] on input "DEEP" at bounding box center [504, 511] width 242 height 31
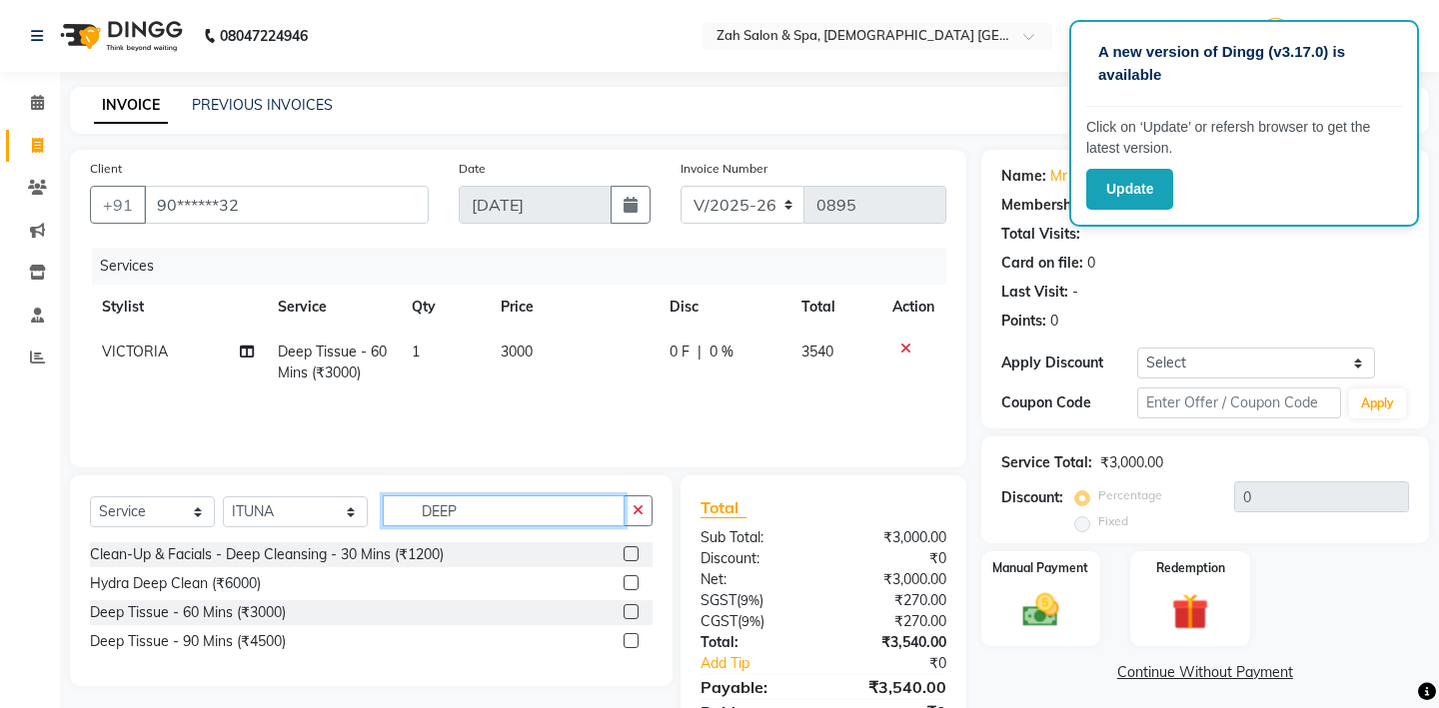
type input "DEEP"
click at [624, 612] on label at bounding box center [631, 612] width 15 height 15
click at [624, 612] on input "checkbox" at bounding box center [630, 613] width 13 height 13
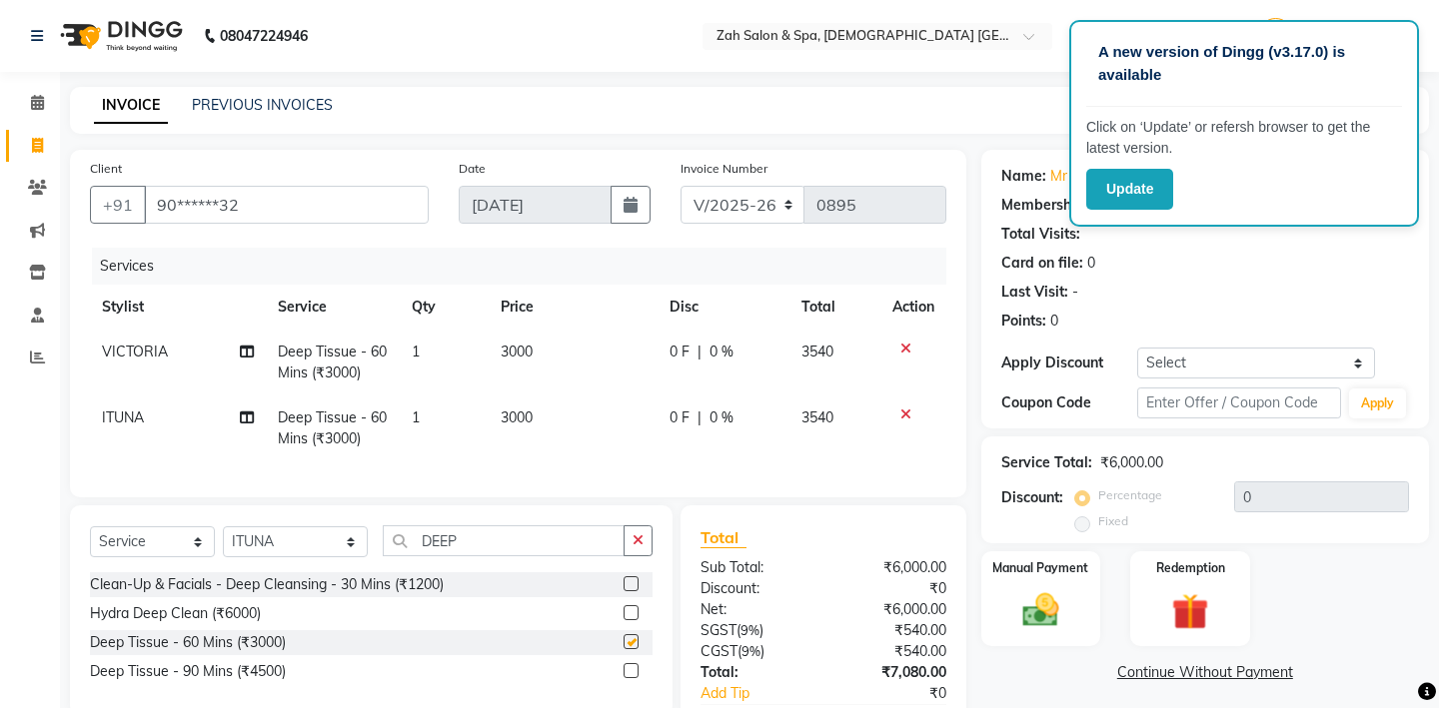
checkbox input "false"
click at [1174, 407] on input "text" at bounding box center [1239, 403] width 204 height 31
type input "MG10"
click at [1377, 401] on button "Apply" at bounding box center [1377, 404] width 57 height 30
type input "10"
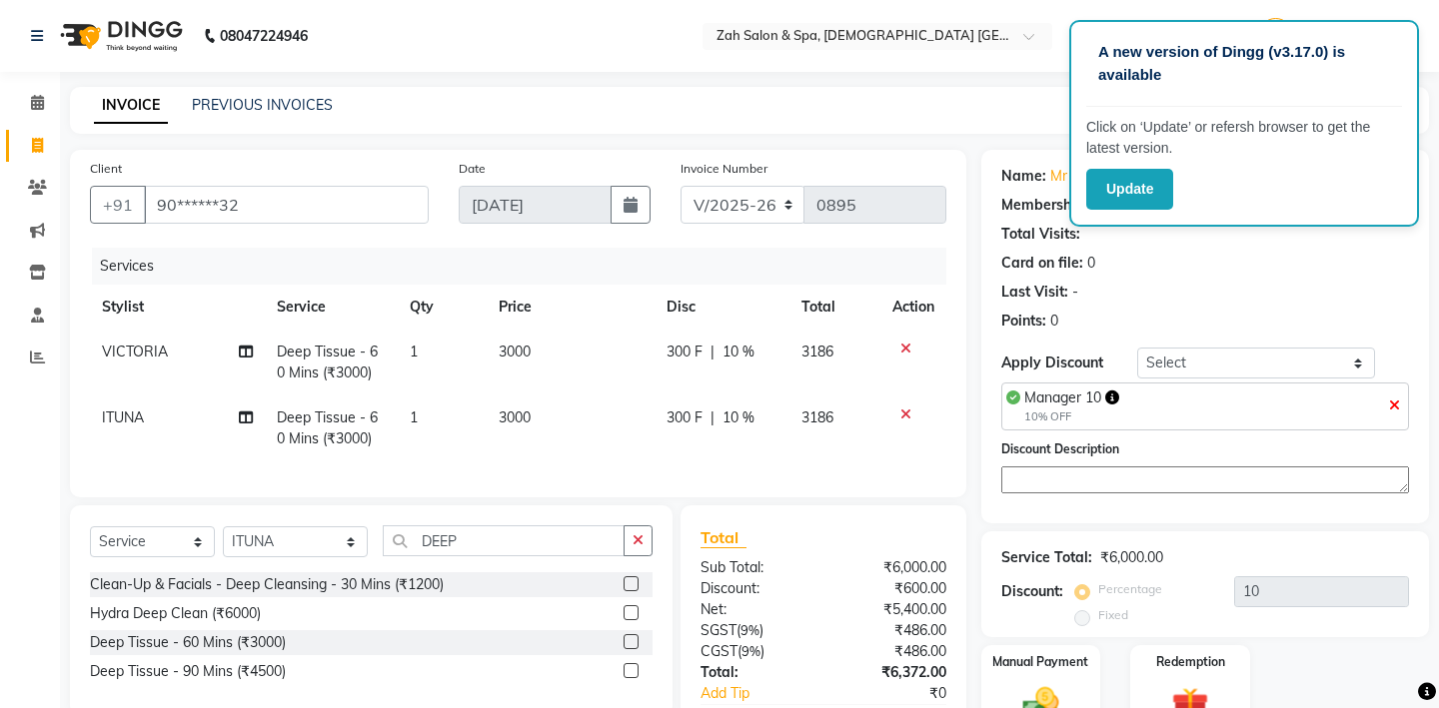
scroll to position [121, 0]
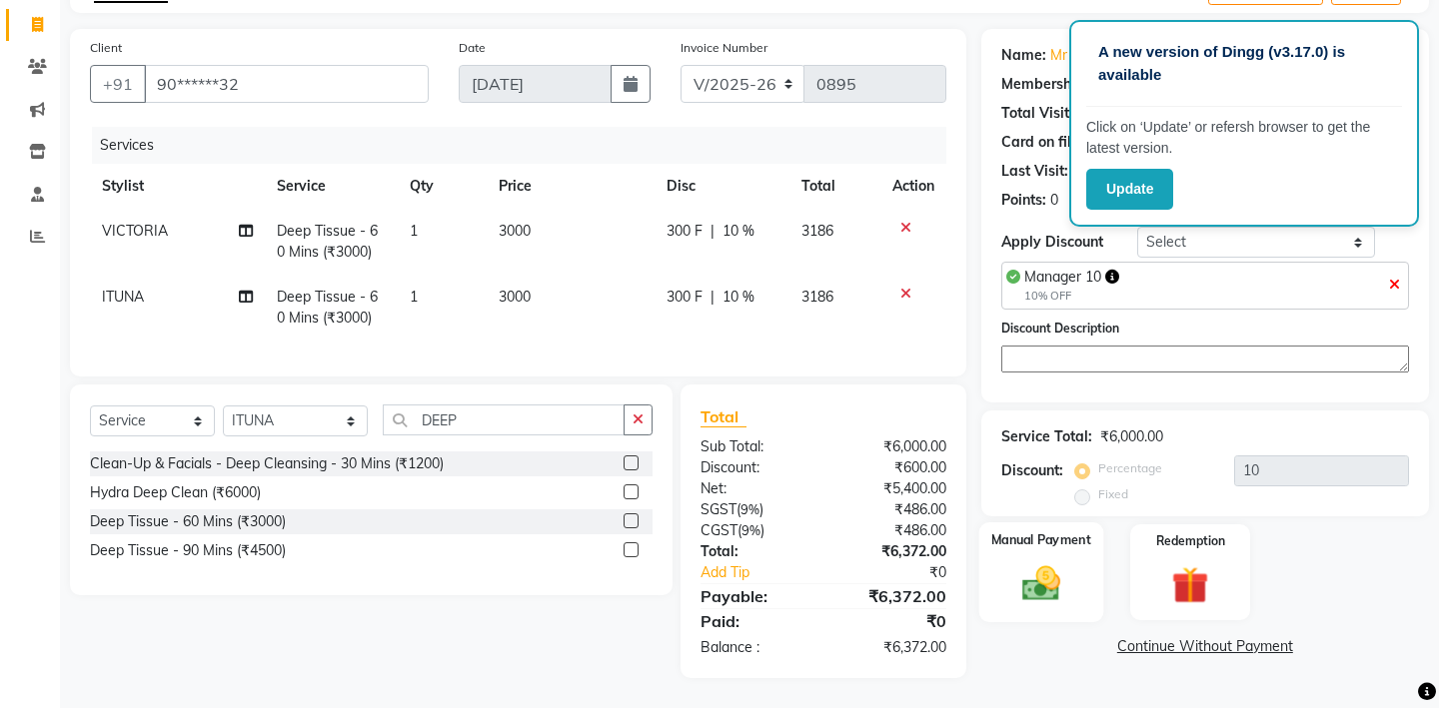
click at [1019, 563] on img at bounding box center [1040, 585] width 62 height 44
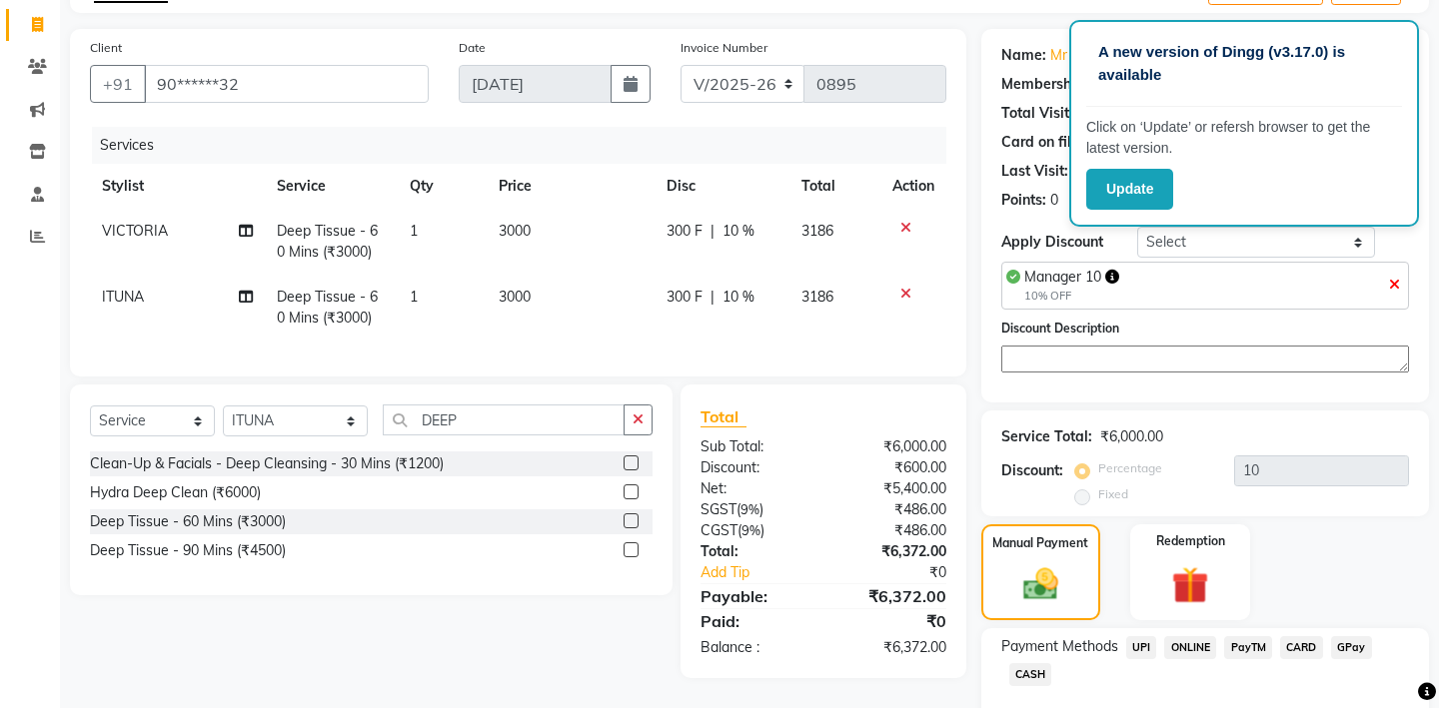
scroll to position [199, 0]
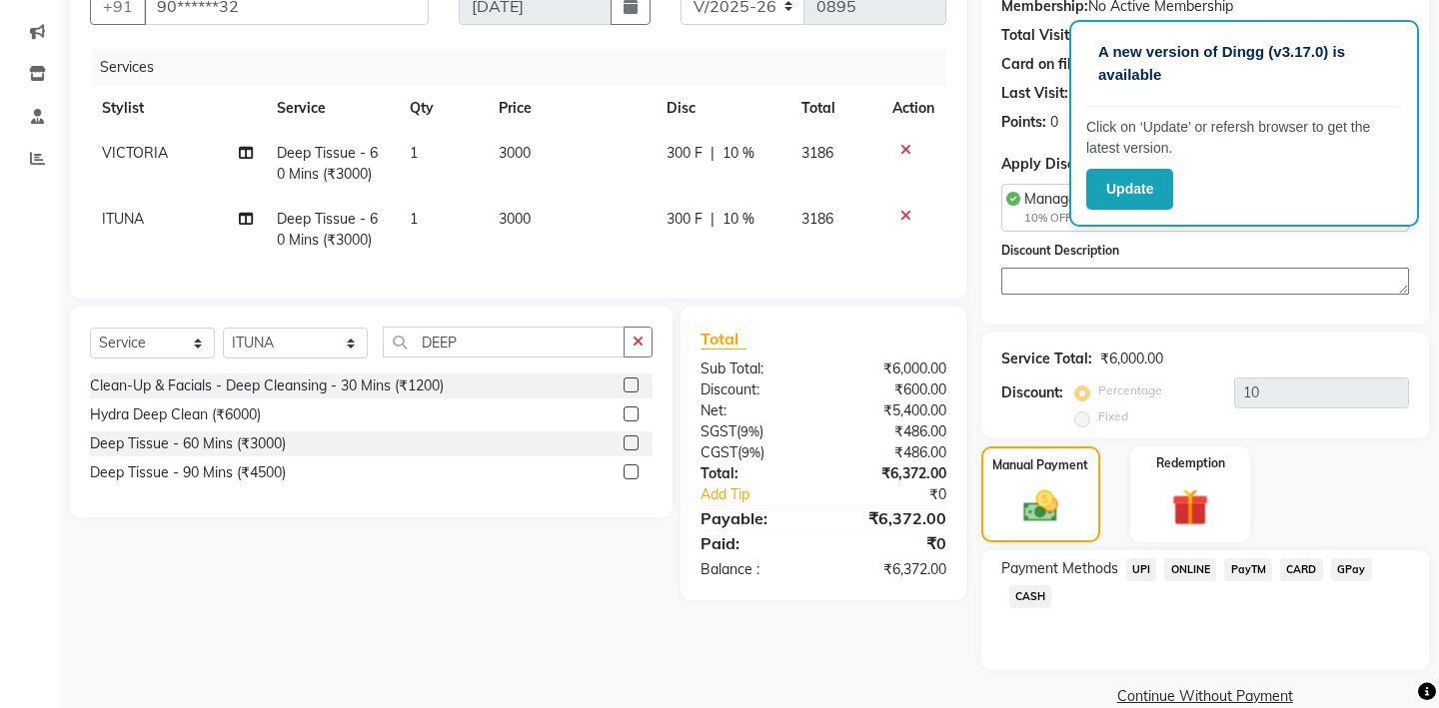
click at [1353, 559] on span "GPay" at bounding box center [1351, 570] width 41 height 23
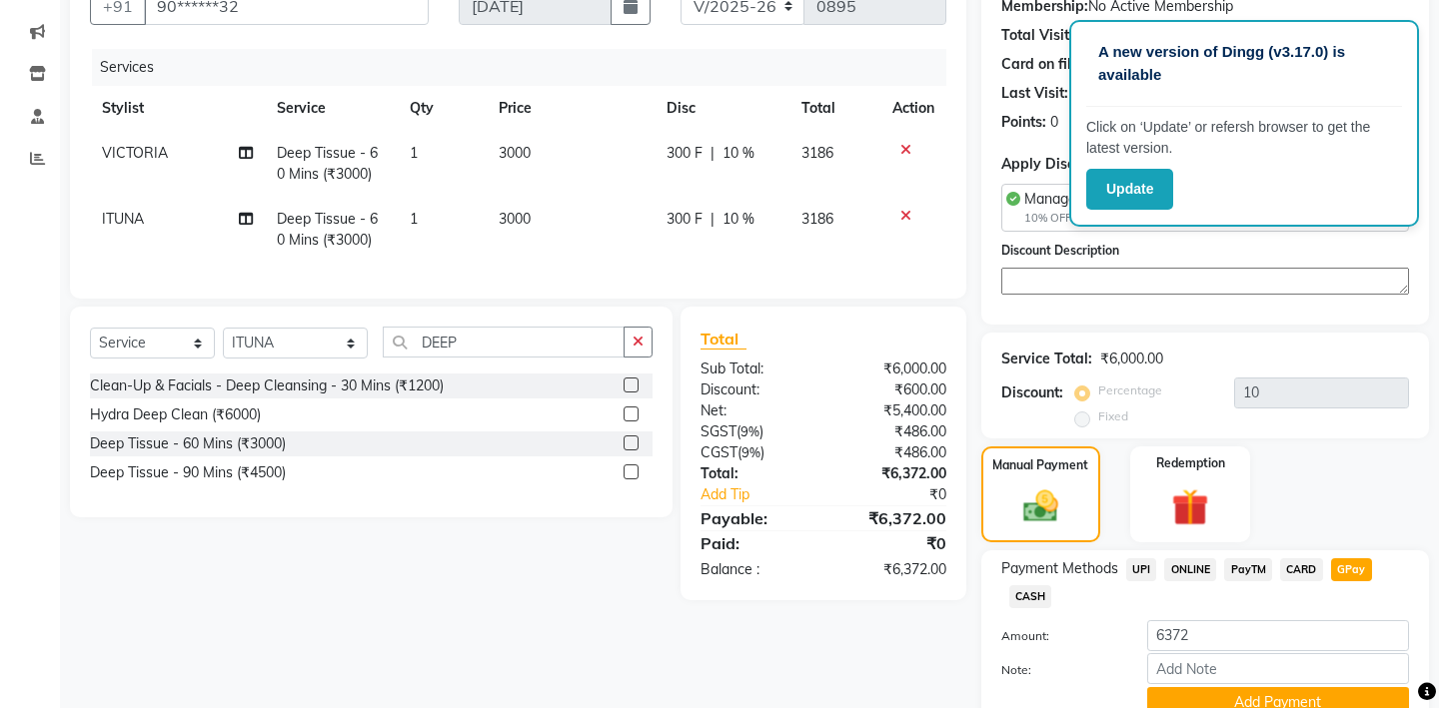
scroll to position [264, 0]
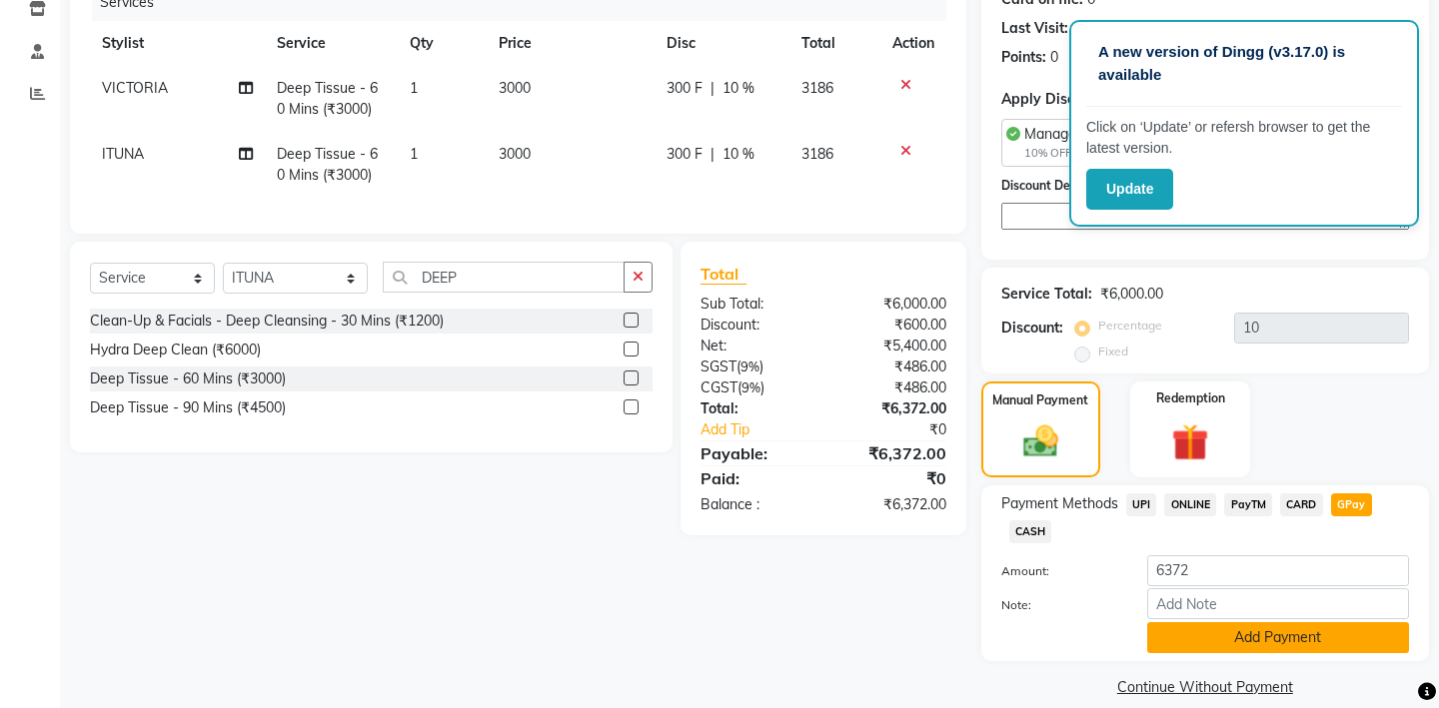
click at [1261, 623] on button "Add Payment" at bounding box center [1278, 638] width 262 height 31
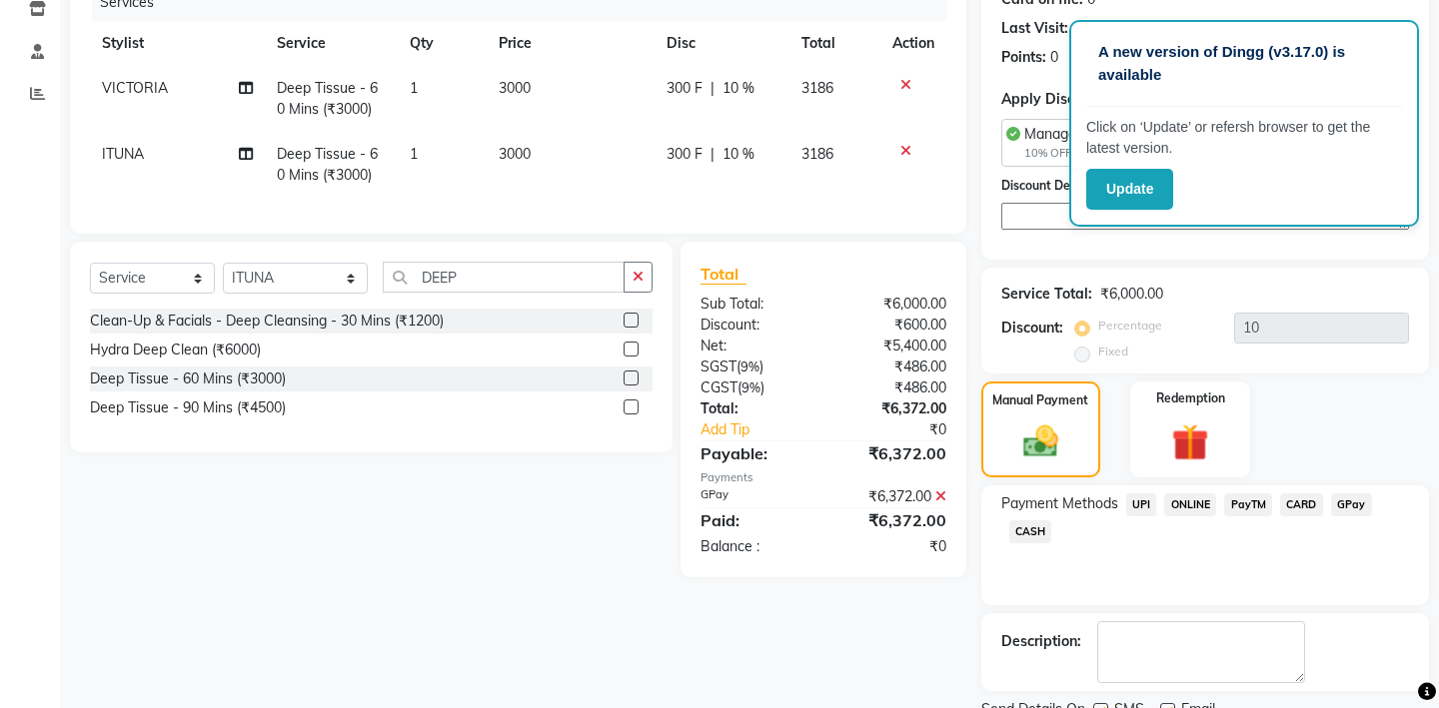
scroll to position [322, 0]
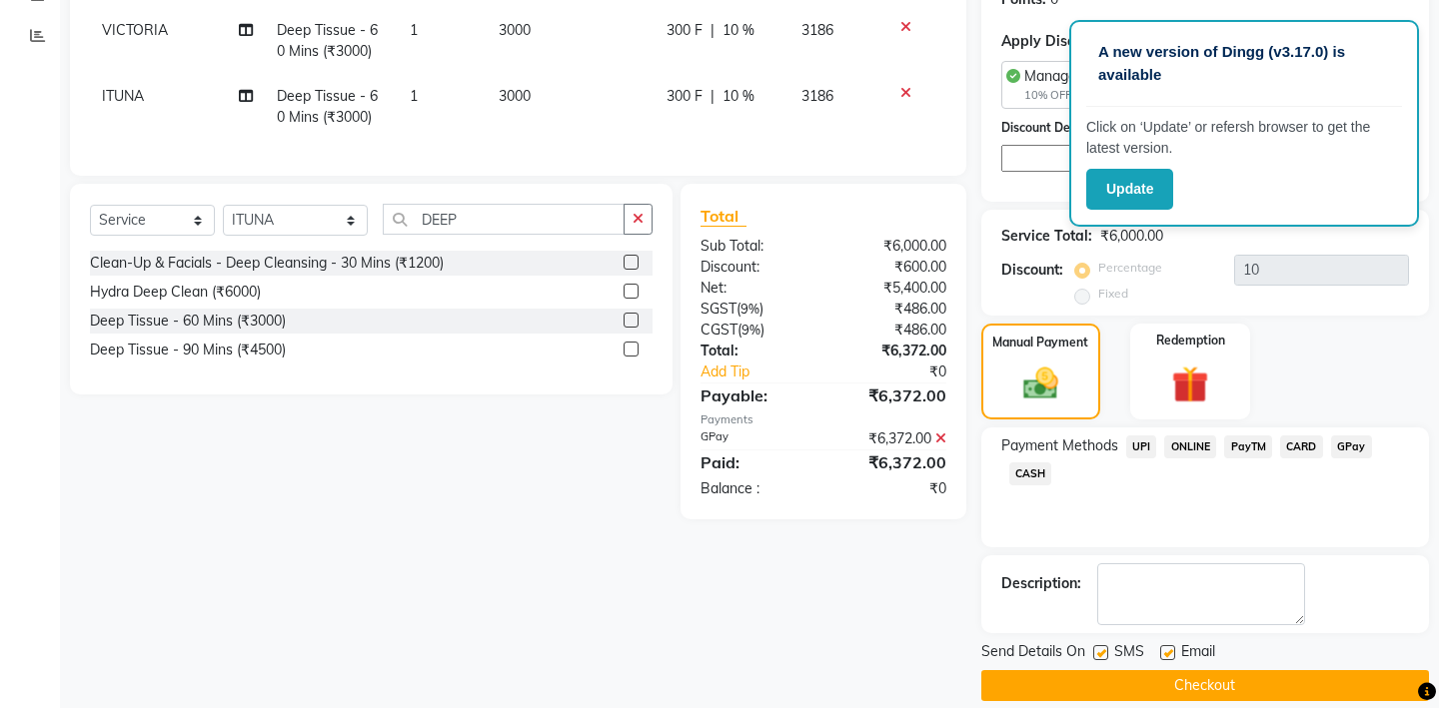
click at [1344, 436] on span "GPay" at bounding box center [1351, 447] width 41 height 23
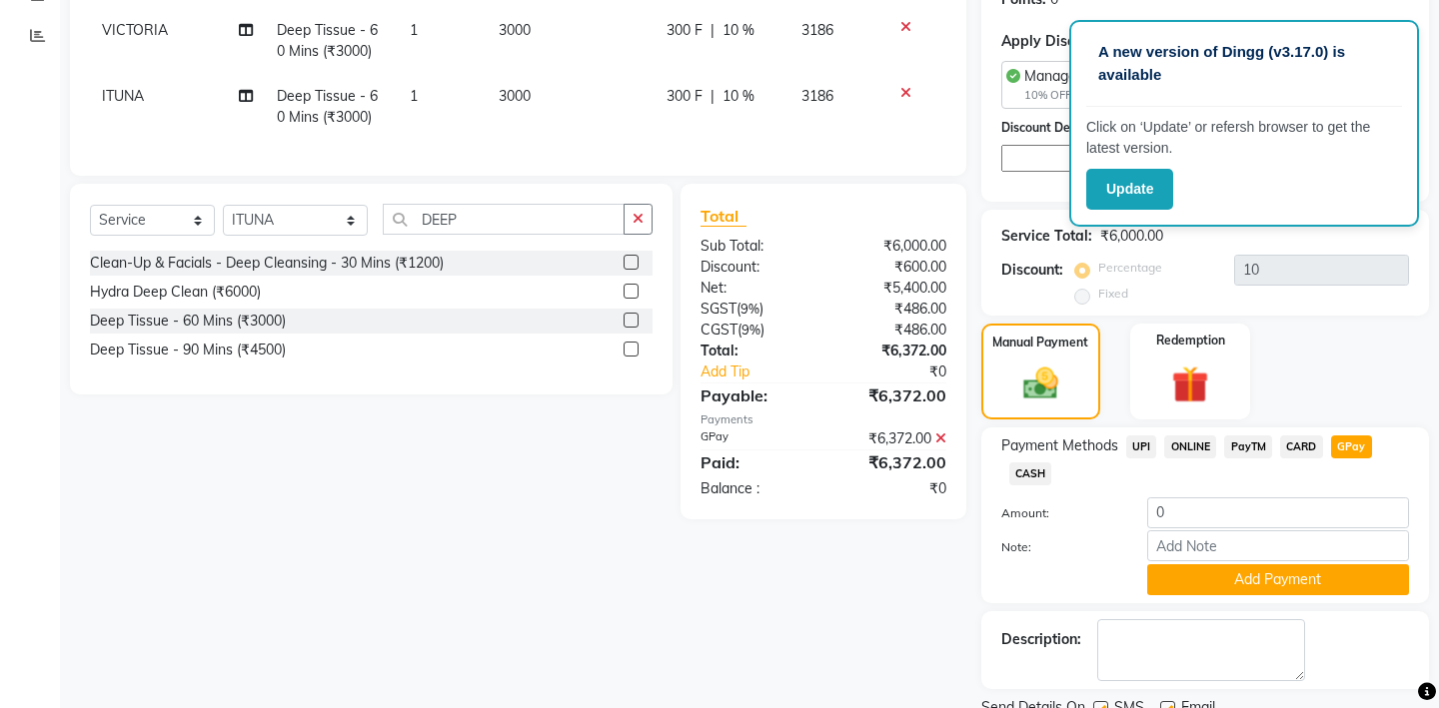
scroll to position [377, 0]
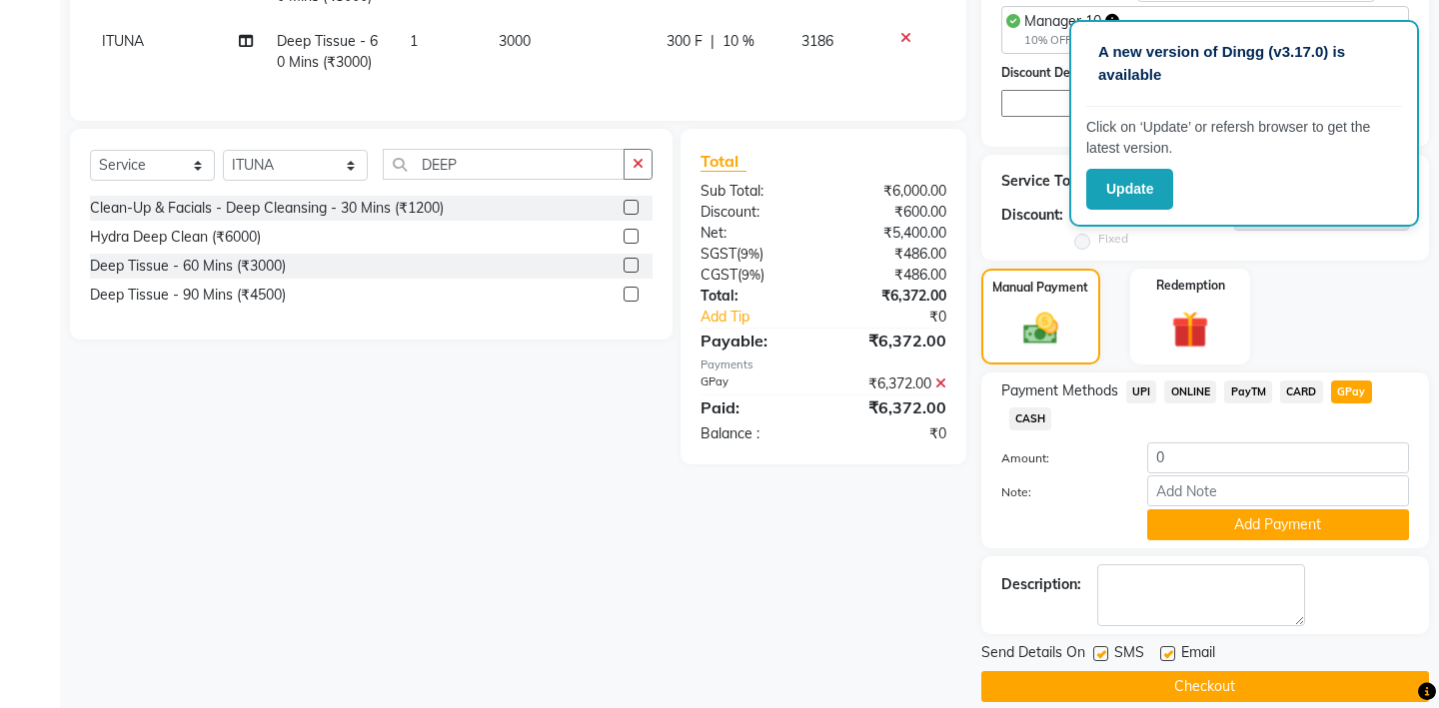
click at [1197, 672] on button "Checkout" at bounding box center [1205, 687] width 448 height 31
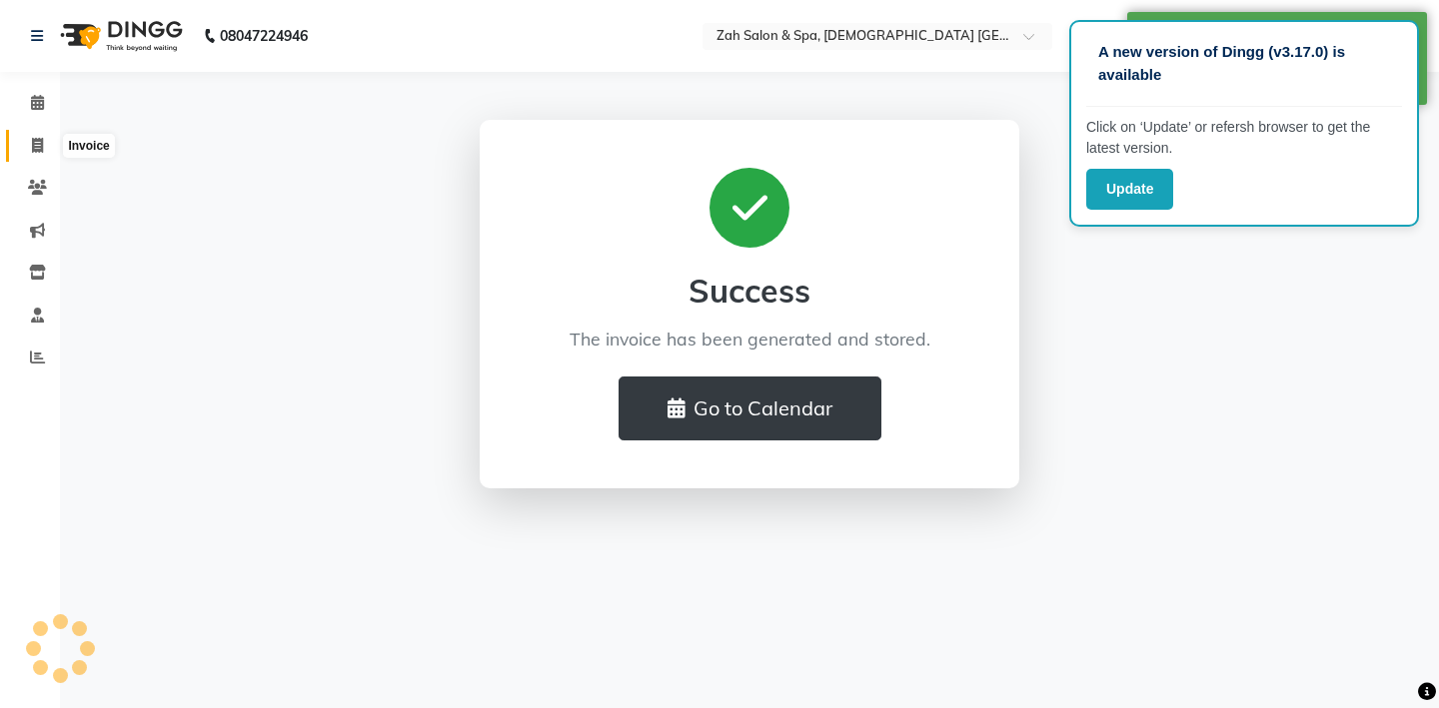
click at [41, 145] on icon at bounding box center [37, 145] width 11 height 15
select select "service"
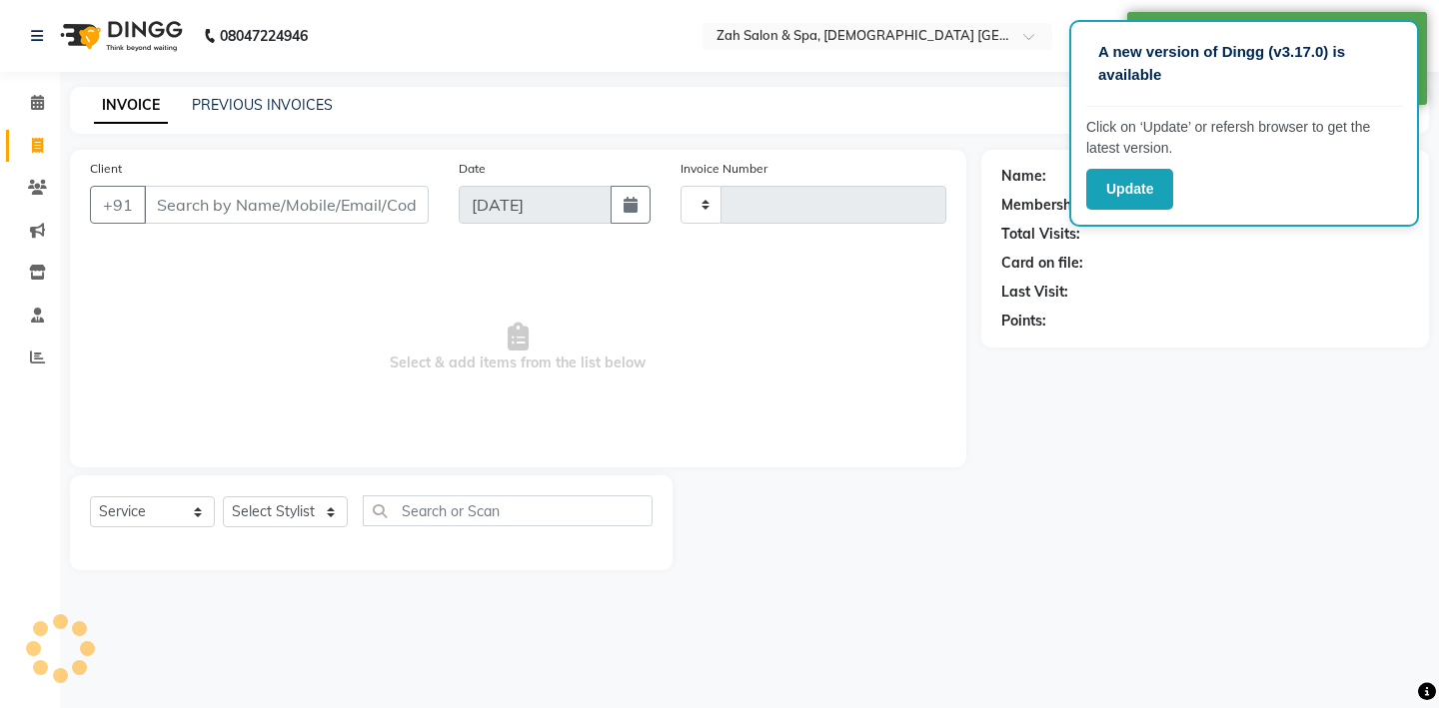
type input "0896"
select select "5613"
